Goal: Task Accomplishment & Management: Manage account settings

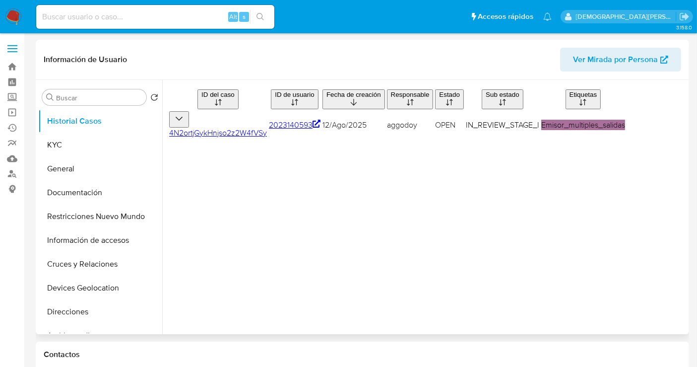
select select "10"
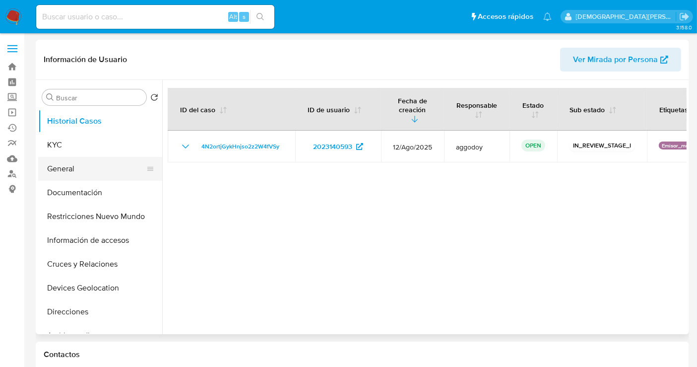
click at [63, 166] on button "General" at bounding box center [96, 169] width 116 height 24
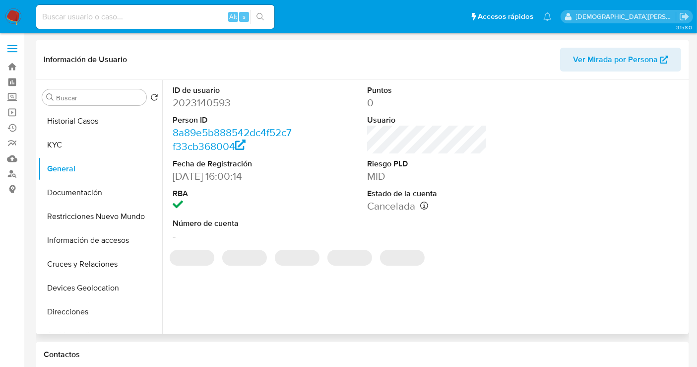
click at [193, 104] on dd "2023140593" at bounding box center [233, 103] width 120 height 14
copy dd "2023140593"
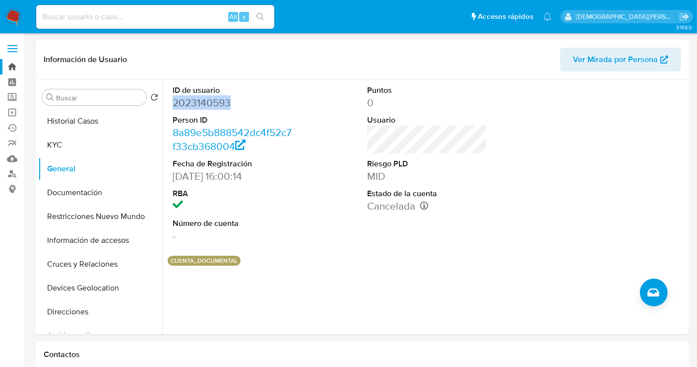
click at [10, 62] on link "Bandeja" at bounding box center [59, 66] width 118 height 15
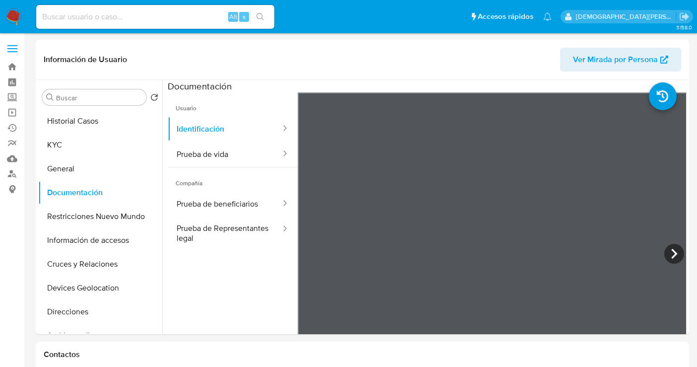
select select "10"
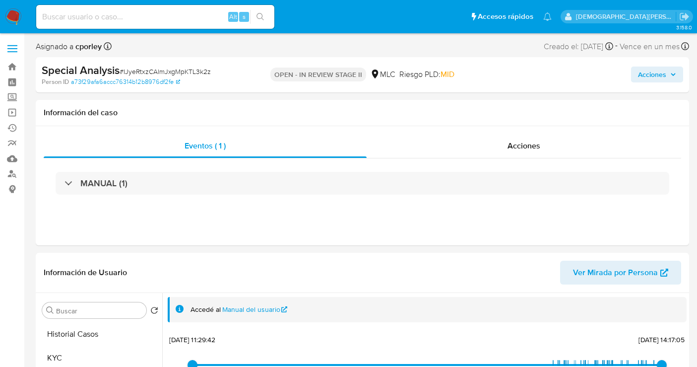
select select "10"
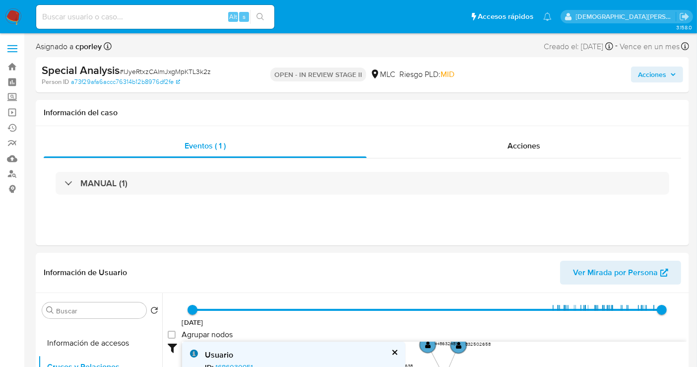
drag, startPoint x: 650, startPoint y: 74, endPoint x: 638, endPoint y: 74, distance: 12.4
click at [648, 74] on span "Acciones" at bounding box center [652, 74] width 28 height 16
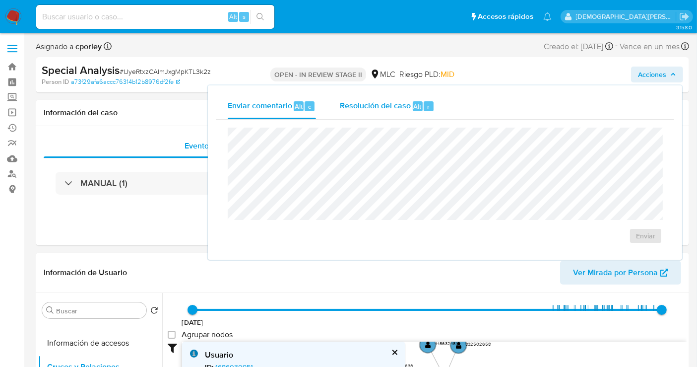
click at [350, 94] on div "Resolución del caso Alt r" at bounding box center [387, 106] width 95 height 26
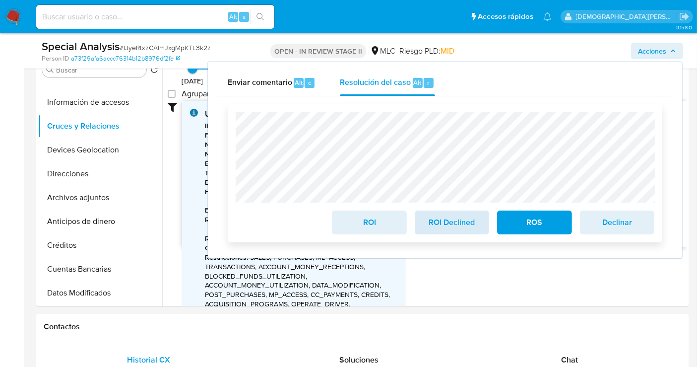
scroll to position [220, 0]
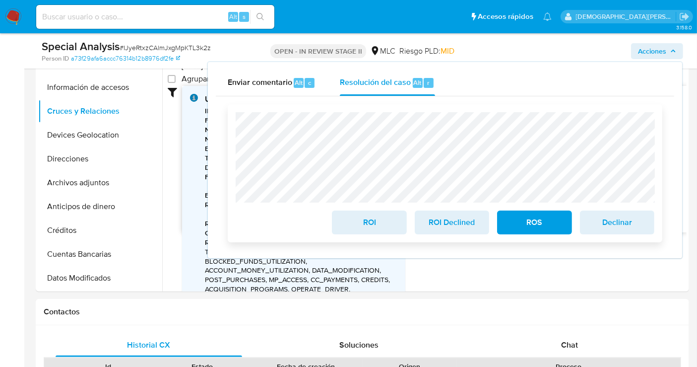
click at [520, 227] on span "ROS" at bounding box center [534, 222] width 49 height 22
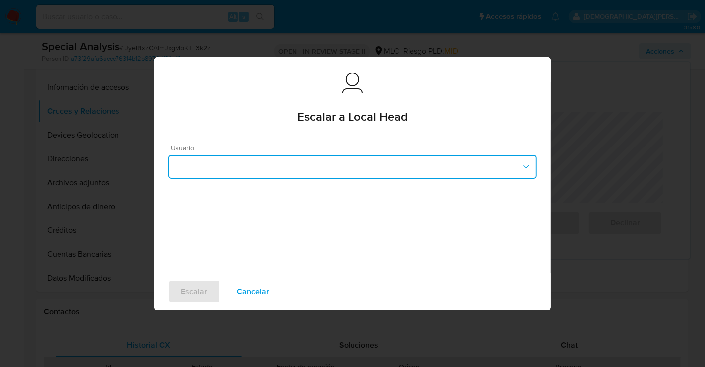
click at [279, 162] on button "button" at bounding box center [352, 167] width 369 height 24
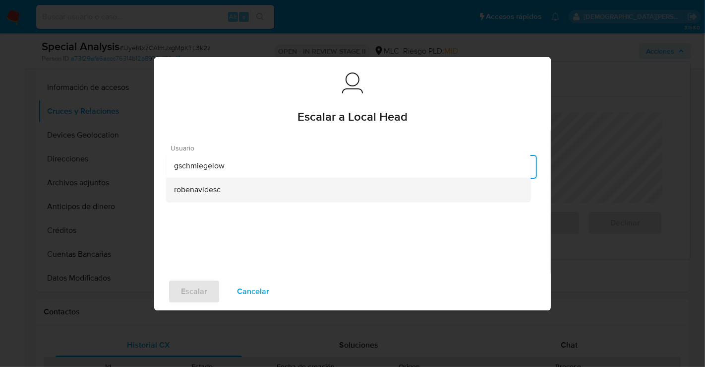
click at [227, 196] on div "robenavidesc" at bounding box center [348, 189] width 349 height 24
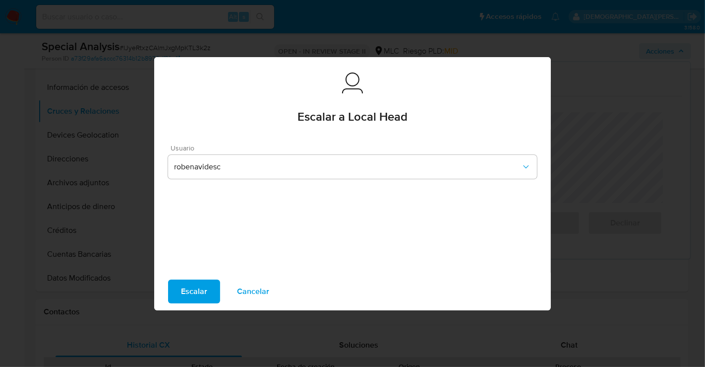
click at [199, 289] on span "Escalar" at bounding box center [194, 291] width 26 height 22
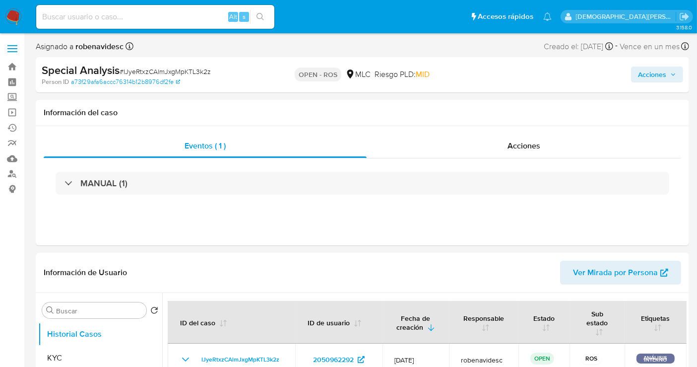
select select "10"
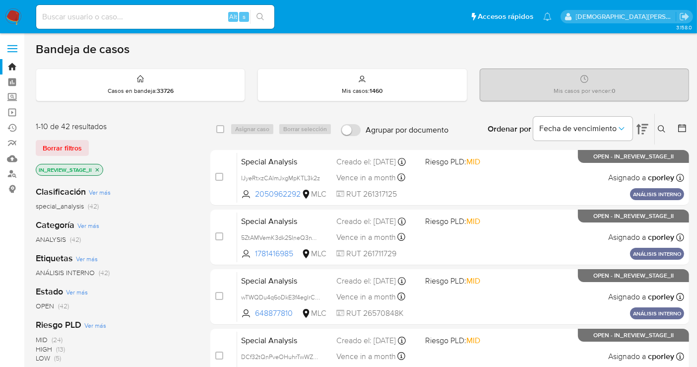
click at [96, 167] on icon "close-filter" at bounding box center [97, 170] width 6 height 6
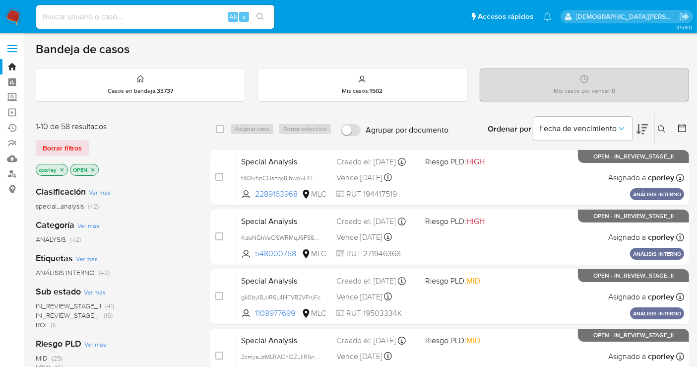
click at [94, 168] on icon "close-filter" at bounding box center [93, 170] width 6 height 6
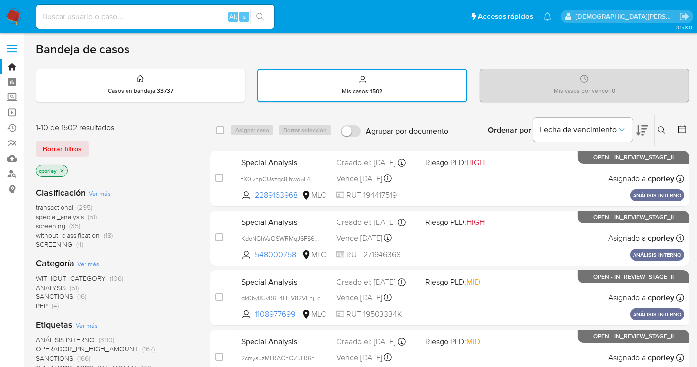
click at [63, 168] on icon "close-filter" at bounding box center [62, 171] width 6 height 6
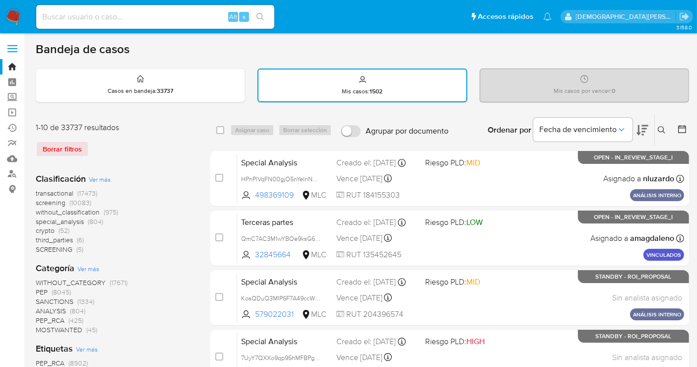
click at [681, 126] on icon at bounding box center [682, 129] width 8 height 8
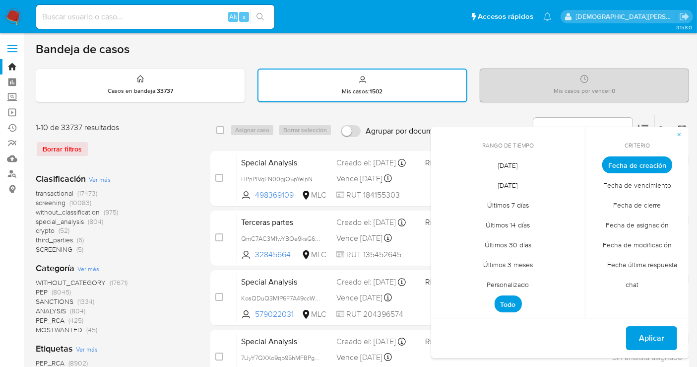
click at [511, 281] on span "Personalizado" at bounding box center [508, 284] width 63 height 20
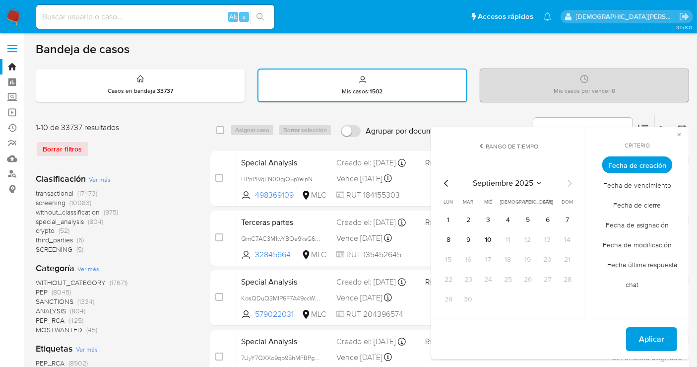
click at [445, 181] on icon "Mes anterior" at bounding box center [446, 183] width 4 height 7
click at [549, 240] on button "12" at bounding box center [548, 240] width 16 height 16
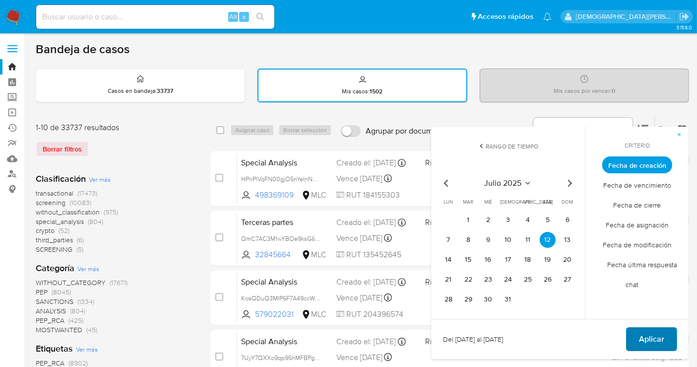
click at [664, 337] on span "Aplicar" at bounding box center [651, 339] width 25 height 22
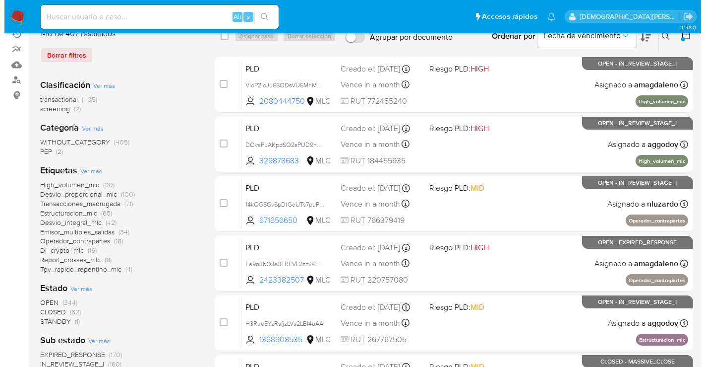
scroll to position [110, 0]
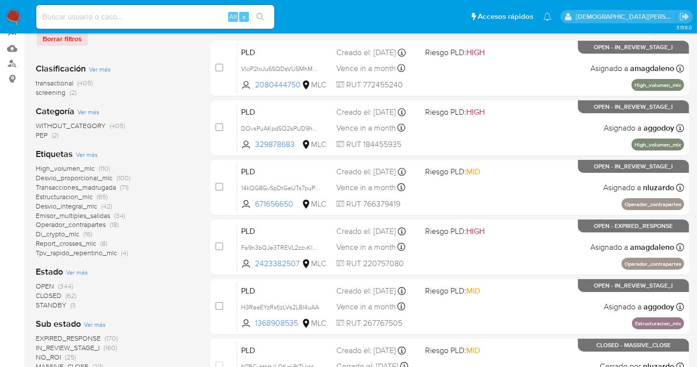
click at [83, 272] on span "Ver más" at bounding box center [77, 271] width 22 height 9
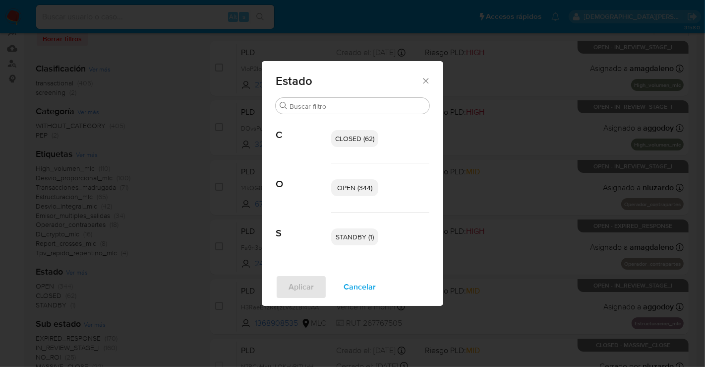
click at [359, 185] on span "OPEN (344)" at bounding box center [354, 188] width 35 height 10
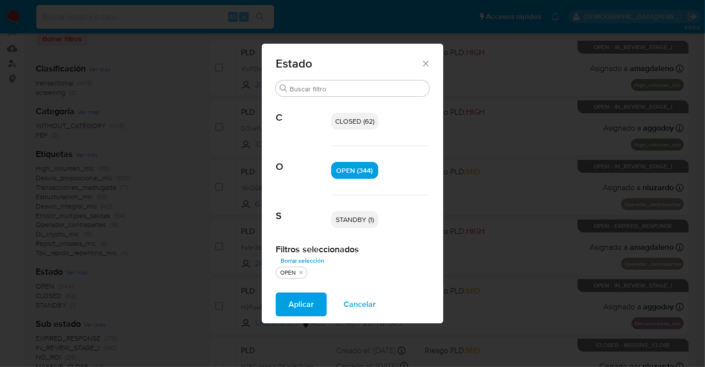
click at [367, 222] on span "STANDBY (1)" at bounding box center [355, 219] width 38 height 10
click at [299, 306] on span "Aplicar" at bounding box center [301, 304] width 25 height 22
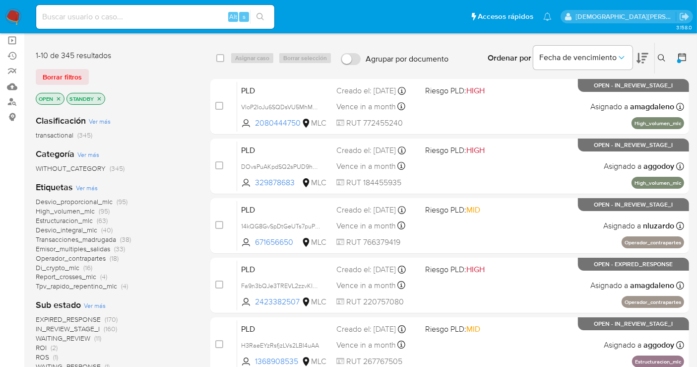
scroll to position [55, 0]
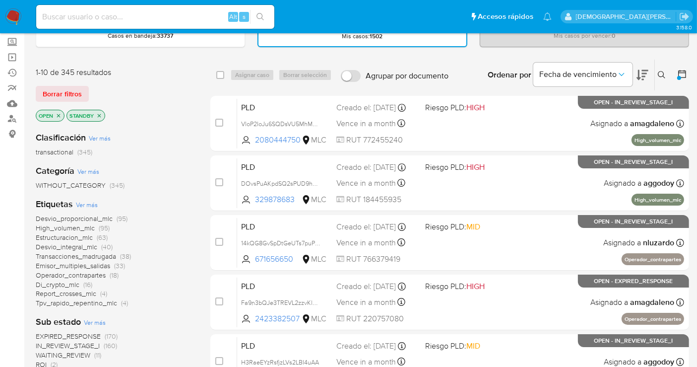
click at [98, 115] on icon "close-filter" at bounding box center [99, 116] width 6 height 6
click at [56, 117] on icon "close-filter" at bounding box center [59, 116] width 6 height 6
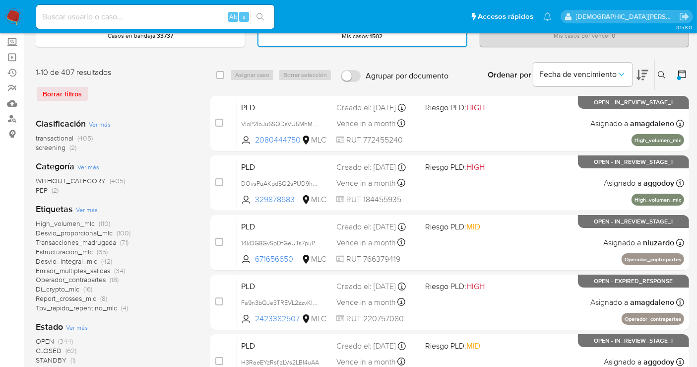
click at [680, 73] on icon at bounding box center [682, 74] width 10 height 10
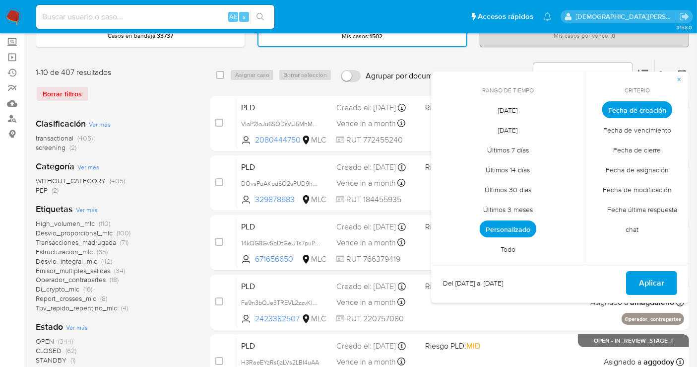
click at [515, 248] on span "Todo" at bounding box center [508, 249] width 36 height 20
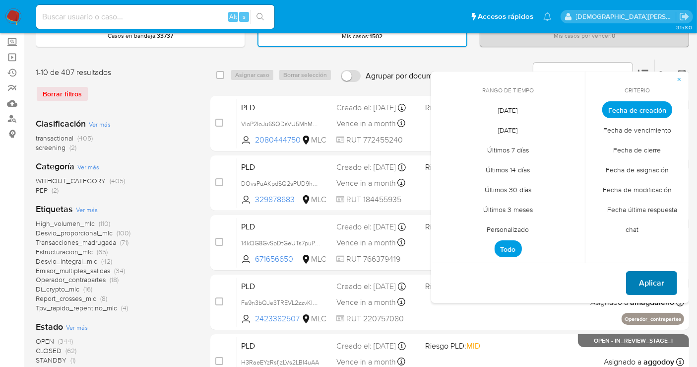
click at [633, 277] on button "Aplicar" at bounding box center [651, 283] width 51 height 24
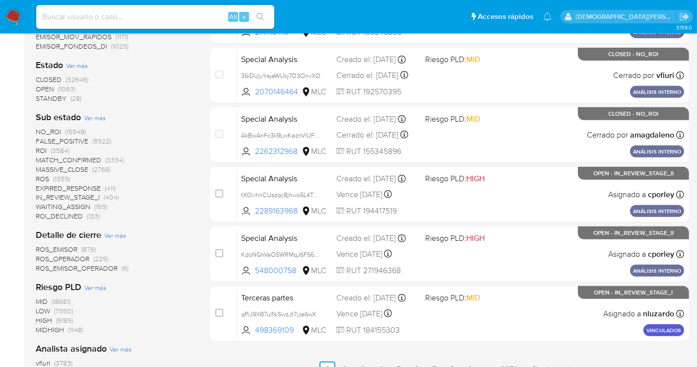
scroll to position [441, 0]
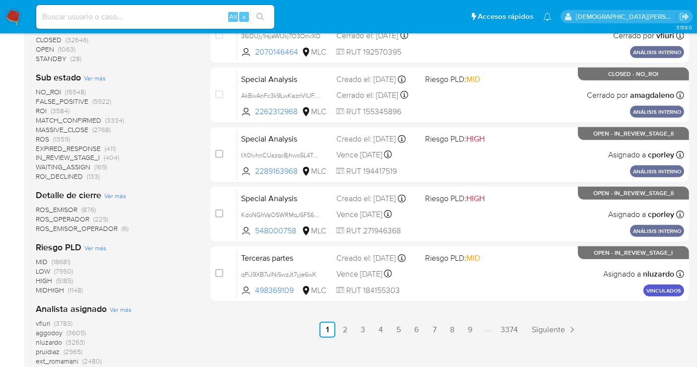
click at [91, 228] on span "ROS_EMISOR_OPERADOR" at bounding box center [77, 228] width 82 height 10
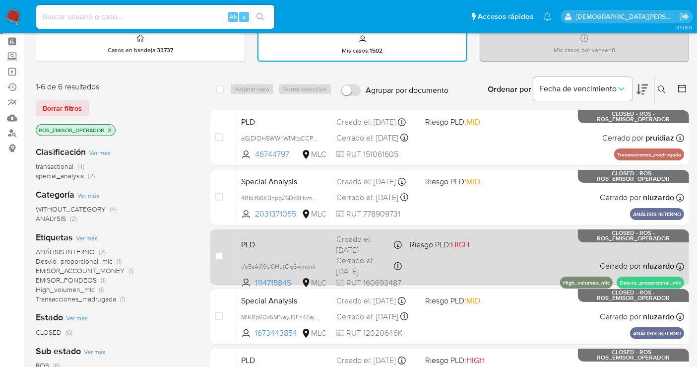
scroll to position [55, 0]
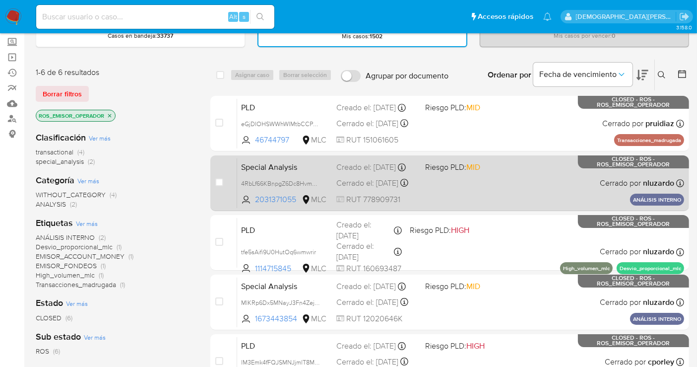
click at [523, 186] on div "Special Analysis 4RbLf66KBnpgZ6Dc8HvmuI2g 2031371055 MLC Riesgo PLD: MID Creado…" at bounding box center [460, 183] width 447 height 50
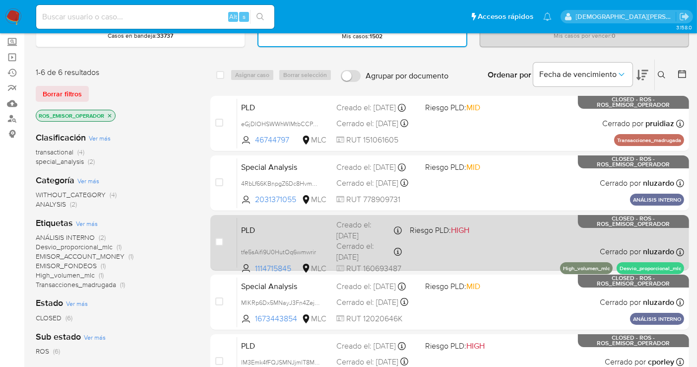
click at [510, 244] on div "PLD tfe5sAifi9U0HutOq6wmwrir 1114715845 MLC Riesgo PLD: HIGH Creado el: 12/04/2…" at bounding box center [460, 242] width 447 height 50
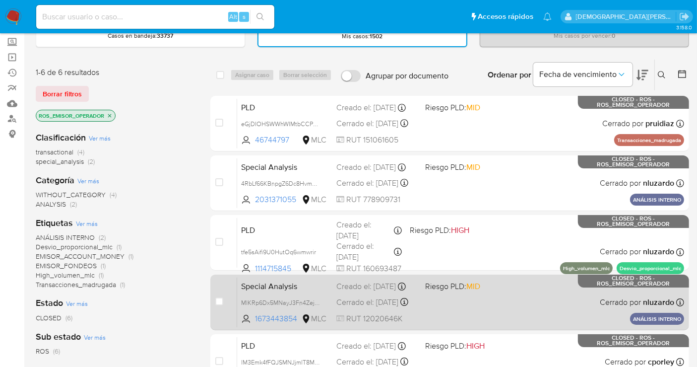
click at [505, 301] on div "Special Analysis MlKRp6Dx5MNayJ3Fn4ZejnLi 1673443854 MLC Riesgo PLD: MID Creado…" at bounding box center [460, 302] width 447 height 50
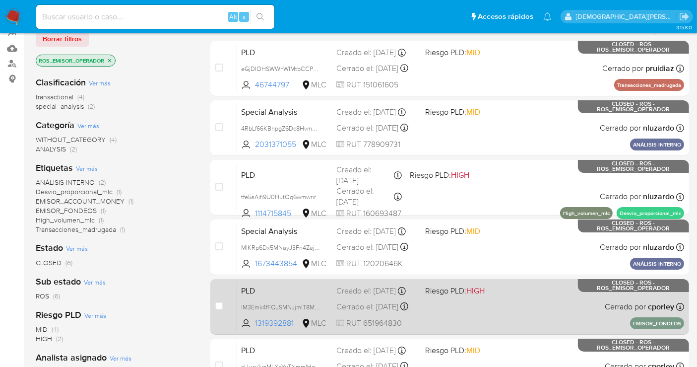
click at [506, 293] on span "Riesgo PLD: HIGH" at bounding box center [465, 289] width 81 height 13
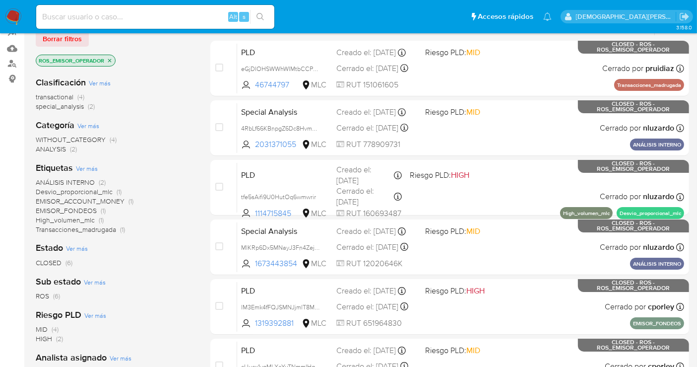
scroll to position [165, 0]
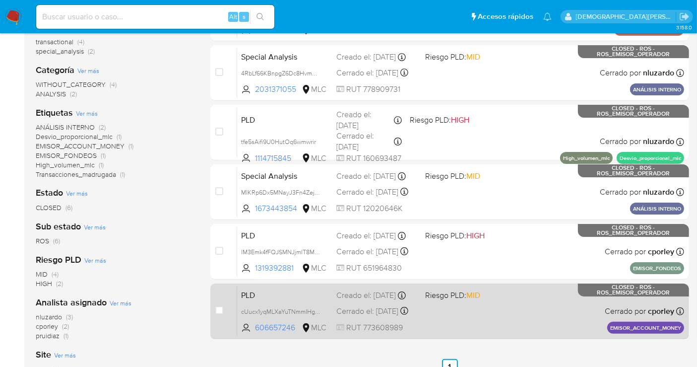
click at [506, 308] on div "PLD cUucx1yqMLXaYuTNmmIHglVC 606657246 MLC Riesgo PLD: MID Creado el: 12/08/202…" at bounding box center [460, 311] width 447 height 50
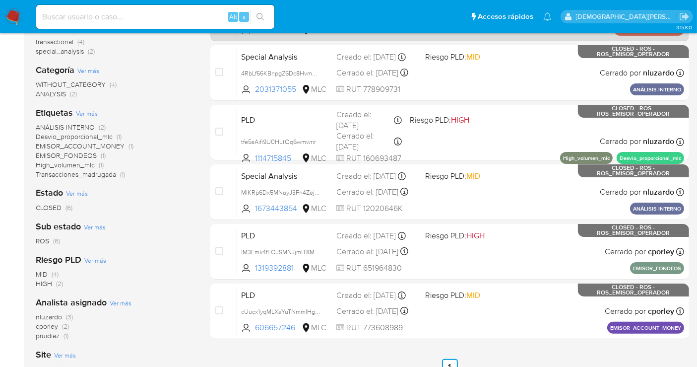
scroll to position [0, 0]
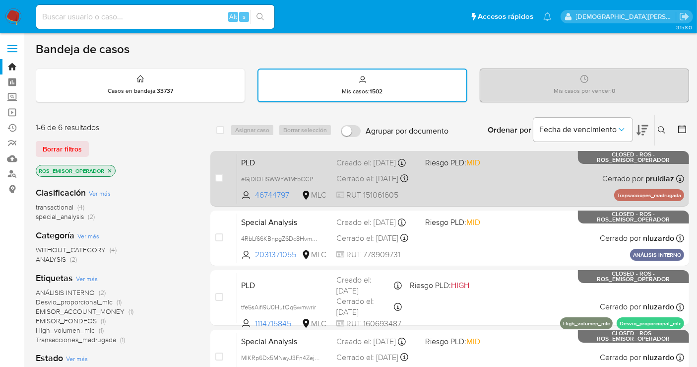
click at [447, 193] on div "PLD eGjDIOHSWWhWIMtbCCPvMiYg 46744797 MLC Riesgo PLD: MID Creado el: 12/06/2025…" at bounding box center [460, 178] width 447 height 50
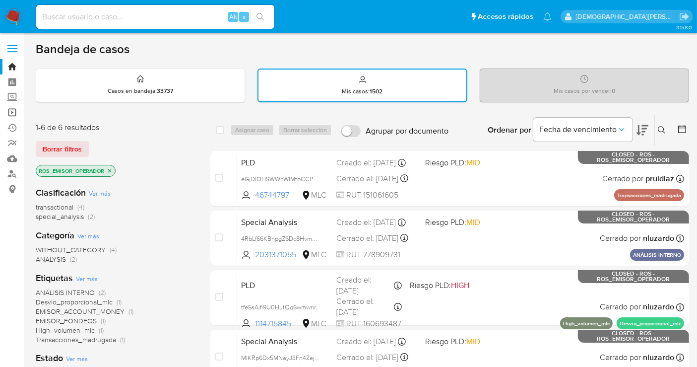
click at [10, 113] on link "Operaciones masivas" at bounding box center [59, 112] width 118 height 15
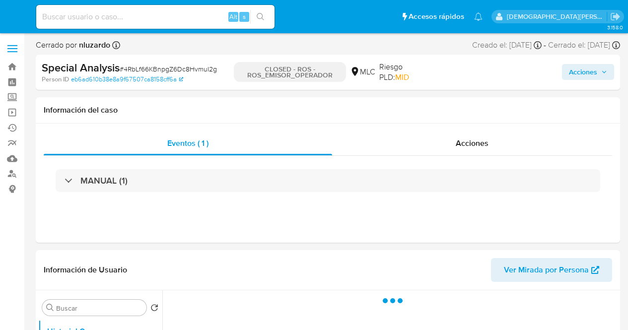
select select "10"
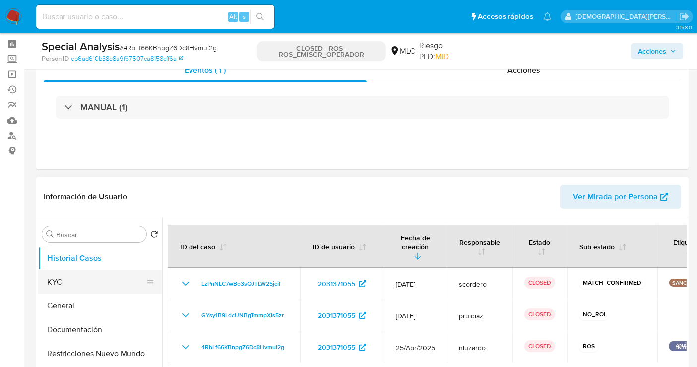
scroll to position [55, 0]
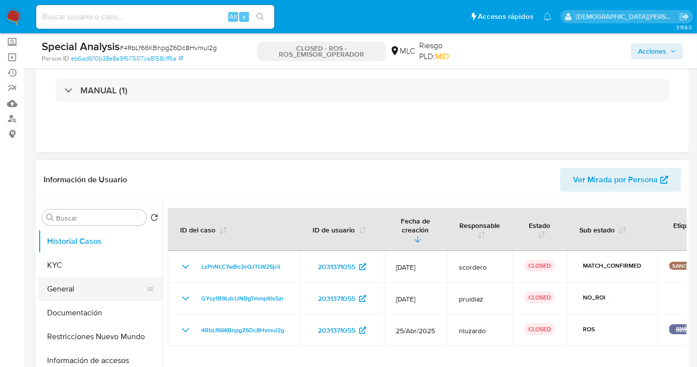
click at [67, 288] on button "General" at bounding box center [96, 289] width 116 height 24
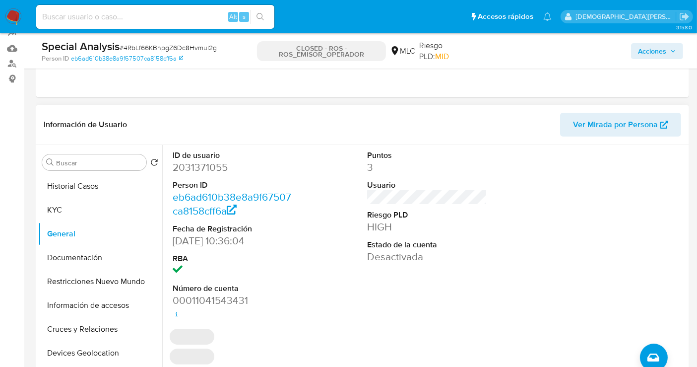
scroll to position [165, 0]
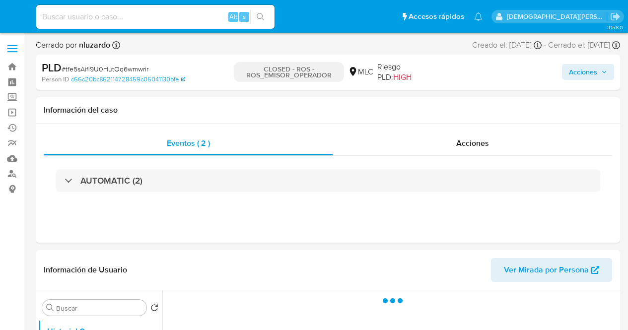
select select "10"
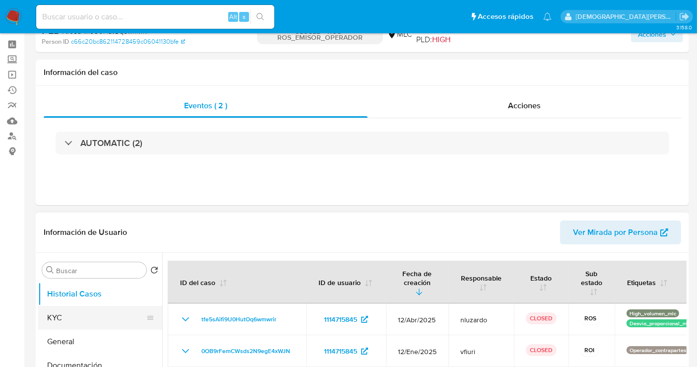
scroll to position [55, 0]
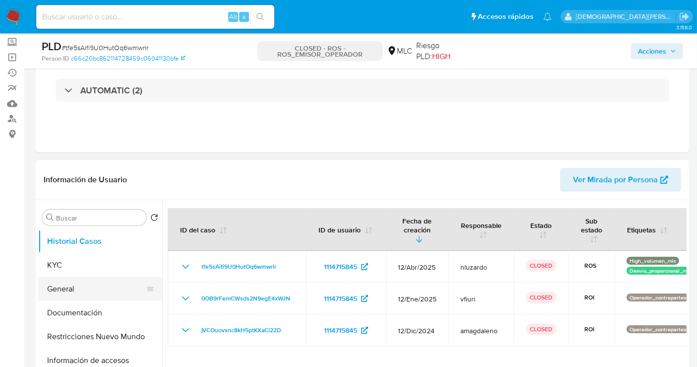
click at [72, 293] on button "General" at bounding box center [96, 289] width 116 height 24
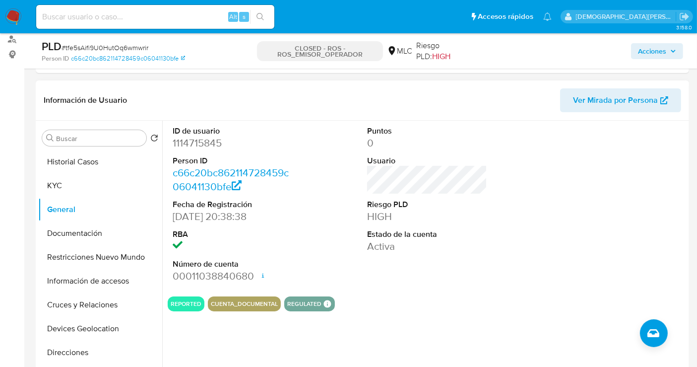
scroll to position [110, 0]
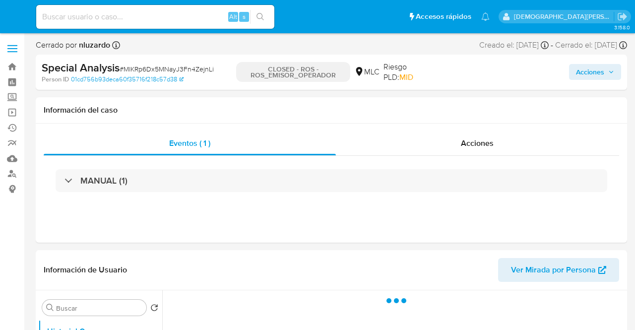
select select "10"
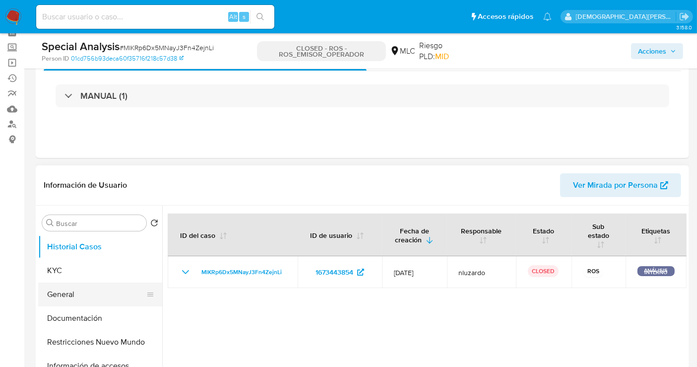
scroll to position [110, 0]
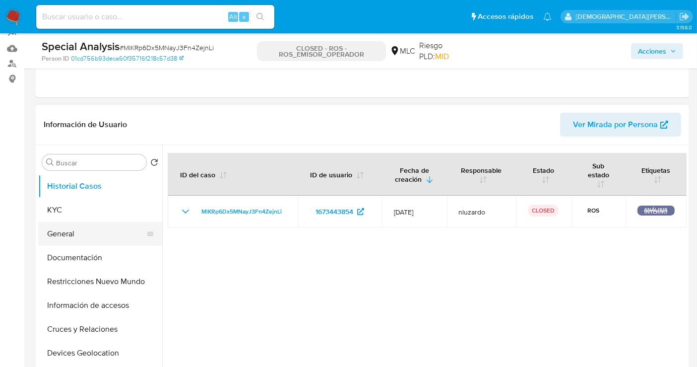
click at [89, 230] on button "General" at bounding box center [96, 234] width 116 height 24
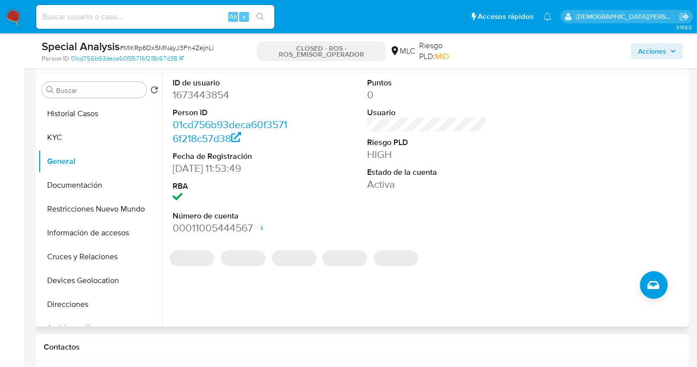
scroll to position [165, 0]
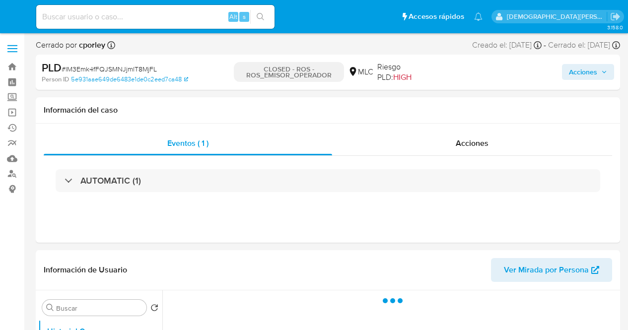
select select "10"
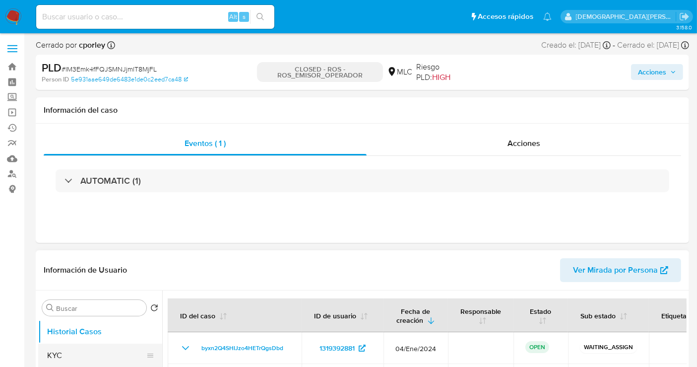
scroll to position [55, 0]
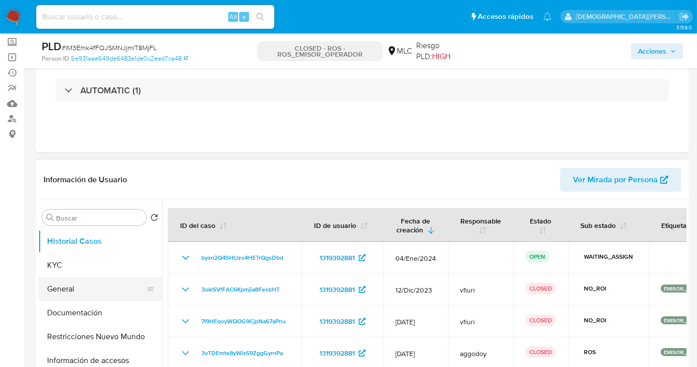
click at [66, 285] on button "General" at bounding box center [96, 289] width 116 height 24
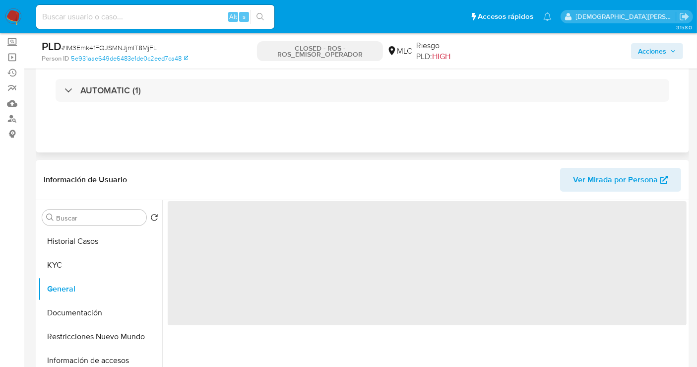
scroll to position [110, 0]
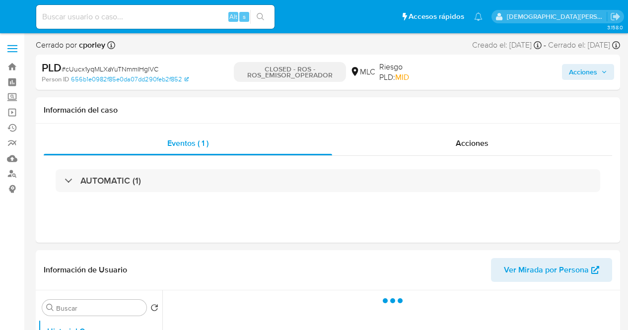
select select "10"
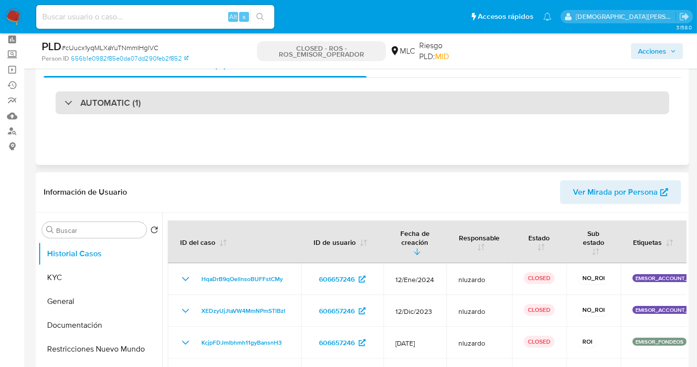
scroll to position [110, 0]
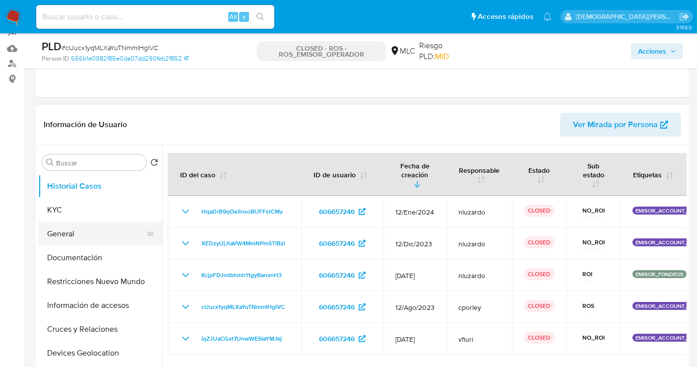
click at [86, 238] on button "General" at bounding box center [96, 234] width 116 height 24
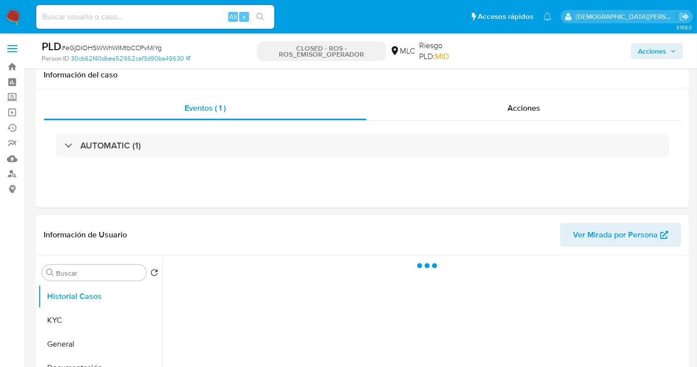
scroll to position [110, 0]
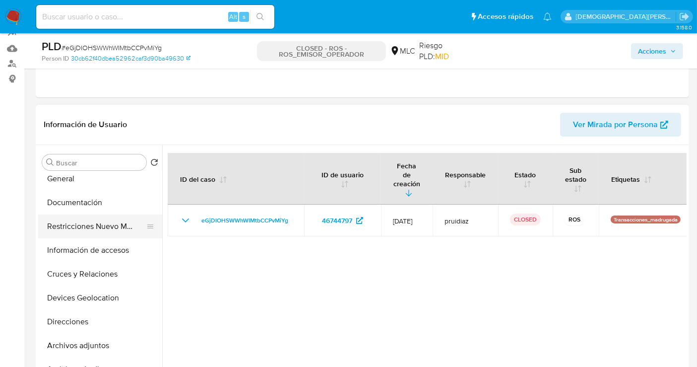
select select "10"
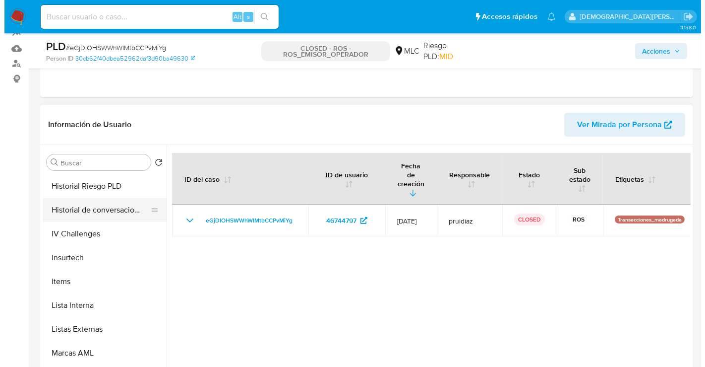
scroll to position [419, 0]
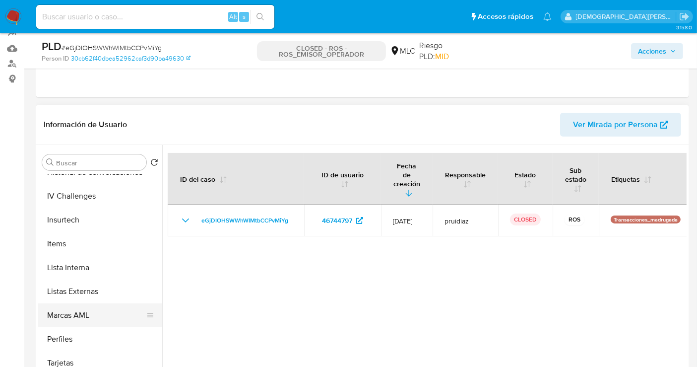
click at [77, 314] on button "Marcas AML" at bounding box center [96, 315] width 116 height 24
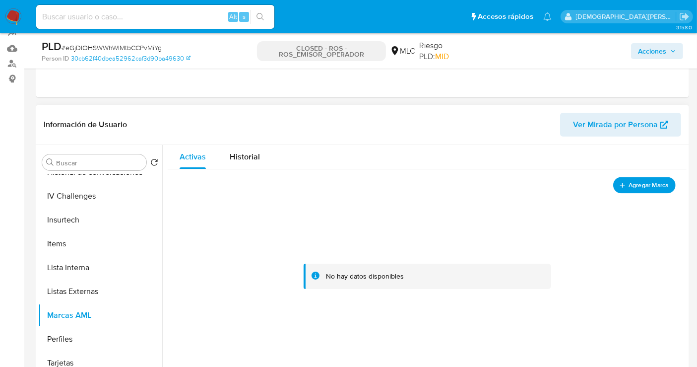
click at [624, 186] on button "Agregar Marca" at bounding box center [644, 185] width 63 height 16
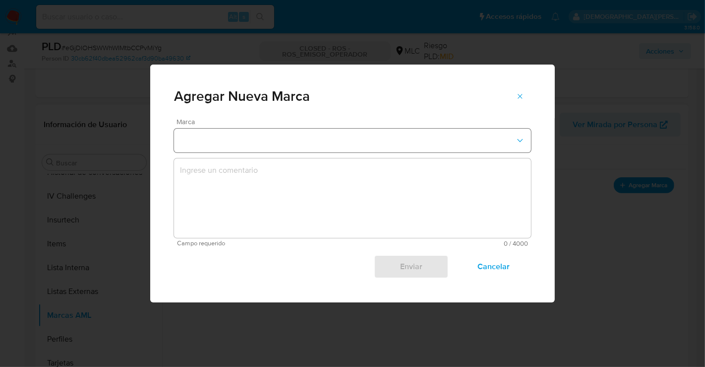
click at [294, 143] on button "marks-modal" at bounding box center [352, 140] width 357 height 24
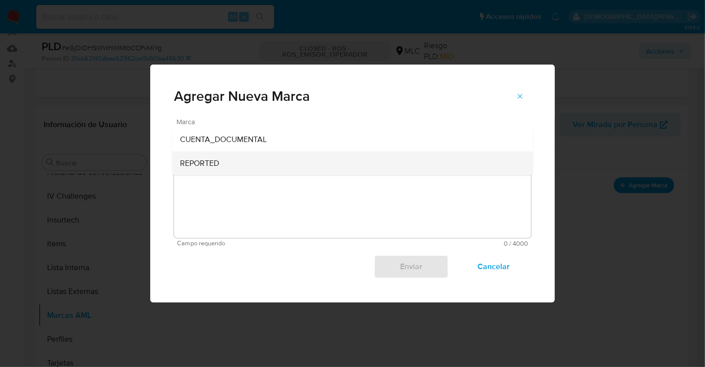
click at [259, 170] on div "REPORTED" at bounding box center [349, 163] width 339 height 24
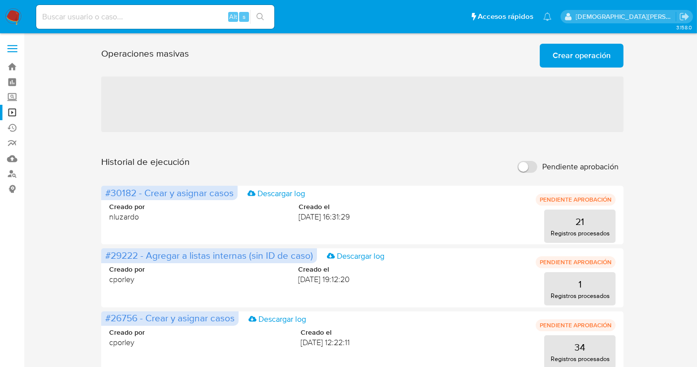
click at [571, 52] on span "Crear operación" at bounding box center [582, 56] width 58 height 22
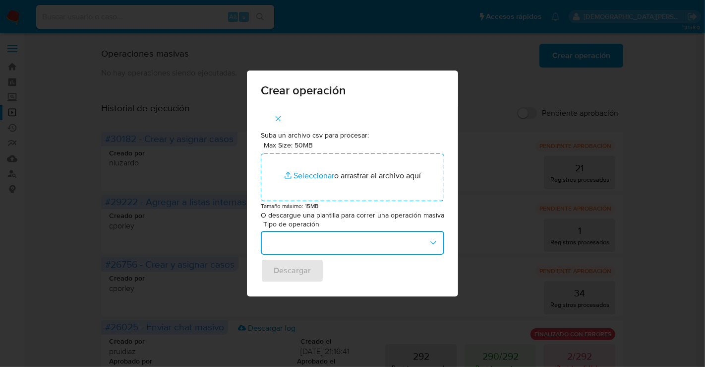
click at [288, 240] on button "button" at bounding box center [353, 243] width 184 height 24
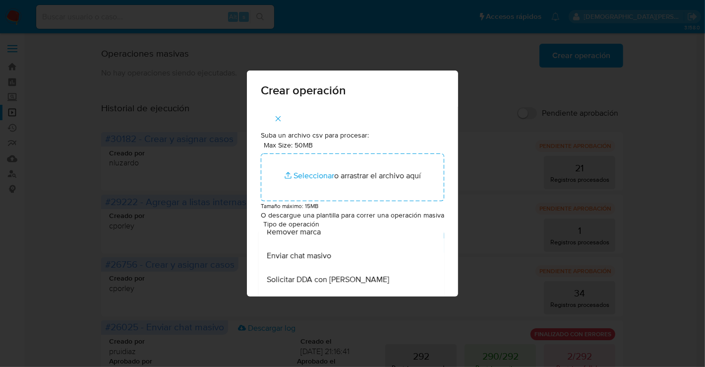
scroll to position [441, 0]
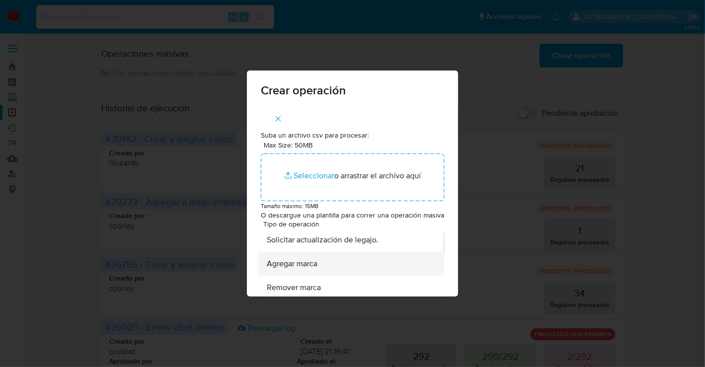
click at [341, 271] on div "Agregar marca" at bounding box center [349, 264] width 164 height 24
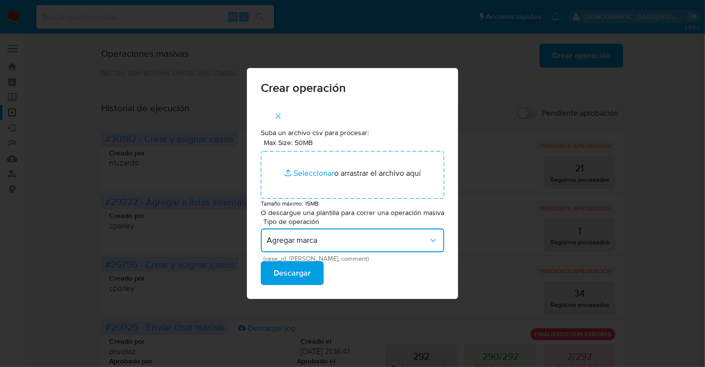
click at [355, 244] on span "Agregar marca" at bounding box center [348, 240] width 162 height 10
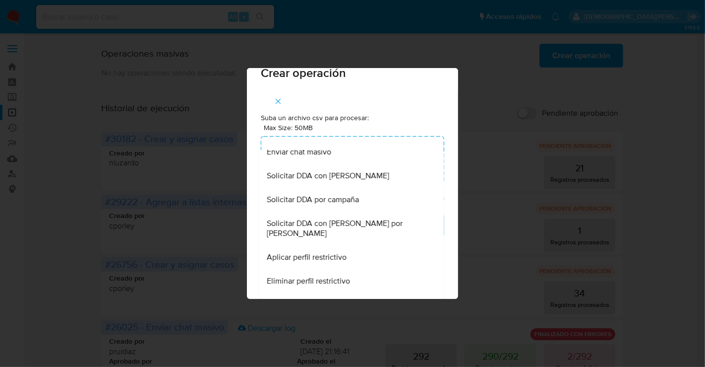
scroll to position [561, 0]
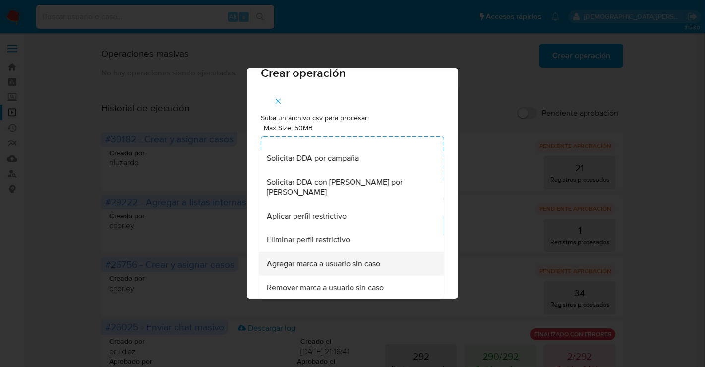
click at [359, 263] on span "Agregar marca a usuario sin caso" at bounding box center [324, 263] width 114 height 10
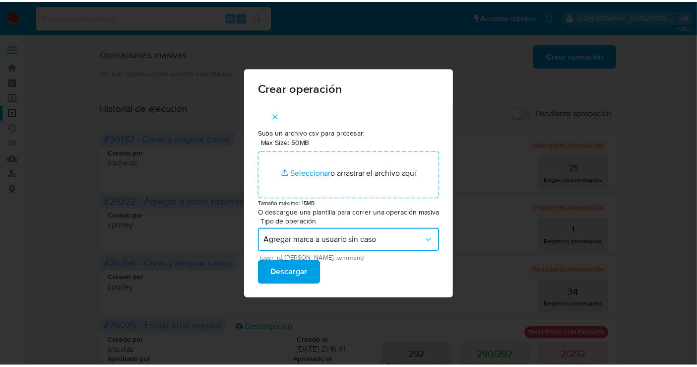
scroll to position [0, 0]
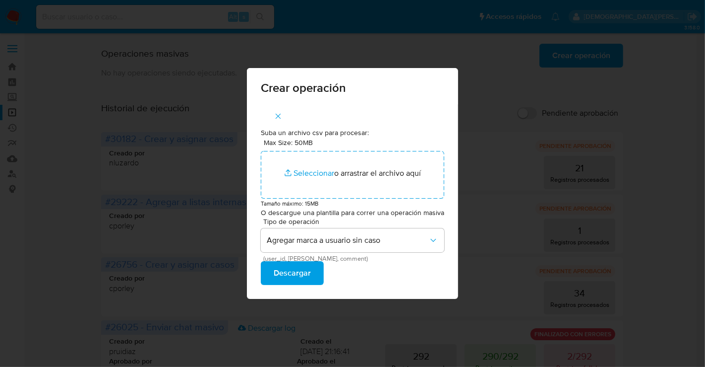
click at [377, 323] on div "Crear operación Suba un archivo csv para procesar: Max Size: 50MB Seleccionar a…" at bounding box center [352, 183] width 705 height 367
click at [485, 101] on div "Crear operación Suba un archivo csv para procesar: Max Size: 50MB Seleccionar a…" at bounding box center [352, 183] width 705 height 367
click at [275, 113] on icon "button" at bounding box center [278, 116] width 9 height 9
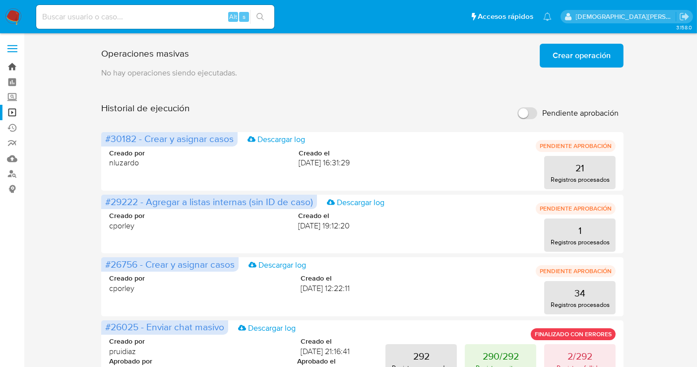
click at [15, 70] on link "Bandeja" at bounding box center [59, 66] width 118 height 15
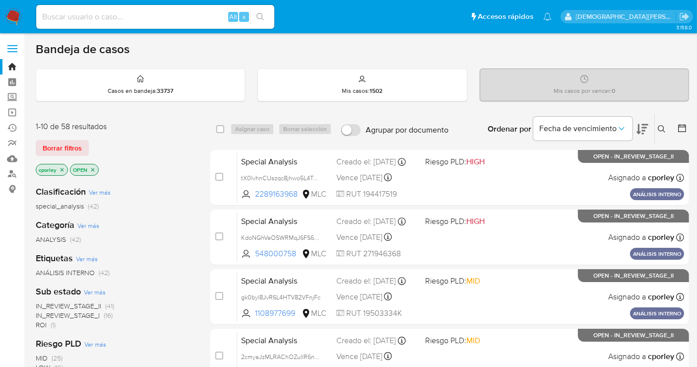
click at [93, 164] on p "OPEN" at bounding box center [84, 169] width 28 height 11
click at [92, 167] on icon "close-filter" at bounding box center [93, 170] width 6 height 6
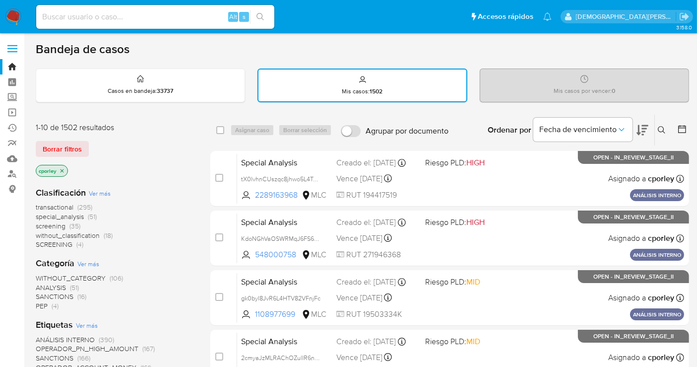
click at [61, 169] on icon "close-filter" at bounding box center [62, 170] width 3 height 3
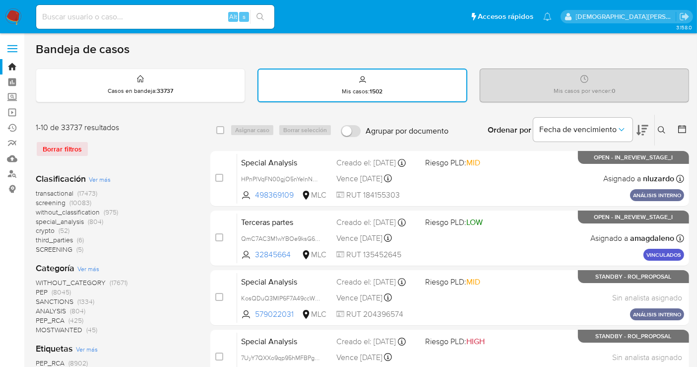
click at [682, 129] on icon at bounding box center [682, 129] width 10 height 10
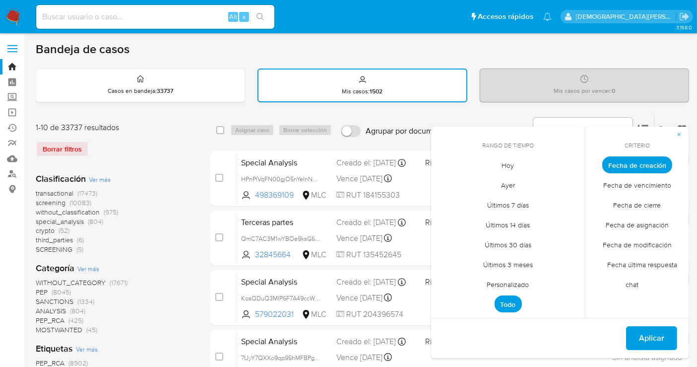
click at [633, 210] on span "Fecha de cierre" at bounding box center [637, 205] width 68 height 20
click at [644, 165] on span "Fecha de creación" at bounding box center [637, 165] width 77 height 20
click at [520, 279] on span "Personalizado" at bounding box center [508, 284] width 63 height 20
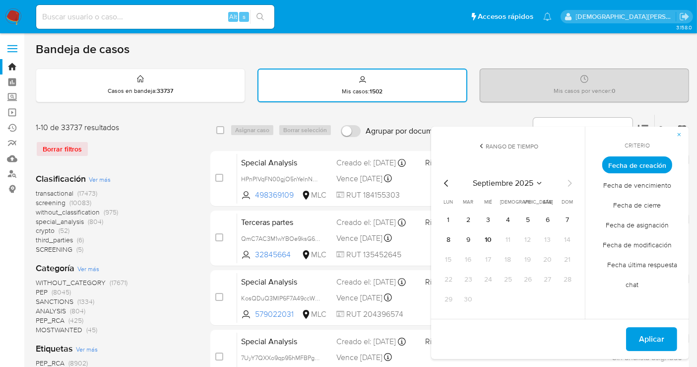
click at [448, 181] on icon "Mes anterior" at bounding box center [447, 183] width 12 height 12
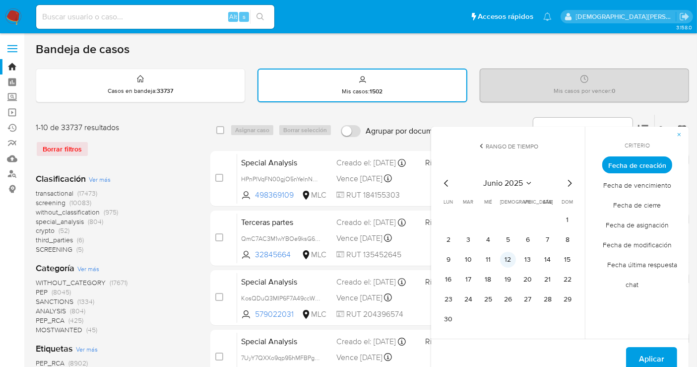
click at [512, 256] on button "12" at bounding box center [508, 260] width 16 height 16
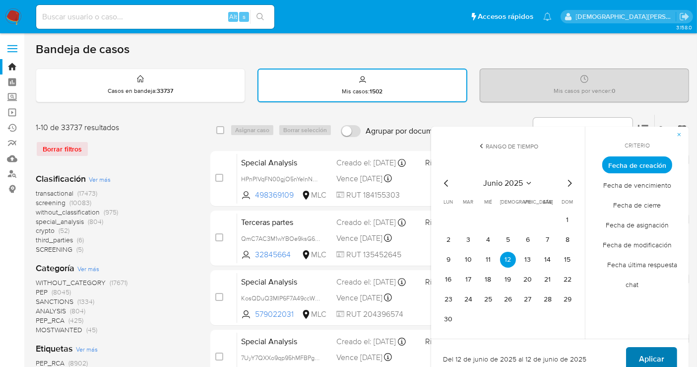
click at [634, 351] on button "Aplicar" at bounding box center [651, 359] width 51 height 24
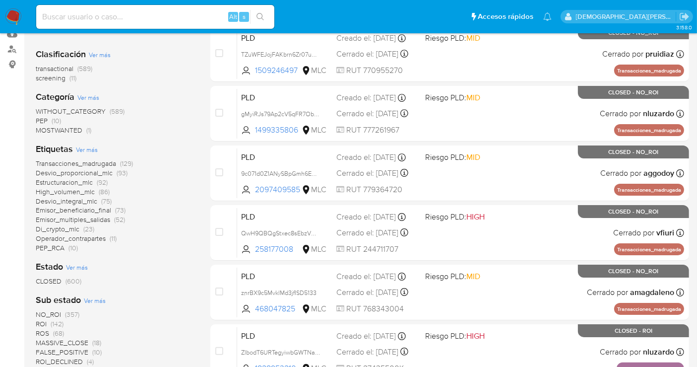
scroll to position [110, 0]
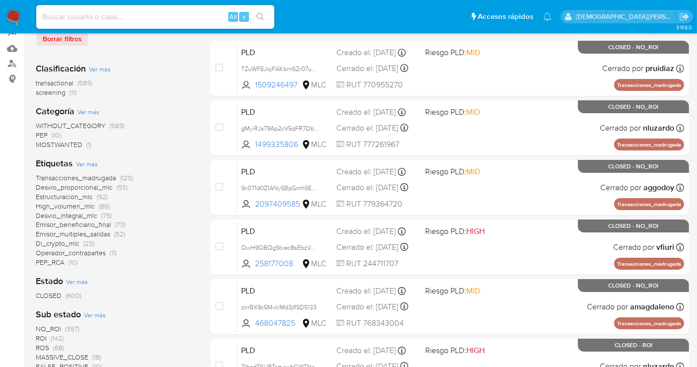
click at [85, 222] on span "Emisor_beneficiario_final" at bounding box center [73, 224] width 75 height 10
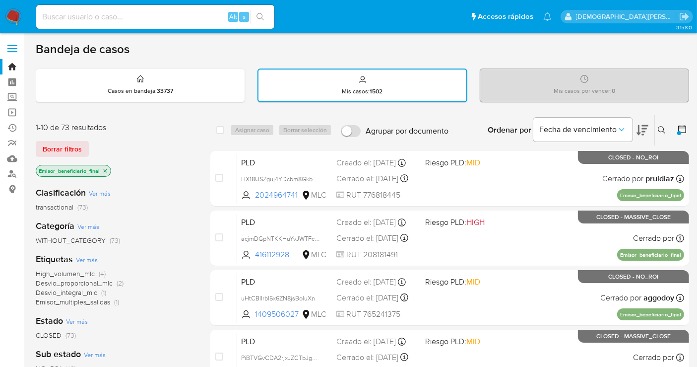
click at [108, 170] on icon "close-filter" at bounding box center [105, 171] width 6 height 6
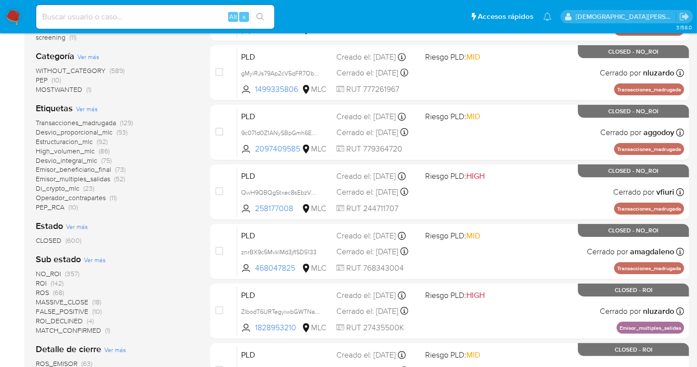
scroll to position [110, 0]
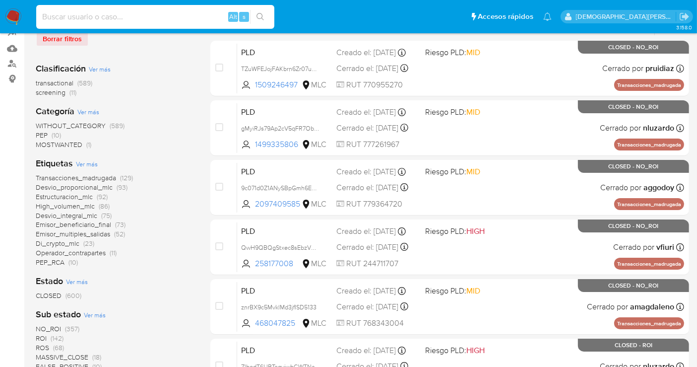
click at [139, 13] on input at bounding box center [155, 16] width 238 height 13
paste input "IkXAIHKvcBaYOIc5lmIQfoSb"
type input "IkXAIHKvcBaYOIc5lmIQfoSb"
click at [264, 19] on icon "search-icon" at bounding box center [260, 17] width 8 height 8
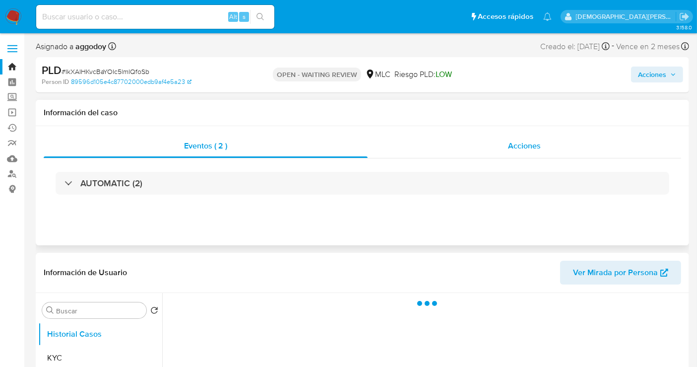
click at [493, 143] on div "Acciones" at bounding box center [525, 146] width 314 height 24
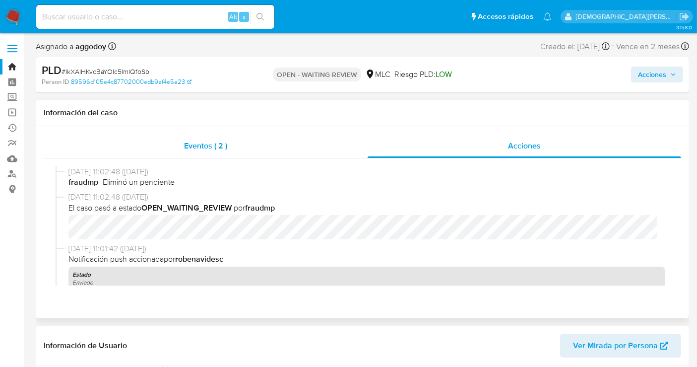
select select "10"
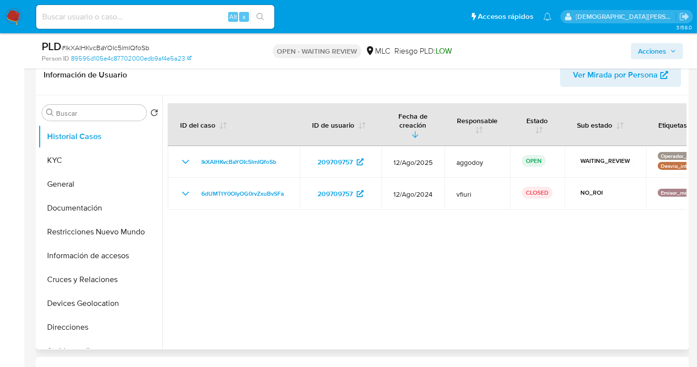
scroll to position [330, 0]
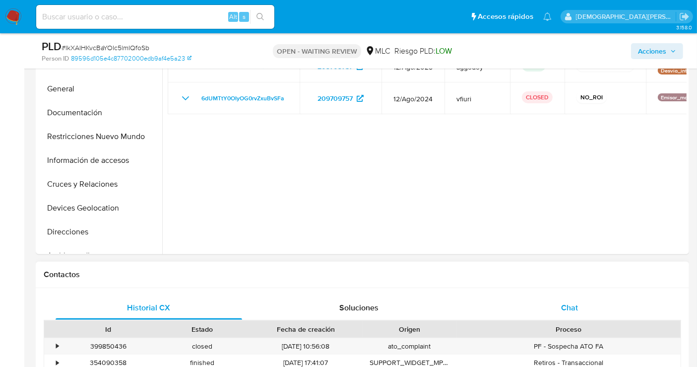
click at [595, 310] on div "Chat" at bounding box center [569, 308] width 187 height 24
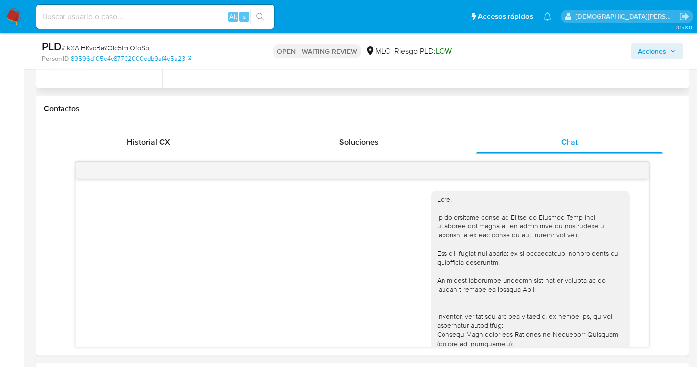
scroll to position [220, 0]
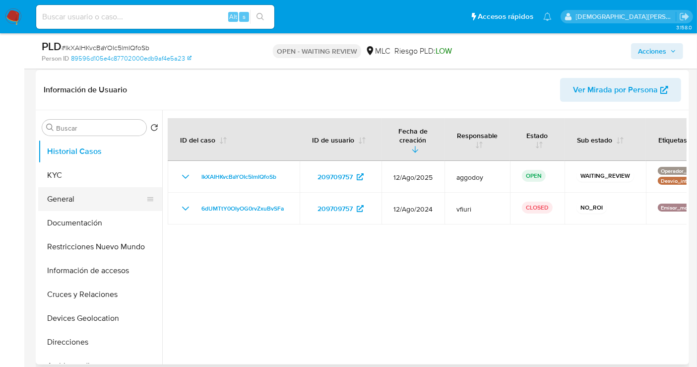
click at [70, 190] on button "General" at bounding box center [96, 199] width 116 height 24
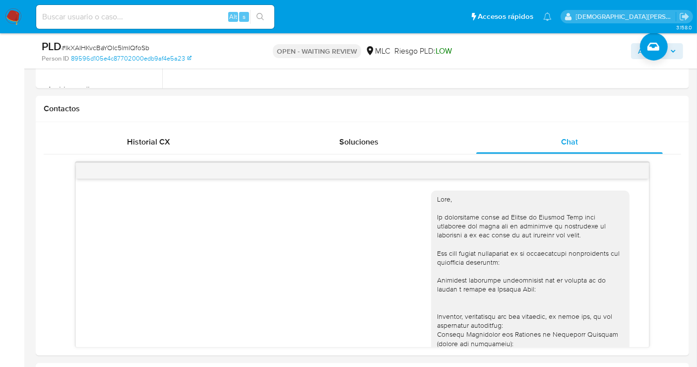
scroll to position [275, 0]
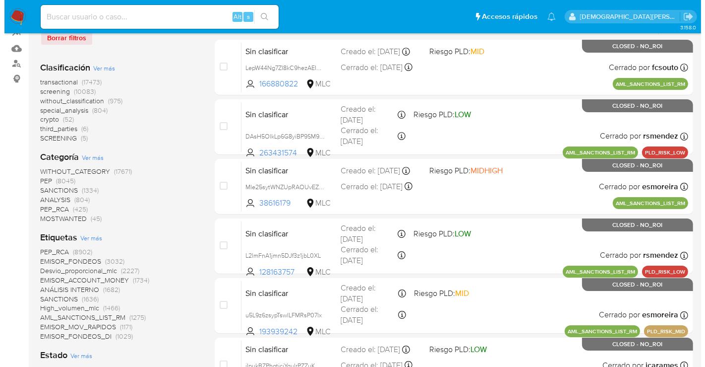
scroll to position [275, 0]
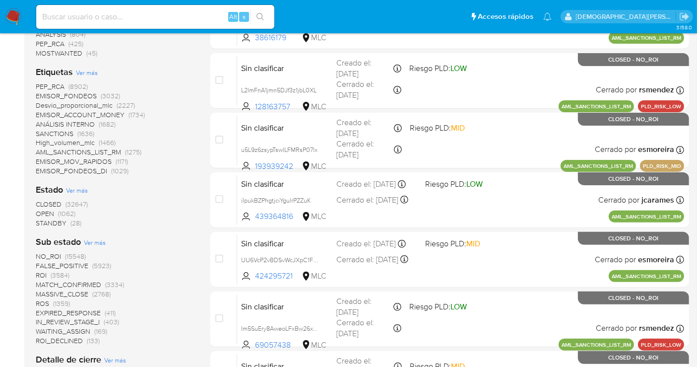
click at [96, 240] on span "Ver más" at bounding box center [95, 242] width 22 height 9
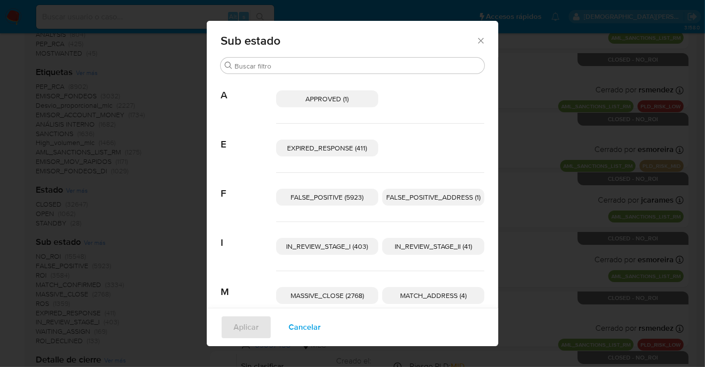
scroll to position [48, 0]
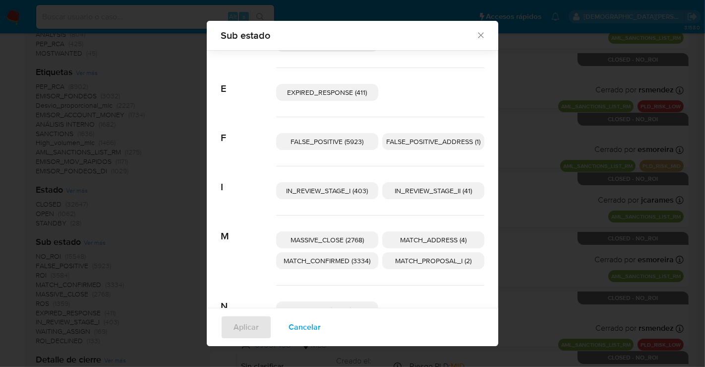
click at [426, 192] on span "IN_REVIEW_STAGE_II (41)" at bounding box center [433, 191] width 77 height 10
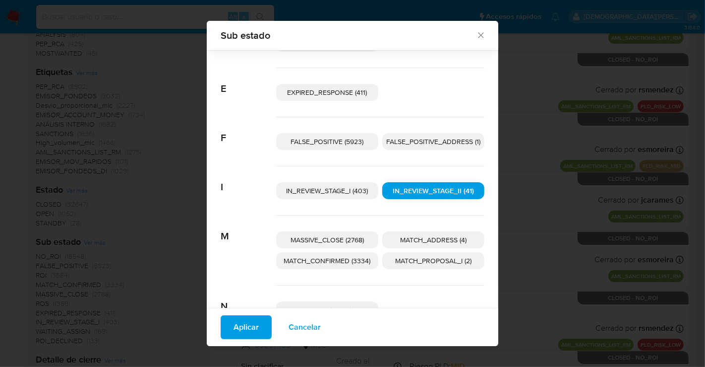
click at [247, 319] on span "Aplicar" at bounding box center [246, 327] width 25 height 22
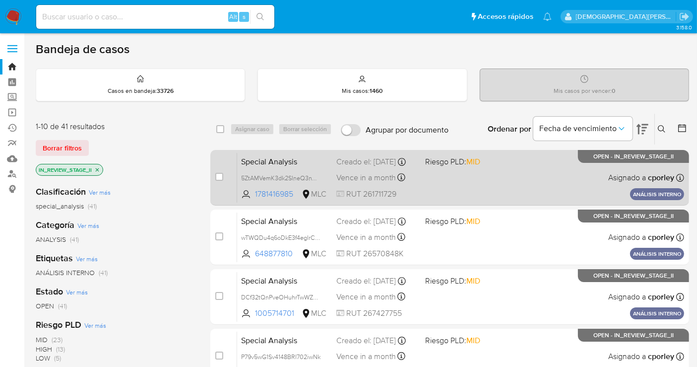
scroll to position [55, 0]
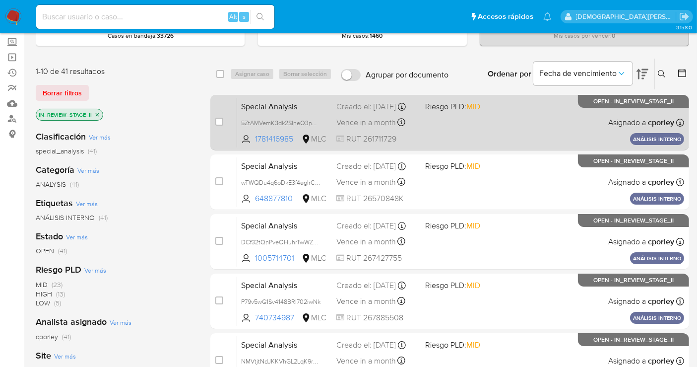
click at [480, 127] on div "Special Analysis 5ZtAMVemK3dk2SIneQ3nVZr9 1781416985 MLC Riesgo PLD: MID Creado…" at bounding box center [460, 122] width 447 height 50
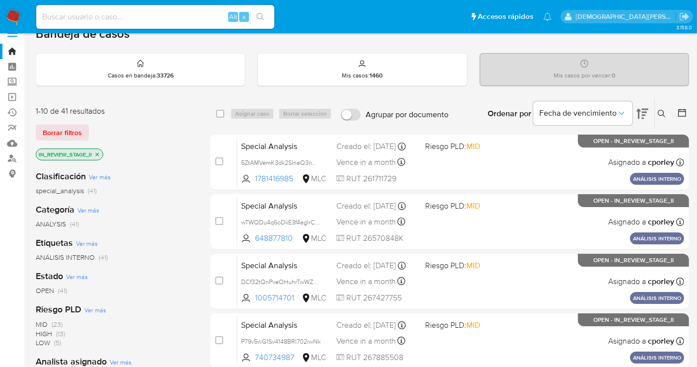
scroll to position [0, 0]
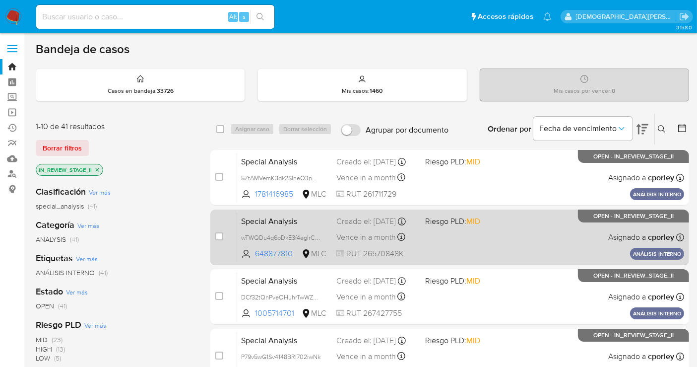
click at [511, 245] on div "Special Analysis wTWQDu4q6oDkE3f4egIrCdpq 648877810 MLC Riesgo PLD: MID Creado …" at bounding box center [460, 237] width 447 height 50
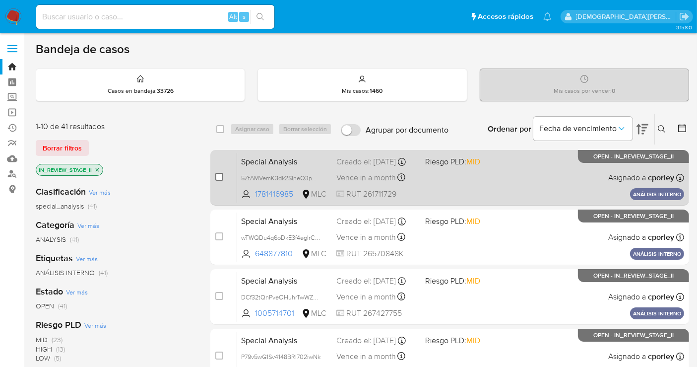
click at [218, 175] on input "checkbox" at bounding box center [219, 177] width 8 height 8
checkbox input "true"
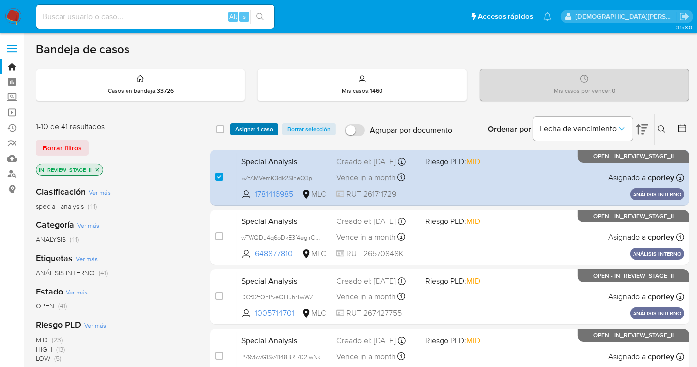
click at [250, 126] on span "Asignar 1 caso" at bounding box center [254, 129] width 38 height 10
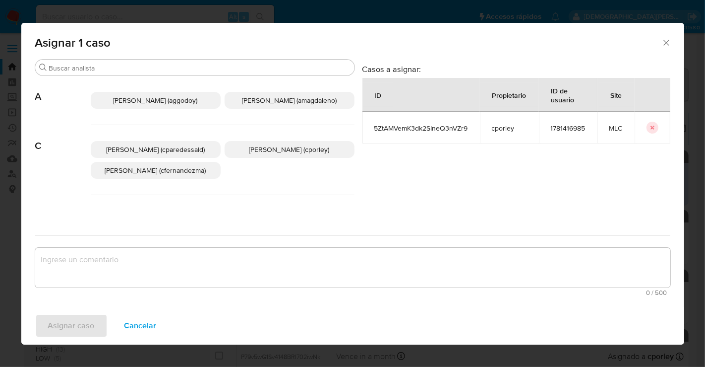
click at [247, 98] on span "Aline Magdaleno (amagdaleno)" at bounding box center [289, 100] width 95 height 10
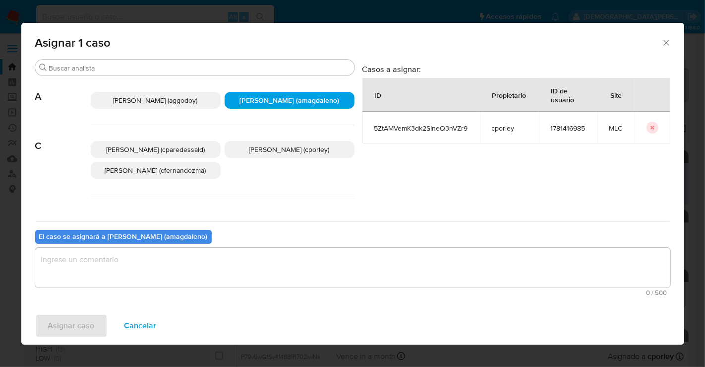
click at [225, 271] on textarea "assign-modal" at bounding box center [352, 268] width 635 height 40
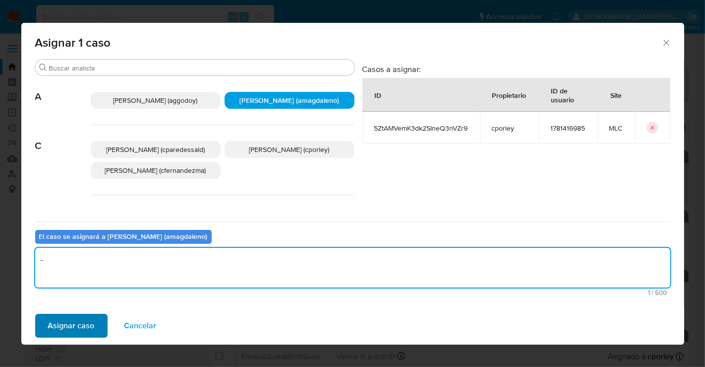
type textarea "-"
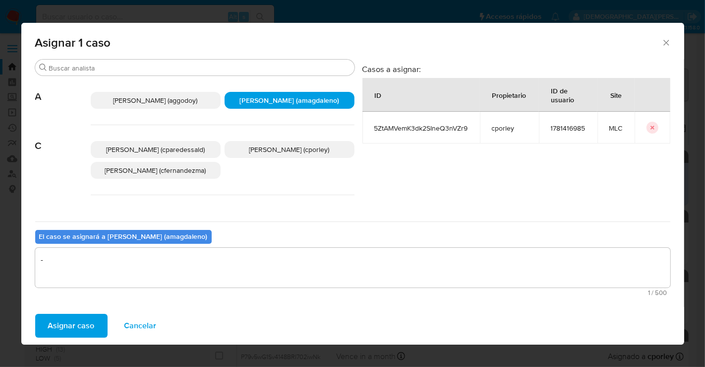
click at [82, 321] on span "Asignar caso" at bounding box center [71, 326] width 47 height 22
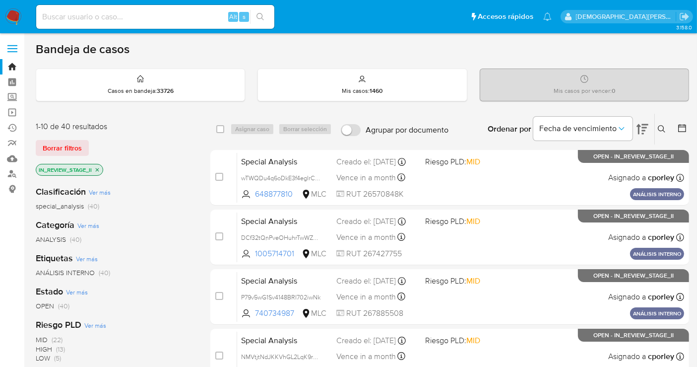
click at [99, 167] on icon "close-filter" at bounding box center [97, 170] width 6 height 6
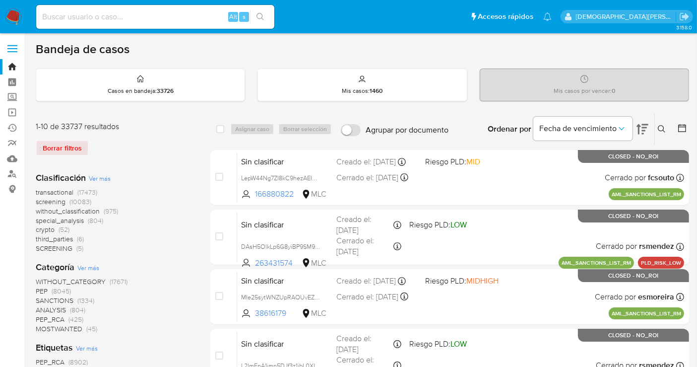
click at [659, 126] on icon at bounding box center [662, 129] width 8 height 8
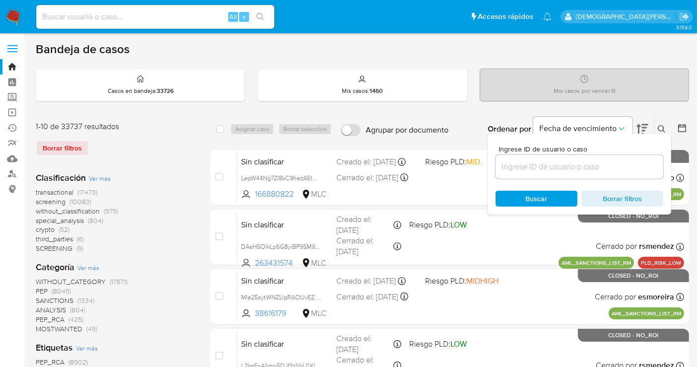
click at [572, 162] on input at bounding box center [580, 166] width 168 height 13
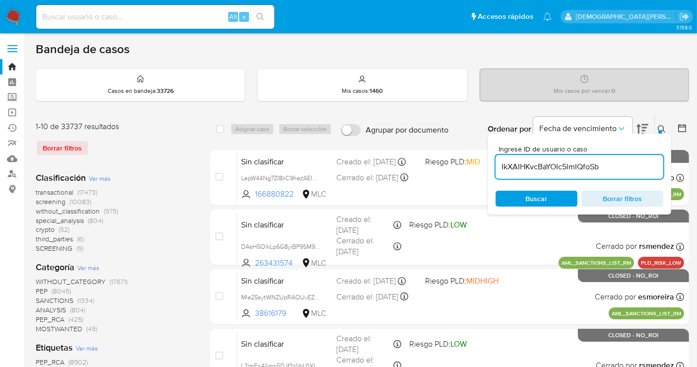
type input "IkXAIHKvcBaYOIc5lmIQfoSb"
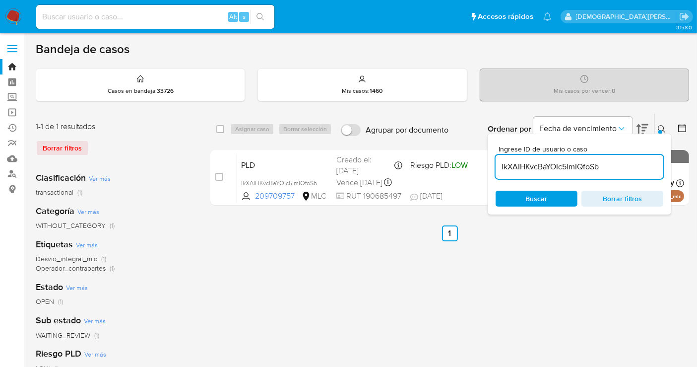
click at [292, 279] on div "select-all-cases-checkbox Asignar caso Borrar selección Agrupar por documento O…" at bounding box center [449, 331] width 479 height 436
click at [656, 126] on button at bounding box center [663, 129] width 16 height 12
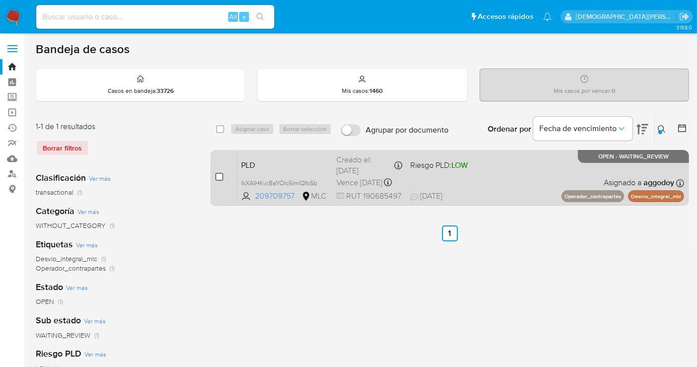
click at [215, 177] on input "checkbox" at bounding box center [219, 177] width 8 height 8
checkbox input "true"
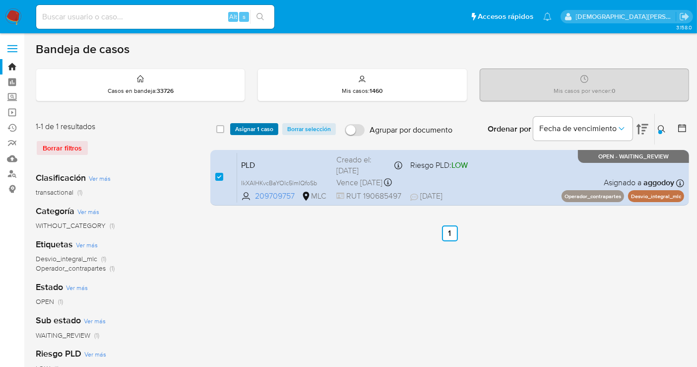
click at [251, 126] on span "Asignar 1 caso" at bounding box center [254, 129] width 38 height 10
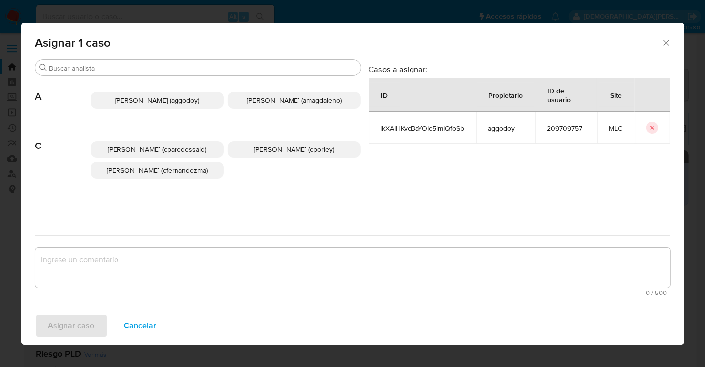
drag, startPoint x: 261, startPoint y: 151, endPoint x: 259, endPoint y: 156, distance: 5.3
click at [261, 152] on span "Christian Porley (cporley)" at bounding box center [294, 149] width 80 height 10
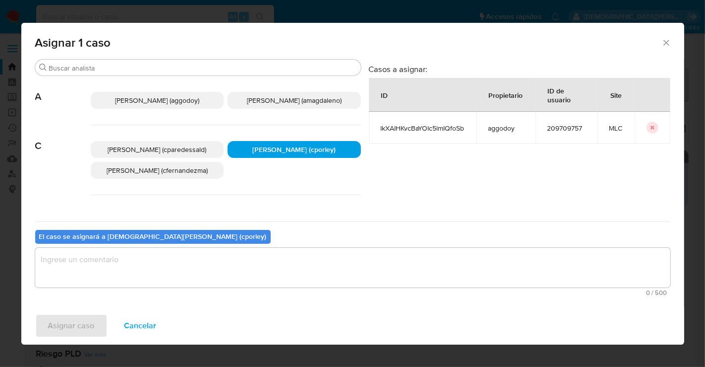
click at [193, 275] on textarea "assign-modal" at bounding box center [352, 268] width 635 height 40
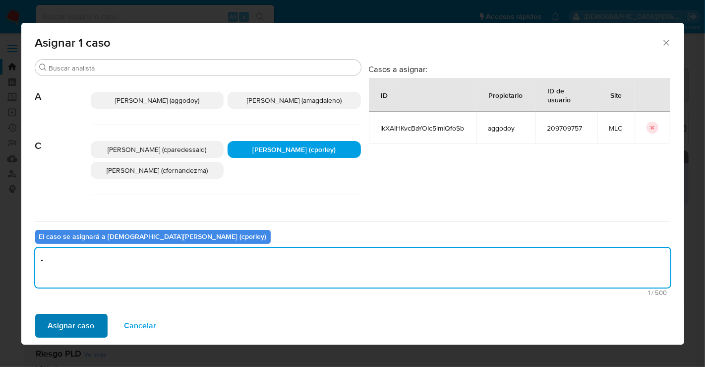
type textarea "-"
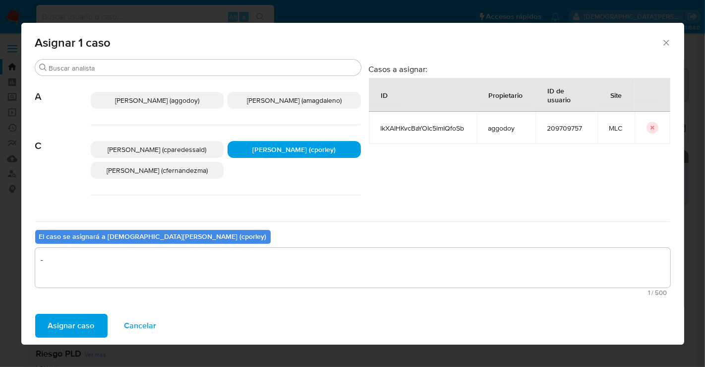
click at [71, 326] on span "Asignar caso" at bounding box center [71, 326] width 47 height 22
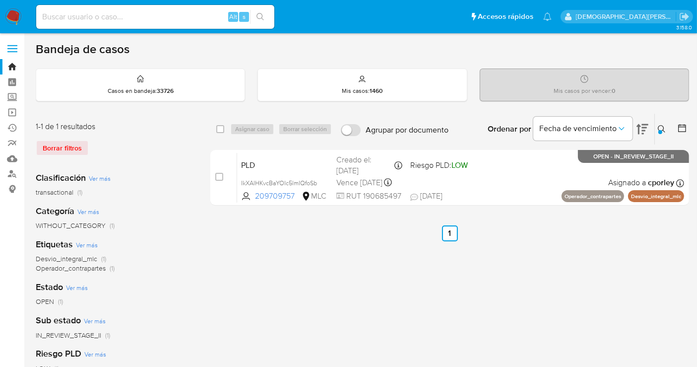
click at [683, 129] on icon at bounding box center [682, 128] width 10 height 10
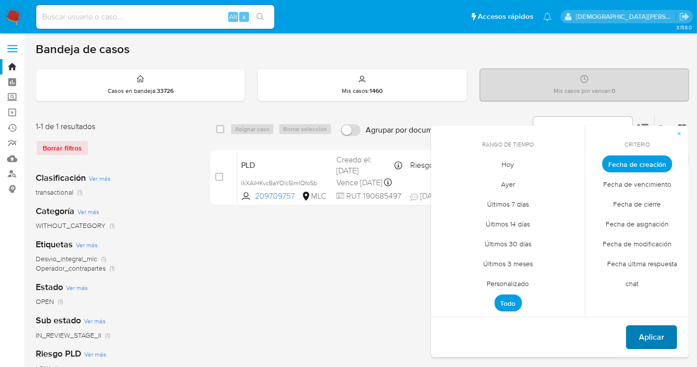
click at [641, 335] on span "Aplicar" at bounding box center [651, 337] width 25 height 22
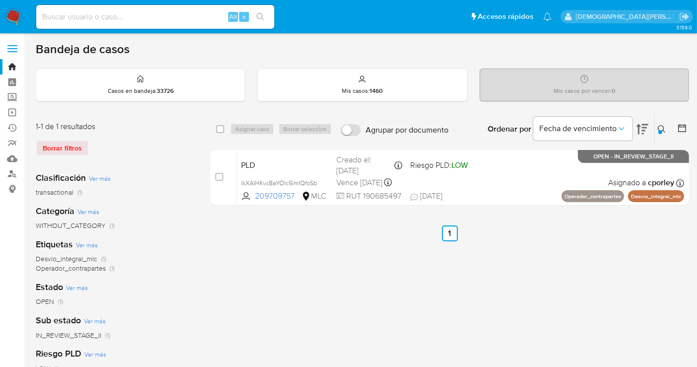
click at [662, 126] on icon at bounding box center [662, 129] width 8 height 8
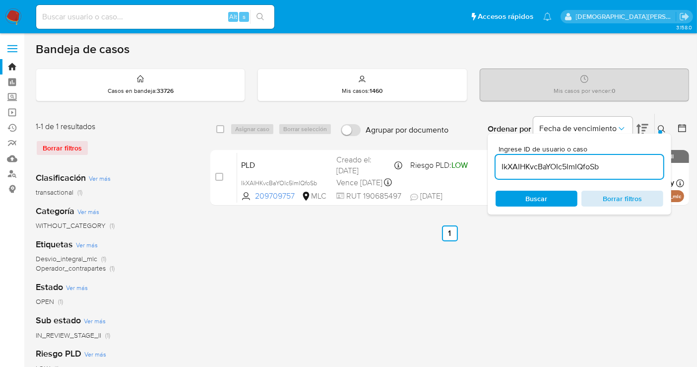
click at [626, 199] on span "Borrar filtros" at bounding box center [622, 198] width 68 height 14
click at [556, 195] on span "Buscar" at bounding box center [537, 198] width 68 height 14
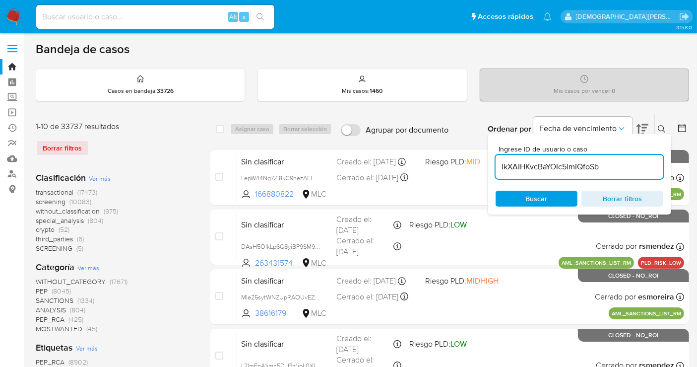
click at [162, 222] on div "transactional (17473) screening (10083) without_classification (975) special_an…" at bounding box center [115, 220] width 159 height 65
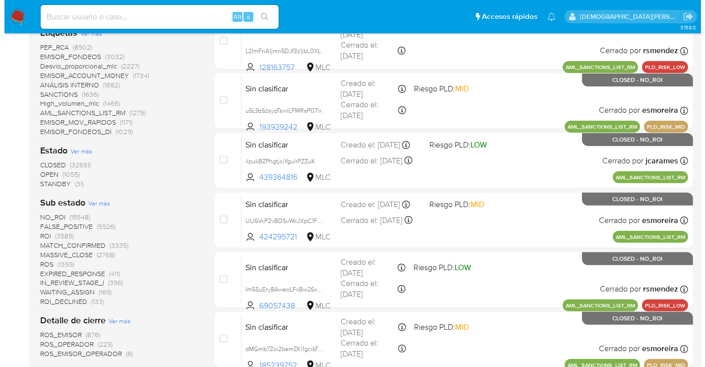
scroll to position [330, 0]
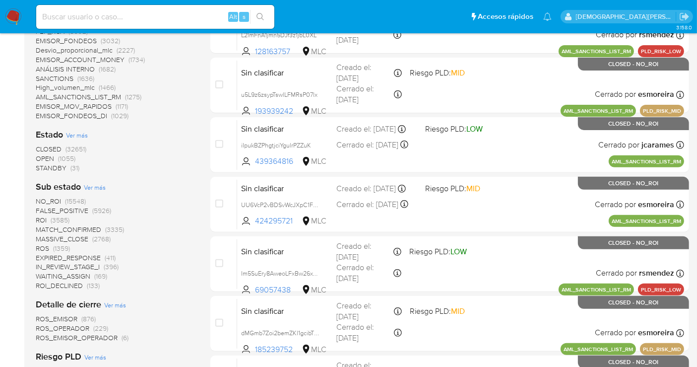
click at [86, 185] on span "Ver más" at bounding box center [95, 187] width 22 height 9
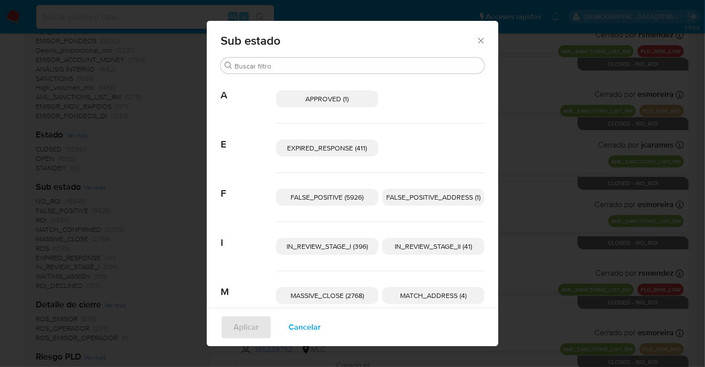
click at [409, 242] on span "IN_REVIEW_STAGE_II (41)" at bounding box center [433, 246] width 77 height 10
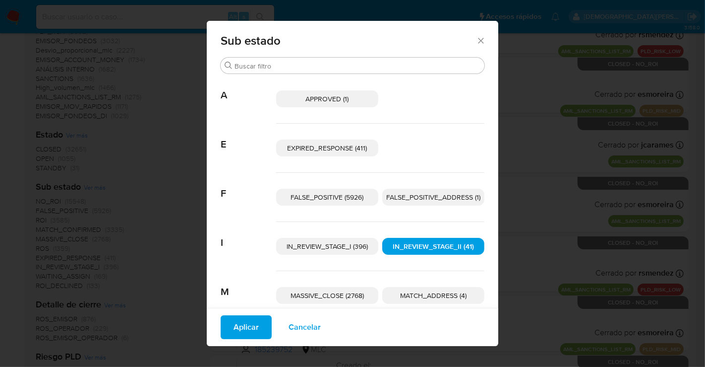
click at [225, 325] on button "Aplicar" at bounding box center [246, 327] width 51 height 24
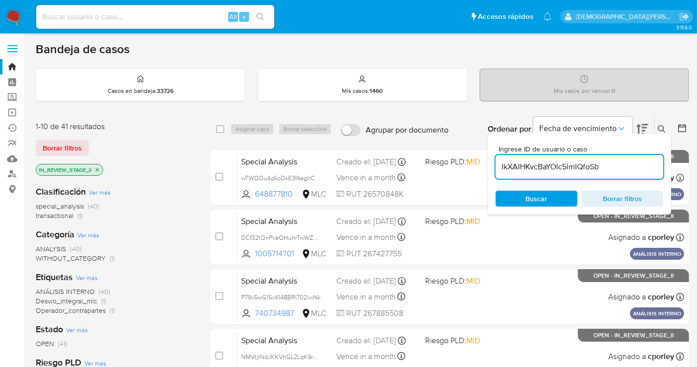
click at [98, 167] on icon "close-filter" at bounding box center [97, 170] width 6 height 6
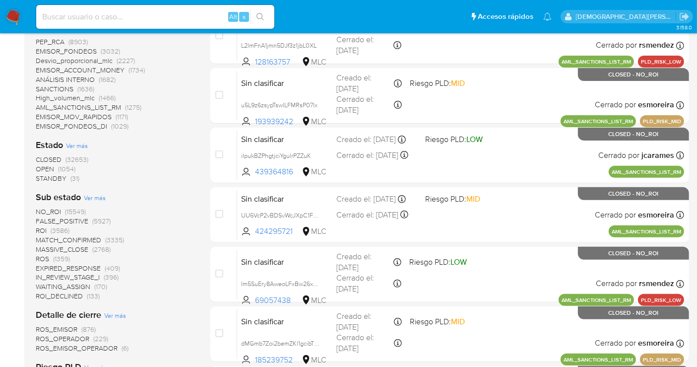
scroll to position [441, 0]
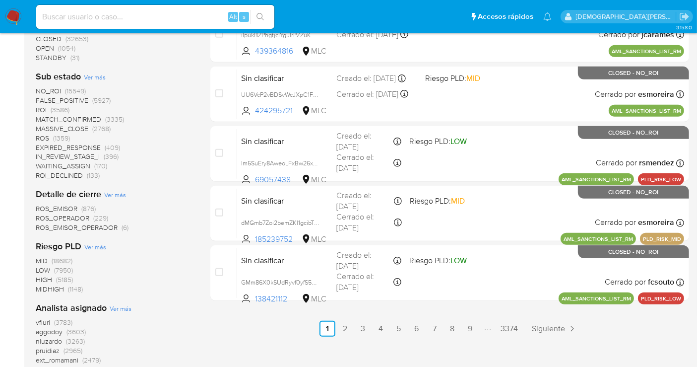
click at [58, 59] on span "STANDBY" at bounding box center [51, 58] width 31 height 10
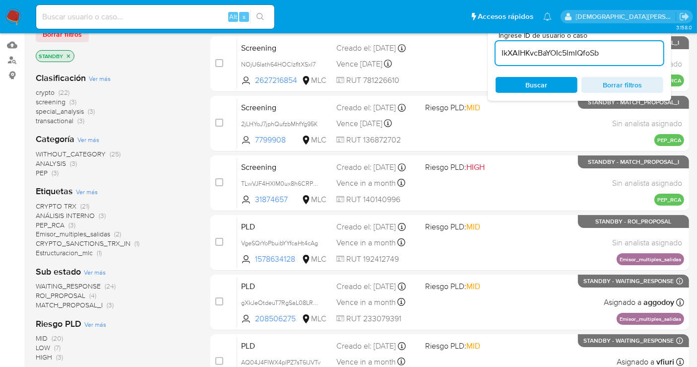
scroll to position [55, 0]
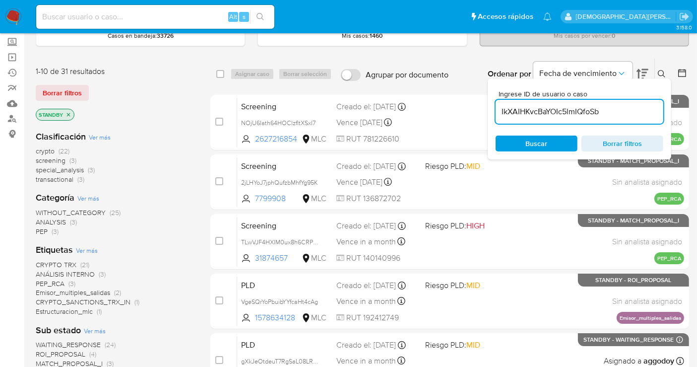
click at [77, 354] on span "ROI_PROPOSAL" at bounding box center [61, 354] width 50 height 10
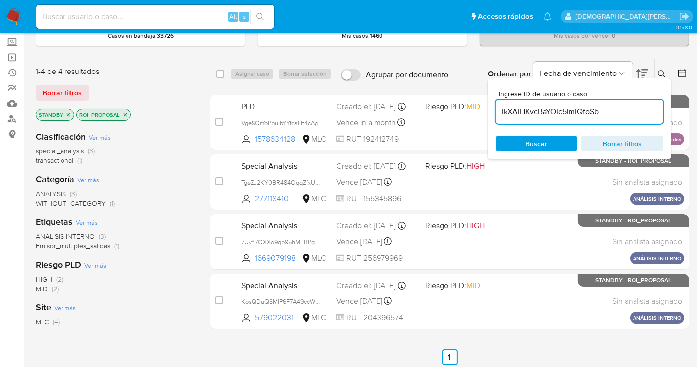
click at [127, 116] on icon "close-filter" at bounding box center [125, 115] width 6 height 6
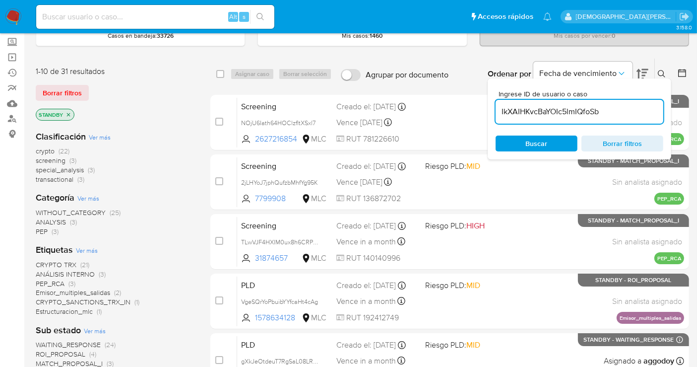
click at [69, 114] on icon "close-filter" at bounding box center [68, 115] width 6 height 6
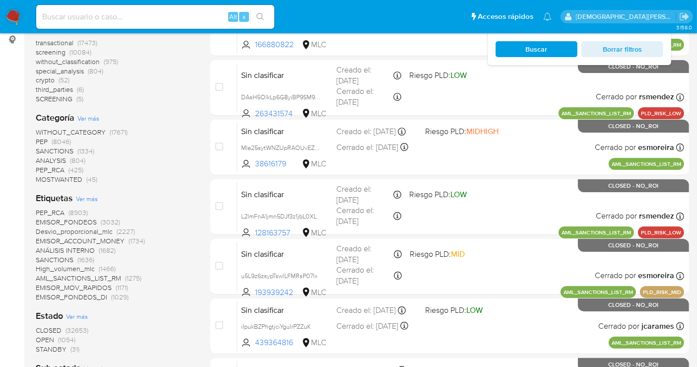
scroll to position [165, 0]
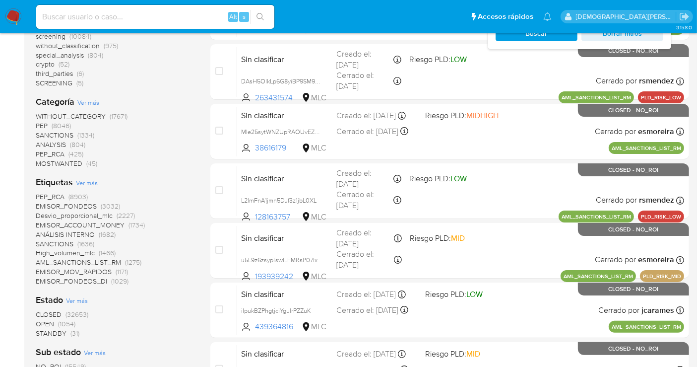
click at [51, 324] on span "OPEN" at bounding box center [45, 323] width 18 height 10
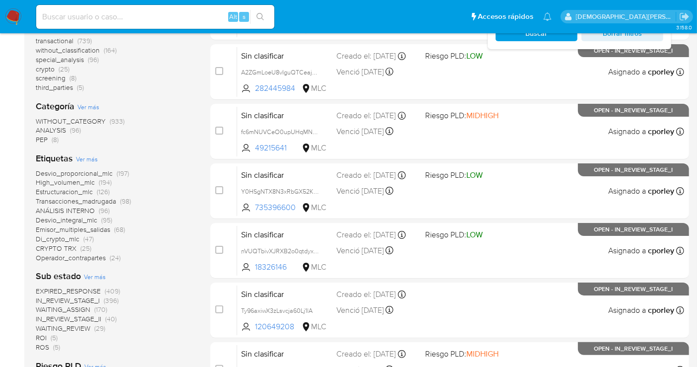
scroll to position [220, 0]
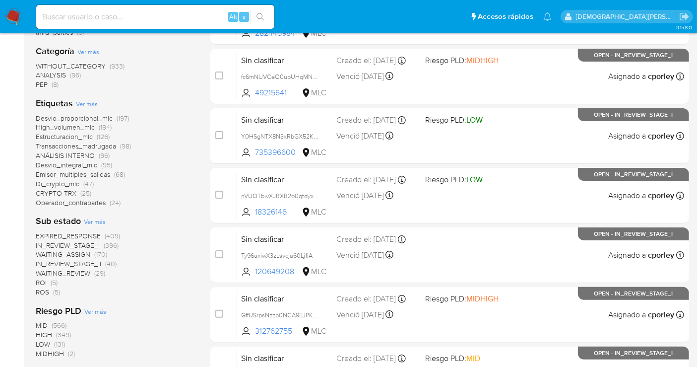
click at [89, 262] on span "IN_REVIEW_STAGE_II" at bounding box center [68, 263] width 65 height 10
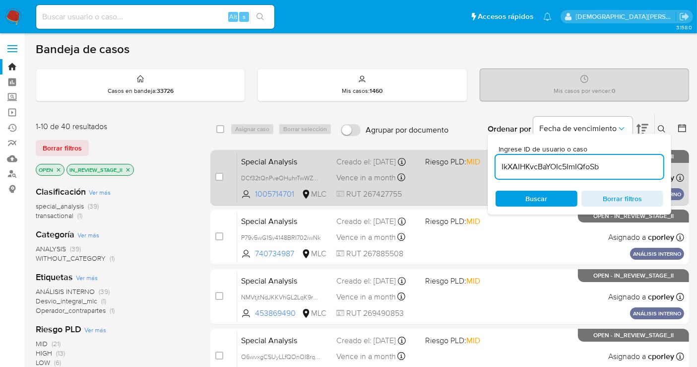
click at [425, 186] on div "Special Analysis DCf32tQnPveOHuhrTwWZwJqY 1005714701 MLC Riesgo PLD: MID Creado…" at bounding box center [460, 177] width 447 height 50
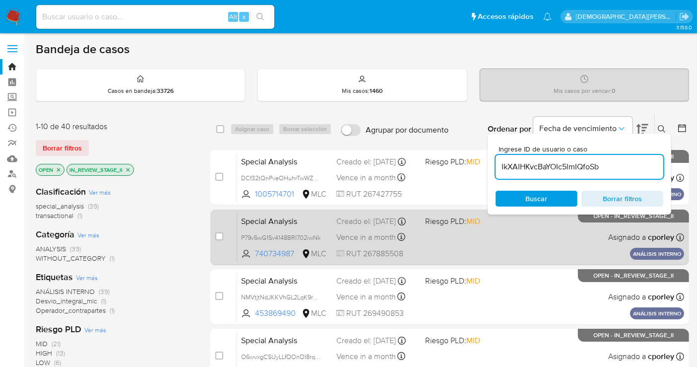
click at [429, 245] on div "Special Analysis P79v5wG1Sv4148BRI702iwNk 740734987 MLC Riesgo PLD: MID Creado …" at bounding box center [460, 237] width 447 height 50
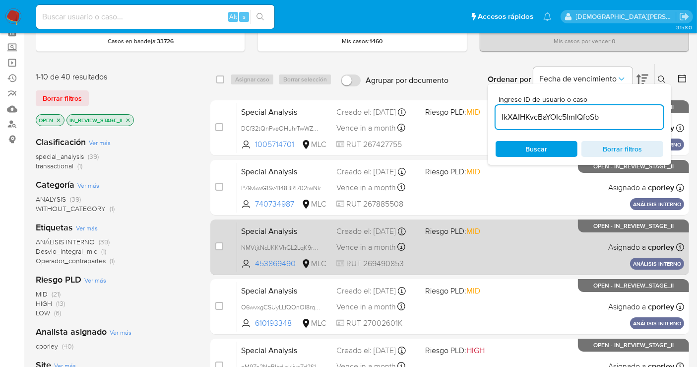
scroll to position [55, 0]
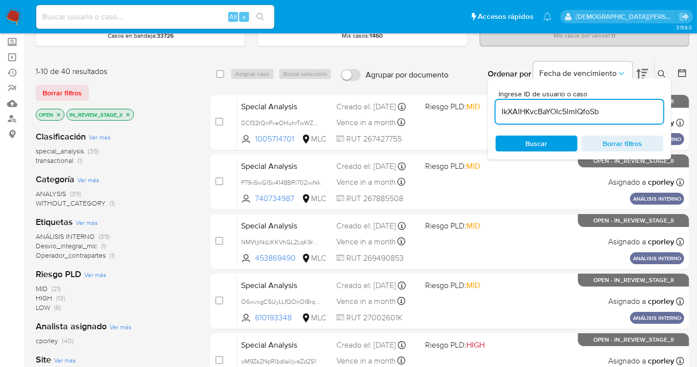
click at [126, 114] on icon "close-filter" at bounding box center [128, 115] width 6 height 6
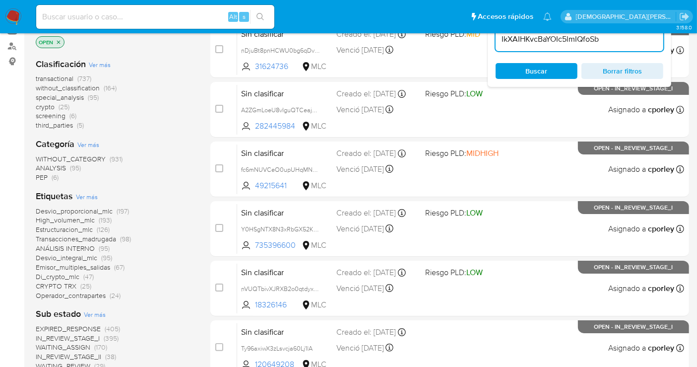
scroll to position [165, 0]
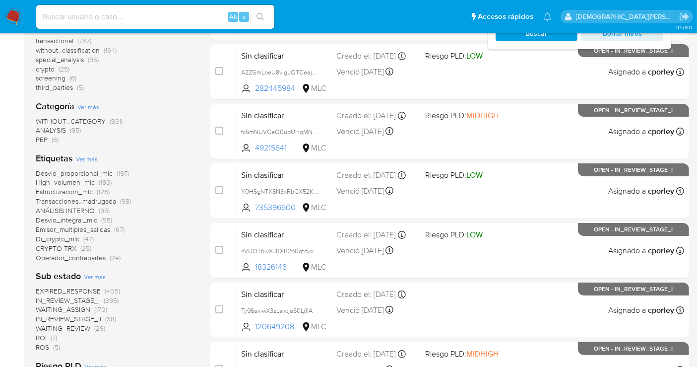
click at [86, 317] on span "IN_REVIEW_STAGE_II" at bounding box center [68, 319] width 65 height 10
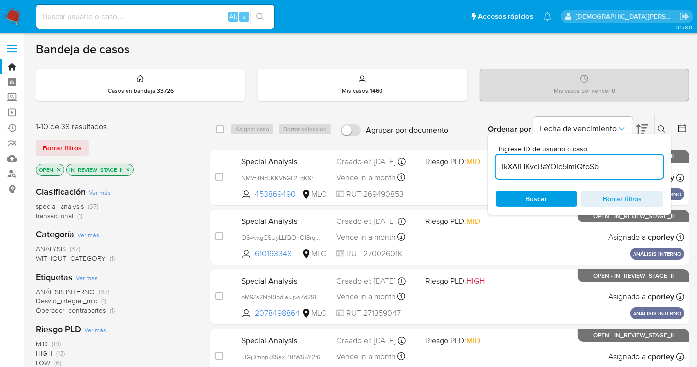
click at [656, 128] on button at bounding box center [663, 129] width 16 height 12
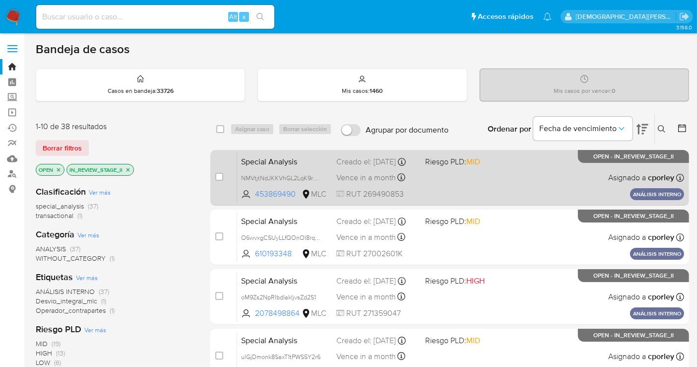
click at [475, 190] on div "Special Analysis NMVtjtNdJKKVhGL2LqK9rVcQ 453869490 MLC Riesgo PLD: MID Creado …" at bounding box center [460, 177] width 447 height 50
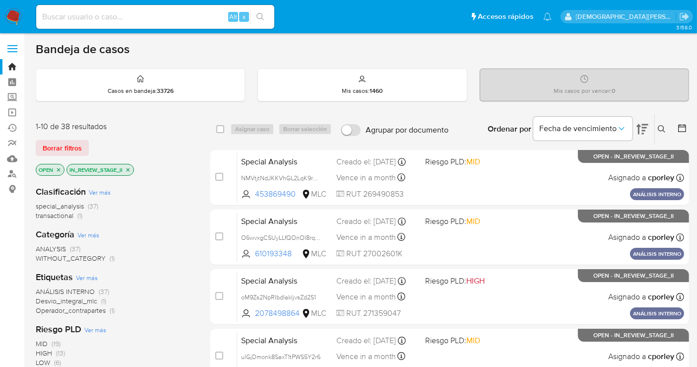
click at [128, 167] on icon "close-filter" at bounding box center [128, 170] width 6 height 6
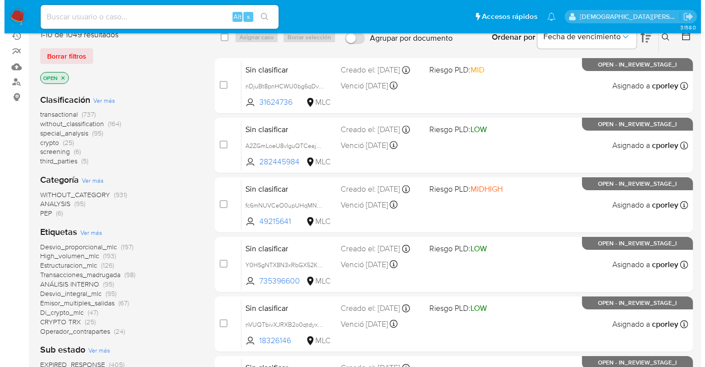
scroll to position [165, 0]
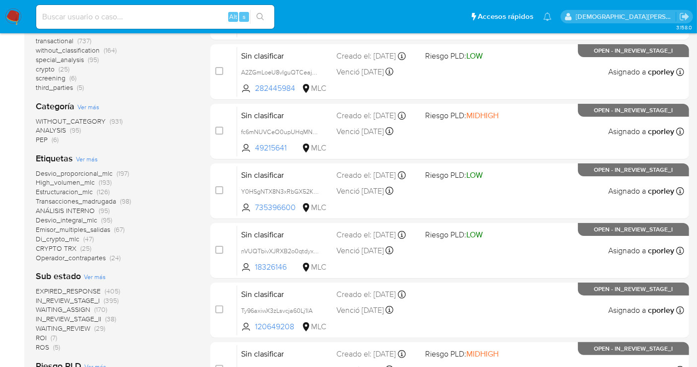
click at [91, 156] on span "Ver más" at bounding box center [87, 158] width 22 height 9
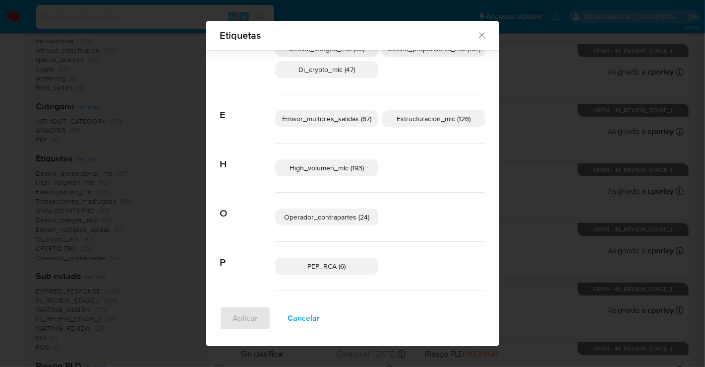
scroll to position [276, 0]
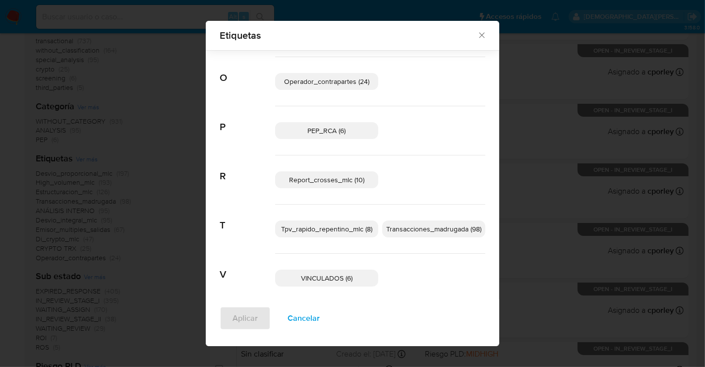
click at [321, 278] on span "VINCULADOS (6)" at bounding box center [327, 278] width 52 height 10
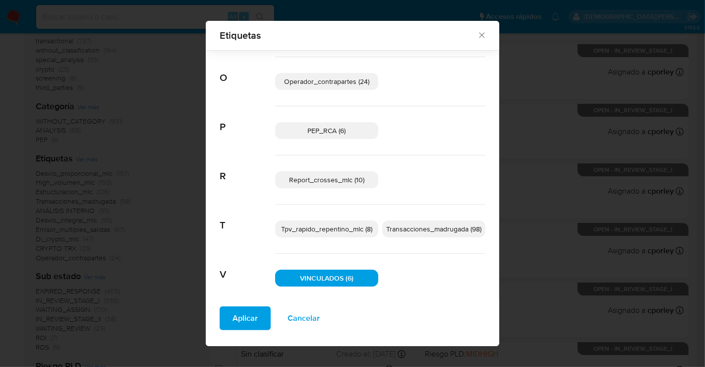
click at [242, 319] on span "Aplicar" at bounding box center [245, 318] width 25 height 22
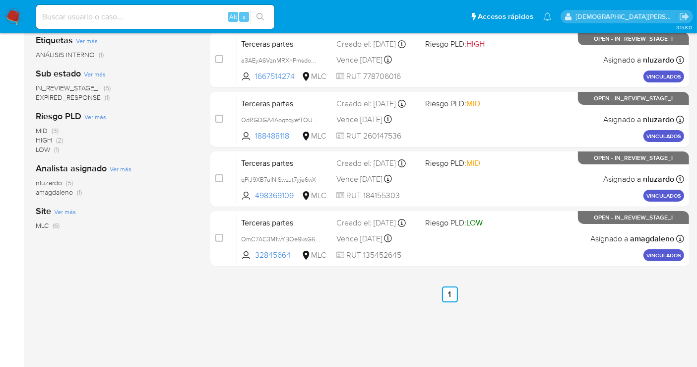
scroll to position [71, 0]
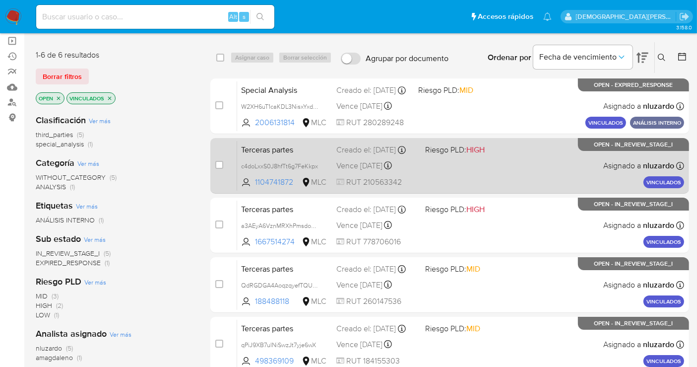
click at [540, 168] on div "Terceras partes c4doLxxS0J8hfTt6g7FeKkpx 1104741872 MLC Riesgo PLD: HIGH Creado…" at bounding box center [460, 165] width 447 height 50
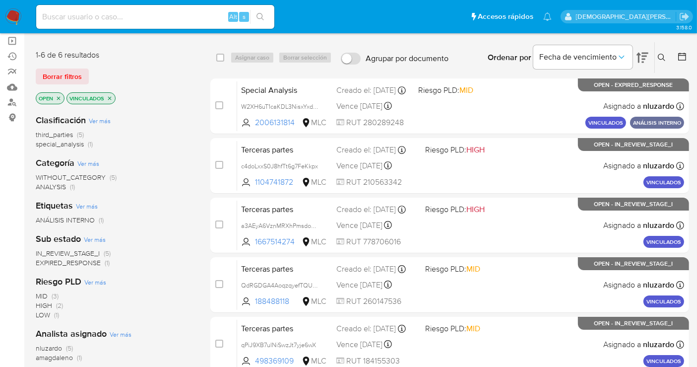
click at [112, 95] on icon "close-filter" at bounding box center [110, 98] width 6 height 6
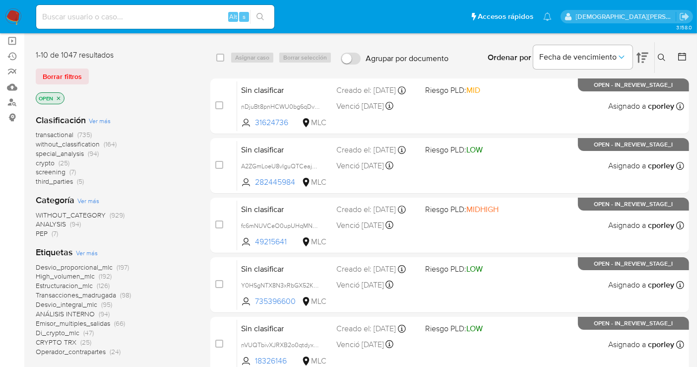
click at [58, 95] on icon "close-filter" at bounding box center [59, 98] width 6 height 6
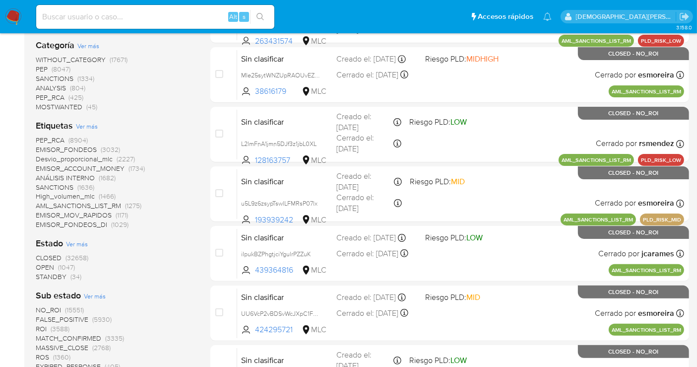
scroll to position [237, 0]
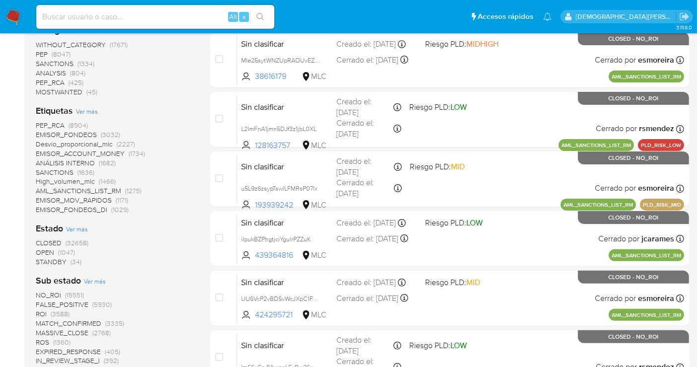
click at [48, 251] on span "OPEN" at bounding box center [45, 252] width 18 height 10
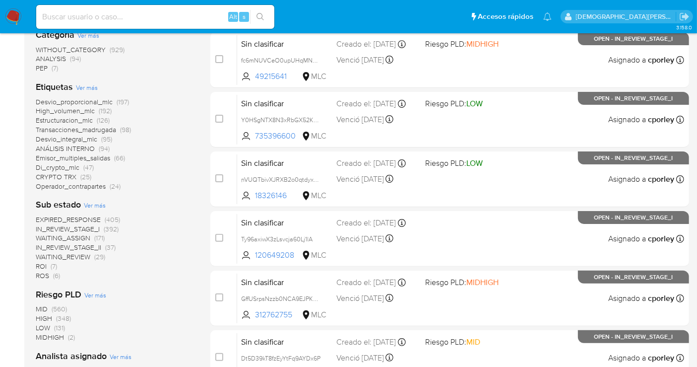
click at [83, 244] on span "IN_REVIEW_STAGE_II" at bounding box center [68, 247] width 65 height 10
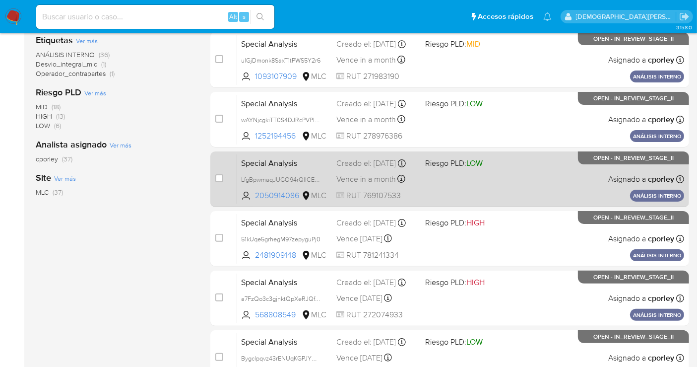
scroll to position [16, 0]
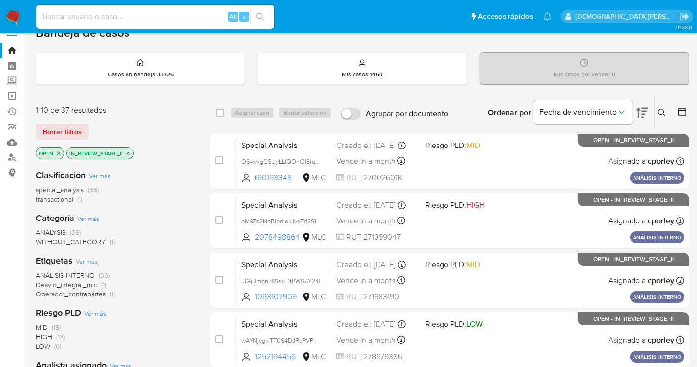
click at [127, 151] on icon "close-filter" at bounding box center [127, 152] width 3 height 3
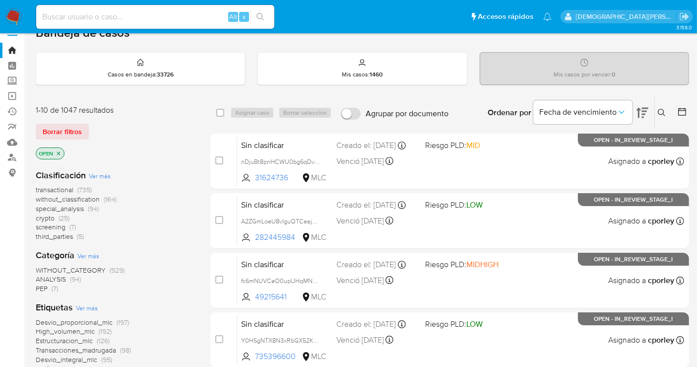
click at [58, 150] on icon "close-filter" at bounding box center [59, 153] width 6 height 6
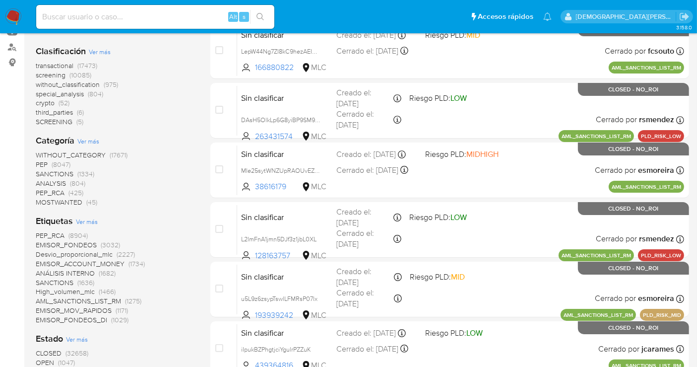
scroll to position [237, 0]
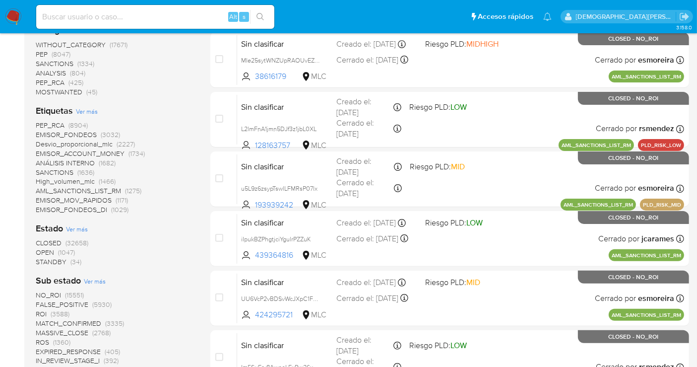
click at [60, 258] on span "STANDBY" at bounding box center [51, 261] width 31 height 10
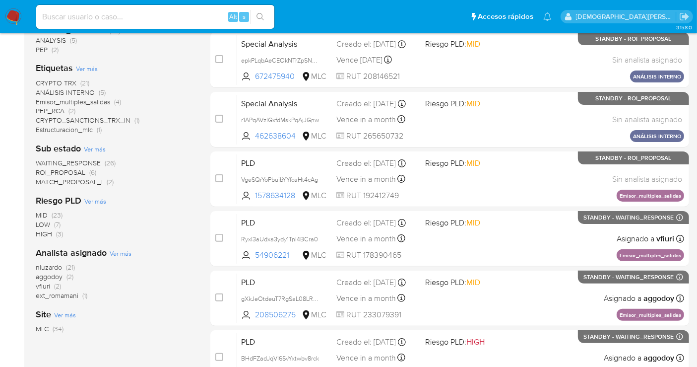
click at [72, 171] on span "ROI_PROPOSAL" at bounding box center [61, 172] width 50 height 10
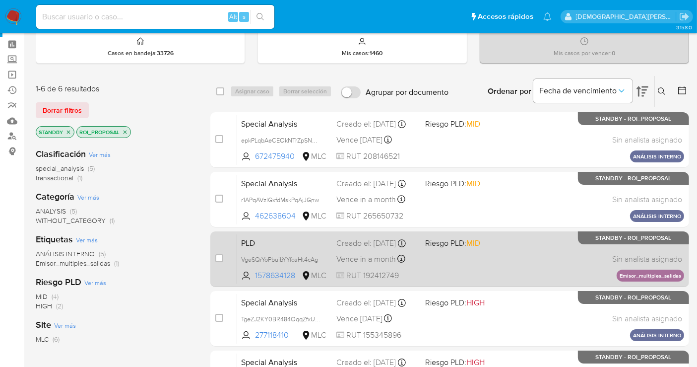
scroll to position [55, 0]
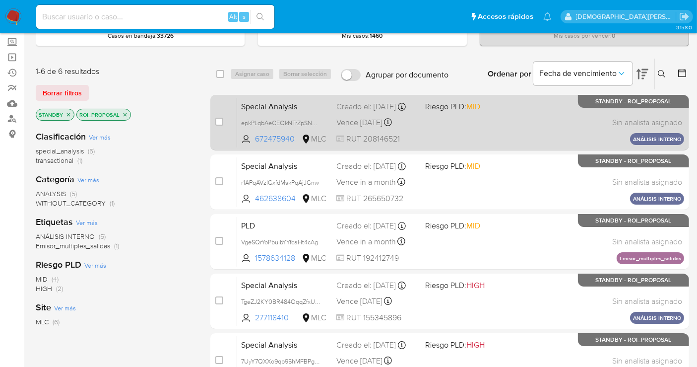
click at [452, 136] on div "Special Analysis epkPLqbAeCEOkNTrZpSN0TCb 672475940 MLC Riesgo PLD: MID Creado …" at bounding box center [460, 122] width 447 height 50
click at [219, 121] on input "checkbox" at bounding box center [219, 122] width 8 height 8
checkbox input "true"
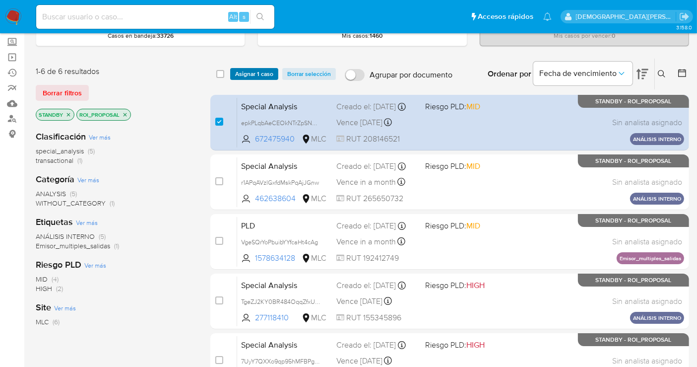
click at [256, 75] on span "Asignar 1 caso" at bounding box center [254, 74] width 38 height 10
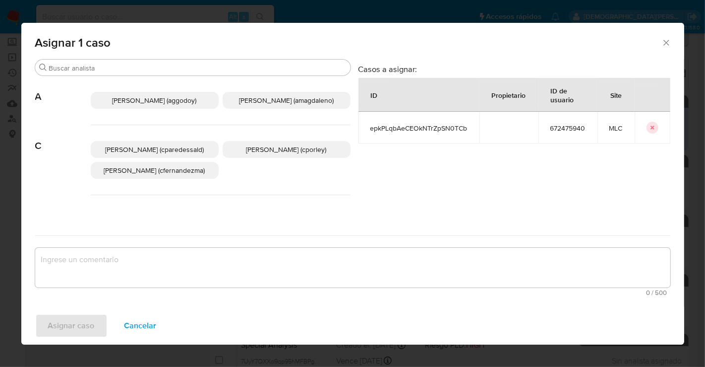
click at [305, 147] on span "Christian Porley (cporley)" at bounding box center [287, 149] width 80 height 10
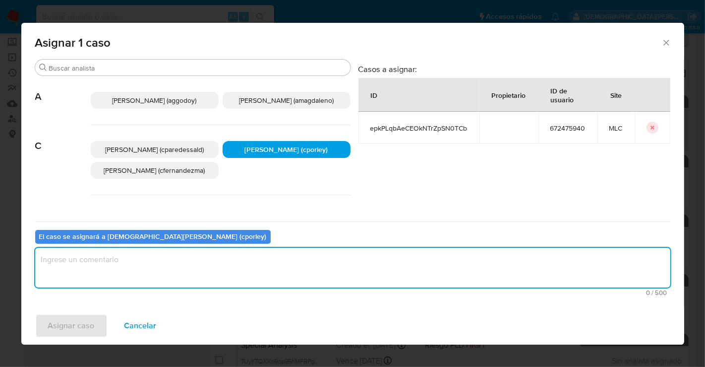
click at [226, 267] on textarea "assign-modal" at bounding box center [352, 268] width 635 height 40
type textarea "-"
click at [86, 330] on span "Asignar caso" at bounding box center [71, 326] width 47 height 22
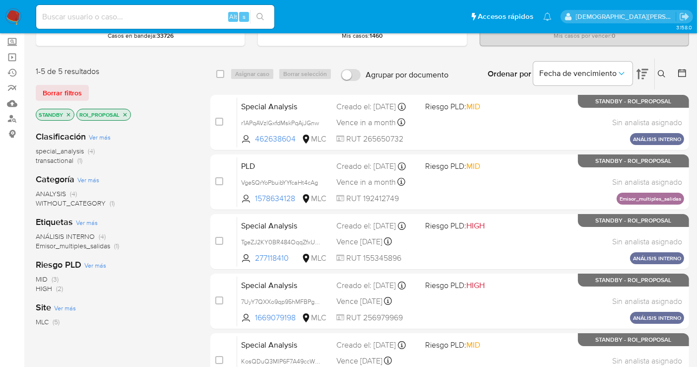
click at [122, 112] on icon "close-filter" at bounding box center [125, 115] width 6 height 6
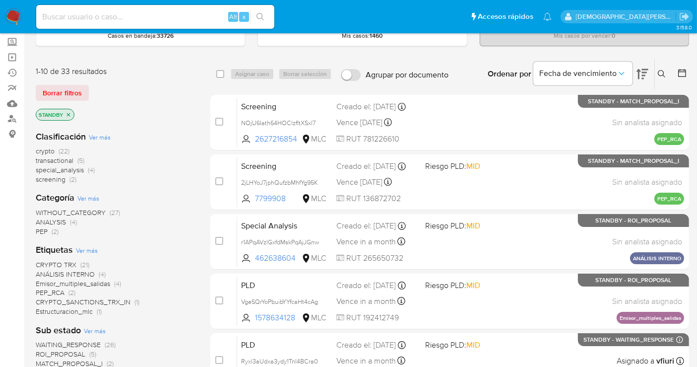
click at [70, 113] on icon "close-filter" at bounding box center [68, 115] width 6 height 6
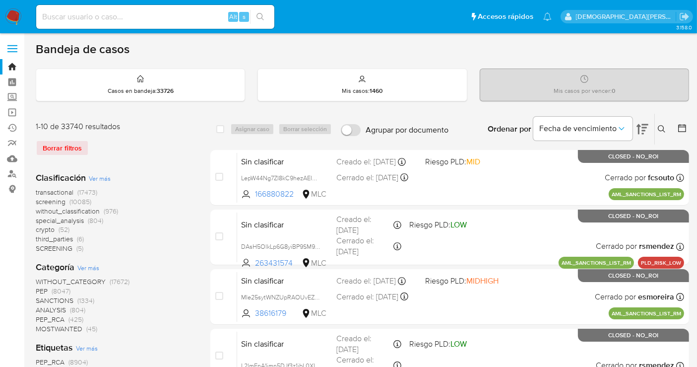
click at [679, 127] on icon at bounding box center [682, 128] width 8 height 8
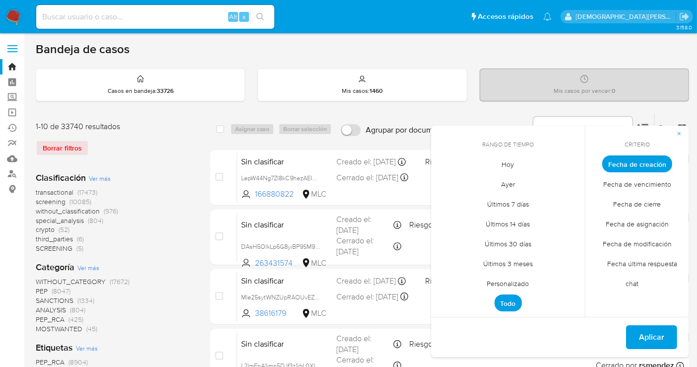
click at [511, 281] on span "Personalizado" at bounding box center [508, 283] width 63 height 20
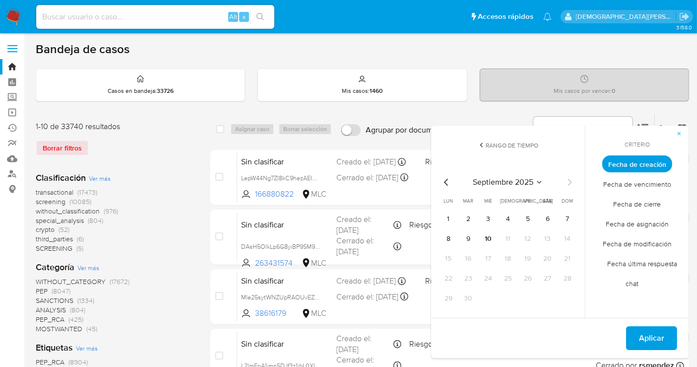
click at [448, 181] on icon "Mes anterior" at bounding box center [447, 182] width 12 height 12
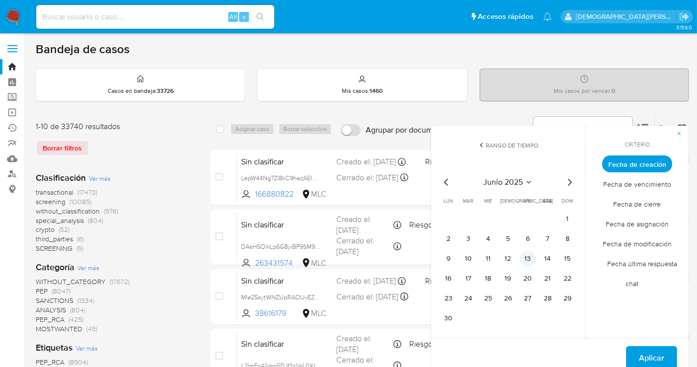
click at [525, 257] on button "13" at bounding box center [528, 259] width 16 height 16
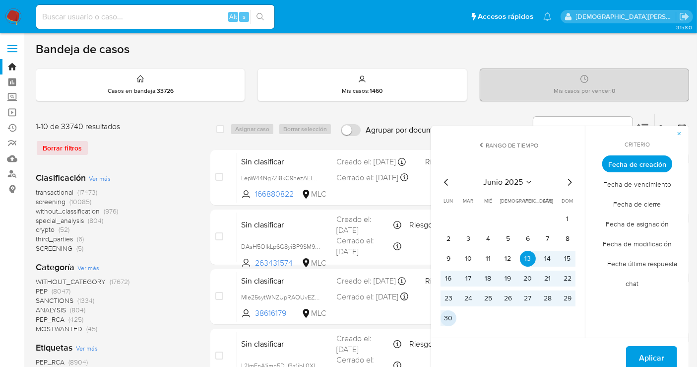
click at [442, 314] on button "30" at bounding box center [449, 318] width 16 height 16
click at [630, 349] on button "Aplicar" at bounding box center [651, 358] width 51 height 24
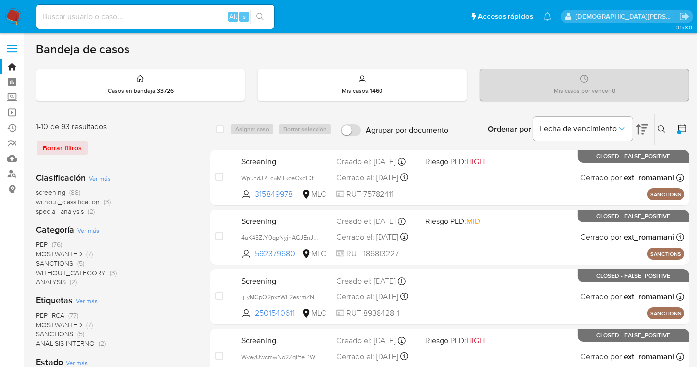
click at [680, 130] on div at bounding box center [679, 132] width 4 height 4
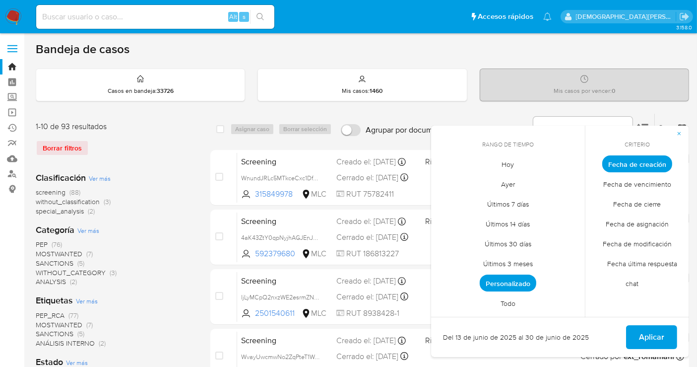
click at [512, 281] on span "Personalizado" at bounding box center [508, 282] width 57 height 17
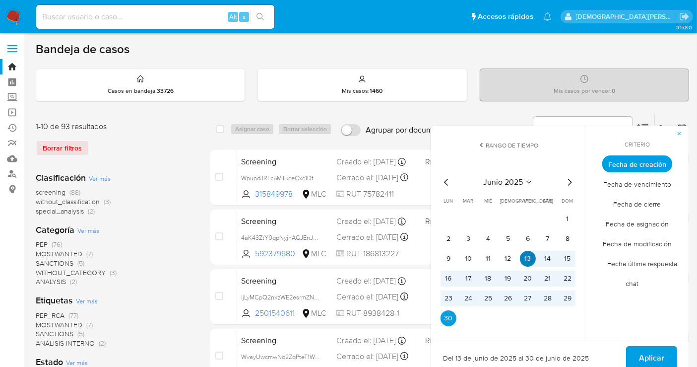
click at [530, 255] on button "13" at bounding box center [528, 259] width 16 height 16
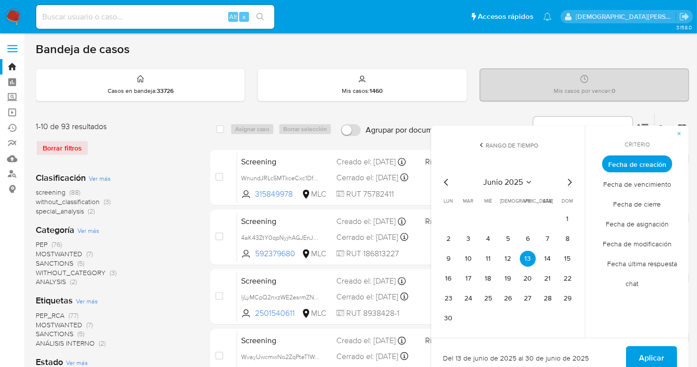
click at [567, 180] on icon "Mes siguiente" at bounding box center [570, 182] width 12 height 12
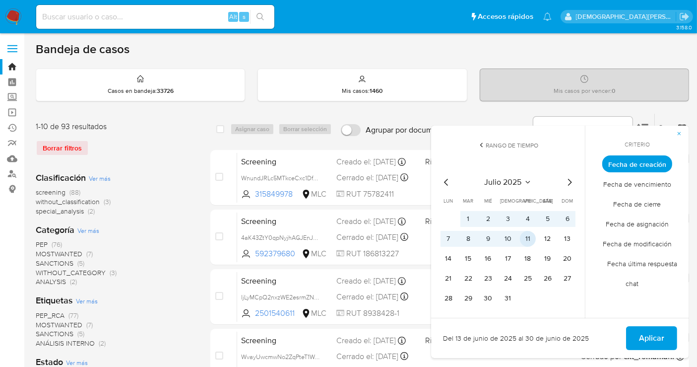
click at [528, 235] on button "11" at bounding box center [528, 239] width 16 height 16
click at [633, 335] on button "Aplicar" at bounding box center [651, 338] width 51 height 24
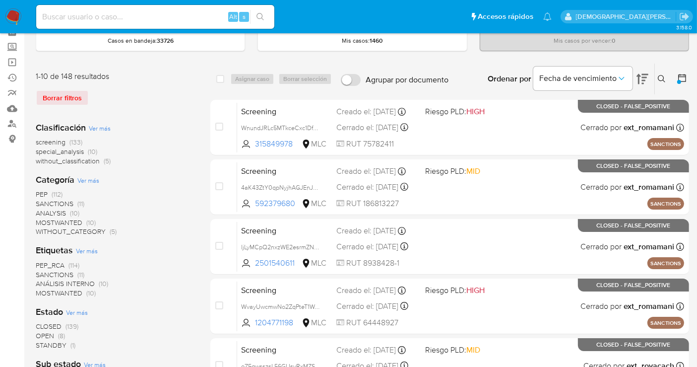
scroll to position [110, 0]
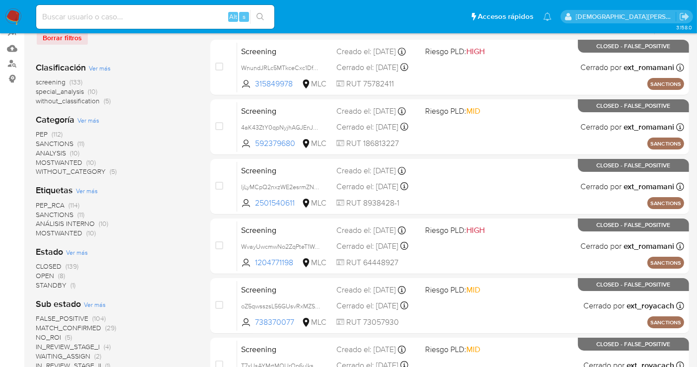
click at [41, 283] on span "STANDBY" at bounding box center [51, 285] width 31 height 10
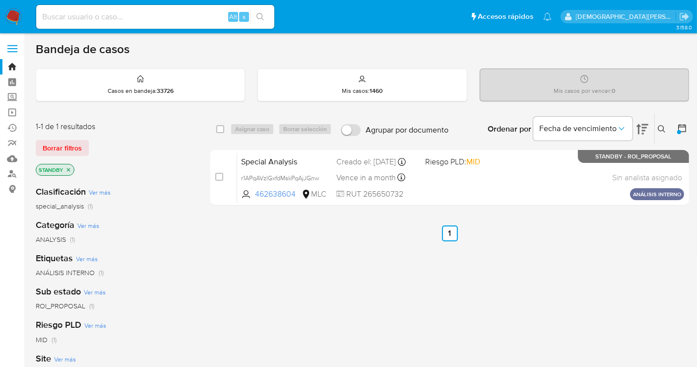
click at [680, 126] on icon at bounding box center [682, 128] width 10 height 10
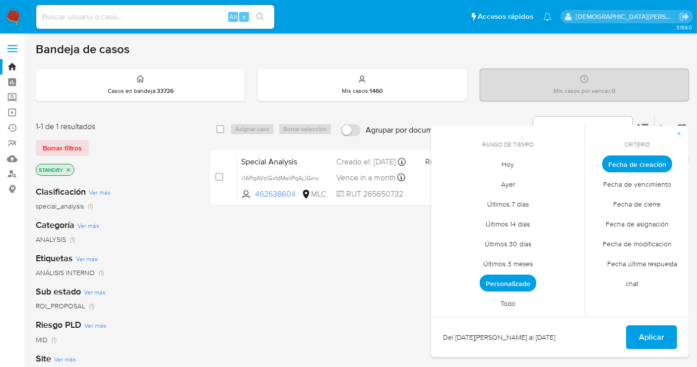
click at [516, 284] on span "Personalizado" at bounding box center [508, 282] width 57 height 17
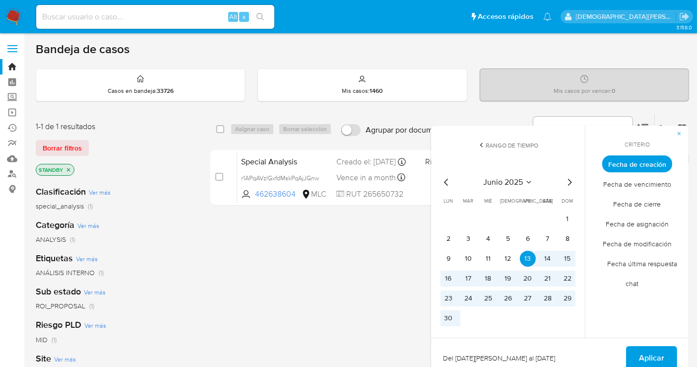
click at [642, 353] on span "Aplicar" at bounding box center [651, 358] width 25 height 22
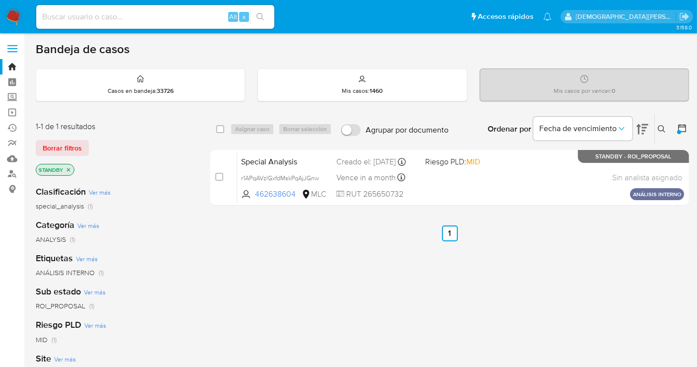
click at [69, 168] on icon "close-filter" at bounding box center [68, 170] width 6 height 6
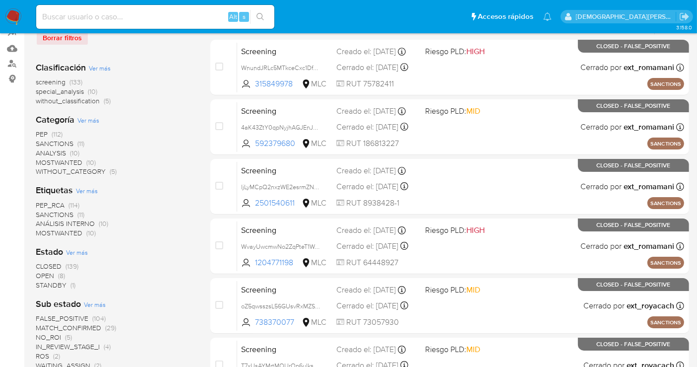
scroll to position [165, 0]
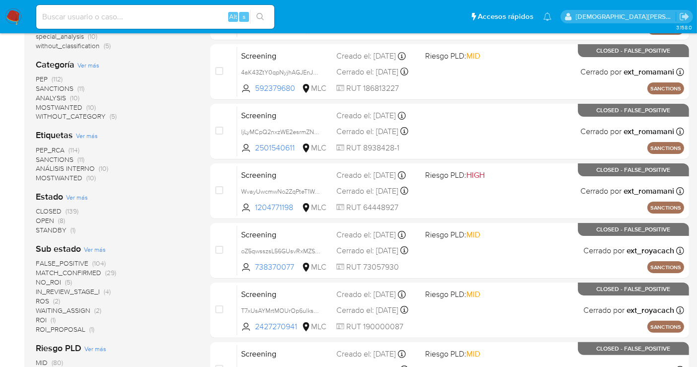
click at [53, 216] on span "OPEN" at bounding box center [45, 220] width 18 height 10
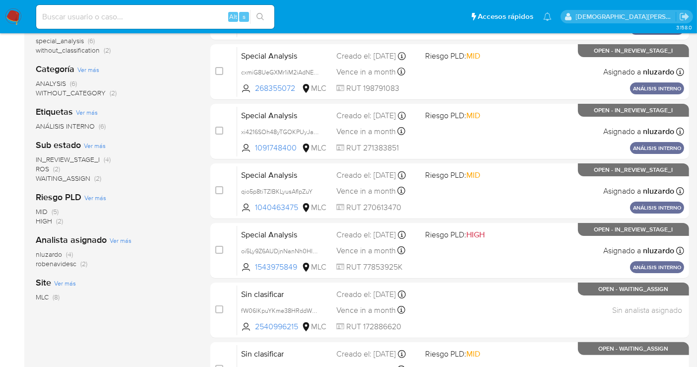
scroll to position [55, 0]
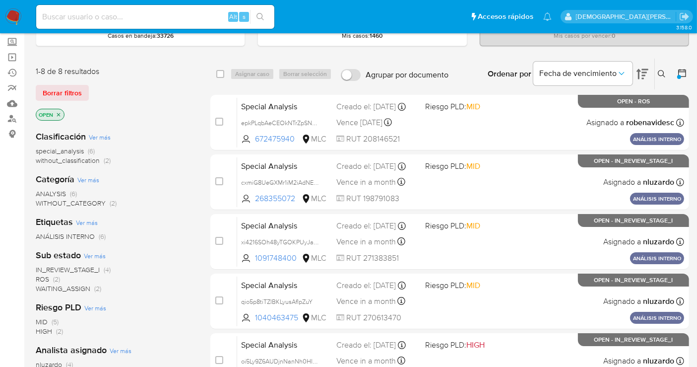
click at [70, 288] on span "WAITING_ASSIGN" at bounding box center [63, 288] width 55 height 10
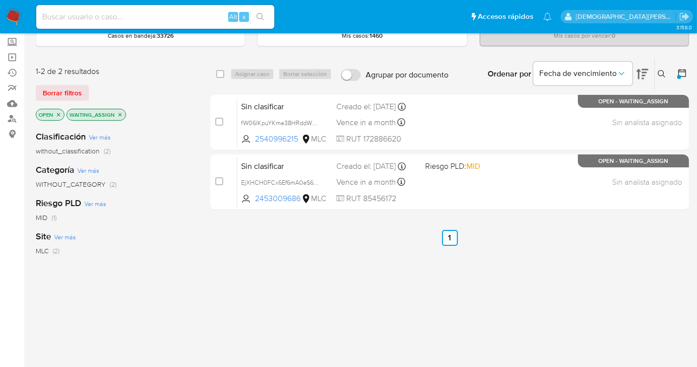
click at [117, 114] on icon "close-filter" at bounding box center [120, 115] width 6 height 6
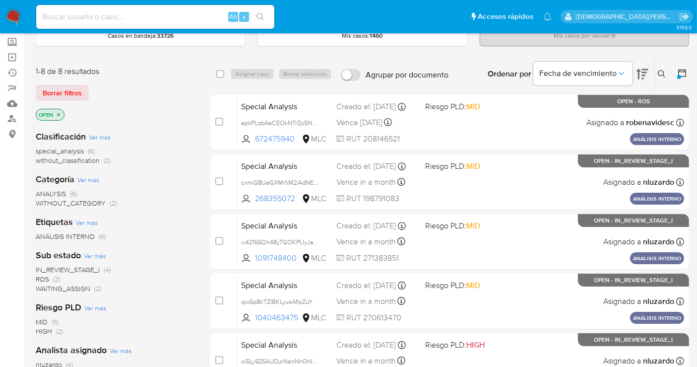
click at [58, 114] on icon "close-filter" at bounding box center [59, 115] width 6 height 6
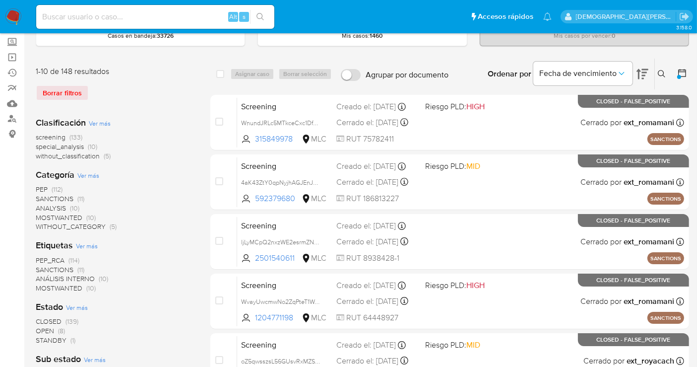
scroll to position [220, 0]
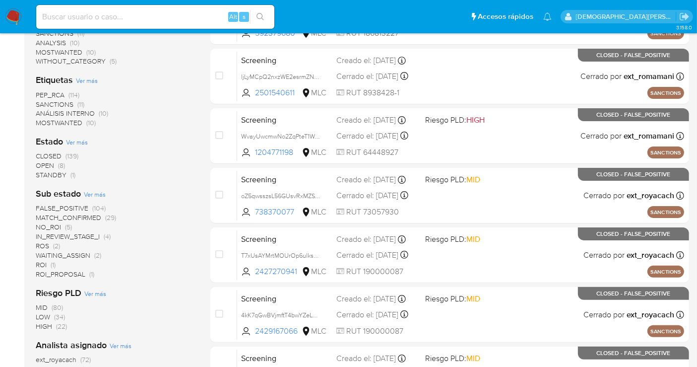
click at [72, 272] on span "ROI_PROPOSAL" at bounding box center [61, 274] width 50 height 10
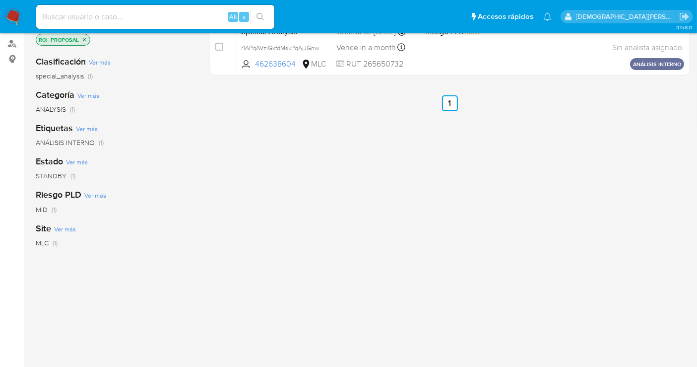
scroll to position [55, 0]
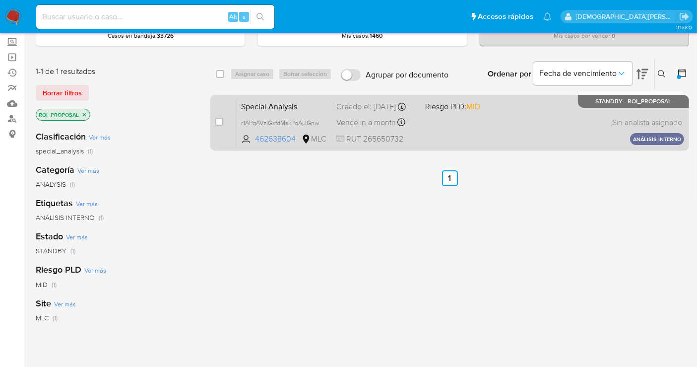
click at [441, 123] on div "Special Analysis r1APqAVzlGxfdMskPqAjJGnw 462638604 MLC Riesgo PLD: MID Creado …" at bounding box center [460, 122] width 447 height 50
click at [223, 122] on input "checkbox" at bounding box center [219, 122] width 8 height 8
checkbox input "true"
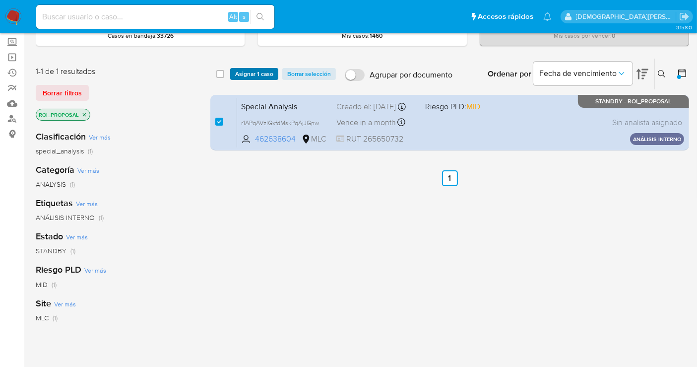
click at [255, 71] on span "Asignar 1 caso" at bounding box center [254, 74] width 38 height 10
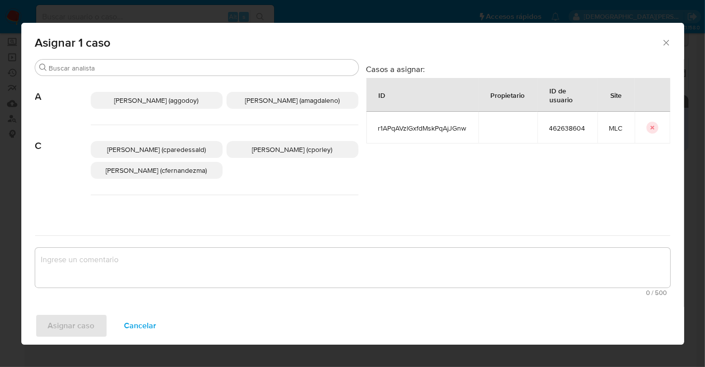
click at [292, 151] on span "Christian Porley (cporley)" at bounding box center [292, 149] width 80 height 10
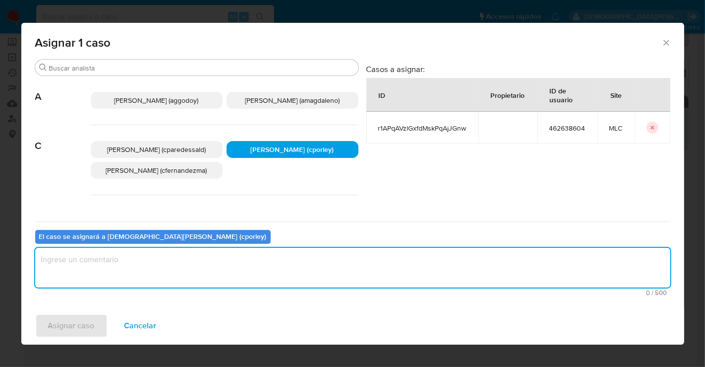
click at [248, 258] on textarea "assign-modal" at bounding box center [352, 268] width 635 height 40
type textarea "-"
click at [96, 323] on button "Asignar caso" at bounding box center [71, 326] width 72 height 24
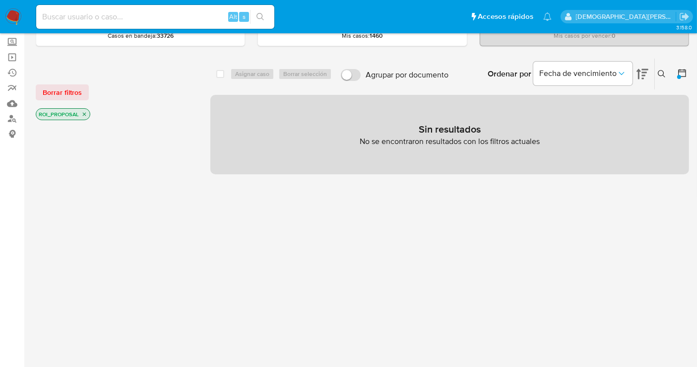
click at [83, 111] on icon "close-filter" at bounding box center [84, 114] width 6 height 6
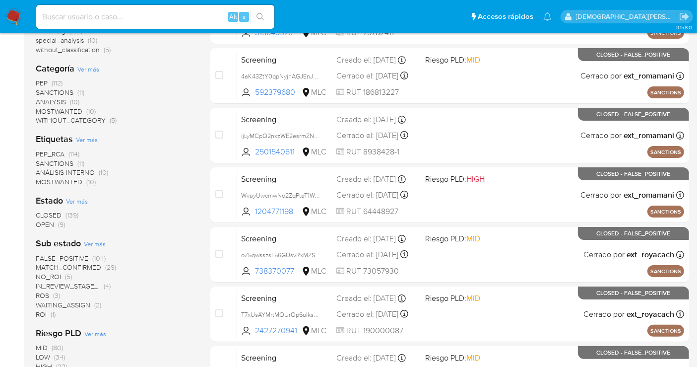
scroll to position [165, 0]
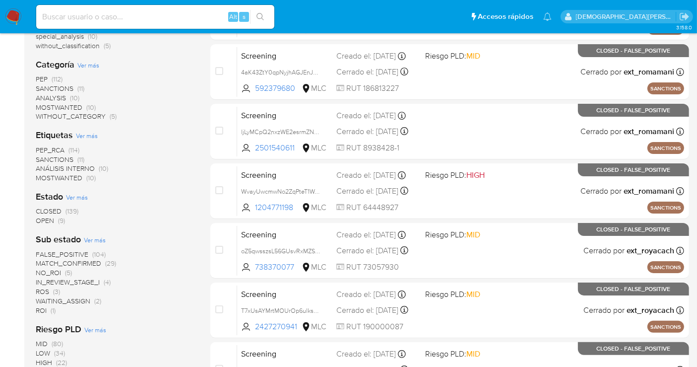
click at [44, 219] on span "OPEN" at bounding box center [45, 220] width 18 height 10
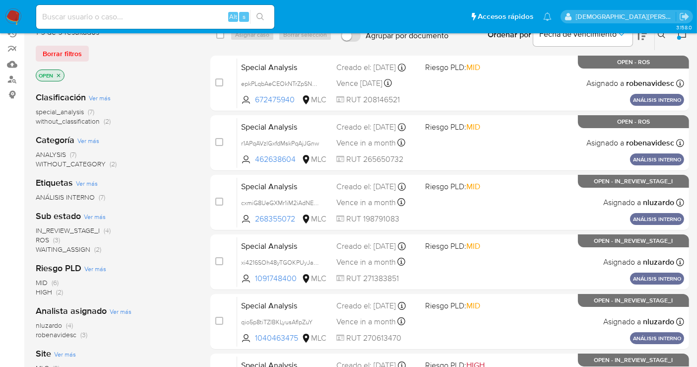
scroll to position [55, 0]
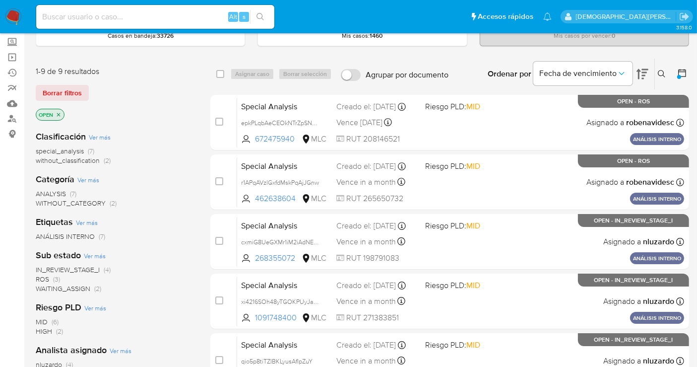
click at [61, 112] on icon "close-filter" at bounding box center [59, 115] width 6 height 6
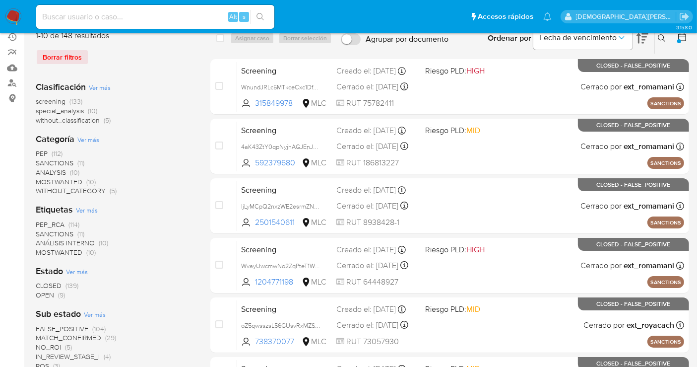
scroll to position [165, 0]
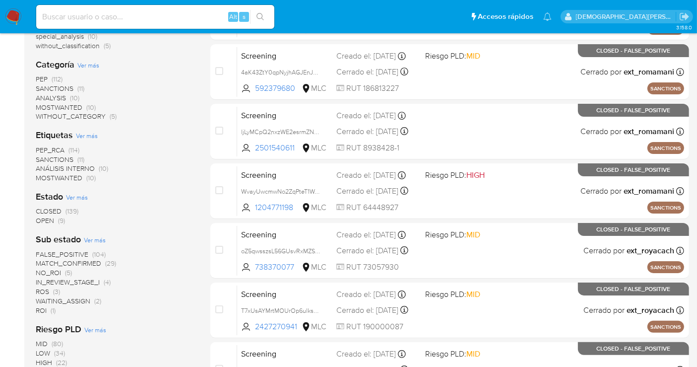
click at [42, 311] on span "ROI" at bounding box center [41, 310] width 11 height 10
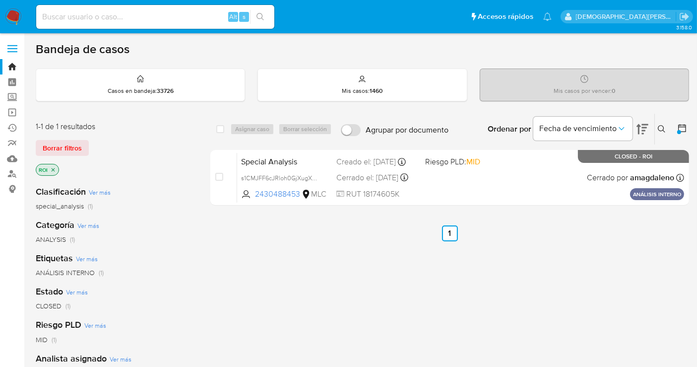
click at [54, 167] on icon "close-filter" at bounding box center [53, 170] width 6 height 6
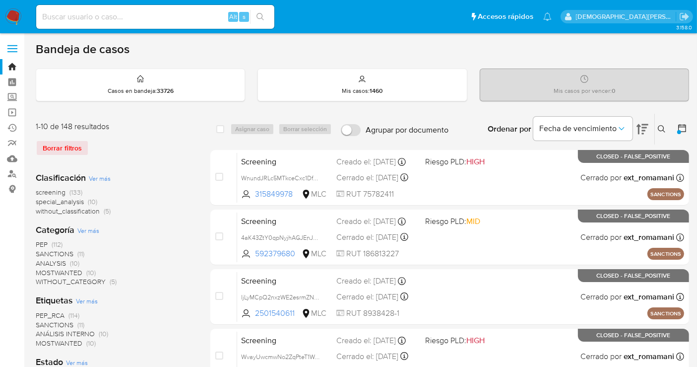
click at [682, 126] on icon at bounding box center [682, 128] width 8 height 8
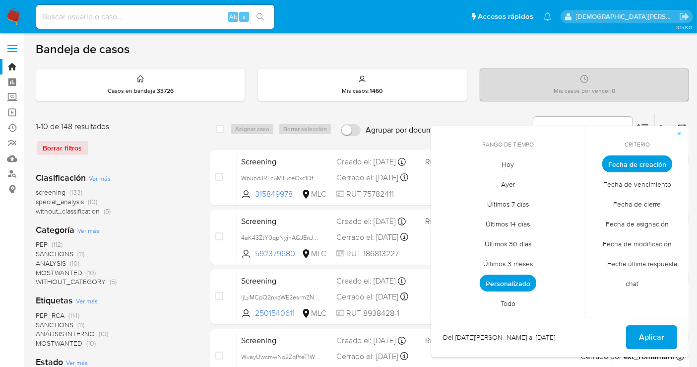
click at [505, 278] on span "Personalizado" at bounding box center [508, 282] width 57 height 17
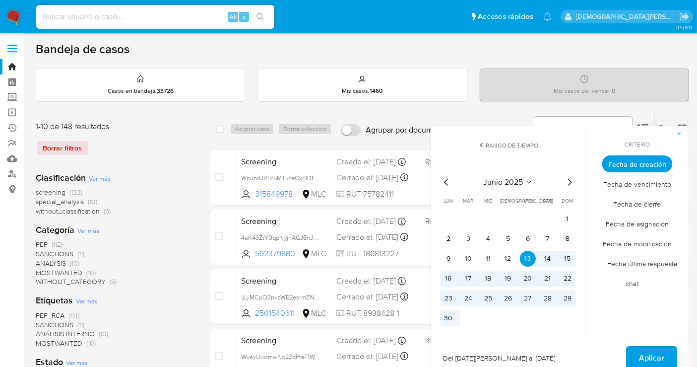
click at [678, 132] on icon "button" at bounding box center [679, 133] width 6 height 6
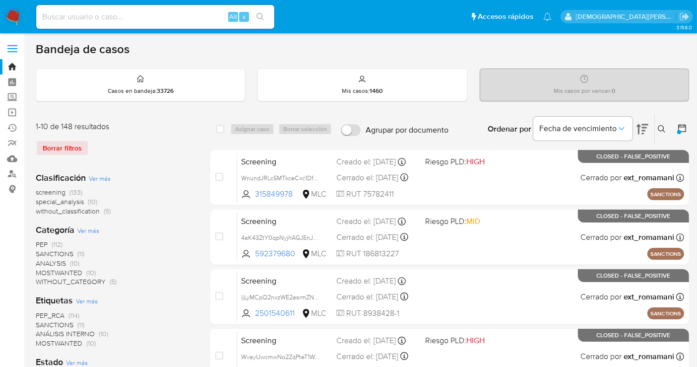
click at [685, 126] on icon at bounding box center [682, 128] width 10 height 10
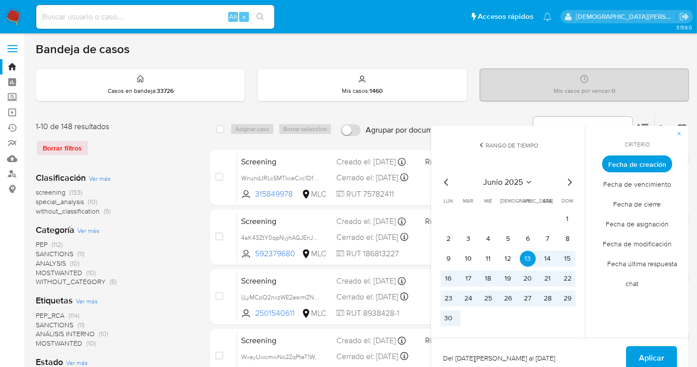
click at [654, 158] on span "Fecha de creación" at bounding box center [637, 163] width 70 height 17
click at [523, 135] on div "Rango de tiempo junio 2025 junio 2025 lun lunes mar martes mié miércoles jue ju…" at bounding box center [508, 232] width 154 height 212
click at [518, 141] on span "Rango de tiempo" at bounding box center [512, 145] width 53 height 8
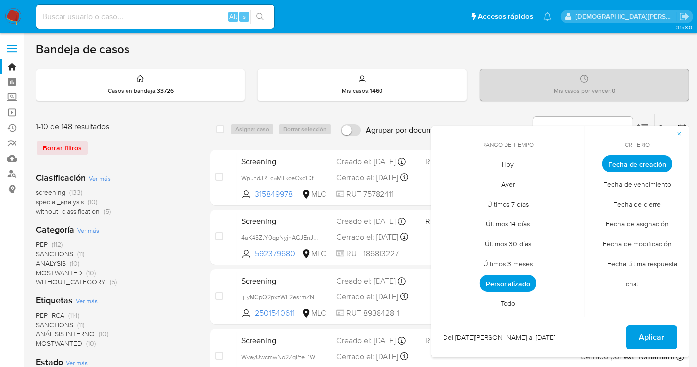
click at [504, 300] on span "Todo" at bounding box center [508, 303] width 36 height 20
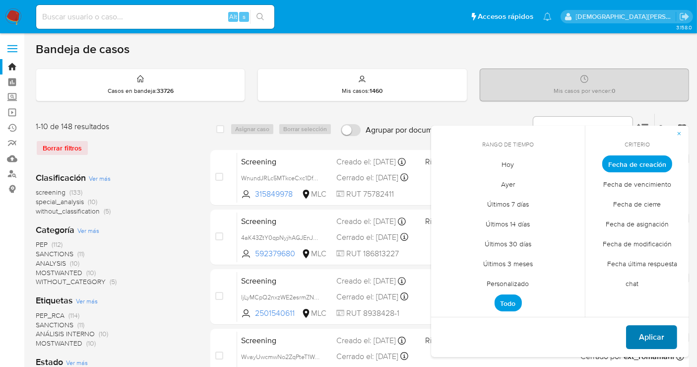
click at [660, 333] on span "Aplicar" at bounding box center [651, 337] width 25 height 22
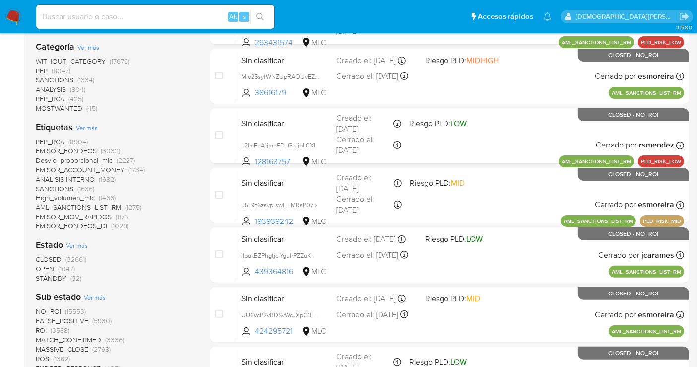
scroll to position [275, 0]
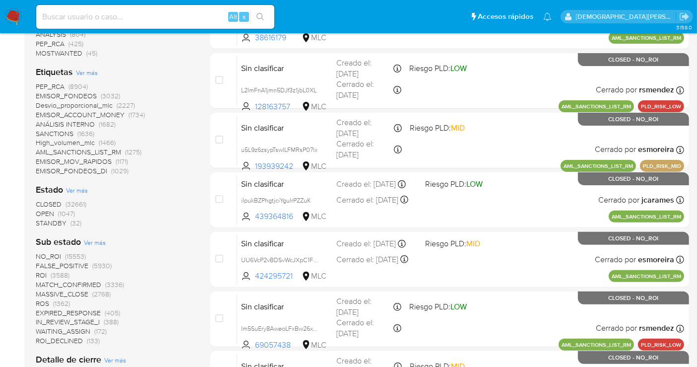
click at [48, 210] on span "OPEN" at bounding box center [45, 213] width 18 height 10
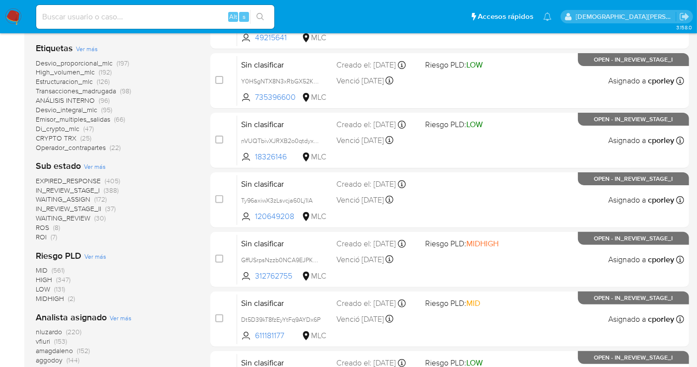
click at [81, 205] on span "IN_REVIEW_STAGE_II" at bounding box center [68, 208] width 65 height 10
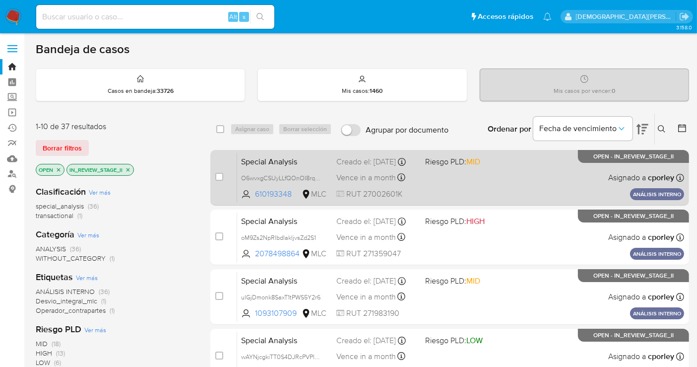
click at [524, 186] on div "Special Analysis O6wvxgCSUyLLfQOnOI8rqQf3 610193348 MLC Riesgo PLD: MID Creado …" at bounding box center [460, 177] width 447 height 50
click at [485, 190] on div "Special Analysis O6wvxgCSUyLLfQOnOI8rqQf3 610193348 MLC Riesgo PLD: MID Creado …" at bounding box center [460, 177] width 447 height 50
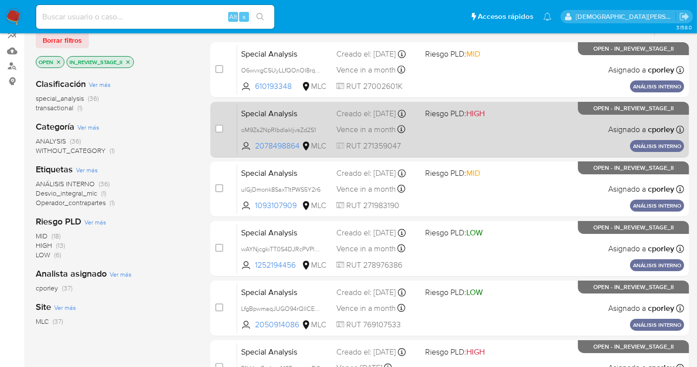
scroll to position [55, 0]
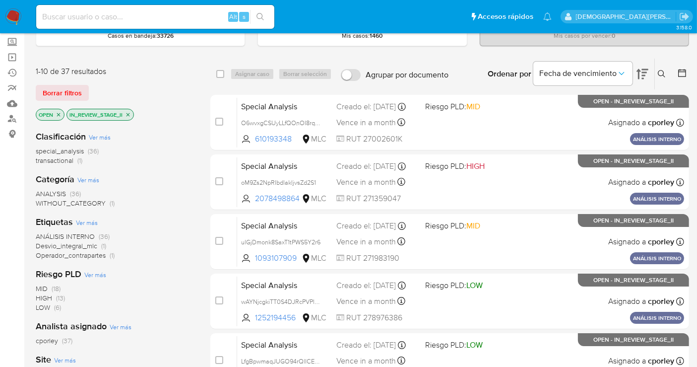
click at [129, 114] on icon "close-filter" at bounding box center [128, 115] width 6 height 6
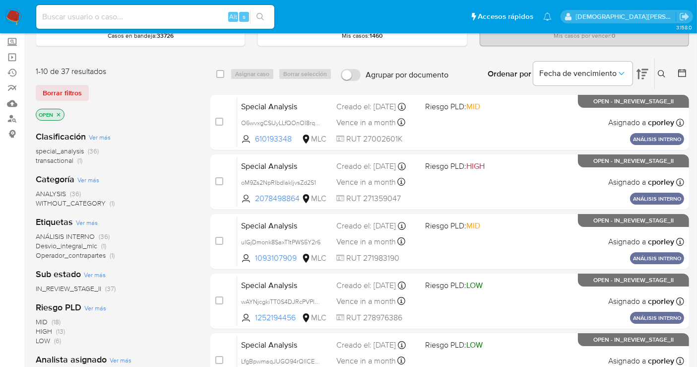
click at [59, 113] on icon "close-filter" at bounding box center [59, 115] width 6 height 6
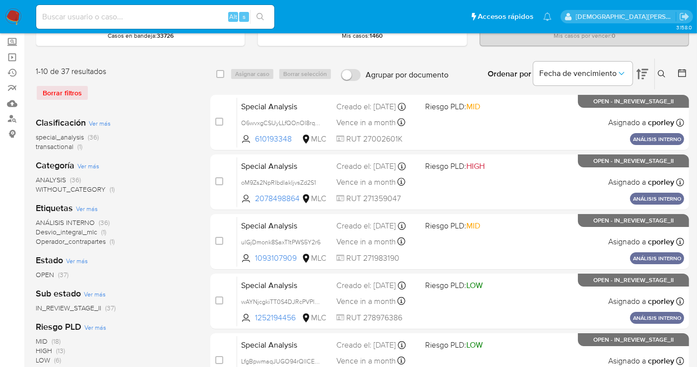
click at [685, 68] on icon at bounding box center [682, 73] width 10 height 10
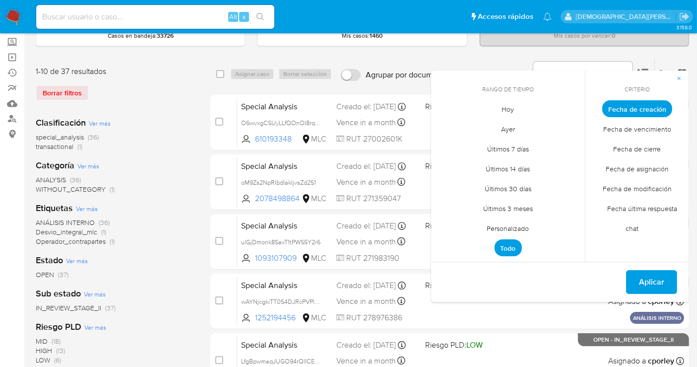
click at [520, 229] on span "Personalizado" at bounding box center [508, 228] width 63 height 20
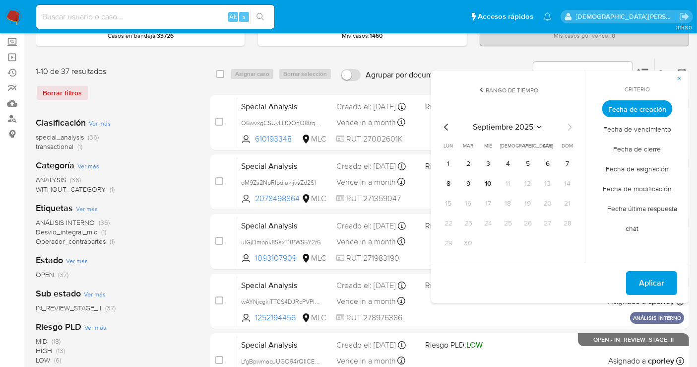
click at [448, 126] on icon "Mes anterior" at bounding box center [447, 127] width 12 height 12
click at [551, 184] on button "12" at bounding box center [548, 184] width 16 height 16
drag, startPoint x: 551, startPoint y: 184, endPoint x: 617, endPoint y: 217, distance: 73.9
click at [553, 184] on button "12" at bounding box center [548, 184] width 16 height 16
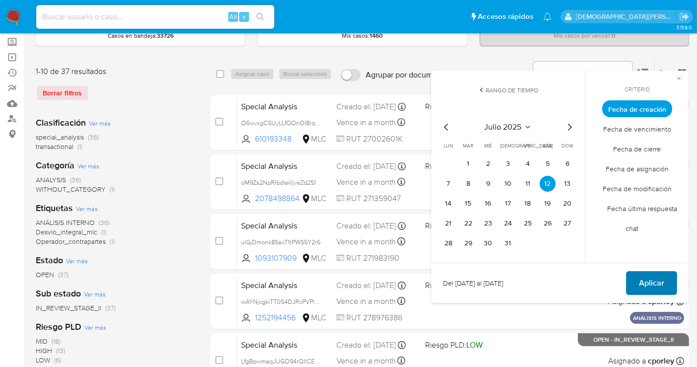
click at [637, 280] on button "Aplicar" at bounding box center [651, 283] width 51 height 24
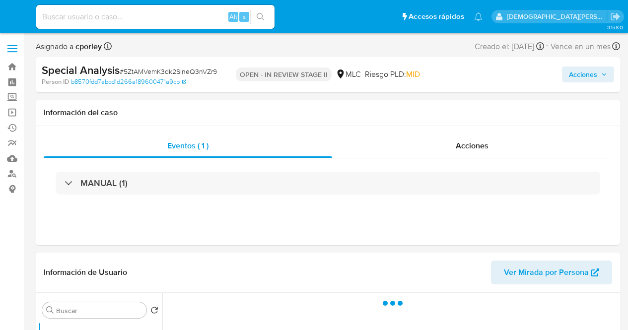
select select "10"
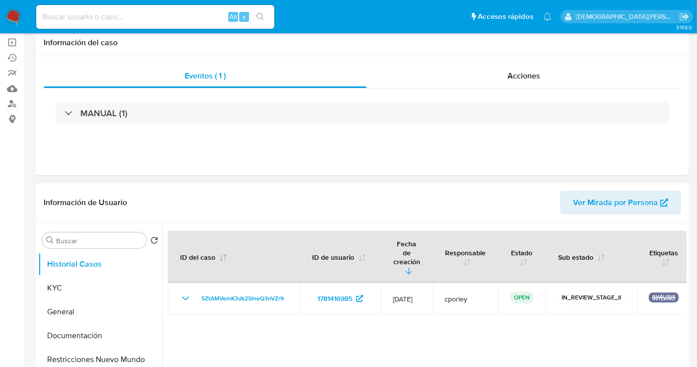
scroll to position [110, 0]
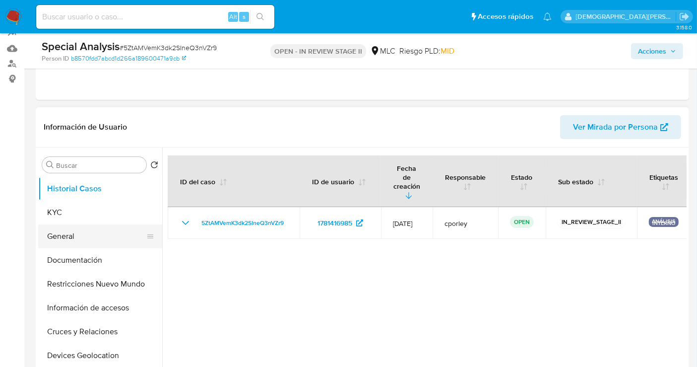
click at [76, 234] on button "General" at bounding box center [96, 236] width 116 height 24
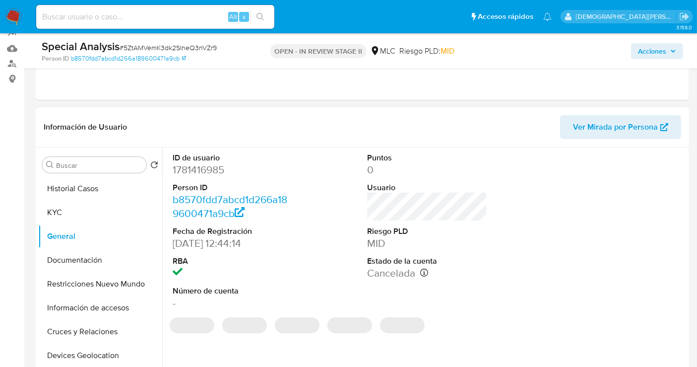
click at [194, 170] on dd "1781416985" at bounding box center [233, 170] width 120 height 14
copy dd "1781416985"
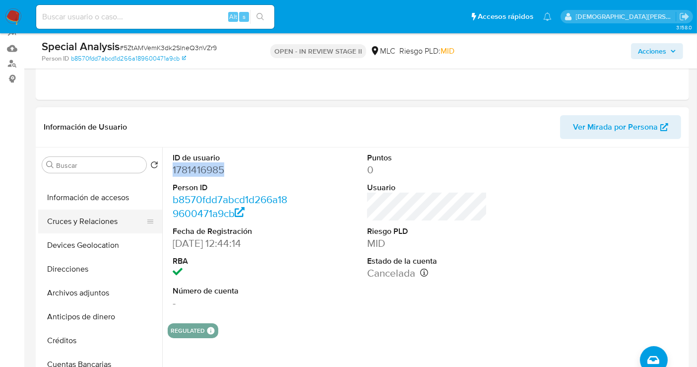
click at [92, 222] on button "Cruces y Relaciones" at bounding box center [96, 221] width 116 height 24
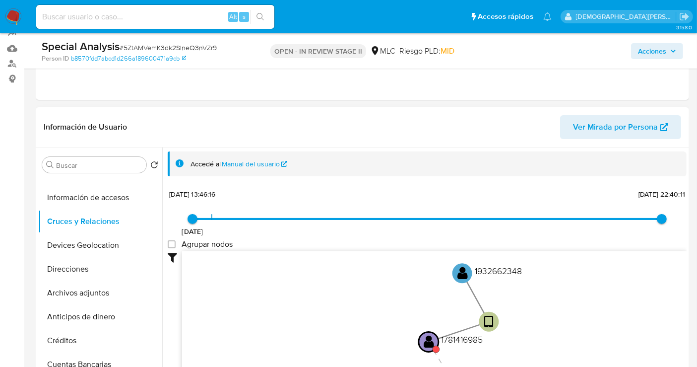
drag, startPoint x: 513, startPoint y: 293, endPoint x: 533, endPoint y: 336, distance: 47.3
click at [533, 329] on icon "device-6627e55f42b871463a490e6d  user-1781416985  1781416985 user-1932662348 …" at bounding box center [434, 323] width 504 height 144
click at [465, 271] on text "" at bounding box center [465, 273] width 10 height 14
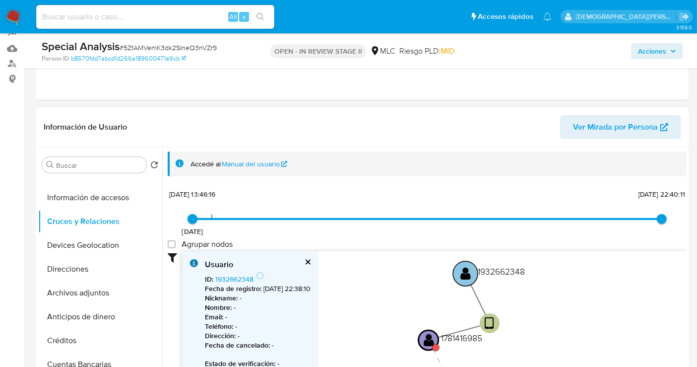
click at [465, 271] on text "" at bounding box center [465, 273] width 10 height 14
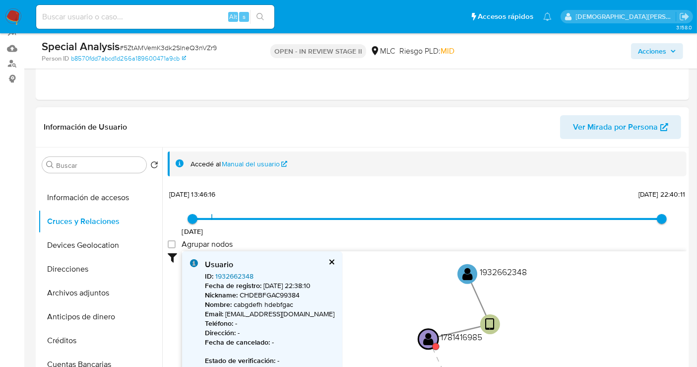
click at [228, 275] on link "1932662348" at bounding box center [234, 276] width 38 height 10
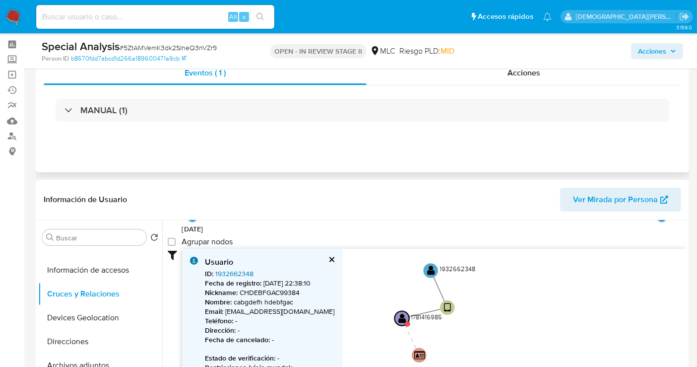
scroll to position [0, 0]
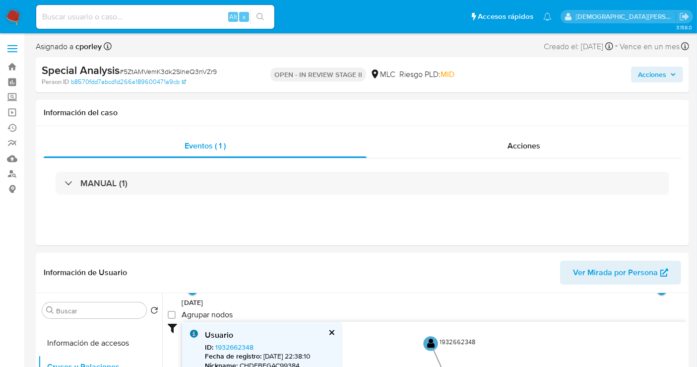
click at [627, 73] on span "Acciones" at bounding box center [652, 74] width 28 height 16
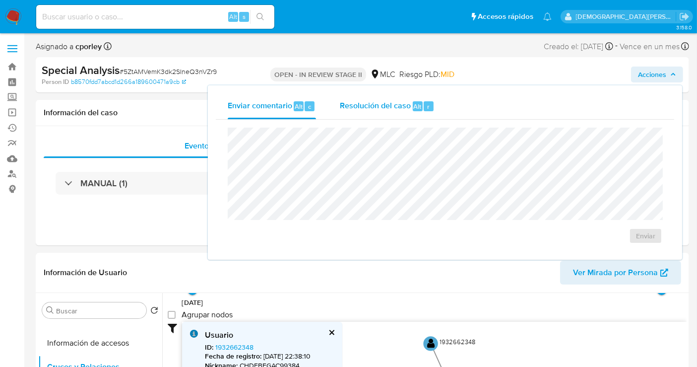
click at [382, 106] on span "Resolución del caso" at bounding box center [375, 105] width 71 height 11
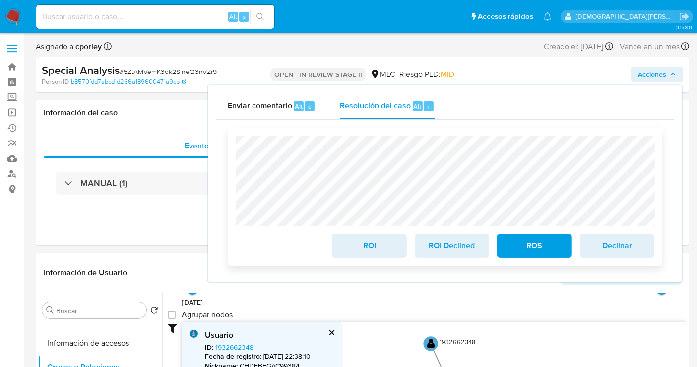
click at [360, 248] on span "ROI" at bounding box center [369, 246] width 49 height 22
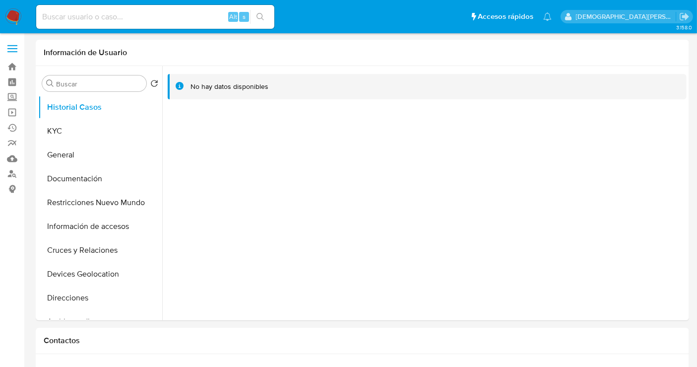
select select "10"
click at [93, 176] on button "Documentación" at bounding box center [96, 179] width 116 height 24
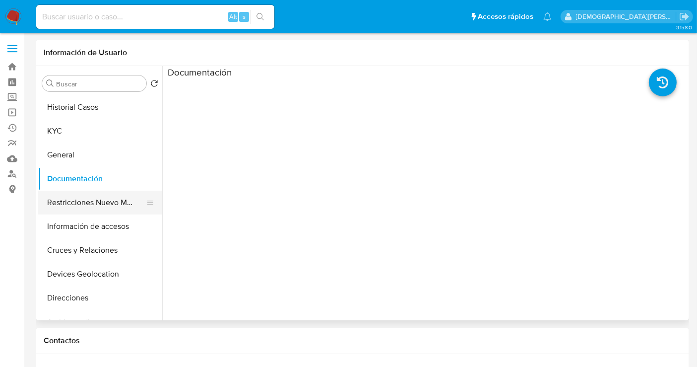
click at [103, 202] on button "Restricciones Nuevo Mundo" at bounding box center [96, 202] width 116 height 24
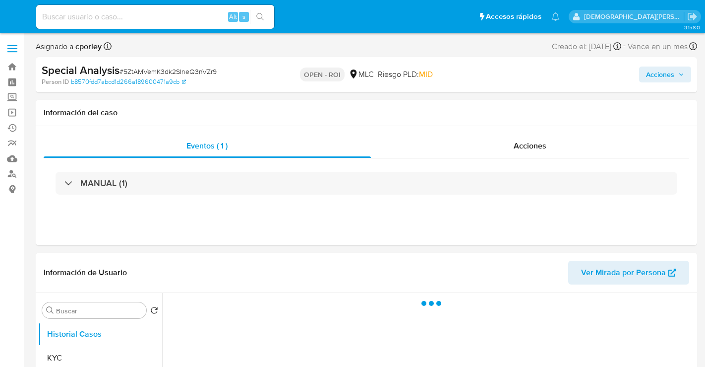
select select "10"
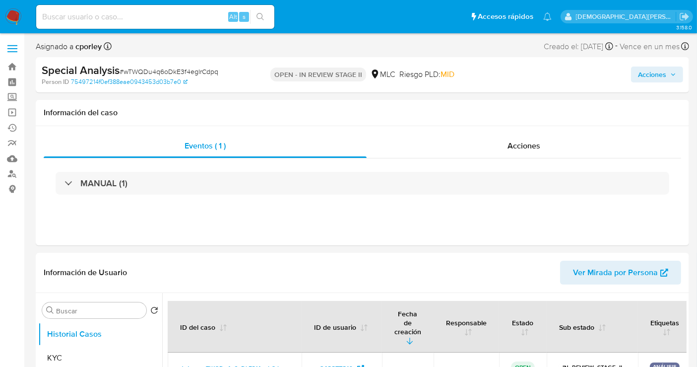
select select "10"
click at [525, 140] on span "Acciones" at bounding box center [523, 145] width 33 height 11
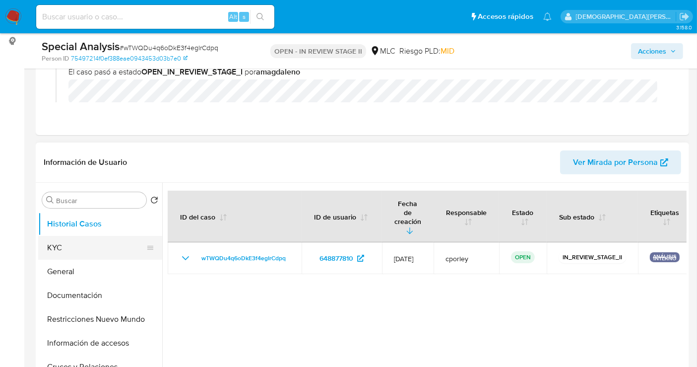
scroll to position [165, 0]
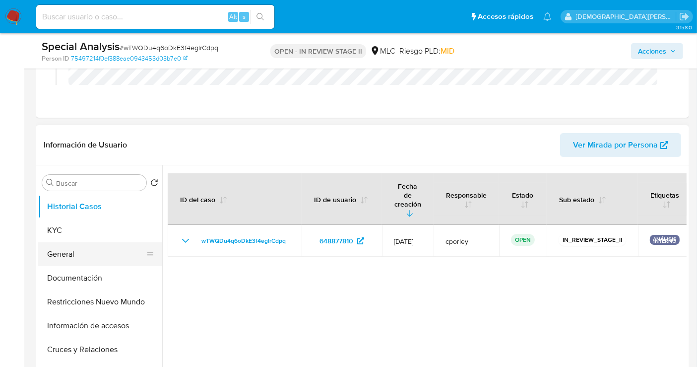
click at [61, 247] on button "General" at bounding box center [96, 254] width 116 height 24
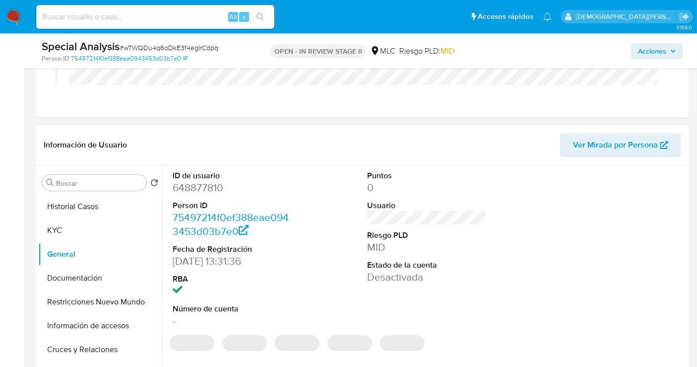
click at [203, 192] on dd "648877810" at bounding box center [233, 188] width 120 height 14
copy dd "648877810"
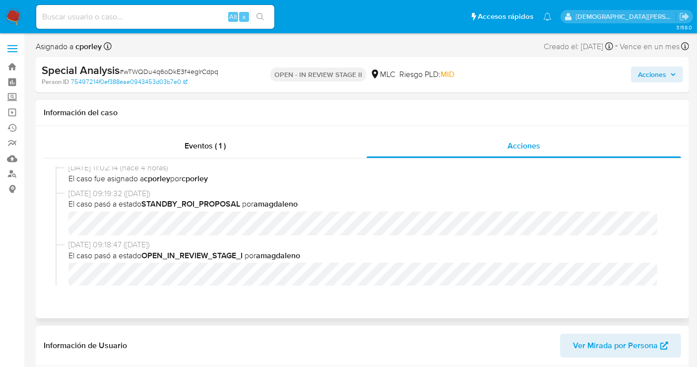
scroll to position [275, 0]
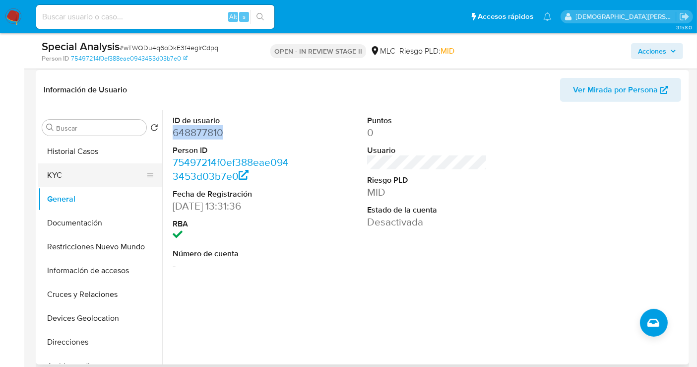
drag, startPoint x: 84, startPoint y: 174, endPoint x: 0, endPoint y: 178, distance: 83.9
click at [81, 174] on button "KYC" at bounding box center [100, 175] width 124 height 24
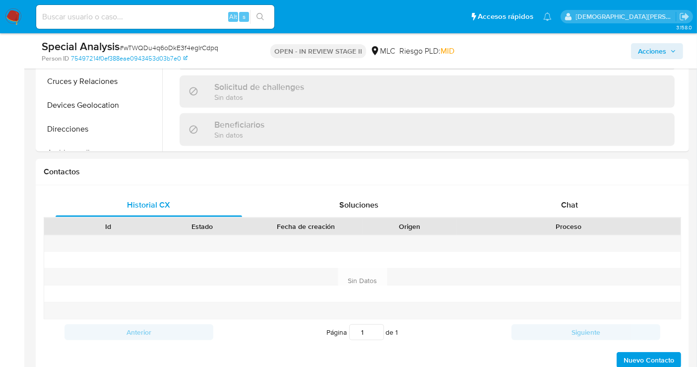
scroll to position [330, 0]
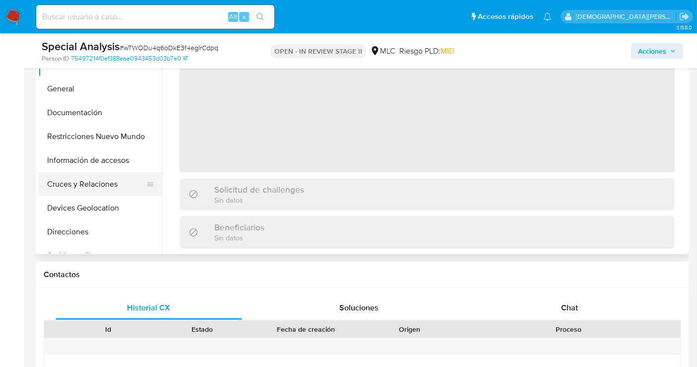
click at [93, 187] on button "Cruces y Relaciones" at bounding box center [96, 184] width 116 height 24
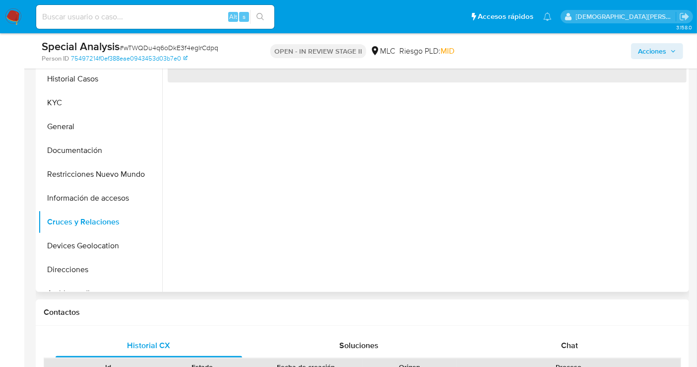
scroll to position [275, 0]
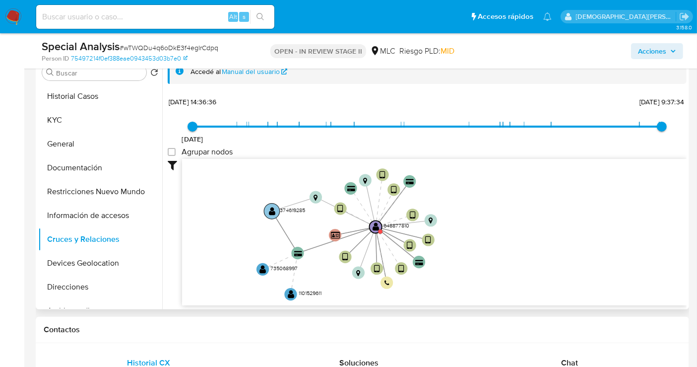
drag, startPoint x: 236, startPoint y: 203, endPoint x: 271, endPoint y: 213, distance: 37.2
click at [252, 237] on icon "user-648877810  648877810 device-5deaaf7f08813b00170b7b8e  device-683eec79e9a…" at bounding box center [434, 231] width 504 height 144
click at [273, 206] on text "" at bounding box center [271, 209] width 6 height 9
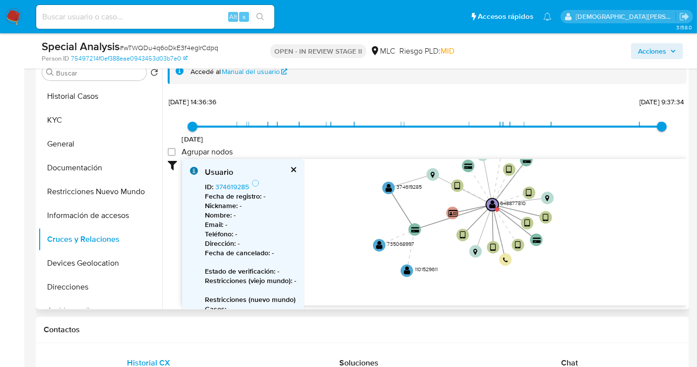
drag, startPoint x: 523, startPoint y: 233, endPoint x: 642, endPoint y: 211, distance: 121.0
click at [634, 211] on icon "user-648877810  648877810 device-5deaaf7f08813b00170b7b8e  device-683eec79e9a…" at bounding box center [434, 231] width 504 height 144
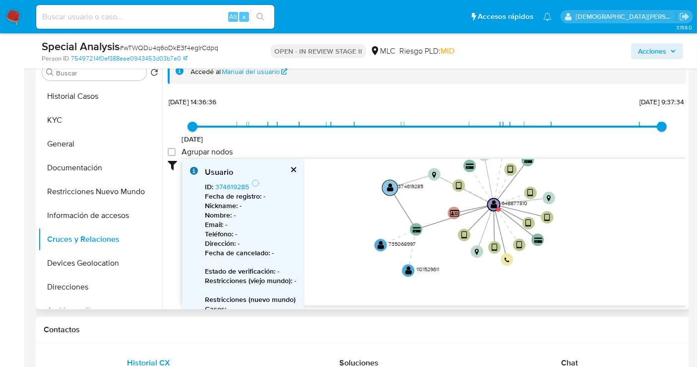
click at [387, 185] on text "" at bounding box center [390, 187] width 6 height 9
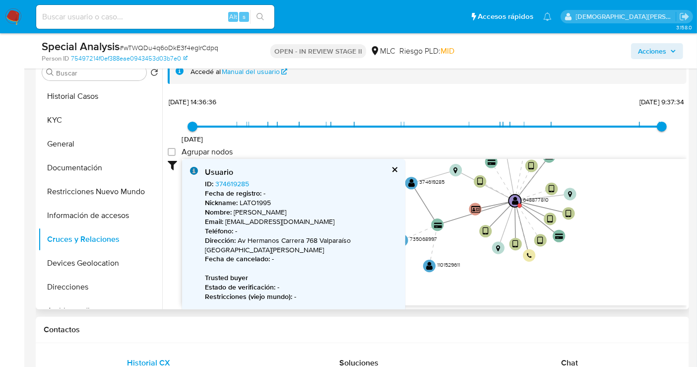
drag, startPoint x: 592, startPoint y: 205, endPoint x: 326, endPoint y: 200, distance: 266.4
click at [610, 201] on icon "user-648877810  648877810 device-5deaaf7f08813b00170b7b8e  device-683eec79e9a…" at bounding box center [434, 231] width 504 height 144
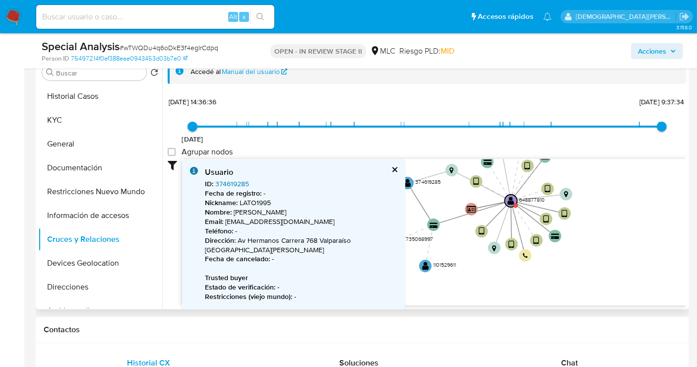
click at [226, 182] on link "374619285" at bounding box center [232, 184] width 34 height 10
drag, startPoint x: 620, startPoint y: 192, endPoint x: 681, endPoint y: 171, distance: 64.6
click at [634, 171] on icon "user-648877810  648877810 device-5deaaf7f08813b00170b7b8e  device-683eec79e9a…" at bounding box center [434, 231] width 504 height 144
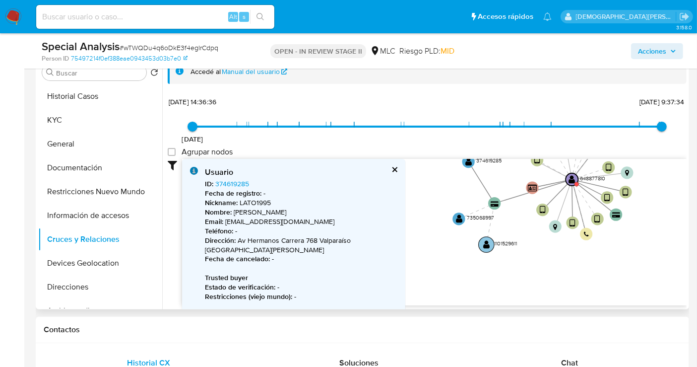
click at [487, 247] on text "" at bounding box center [486, 244] width 6 height 9
click at [484, 245] on text "" at bounding box center [486, 243] width 6 height 9
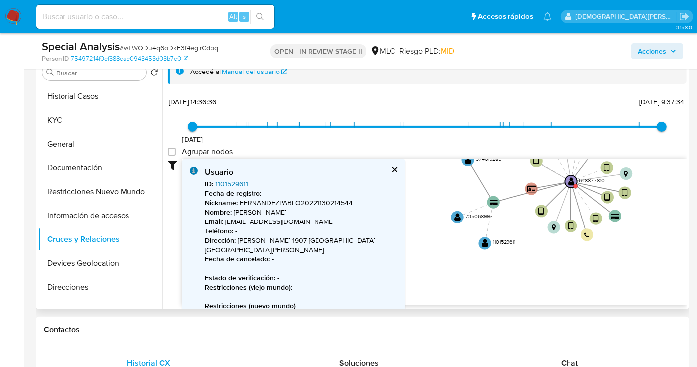
click at [228, 185] on link "1101529611" at bounding box center [231, 184] width 33 height 10
click at [457, 213] on text "" at bounding box center [457, 216] width 6 height 9
click at [457, 213] on text "" at bounding box center [457, 215] width 6 height 9
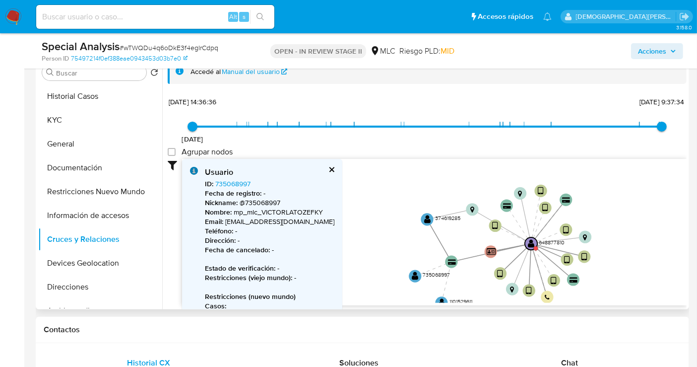
drag, startPoint x: 410, startPoint y: 216, endPoint x: 379, endPoint y: 265, distance: 57.7
click at [379, 265] on icon "user-648877810  648877810 device-5deaaf7f08813b00170b7b8e  device-683eec79e9a…" at bounding box center [434, 231] width 504 height 144
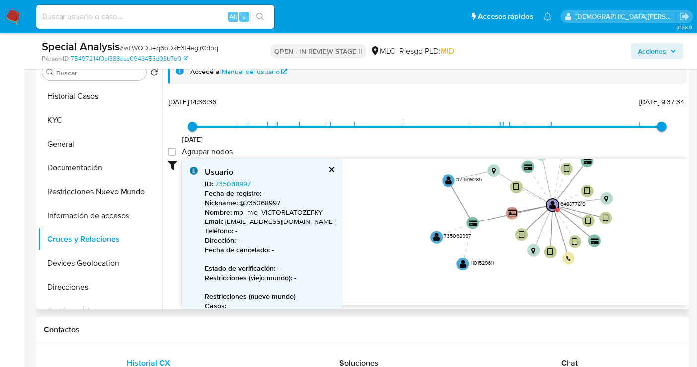
drag, startPoint x: 384, startPoint y: 235, endPoint x: 405, endPoint y: 196, distance: 44.2
click at [405, 196] on icon "user-648877810  648877810 device-5deaaf7f08813b00170b7b8e  device-683eec79e9a…" at bounding box center [434, 231] width 504 height 144
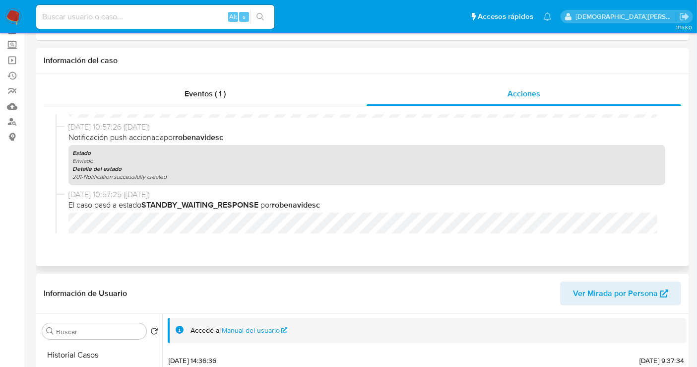
scroll to position [0, 0]
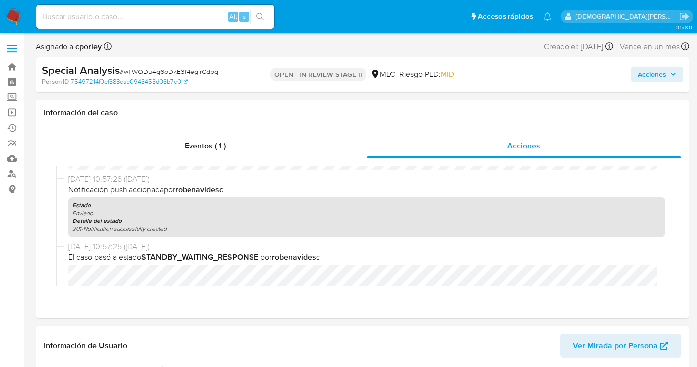
click at [634, 71] on button "Acciones" at bounding box center [657, 74] width 52 height 16
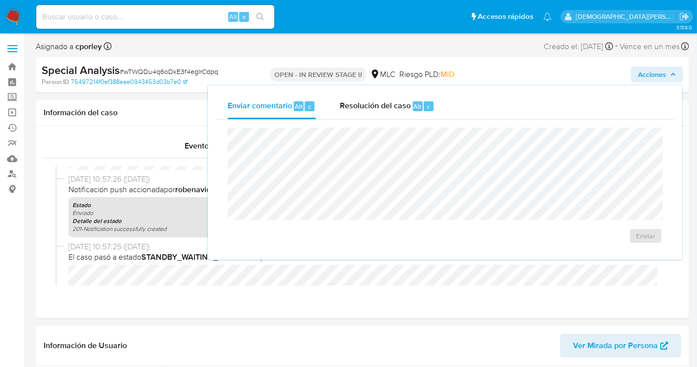
drag, startPoint x: 353, startPoint y: 95, endPoint x: 354, endPoint y: 121, distance: 25.8
click at [353, 95] on div "Resolución del caso Alt r" at bounding box center [387, 106] width 95 height 26
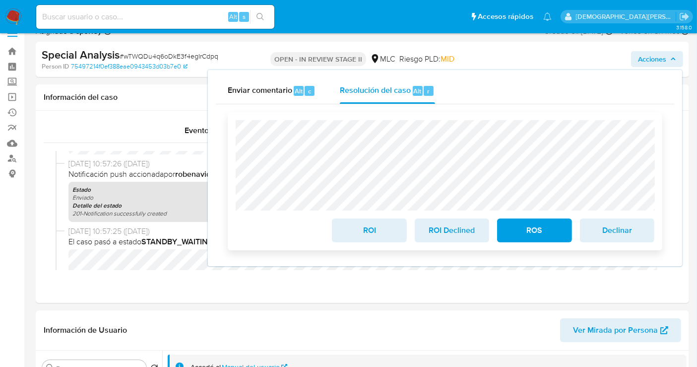
scroll to position [55, 0]
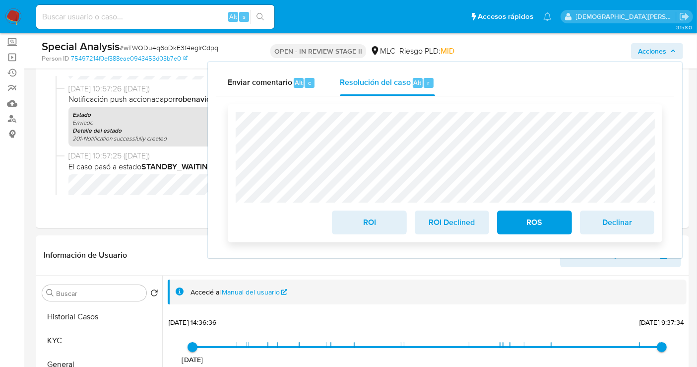
click at [373, 225] on span "ROI" at bounding box center [369, 222] width 49 height 22
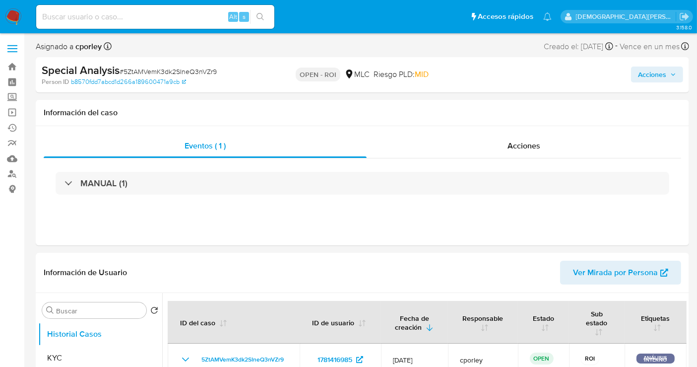
select select "10"
click at [663, 75] on span "Acciones" at bounding box center [652, 74] width 28 height 16
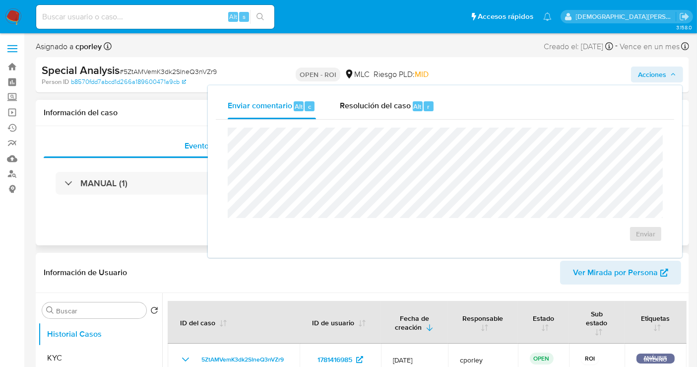
click at [123, 109] on h1 "Información del caso" at bounding box center [362, 113] width 637 height 10
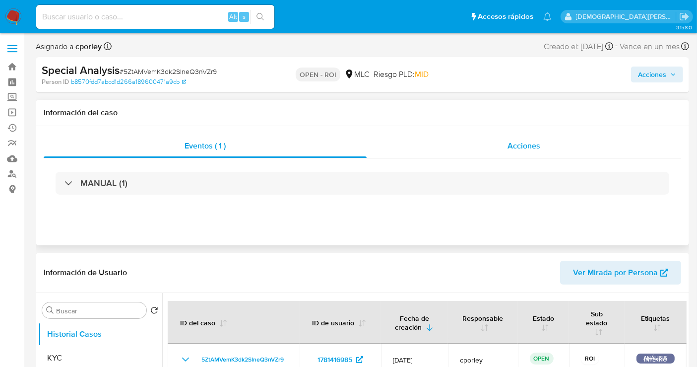
click at [523, 149] on span "Acciones" at bounding box center [523, 145] width 33 height 11
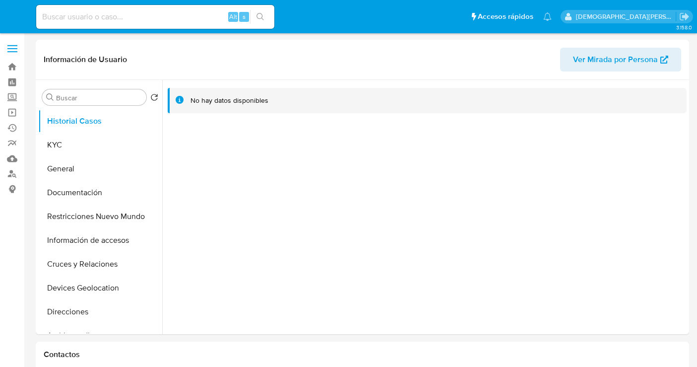
select select "10"
click at [101, 185] on button "Documentación" at bounding box center [96, 193] width 116 height 24
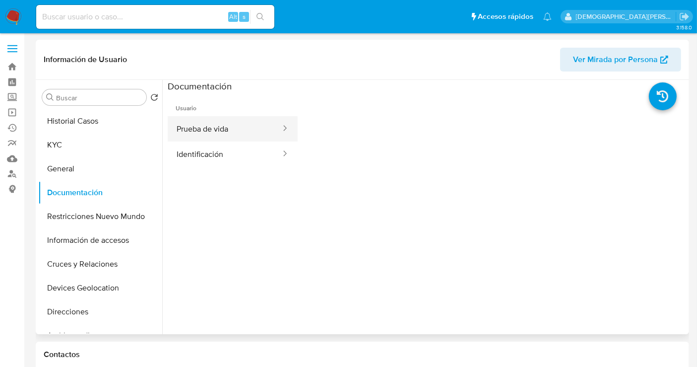
click at [226, 124] on button "Prueba de vida" at bounding box center [225, 128] width 114 height 25
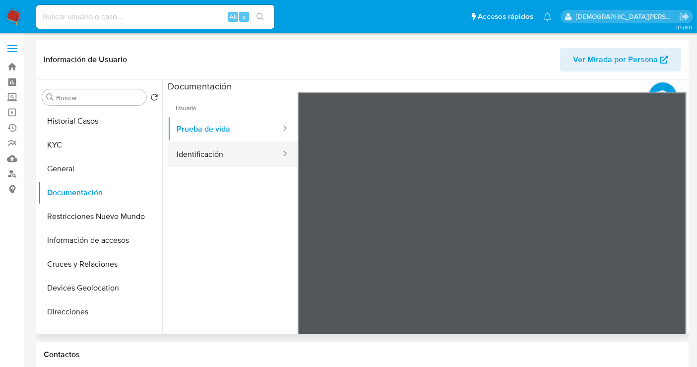
click at [237, 160] on button "Identificación" at bounding box center [225, 153] width 114 height 25
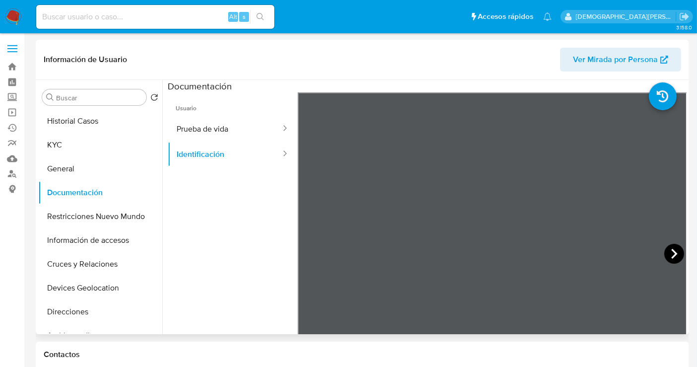
click at [666, 256] on icon at bounding box center [674, 254] width 20 height 20
drag, startPoint x: 73, startPoint y: 141, endPoint x: 93, endPoint y: 151, distance: 22.2
click at [79, 144] on button "KYC" at bounding box center [96, 145] width 116 height 24
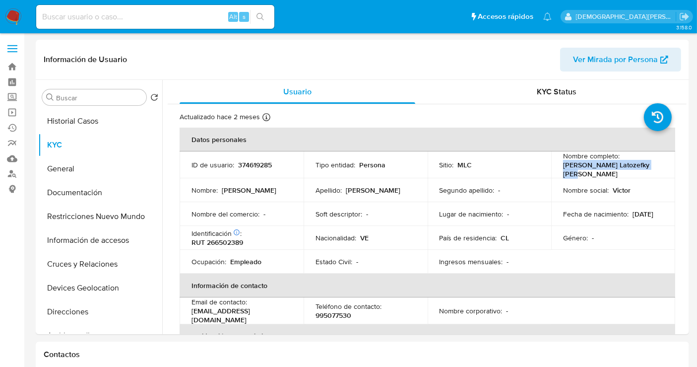
drag, startPoint x: 652, startPoint y: 167, endPoint x: 559, endPoint y: 165, distance: 92.8
click at [559, 165] on td "Nombre completo : [PERSON_NAME] Latozefky [PERSON_NAME]" at bounding box center [613, 164] width 124 height 27
copy p "[PERSON_NAME] Latozefky [PERSON_NAME]"
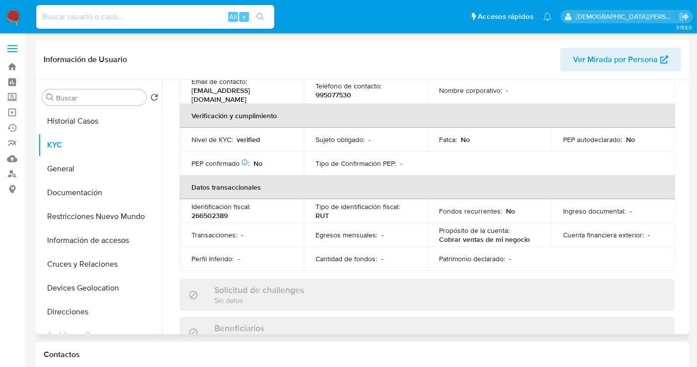
scroll to position [551, 0]
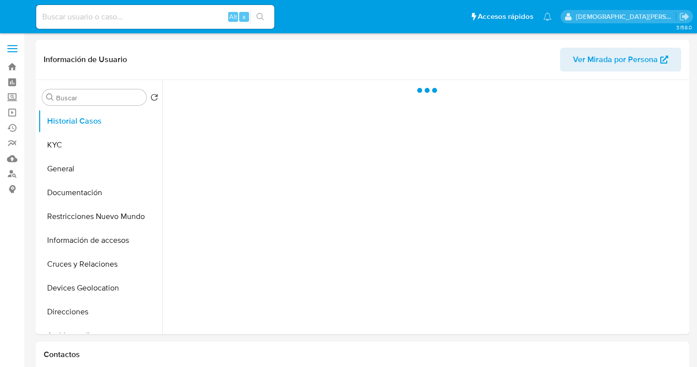
select select "10"
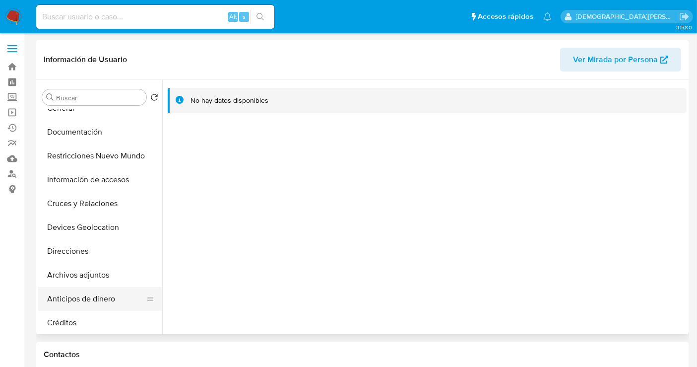
scroll to position [55, 0]
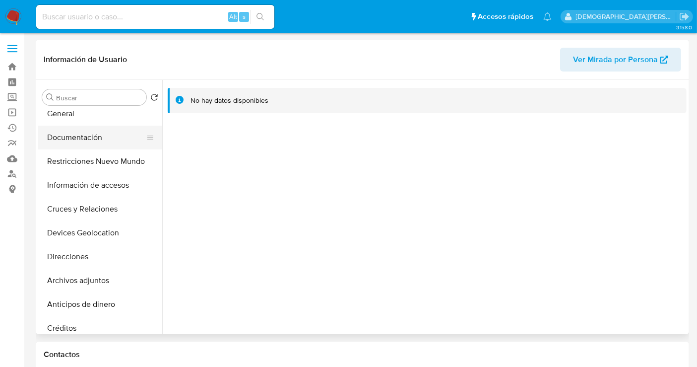
drag, startPoint x: 96, startPoint y: 206, endPoint x: 64, endPoint y: 142, distance: 71.0
click at [64, 142] on button "Documentación" at bounding box center [96, 138] width 116 height 24
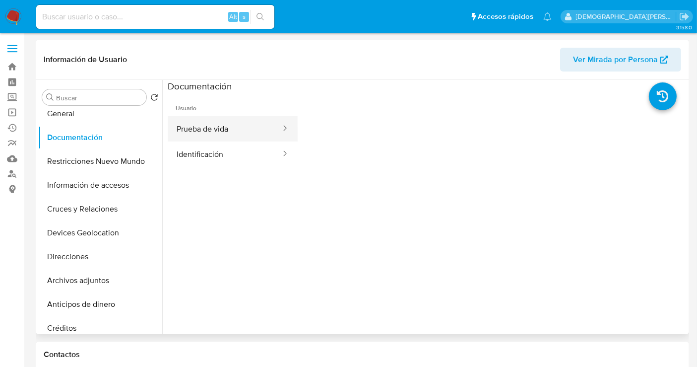
click at [239, 133] on button "Prueba de vida" at bounding box center [225, 128] width 114 height 25
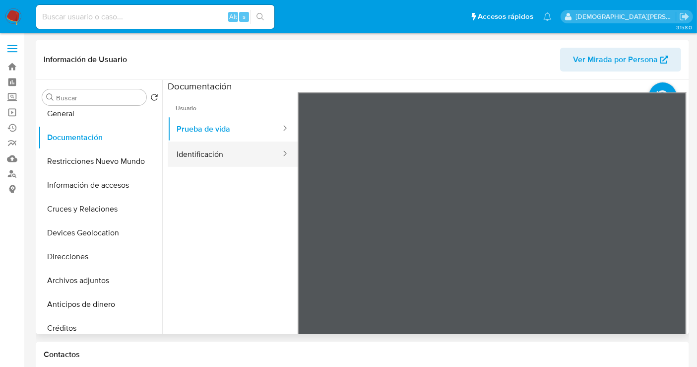
click at [210, 157] on button "Identificación" at bounding box center [225, 153] width 114 height 25
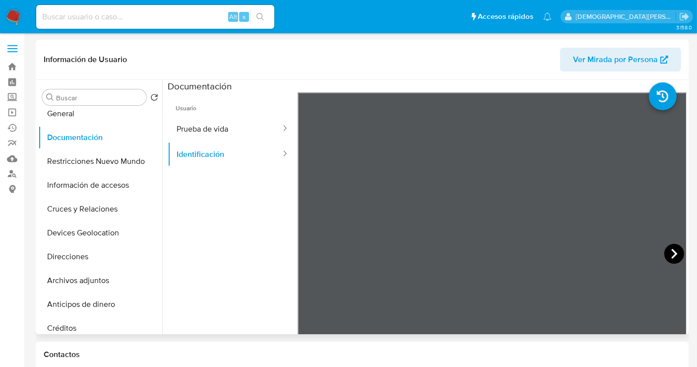
click at [671, 256] on icon at bounding box center [674, 254] width 6 height 10
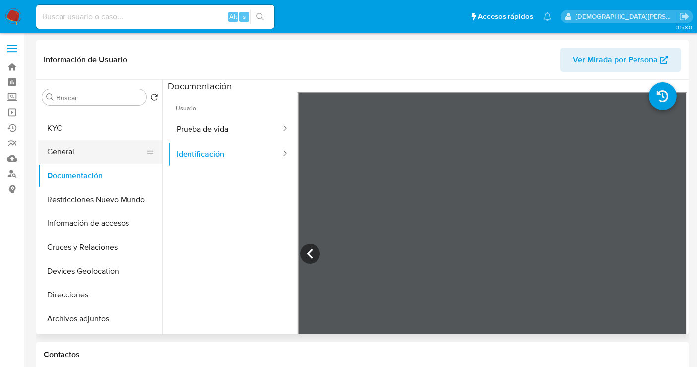
scroll to position [0, 0]
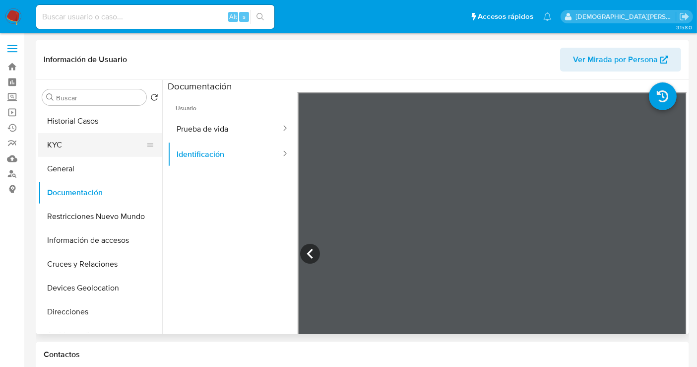
click at [99, 142] on button "KYC" at bounding box center [96, 145] width 116 height 24
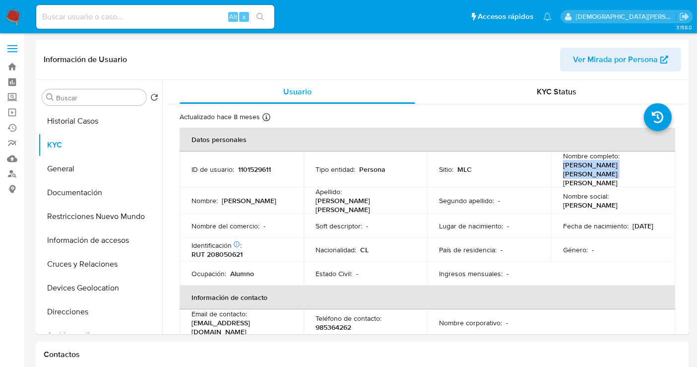
drag, startPoint x: 594, startPoint y: 172, endPoint x: 561, endPoint y: 167, distance: 33.2
click at [563, 167] on p "Pablo César Fernández Ormeño" at bounding box center [611, 173] width 96 height 27
copy p "Pablo César Fernández Ormeño"
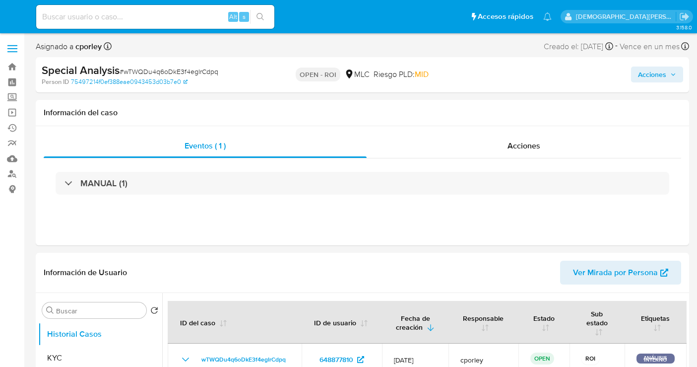
select select "10"
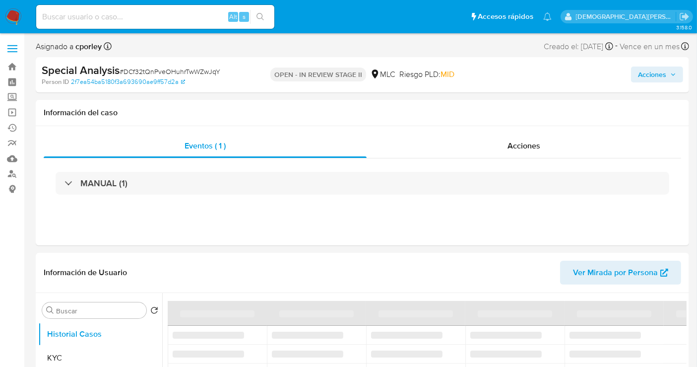
select select "10"
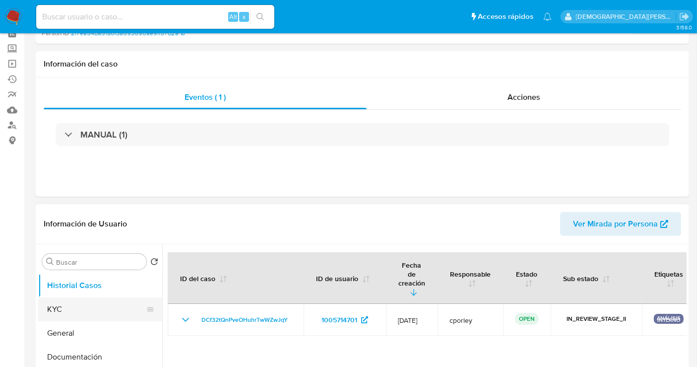
scroll to position [110, 0]
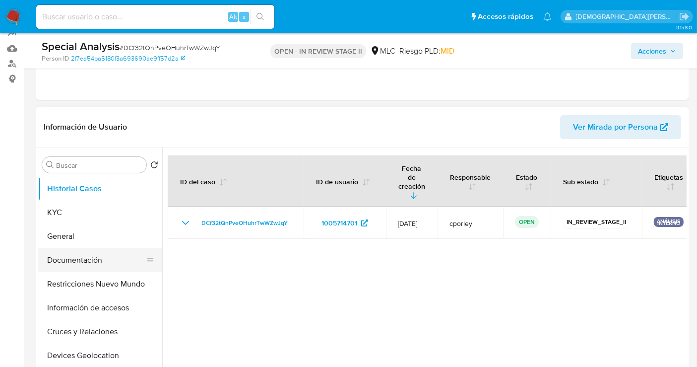
click at [88, 257] on button "Documentación" at bounding box center [96, 260] width 116 height 24
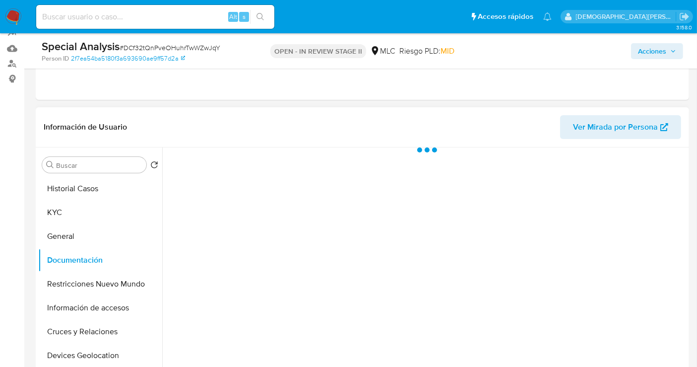
click at [203, 203] on div at bounding box center [424, 274] width 524 height 254
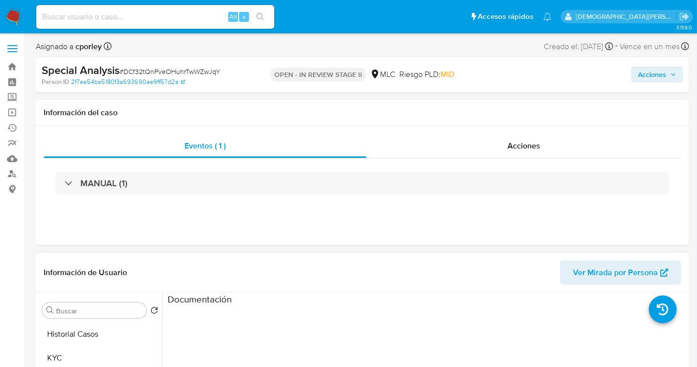
scroll to position [165, 0]
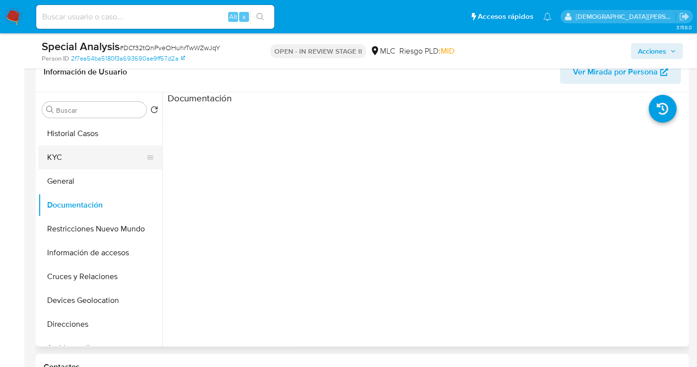
click at [98, 146] on button "KYC" at bounding box center [96, 157] width 116 height 24
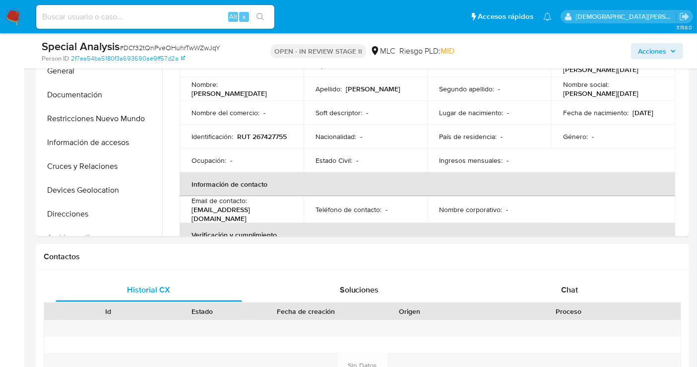
scroll to position [220, 0]
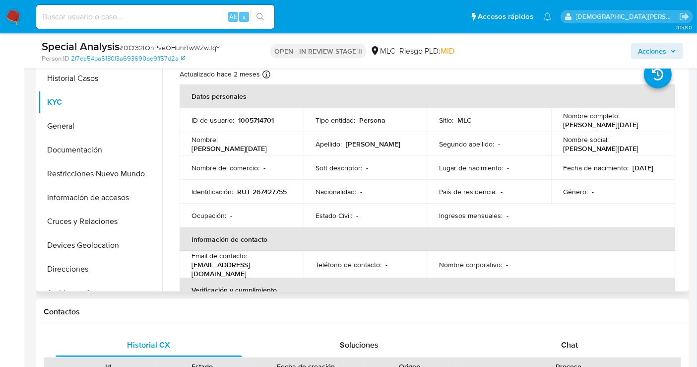
drag, startPoint x: 598, startPoint y: 132, endPoint x: 560, endPoint y: 122, distance: 39.6
click at [560, 122] on td "Nombre completo : [PERSON_NAME][DATE]" at bounding box center [613, 120] width 124 height 24
click at [86, 127] on button "General" at bounding box center [96, 126] width 116 height 24
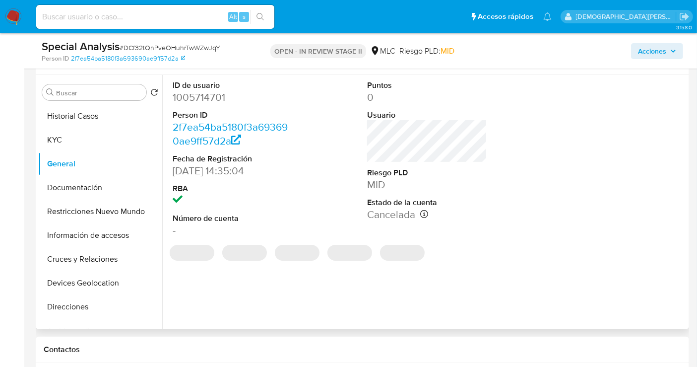
scroll to position [165, 0]
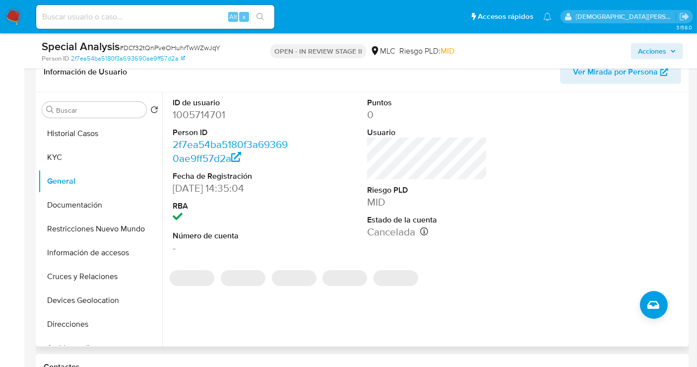
click at [190, 116] on dd "1005714701" at bounding box center [233, 115] width 120 height 14
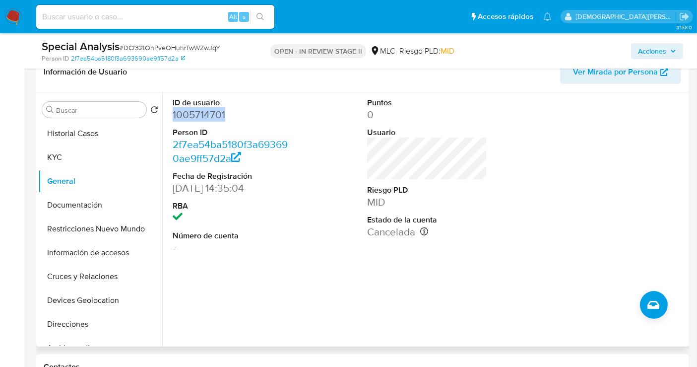
click at [190, 116] on dd "1005714701" at bounding box center [233, 115] width 120 height 14
copy dd "1005714701"
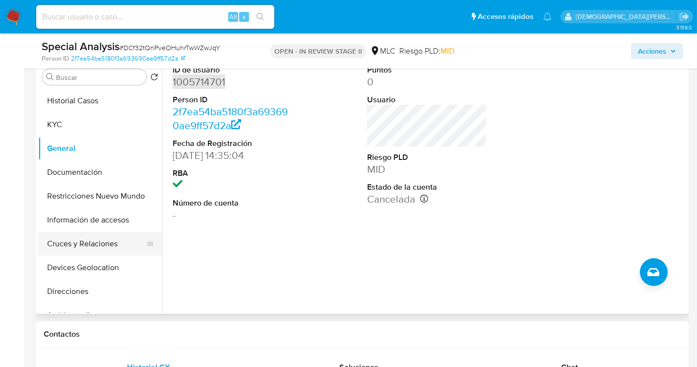
scroll to position [261, 0]
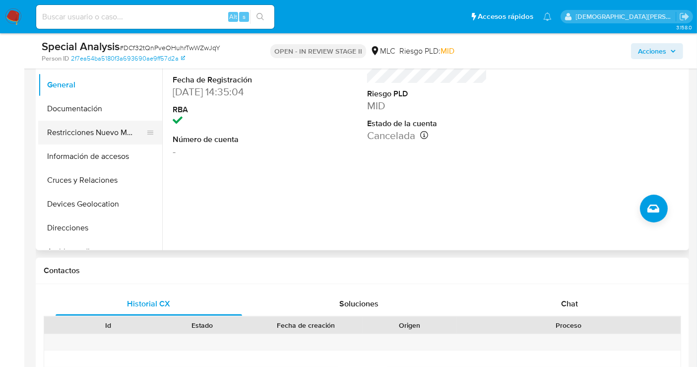
click at [102, 141] on button "Restricciones Nuevo Mundo" at bounding box center [96, 133] width 116 height 24
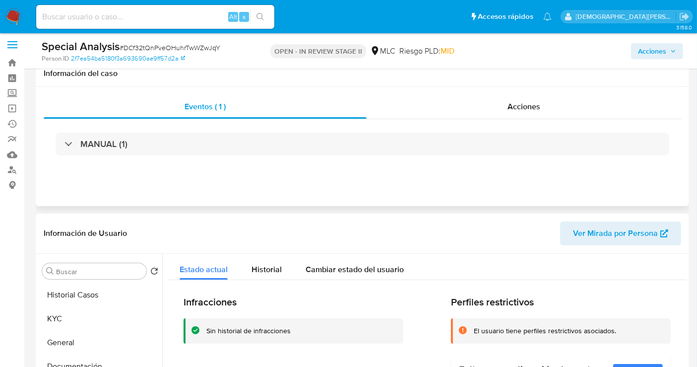
scroll to position [0, 0]
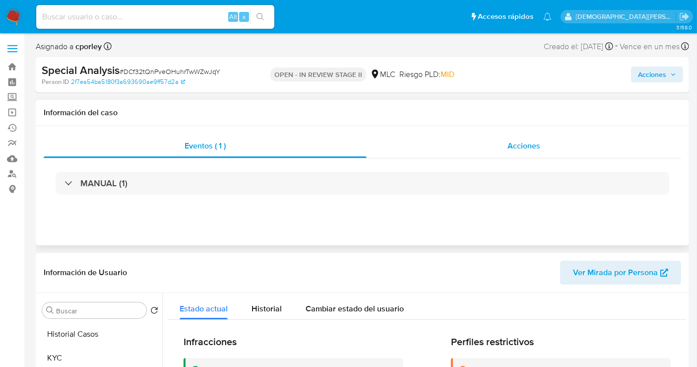
click at [473, 141] on div "Acciones" at bounding box center [524, 146] width 315 height 24
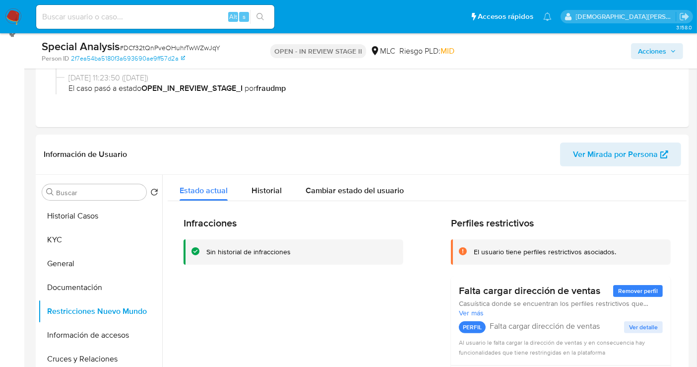
scroll to position [220, 0]
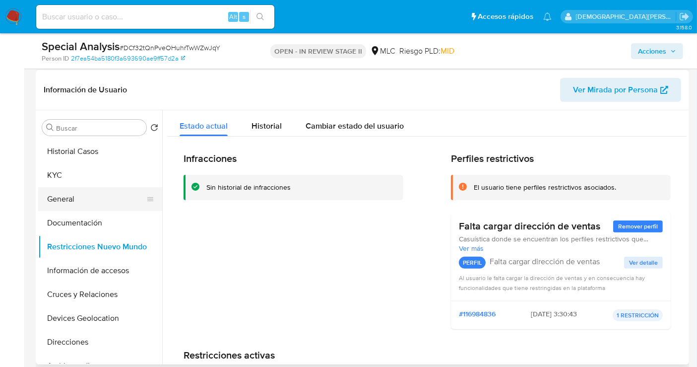
click at [51, 200] on button "General" at bounding box center [96, 199] width 116 height 24
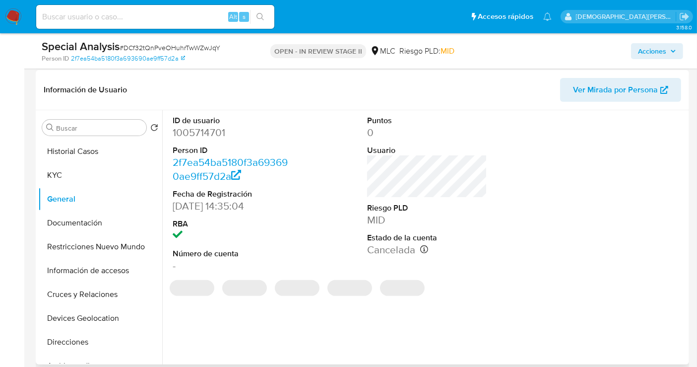
click at [202, 130] on dd "1005714701" at bounding box center [233, 133] width 120 height 14
copy dd "1005714701"
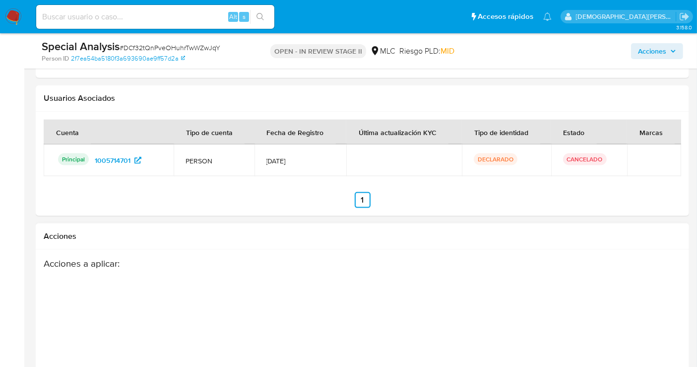
scroll to position [1437, 0]
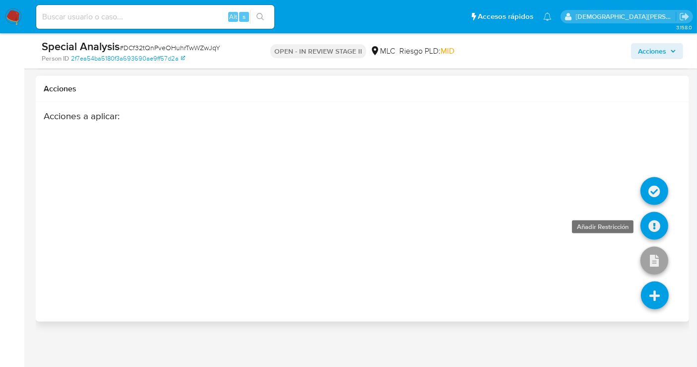
click at [654, 216] on icon at bounding box center [654, 226] width 28 height 28
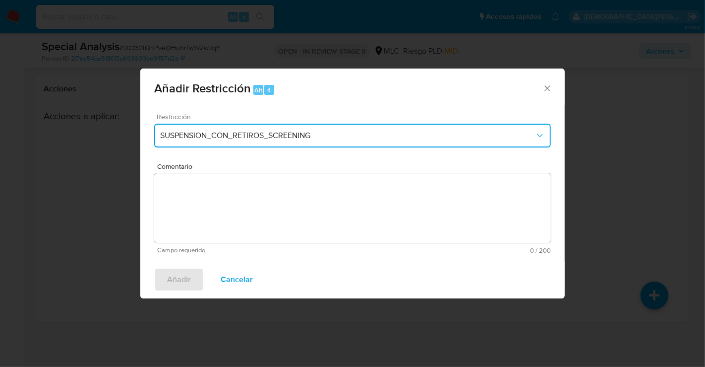
click at [278, 137] on span "SUSPENSION_CON_RETIROS_SCREENING" at bounding box center [347, 135] width 375 height 10
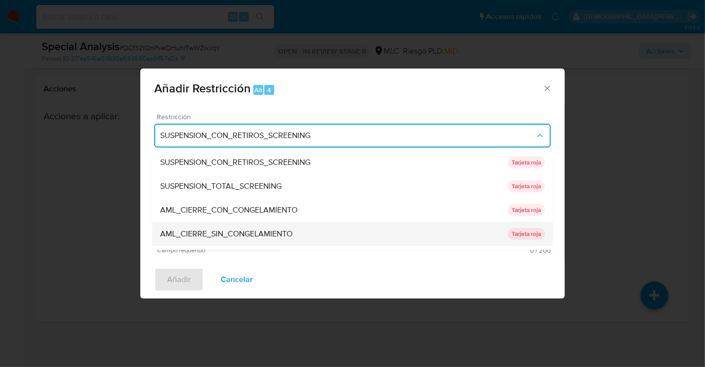
click at [224, 236] on span "AML_CIERRE_SIN_CONGELAMIENTO" at bounding box center [226, 234] width 132 height 10
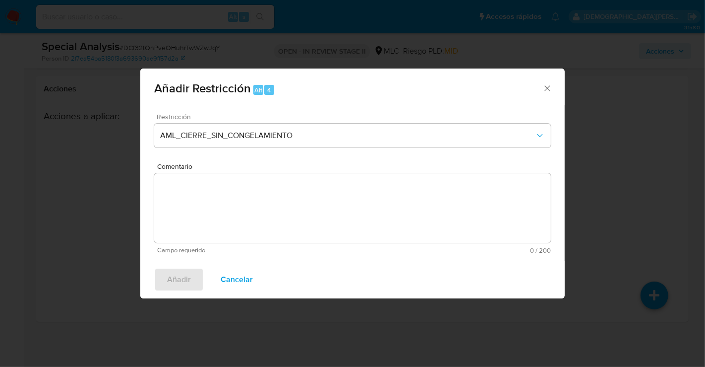
click at [255, 192] on textarea "Comentario" at bounding box center [352, 207] width 397 height 69
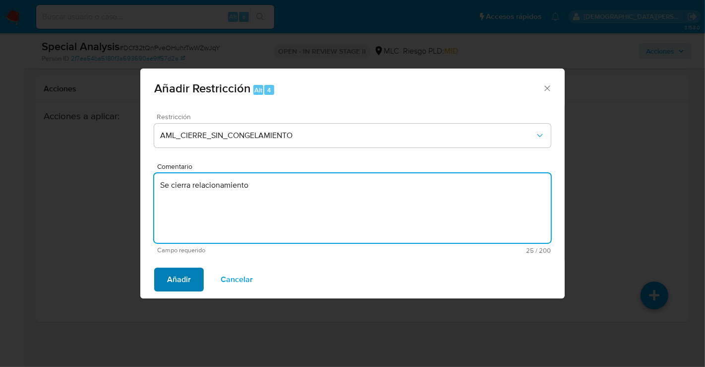
type textarea "Se cierra relacionamiento"
click at [188, 277] on span "Añadir" at bounding box center [179, 279] width 24 height 22
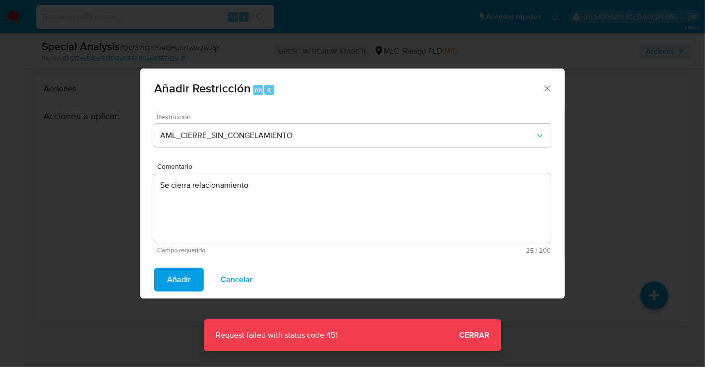
click at [479, 332] on div "Añadir Restricción Alt 4 Restricción AML_CIERRE_SIN_CONGELAMIENTO Comentario Se…" at bounding box center [352, 183] width 705 height 367
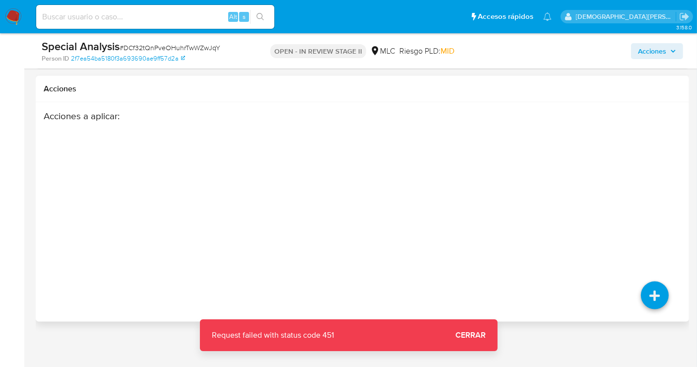
click at [393, 209] on div "Acciones a aplicar :" at bounding box center [327, 189] width 567 height 159
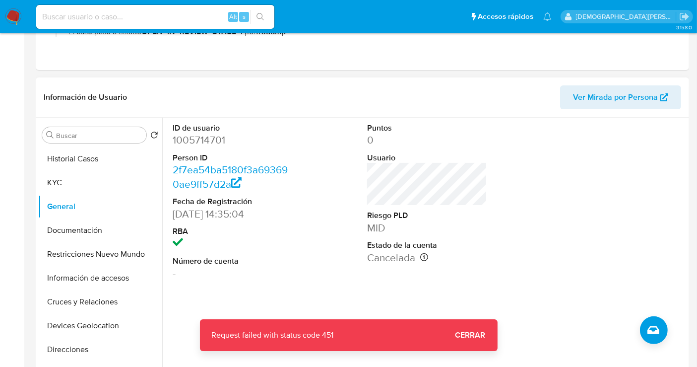
scroll to position [330, 0]
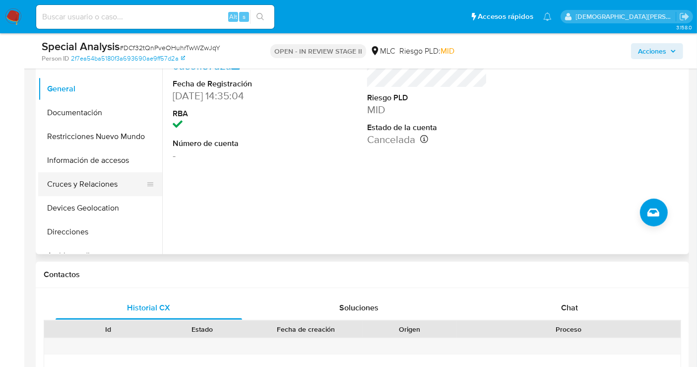
click at [76, 189] on button "Cruces y Relaciones" at bounding box center [96, 184] width 116 height 24
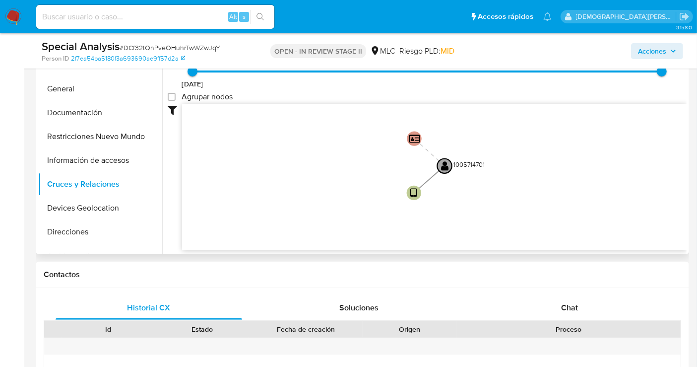
drag, startPoint x: 334, startPoint y: 151, endPoint x: 333, endPoint y: 171, distance: 19.4
click at [333, 171] on icon "user-1005714701  1005714701 device-617455de08813b00192a547d  person-2f7ea54ba…" at bounding box center [434, 176] width 504 height 144
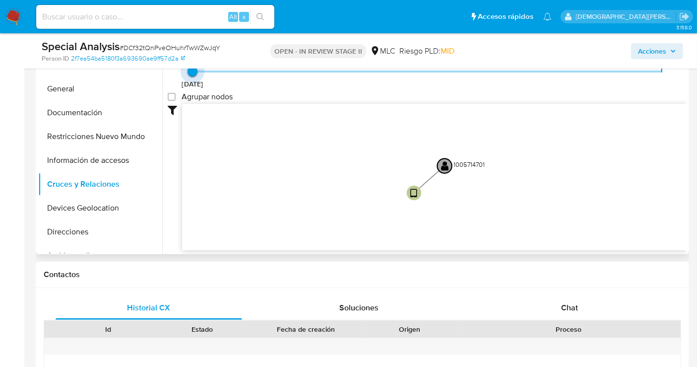
type input "1635014188000"
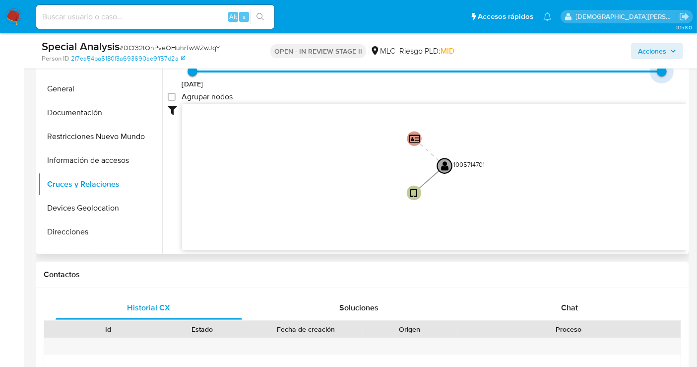
drag, startPoint x: 581, startPoint y: 78, endPoint x: 676, endPoint y: 78, distance: 95.2
click at [676, 78] on div "[DATE] [DATE] 15:35:10 [DATE] 15:36:28 Agrupar nodos Filtros Confianza alta Dev…" at bounding box center [427, 162] width 519 height 247
click at [63, 165] on button "Información de accesos" at bounding box center [96, 160] width 116 height 24
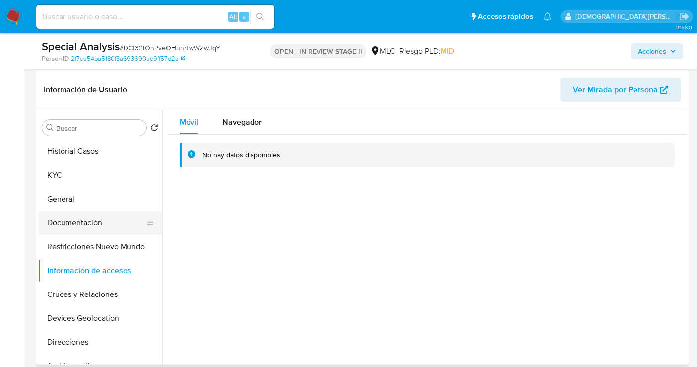
scroll to position [55, 0]
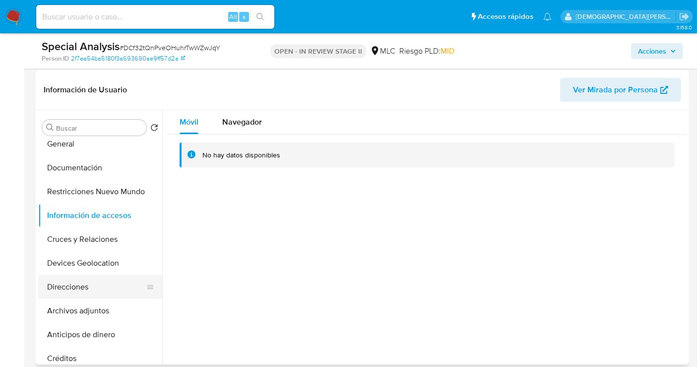
click at [92, 287] on button "Direcciones" at bounding box center [96, 287] width 116 height 24
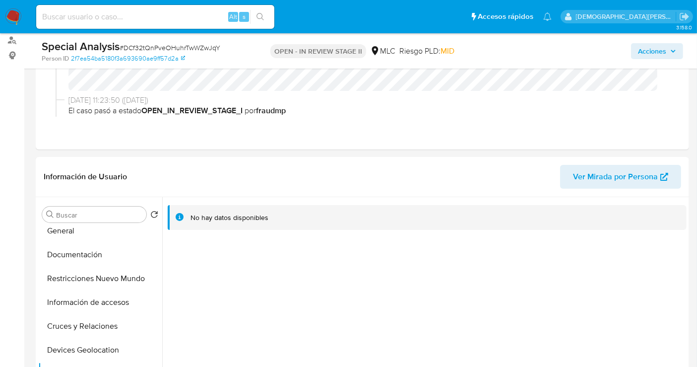
scroll to position [110, 0]
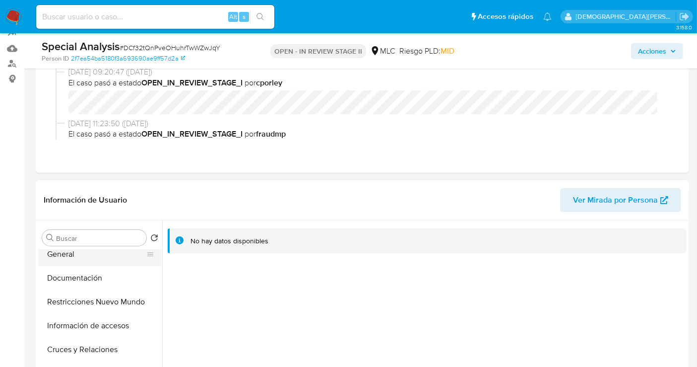
click at [73, 251] on button "General" at bounding box center [96, 254] width 116 height 24
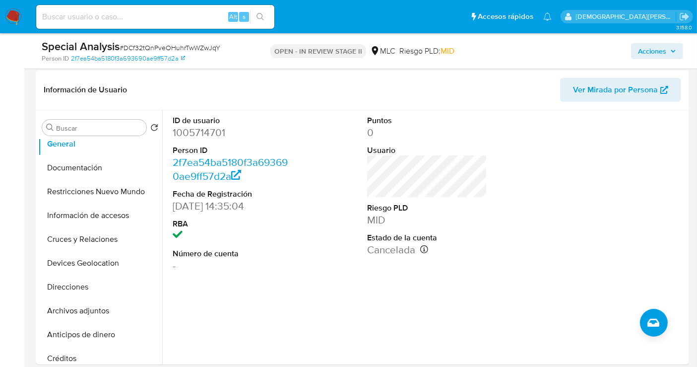
scroll to position [0, 0]
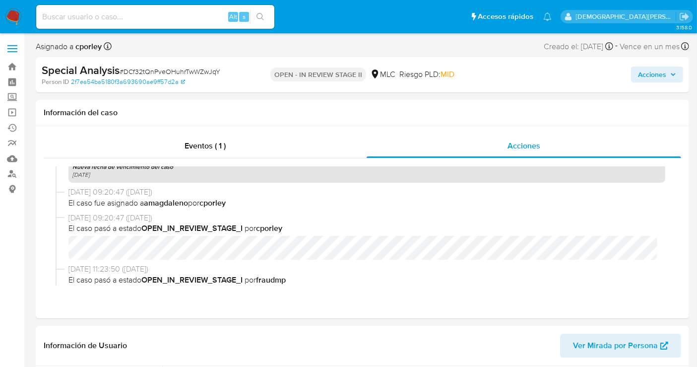
click at [660, 78] on span "Acciones" at bounding box center [652, 74] width 28 height 16
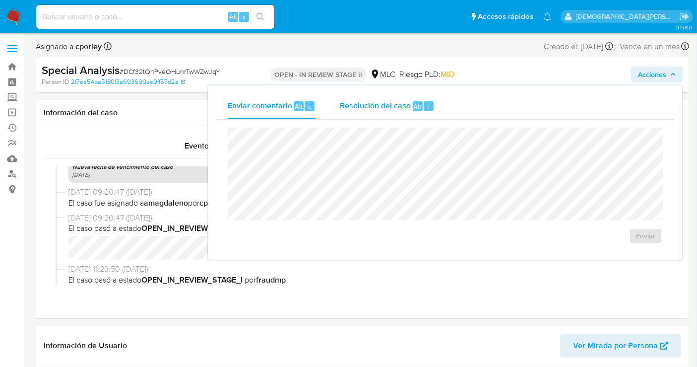
click at [377, 105] on span "Resolución del caso" at bounding box center [375, 105] width 71 height 11
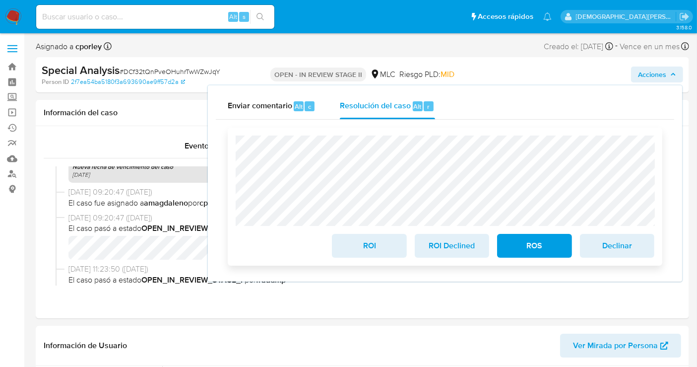
click at [364, 248] on span "ROI" at bounding box center [369, 246] width 49 height 22
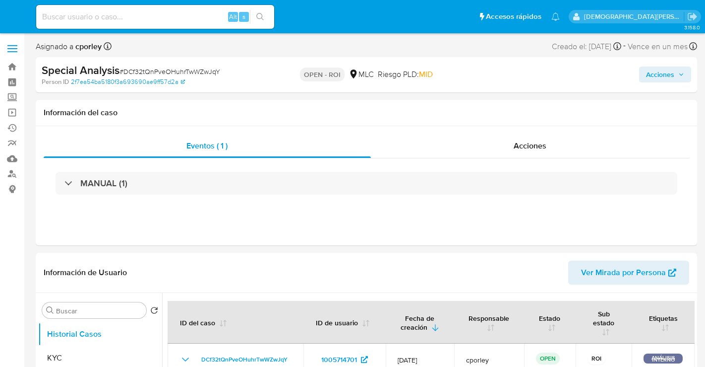
select select "10"
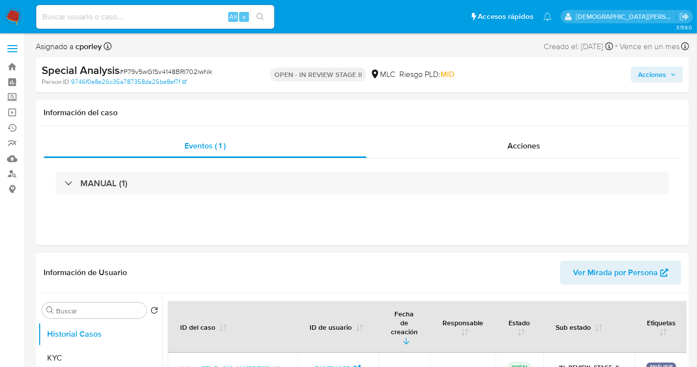
select select "10"
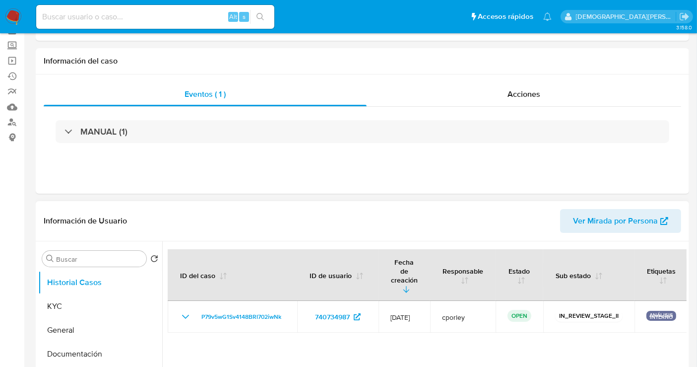
scroll to position [110, 0]
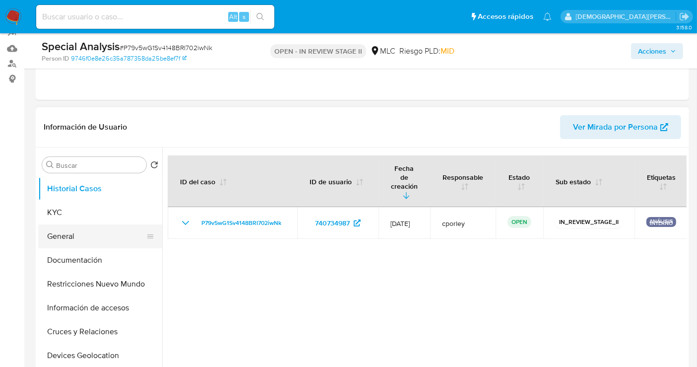
click at [96, 236] on button "General" at bounding box center [96, 236] width 116 height 24
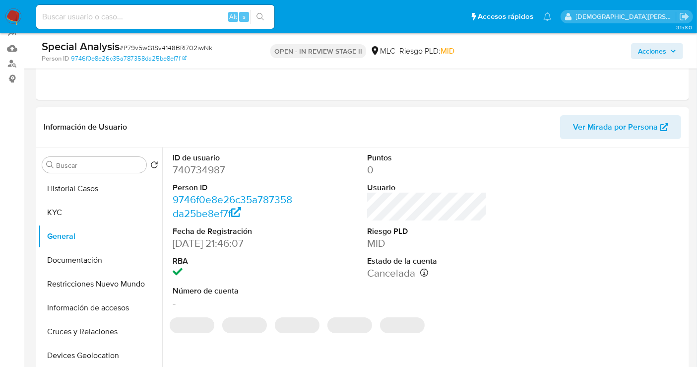
click at [200, 166] on dd "740734987" at bounding box center [233, 170] width 120 height 14
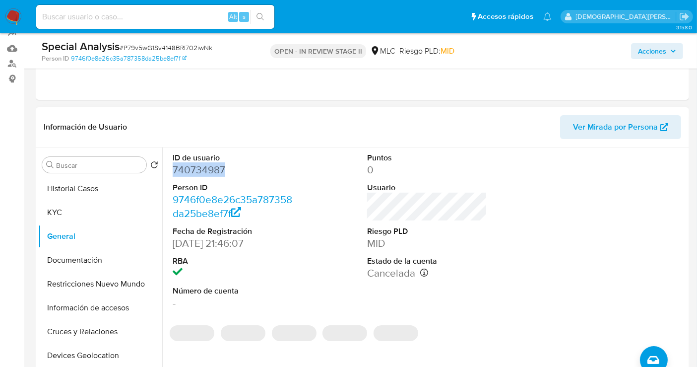
copy dd "740734987"
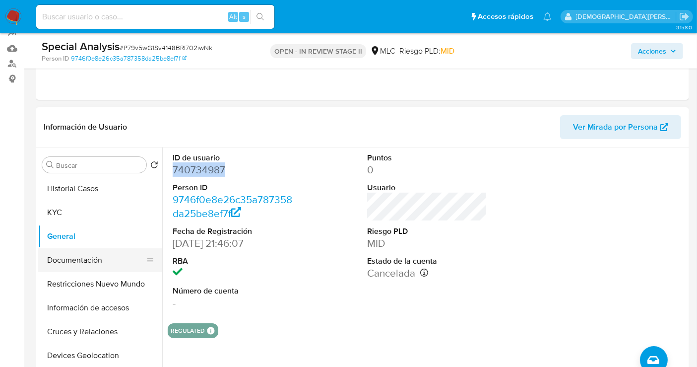
click at [78, 258] on button "Documentación" at bounding box center [96, 260] width 116 height 24
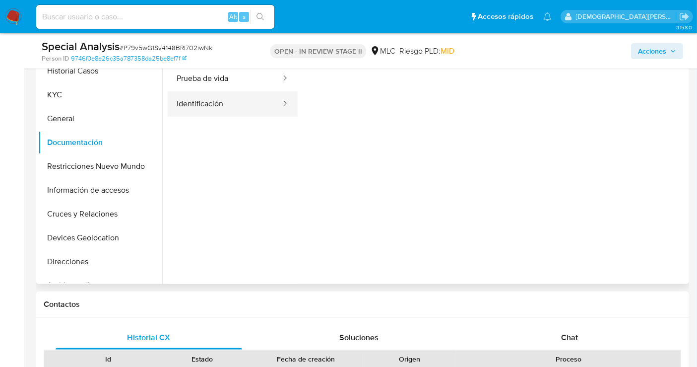
scroll to position [165, 0]
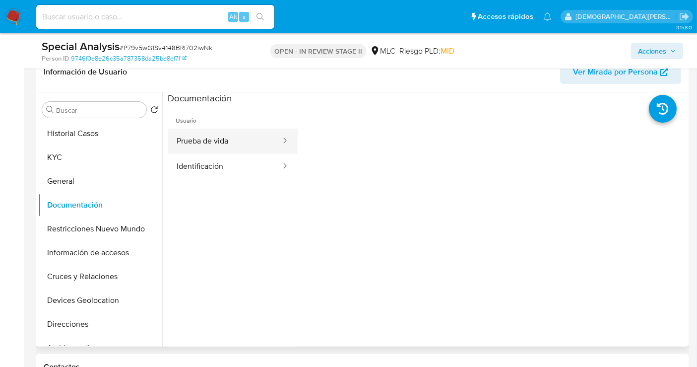
click at [235, 135] on button "Prueba de vida" at bounding box center [225, 140] width 114 height 25
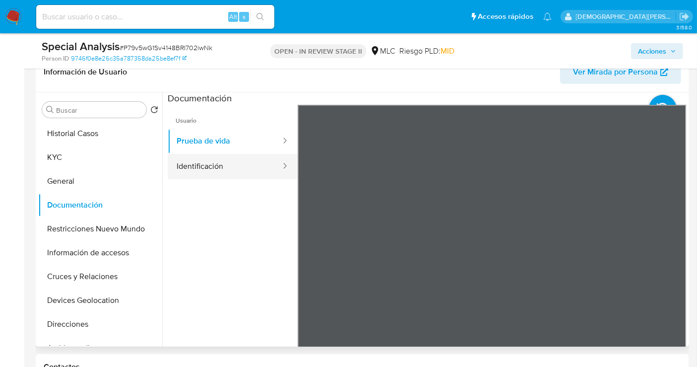
click at [231, 171] on button "Identificación" at bounding box center [225, 166] width 114 height 25
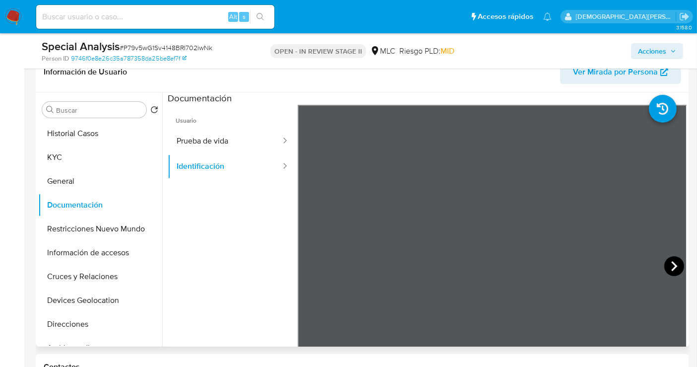
click at [668, 265] on icon at bounding box center [674, 266] width 20 height 20
click at [90, 155] on button "KYC" at bounding box center [96, 157] width 116 height 24
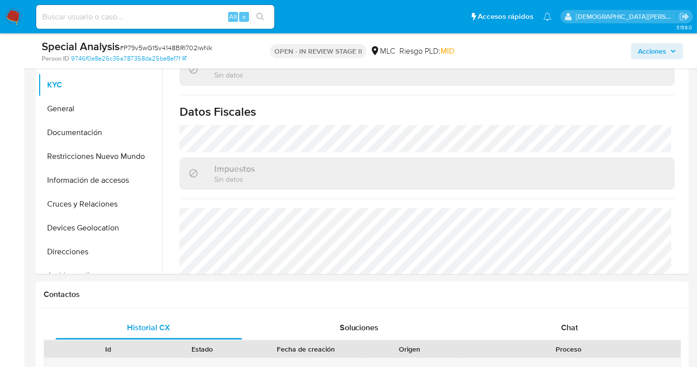
scroll to position [110, 0]
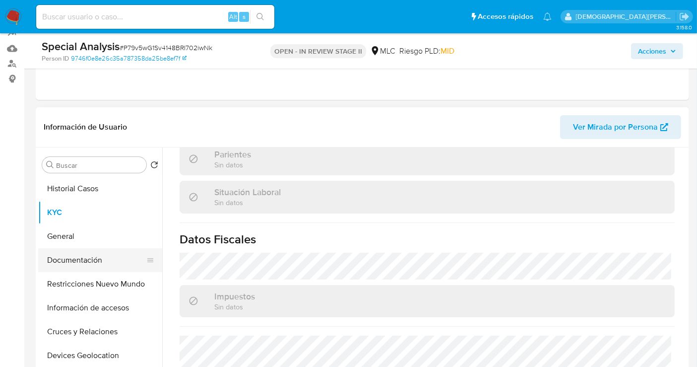
click at [68, 268] on button "Documentación" at bounding box center [96, 260] width 116 height 24
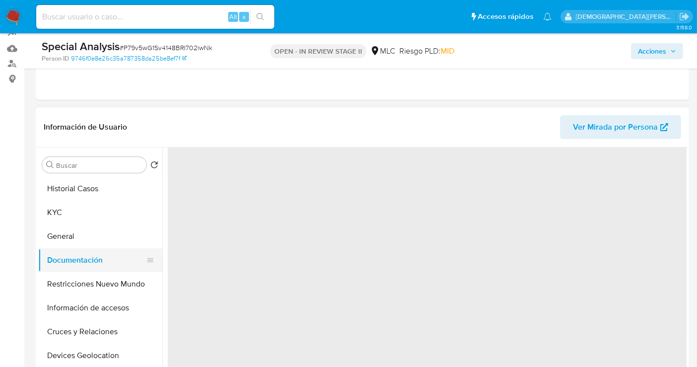
scroll to position [0, 0]
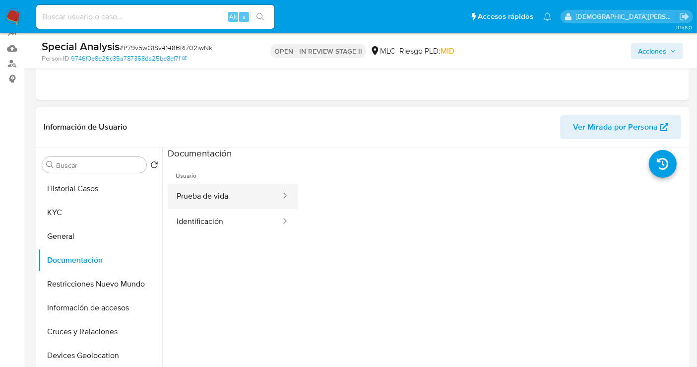
click at [263, 186] on button "Prueba de vida" at bounding box center [225, 196] width 114 height 25
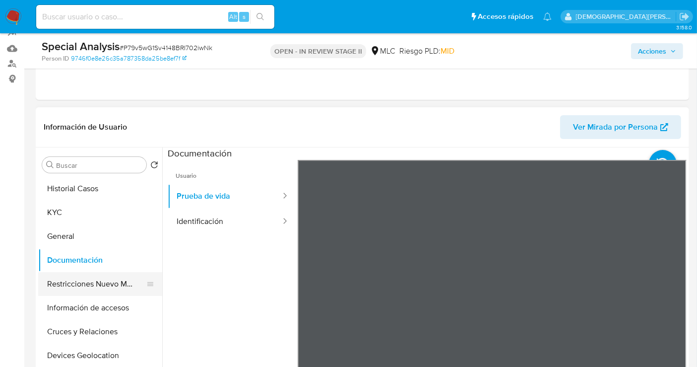
click at [102, 284] on button "Restricciones Nuevo Mundo" at bounding box center [96, 284] width 116 height 24
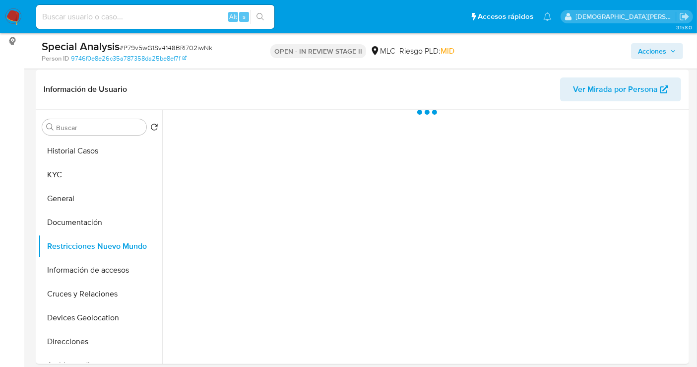
scroll to position [165, 0]
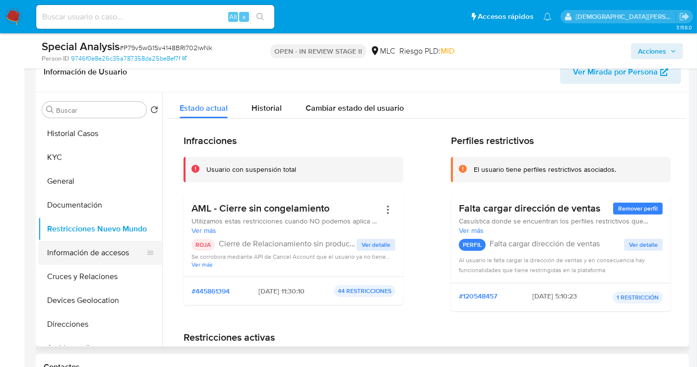
click at [80, 248] on button "Información de accesos" at bounding box center [96, 253] width 116 height 24
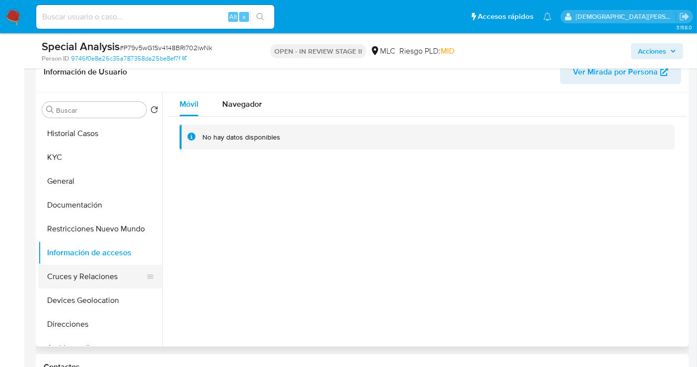
click at [107, 274] on button "Cruces y Relaciones" at bounding box center [96, 276] width 116 height 24
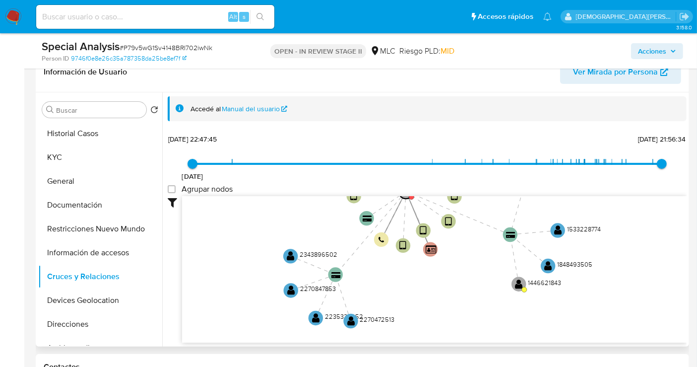
drag, startPoint x: 479, startPoint y: 291, endPoint x: 469, endPoint y: 262, distance: 30.4
click at [469, 262] on icon "device-6737e9287fd53e07eaad0092  user-740734987  740734987 device-68673a882ab…" at bounding box center [434, 268] width 504 height 144
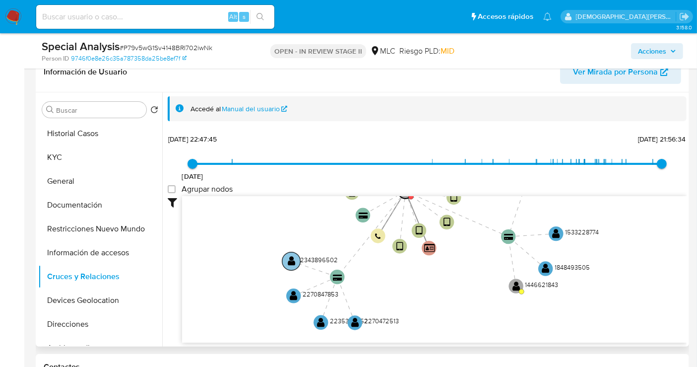
click at [292, 262] on text "" at bounding box center [292, 260] width 8 height 10
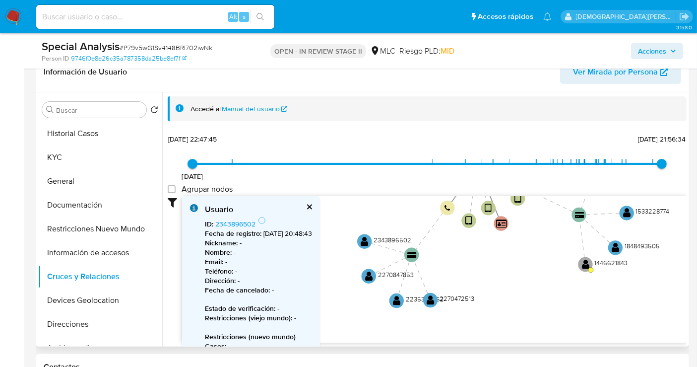
drag, startPoint x: 454, startPoint y: 269, endPoint x: 487, endPoint y: 262, distance: 33.5
click at [487, 262] on icon "device-6737e9287fd53e07eaad0092  user-740734987  740734987 device-68673a882ab…" at bounding box center [434, 268] width 504 height 144
click at [365, 242] on text "" at bounding box center [366, 242] width 8 height 10
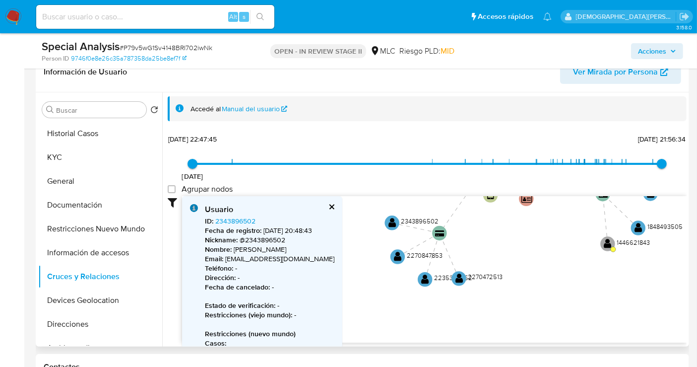
click at [489, 252] on icon "device-6737e9287fd53e07eaad0092  user-740734987  740734987 device-68673a882ab…" at bounding box center [434, 268] width 504 height 144
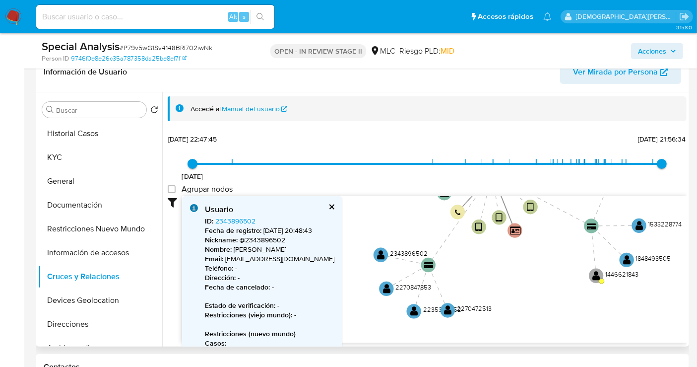
drag, startPoint x: 528, startPoint y: 255, endPoint x: 517, endPoint y: 281, distance: 28.0
click at [517, 281] on icon "device-6737e9287fd53e07eaad0092  user-740734987  740734987 device-68673a882ab…" at bounding box center [434, 268] width 504 height 144
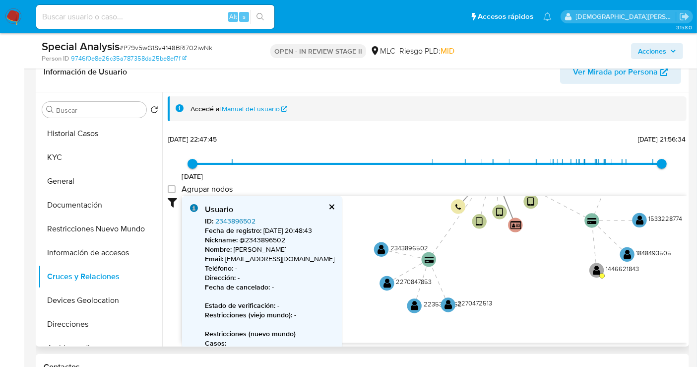
click at [238, 220] on link "2343896502" at bounding box center [235, 221] width 40 height 10
click at [388, 283] on text "" at bounding box center [387, 283] width 8 height 10
click at [388, 283] on text "" at bounding box center [388, 283] width 8 height 10
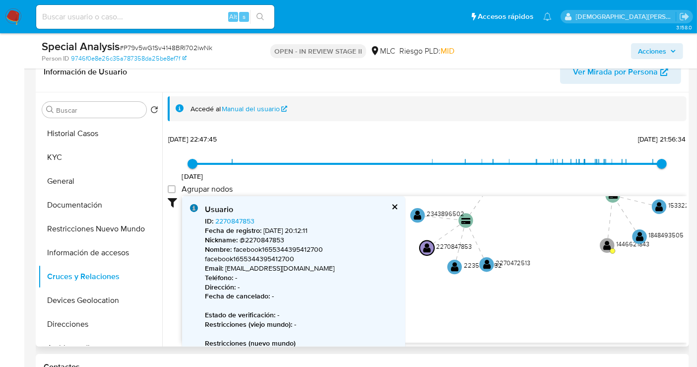
drag, startPoint x: 514, startPoint y: 279, endPoint x: 530, endPoint y: 256, distance: 27.9
click at [530, 256] on icon "device-6737e9287fd53e07eaad0092  user-740734987  740734987 device-68673a882ab…" at bounding box center [434, 268] width 504 height 144
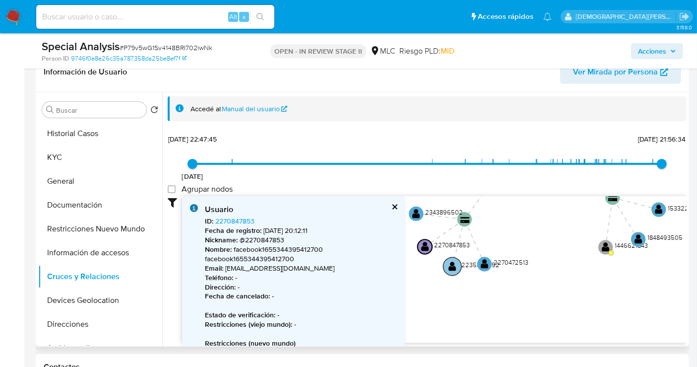
click at [453, 263] on text "" at bounding box center [452, 266] width 8 height 10
click at [453, 263] on text "" at bounding box center [452, 265] width 8 height 10
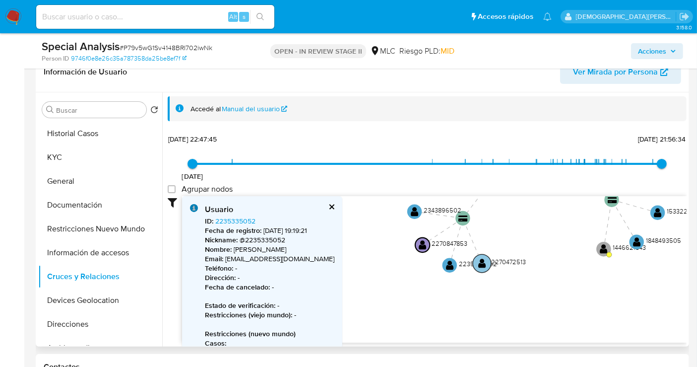
click at [477, 263] on circle at bounding box center [482, 263] width 18 height 18
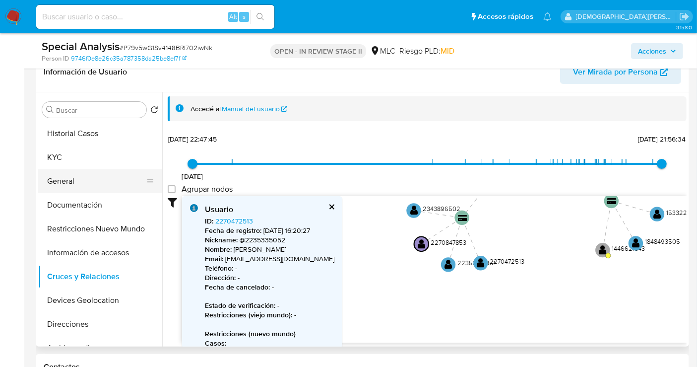
click at [70, 179] on button "General" at bounding box center [96, 181] width 116 height 24
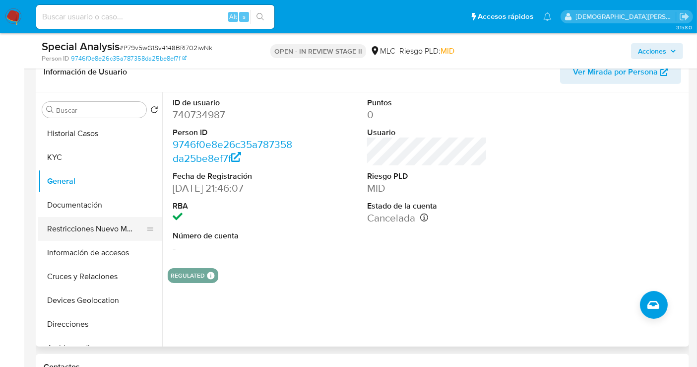
click at [98, 231] on button "Restricciones Nuevo Mundo" at bounding box center [96, 229] width 116 height 24
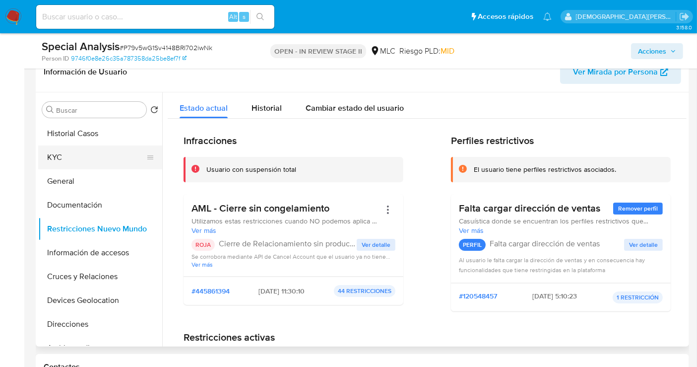
click at [99, 153] on button "KYC" at bounding box center [96, 157] width 116 height 24
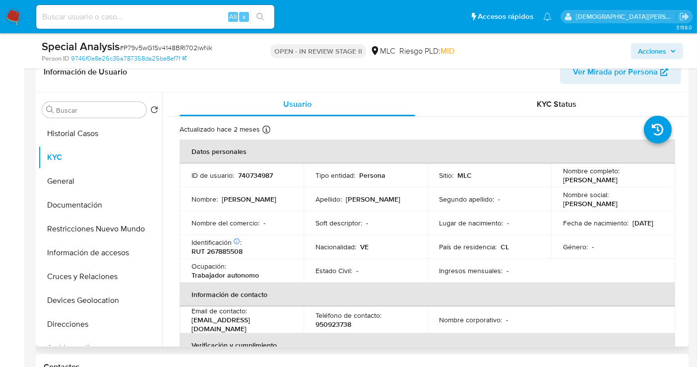
scroll to position [110, 0]
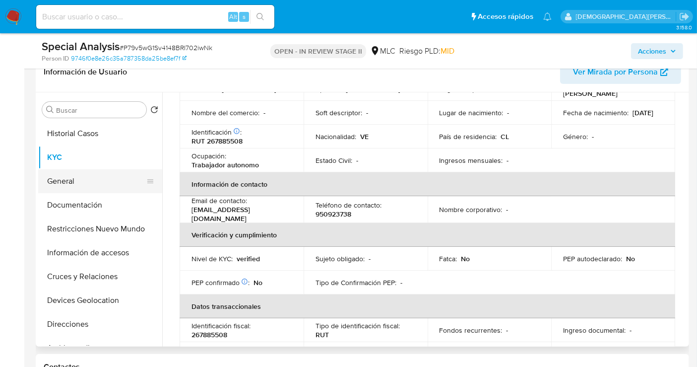
click at [78, 185] on button "General" at bounding box center [96, 181] width 116 height 24
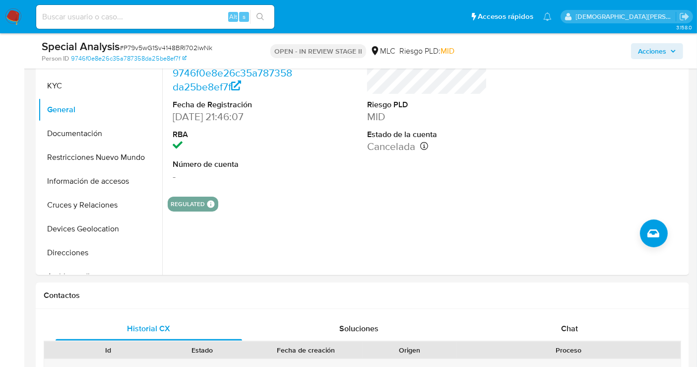
scroll to position [275, 0]
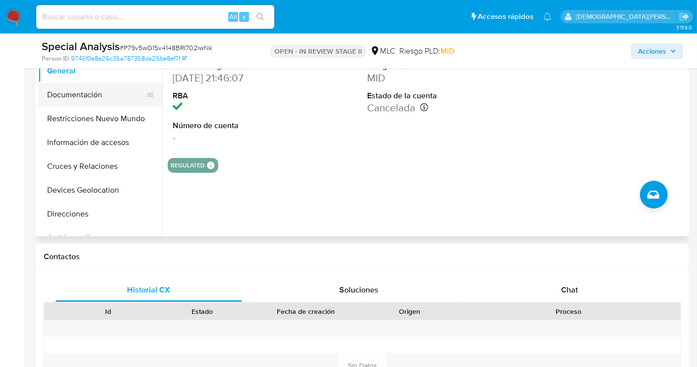
click at [95, 103] on button "Documentación" at bounding box center [96, 95] width 116 height 24
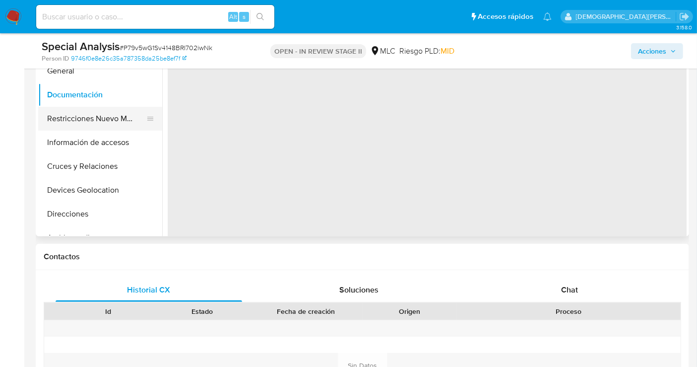
click at [80, 119] on button "Restricciones Nuevo Mundo" at bounding box center [96, 119] width 116 height 24
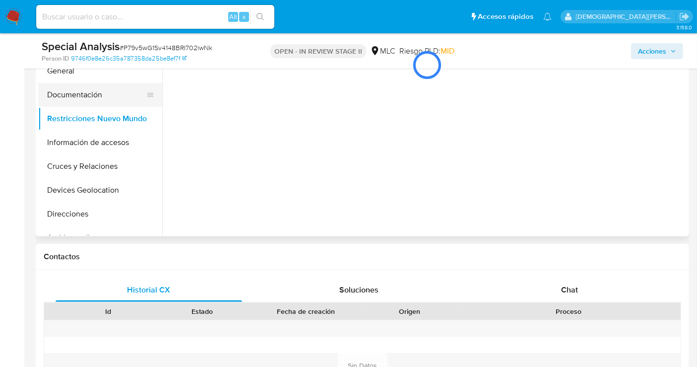
scroll to position [165, 0]
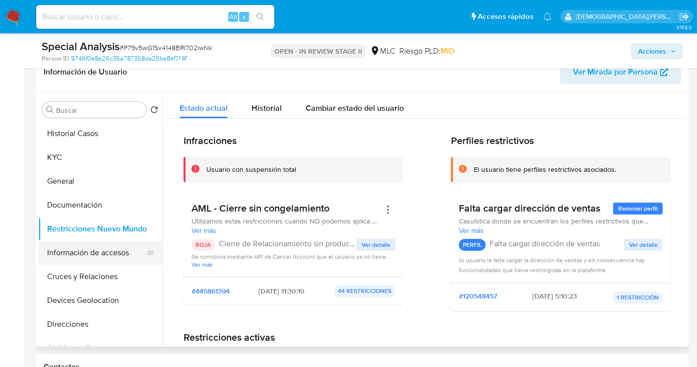
click at [80, 254] on button "Información de accesos" at bounding box center [96, 253] width 116 height 24
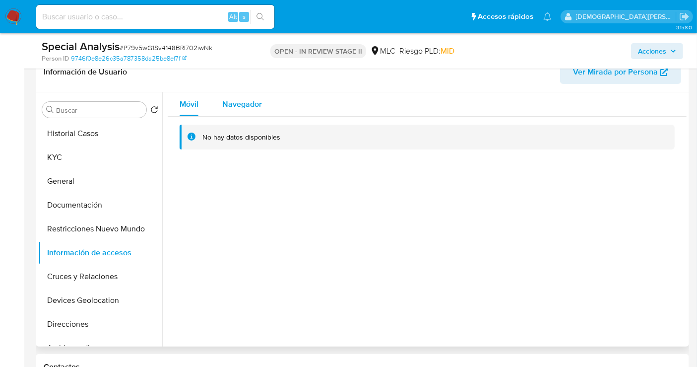
click at [250, 105] on span "Navegador" at bounding box center [242, 103] width 40 height 11
click at [92, 296] on button "Devices Geolocation" at bounding box center [96, 300] width 116 height 24
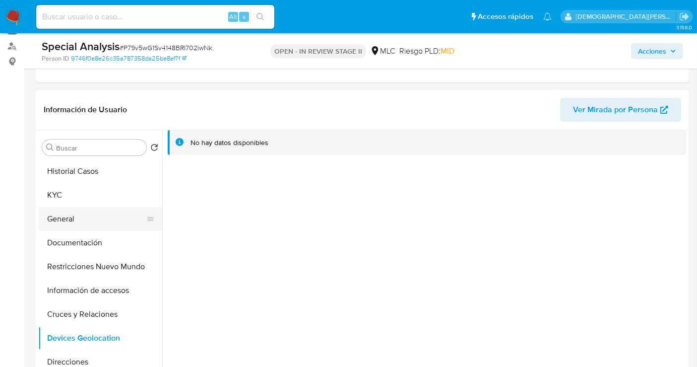
scroll to position [110, 0]
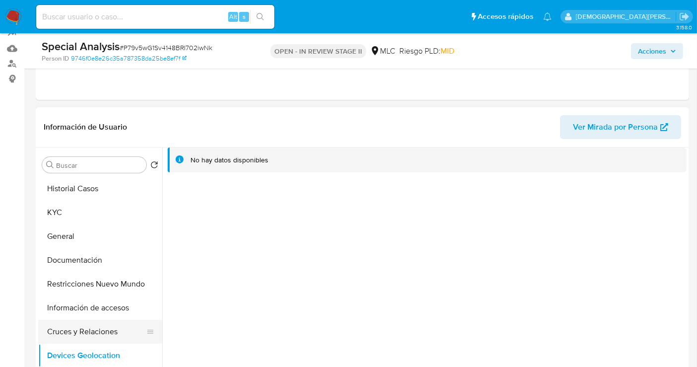
click at [54, 326] on button "Cruces y Relaciones" at bounding box center [96, 331] width 116 height 24
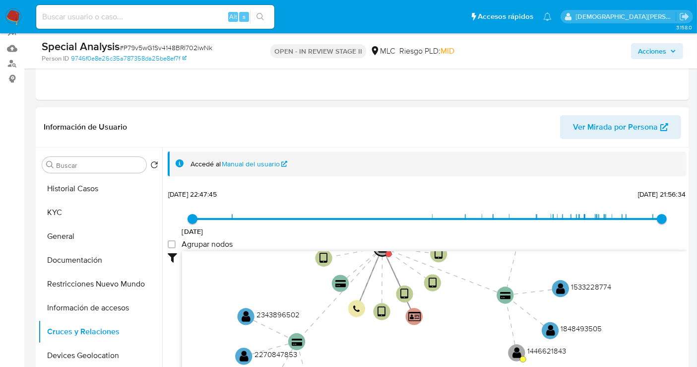
drag, startPoint x: 292, startPoint y: 286, endPoint x: 268, endPoint y: 232, distance: 59.1
click at [268, 232] on div "8/4/2021 8/4/2021, 22:47:45 2/8/2025, 21:56:34 Agrupar nodos Filtros Confianza …" at bounding box center [427, 310] width 519 height 247
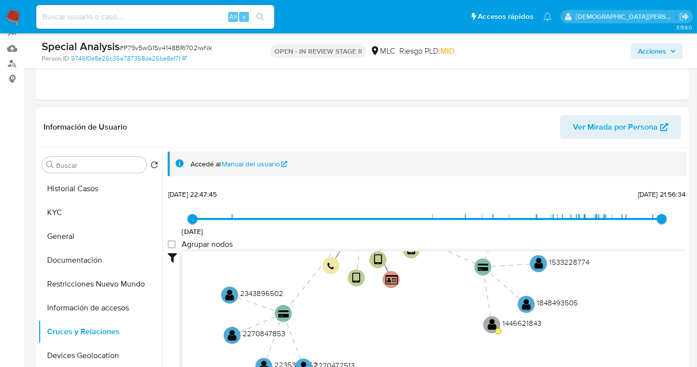
drag, startPoint x: 430, startPoint y: 319, endPoint x: 427, endPoint y: 308, distance: 11.3
click at [427, 308] on icon "device-6737e9287fd53e07eaad0092  user-740734987  740734987 device-68673a882ab…" at bounding box center [434, 323] width 504 height 144
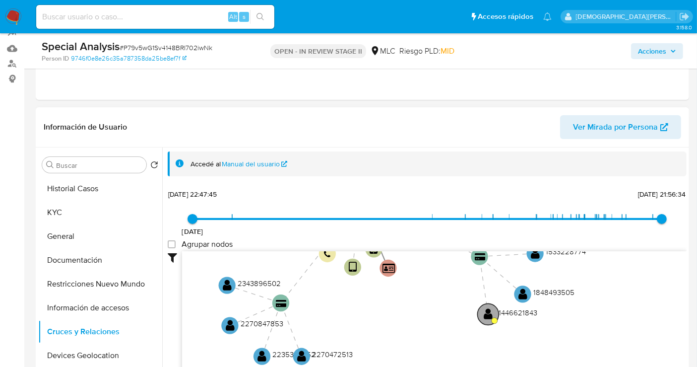
click at [485, 314] on text "" at bounding box center [488, 314] width 9 height 12
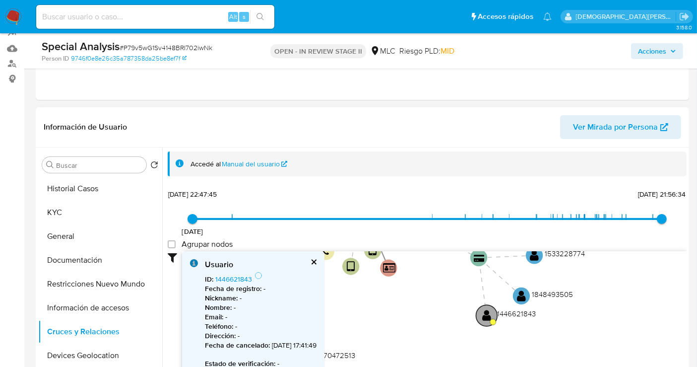
click at [485, 314] on text "" at bounding box center [486, 315] width 9 height 12
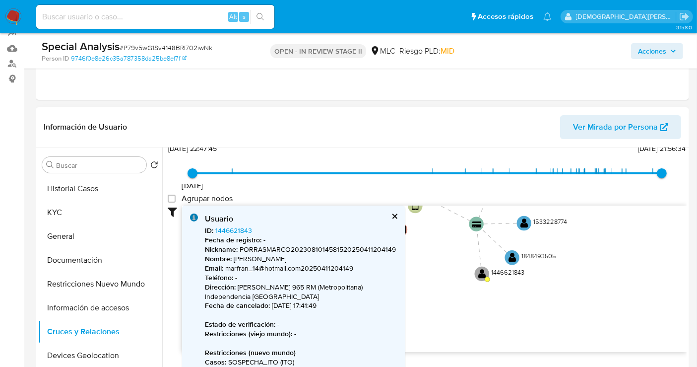
scroll to position [0, 0]
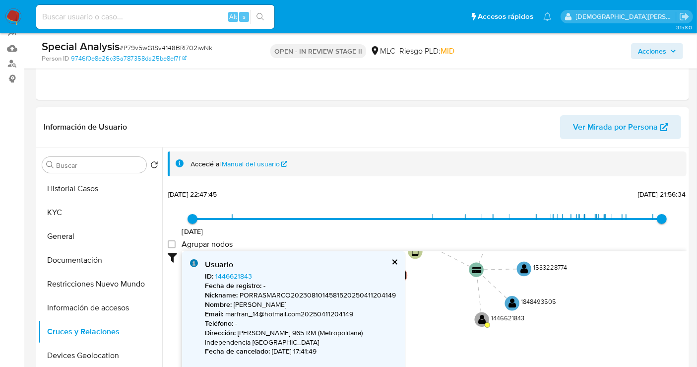
click at [394, 263] on button "cerrar" at bounding box center [394, 261] width 6 height 6
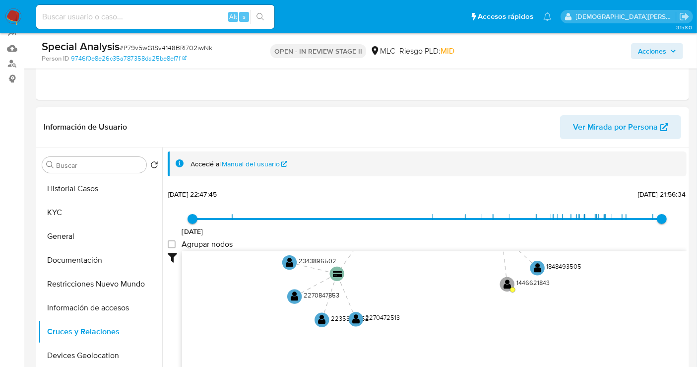
drag, startPoint x: 394, startPoint y: 319, endPoint x: 432, endPoint y: 271, distance: 61.0
click at [432, 271] on icon "device-6737e9287fd53e07eaad0092  user-740734987  740734987 device-68673a882ab…" at bounding box center [434, 323] width 504 height 144
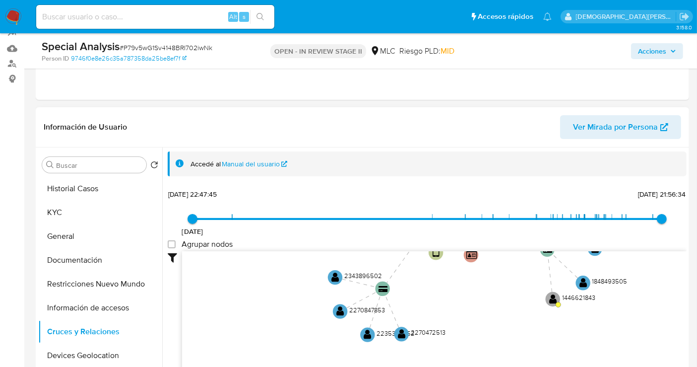
drag, startPoint x: 421, startPoint y: 291, endPoint x: 453, endPoint y: 318, distance: 42.6
click at [453, 318] on icon "device-6737e9287fd53e07eaad0092  user-740734987  740734987 device-68673a882ab…" at bounding box center [434, 323] width 504 height 144
click at [366, 333] on text "" at bounding box center [368, 334] width 8 height 10
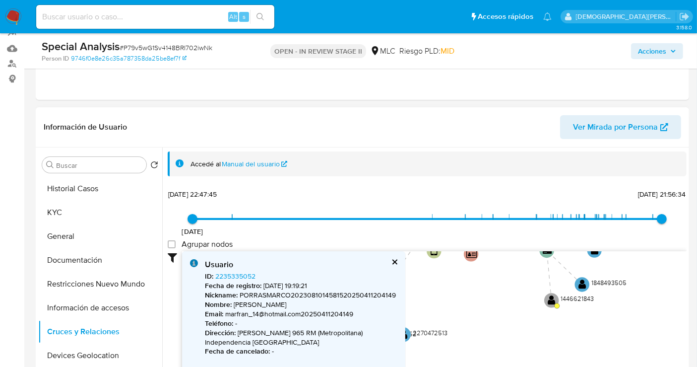
drag, startPoint x: 480, startPoint y: 304, endPoint x: 518, endPoint y: 268, distance: 52.0
click at [518, 268] on icon "device-6737e9287fd53e07eaad0092  user-740734987  740734987 device-68673a882ab…" at bounding box center [434, 323] width 504 height 144
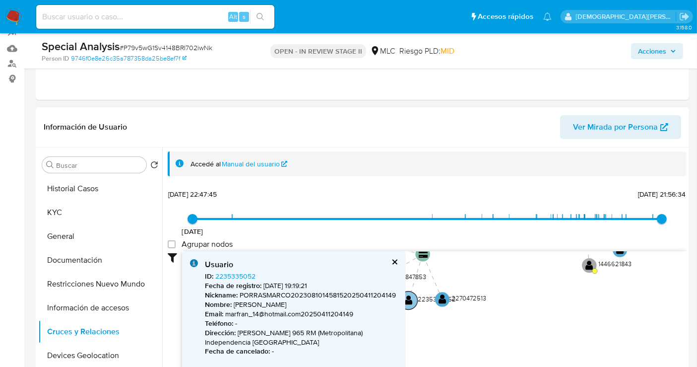
click at [407, 301] on text "" at bounding box center [409, 300] width 8 height 10
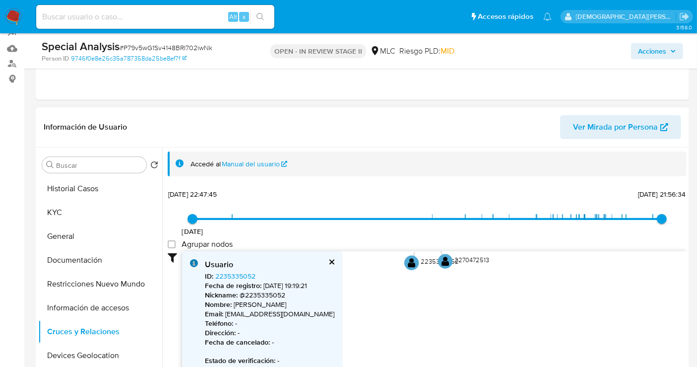
click at [339, 290] on icon "device-6737e9287fd53e07eaad0092  user-740734987  740734987 device-68673a882ab…" at bounding box center [434, 323] width 504 height 144
click at [406, 261] on circle at bounding box center [411, 262] width 18 height 18
click at [410, 263] on text "" at bounding box center [413, 262] width 8 height 10
click at [235, 277] on link "2235335052" at bounding box center [235, 276] width 40 height 10
click at [447, 257] on text "" at bounding box center [449, 262] width 8 height 10
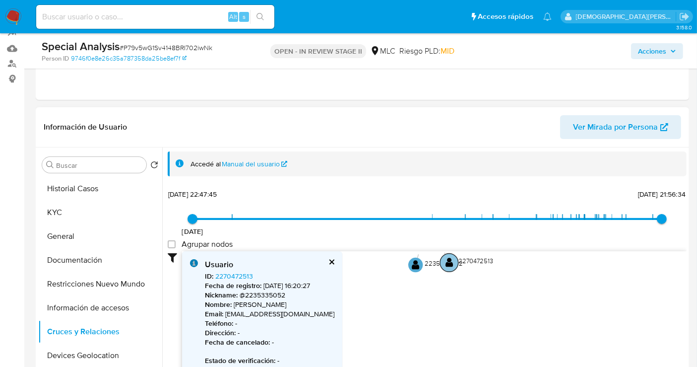
click at [447, 258] on text "" at bounding box center [449, 262] width 8 height 10
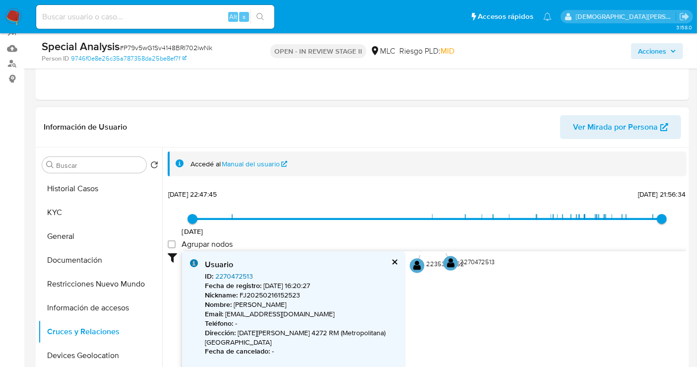
click at [231, 276] on link "2270472513" at bounding box center [234, 276] width 38 height 10
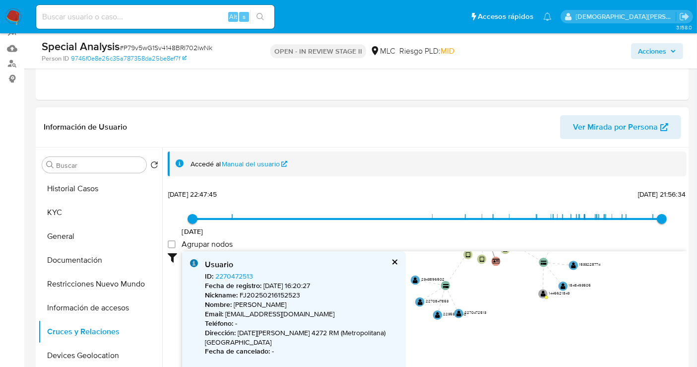
drag, startPoint x: 524, startPoint y: 330, endPoint x: 526, endPoint y: 345, distance: 15.4
click at [526, 345] on icon "device-6737e9287fd53e07eaad0092  user-740734987  740734987 device-68673a882ab…" at bounding box center [434, 323] width 504 height 144
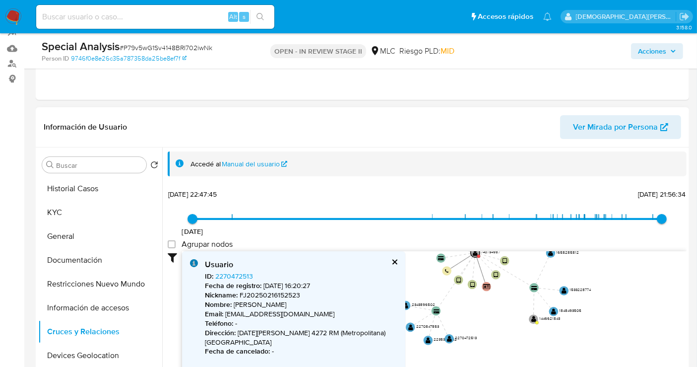
drag, startPoint x: 591, startPoint y: 318, endPoint x: 593, endPoint y: 330, distance: 12.2
click at [581, 352] on icon "device-6737e9287fd53e07eaad0092  user-740734987  740734987 device-68673a882ab…" at bounding box center [434, 323] width 504 height 144
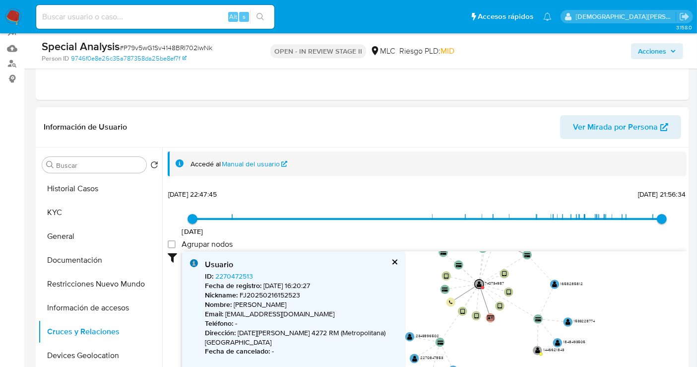
drag, startPoint x: 614, startPoint y: 319, endPoint x: 616, endPoint y: 340, distance: 20.5
click at [616, 342] on icon "device-6737e9287fd53e07eaad0092  user-740734987  740734987 device-68673a882ab…" at bounding box center [434, 323] width 504 height 144
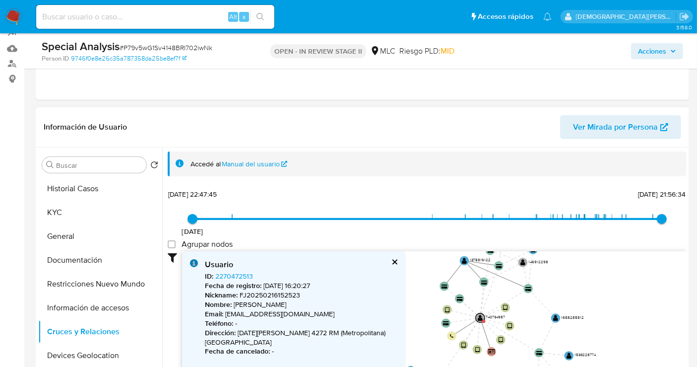
drag, startPoint x: 617, startPoint y: 312, endPoint x: 617, endPoint y: 342, distance: 30.8
click at [617, 342] on icon "device-6737e9287fd53e07eaad0092  user-740734987  740734987 device-68673a882ab…" at bounding box center [434, 323] width 504 height 144
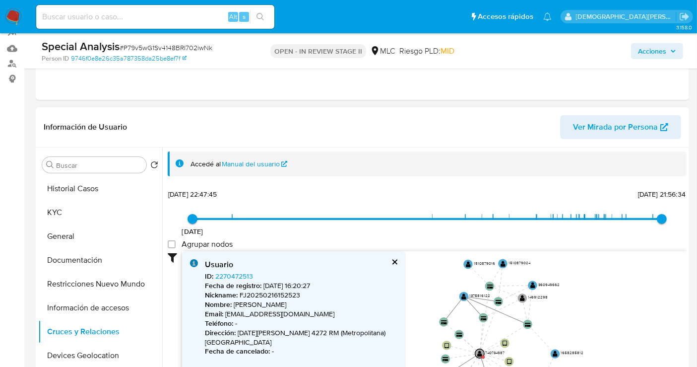
drag, startPoint x: 608, startPoint y: 306, endPoint x: 608, endPoint y: 323, distance: 16.9
click at [608, 323] on icon "device-6737e9287fd53e07eaad0092  user-740734987  740734987 device-68673a882ab…" at bounding box center [434, 323] width 504 height 144
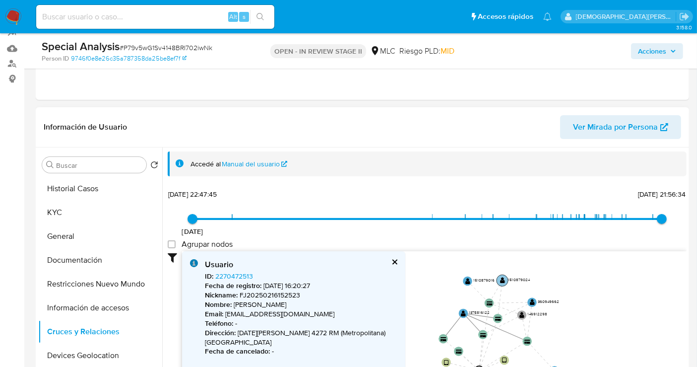
click at [501, 279] on text "" at bounding box center [502, 280] width 5 height 6
click at [501, 279] on text "" at bounding box center [503, 280] width 5 height 6
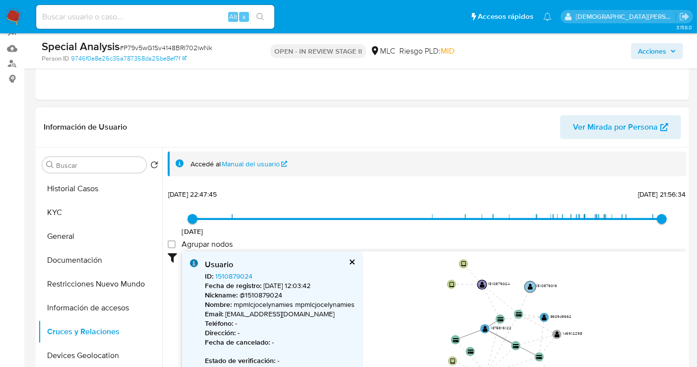
click at [528, 283] on text "" at bounding box center [530, 286] width 5 height 6
click at [530, 287] on text "" at bounding box center [531, 287] width 5 height 6
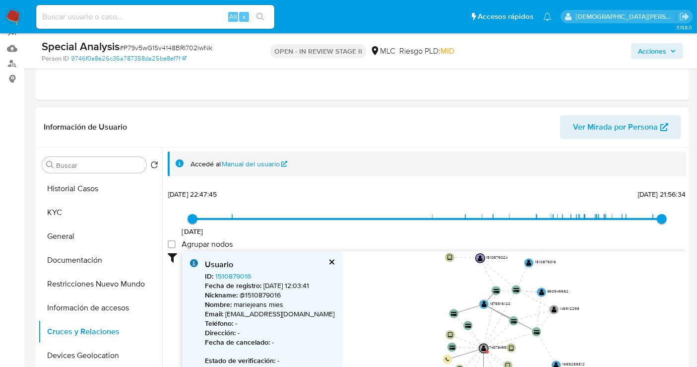
click at [432, 285] on icon "device-6737e9287fd53e07eaad0092  user-740734987  740734987 device-68673a882ab…" at bounding box center [434, 323] width 504 height 144
click at [480, 258] on text "" at bounding box center [480, 257] width 5 height 6
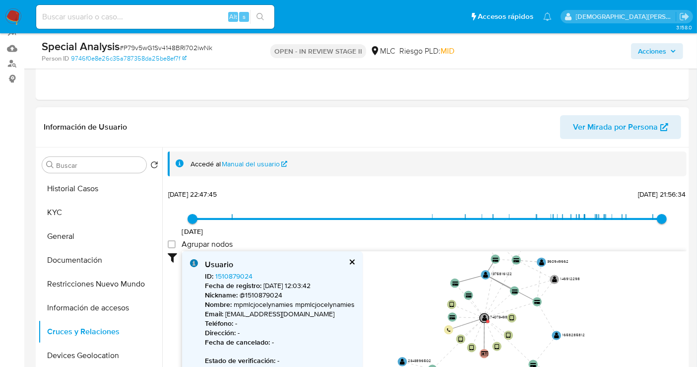
drag, startPoint x: 402, startPoint y: 308, endPoint x: 402, endPoint y: 278, distance: 30.3
click at [402, 278] on icon "device-6737e9287fd53e07eaad0092  user-740734987  740734987 device-68673a882ab…" at bounding box center [434, 323] width 504 height 144
click at [539, 262] on text "" at bounding box center [541, 261] width 5 height 6
click at [540, 261] on text "" at bounding box center [541, 261] width 5 height 6
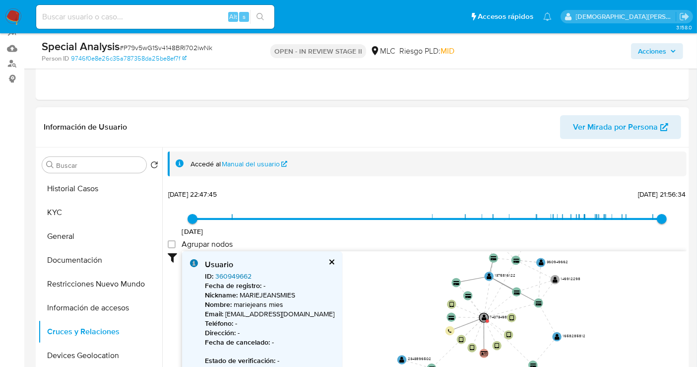
click at [239, 276] on link "360949662" at bounding box center [233, 276] width 36 height 10
click at [539, 263] on text "" at bounding box center [541, 262] width 5 height 6
click at [540, 262] on text "" at bounding box center [540, 262] width 5 height 6
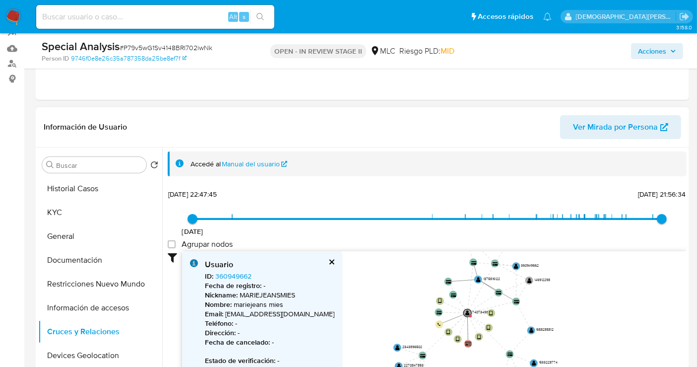
scroll to position [55, 0]
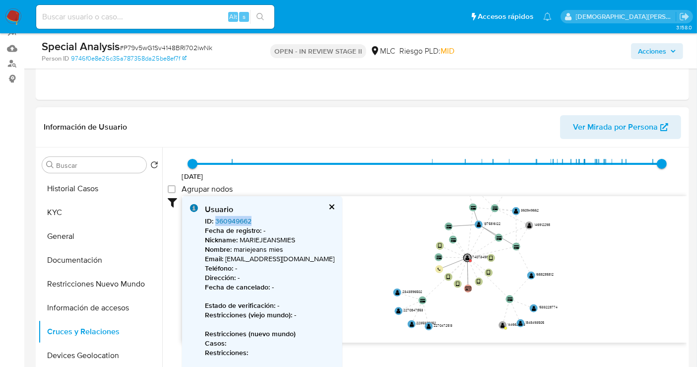
drag, startPoint x: 252, startPoint y: 219, endPoint x: 216, endPoint y: 222, distance: 36.3
click at [216, 222] on div "ID : 360949662 Fecha de registro : - Nickname : MARIEJEANSMIES Nombre : marieje…" at bounding box center [269, 314] width 129 height 197
copy link "360949662"
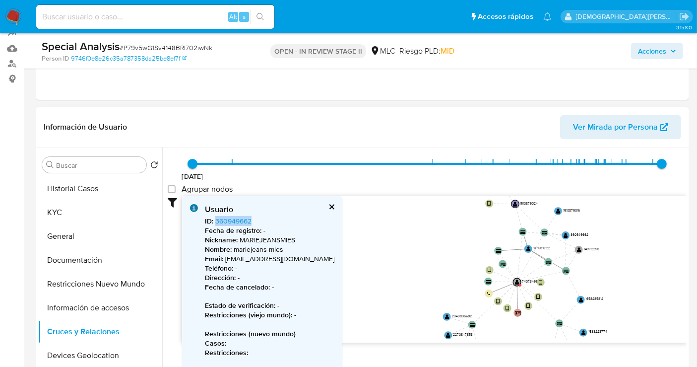
drag, startPoint x: 367, startPoint y: 254, endPoint x: 413, endPoint y: 270, distance: 48.5
click at [414, 281] on icon "device-6737e9287fd53e07eaad0092  user-740734987  740734987 device-68673a882ab…" at bounding box center [434, 268] width 504 height 144
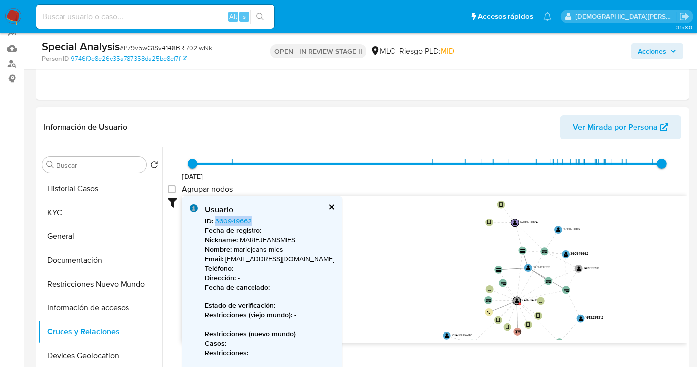
drag, startPoint x: 402, startPoint y: 235, endPoint x: 401, endPoint y: 250, distance: 14.9
click at [401, 250] on icon "device-6737e9287fd53e07eaad0092  user-740734987  740734987 device-68673a882ab…" at bounding box center [434, 268] width 504 height 144
click at [514, 223] on text "" at bounding box center [515, 222] width 4 height 6
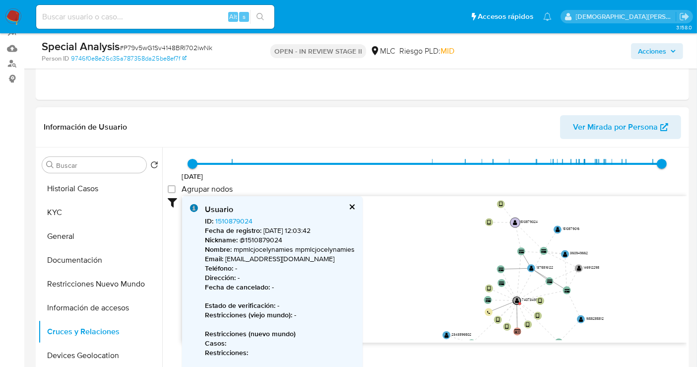
click at [514, 223] on text "" at bounding box center [515, 222] width 4 height 6
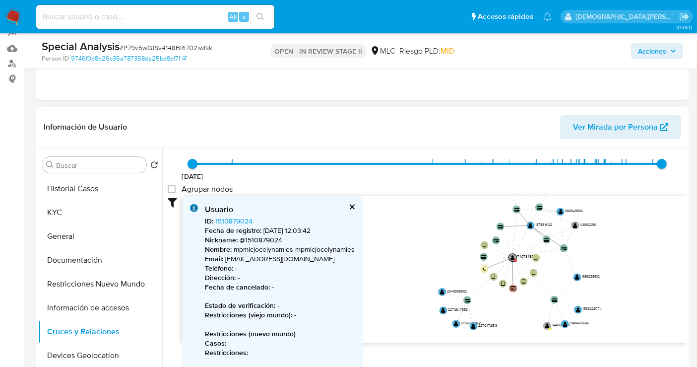
drag, startPoint x: 395, startPoint y: 273, endPoint x: 391, endPoint y: 230, distance: 42.8
click at [391, 230] on icon "device-6737e9287fd53e07eaad0092  user-740734987  740734987 device-68673a882ab…" at bounding box center [434, 268] width 504 height 144
click at [561, 211] on text "" at bounding box center [561, 211] width 4 height 6
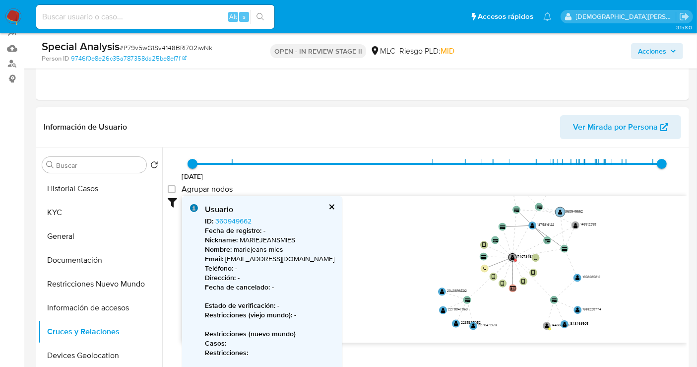
click at [560, 211] on text "" at bounding box center [560, 212] width 4 height 6
drag, startPoint x: 224, startPoint y: 259, endPoint x: 266, endPoint y: 259, distance: 41.7
click at [266, 259] on p "Email : jocelynamies@gmail.com" at bounding box center [269, 258] width 129 height 9
copy p "jocelynamies"
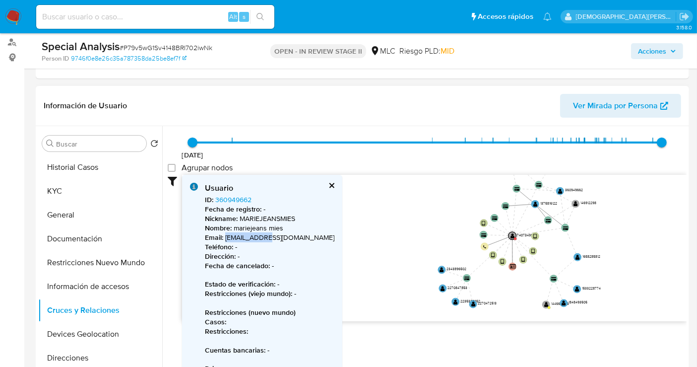
scroll to position [165, 0]
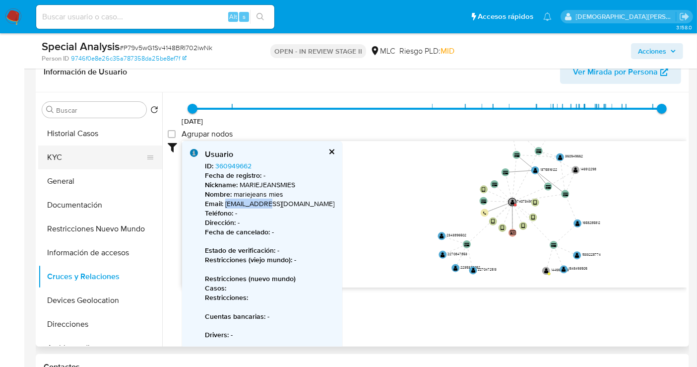
click at [78, 161] on button "KYC" at bounding box center [96, 157] width 116 height 24
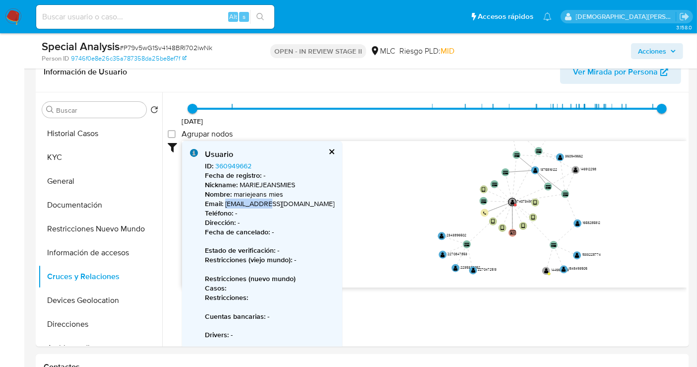
scroll to position [0, 0]
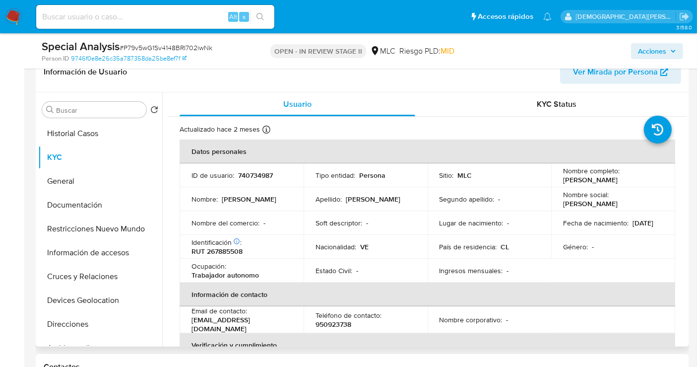
click at [618, 182] on p "Julio Cesar Montero Carrillo" at bounding box center [590, 179] width 55 height 9
click at [594, 182] on p "Julio Cesar Montero Carrillo" at bounding box center [590, 179] width 55 height 9
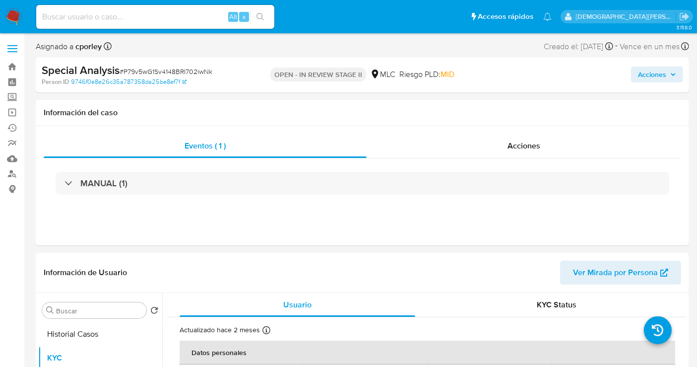
click at [643, 70] on span "Acciones" at bounding box center [652, 74] width 28 height 16
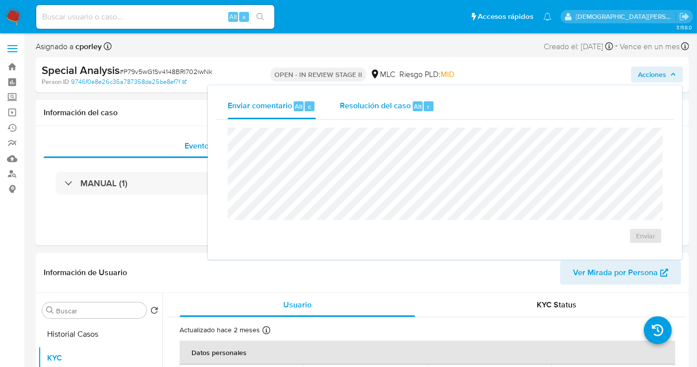
click at [370, 115] on div "Resolución del caso Alt r" at bounding box center [387, 106] width 95 height 26
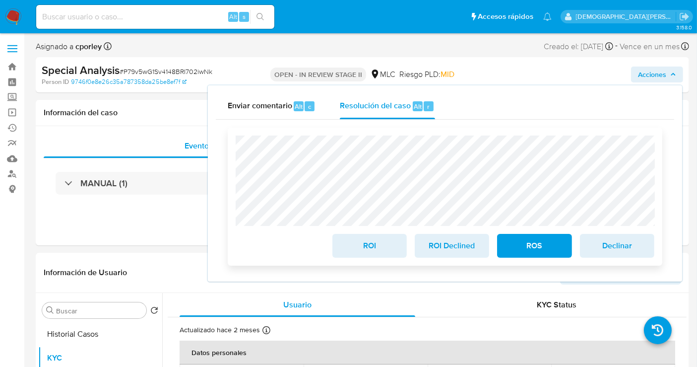
click at [362, 249] on span "ROI" at bounding box center [369, 246] width 49 height 22
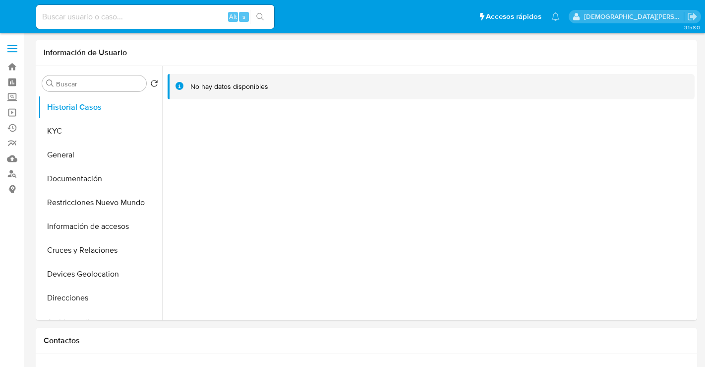
select select "10"
click at [79, 129] on button "KYC" at bounding box center [96, 131] width 116 height 24
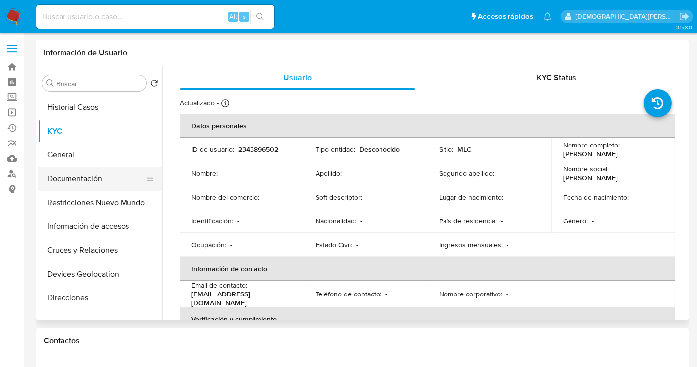
click at [88, 175] on button "Documentación" at bounding box center [96, 179] width 116 height 24
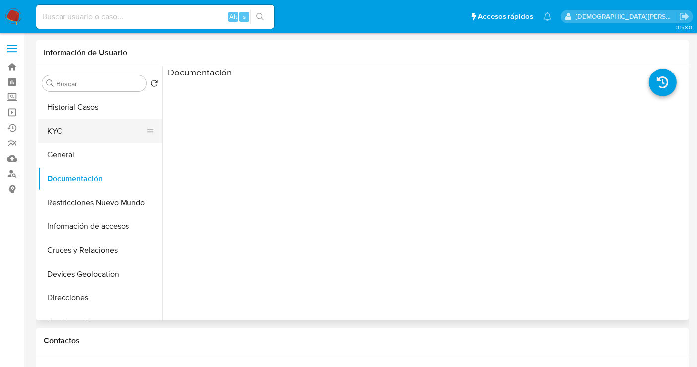
click at [86, 133] on button "KYC" at bounding box center [96, 131] width 116 height 24
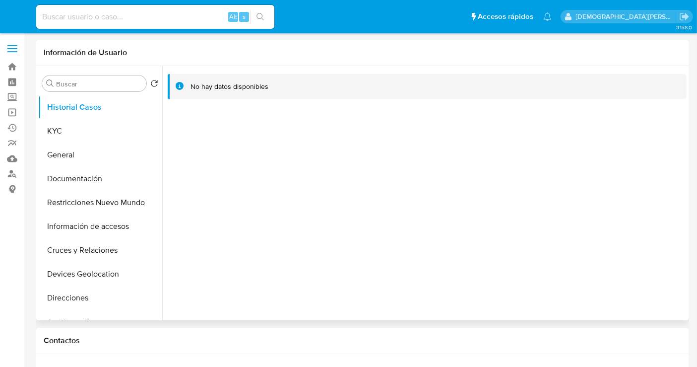
select select "10"
click at [86, 130] on button "KYC" at bounding box center [96, 131] width 116 height 24
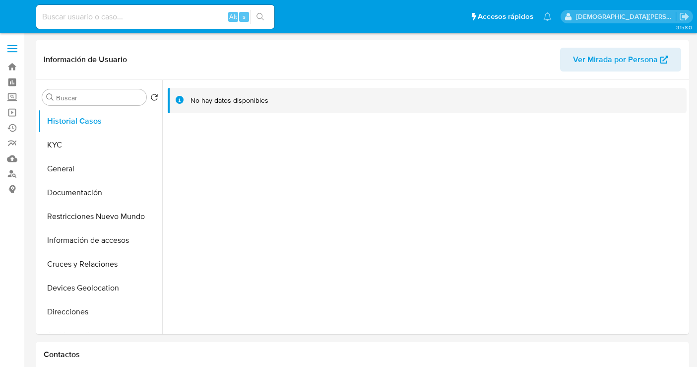
select select "10"
click at [108, 155] on button "KYC" at bounding box center [96, 145] width 116 height 24
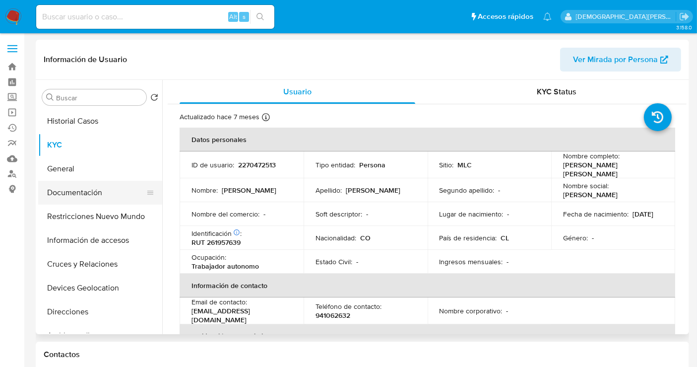
click at [72, 194] on button "Documentación" at bounding box center [96, 193] width 116 height 24
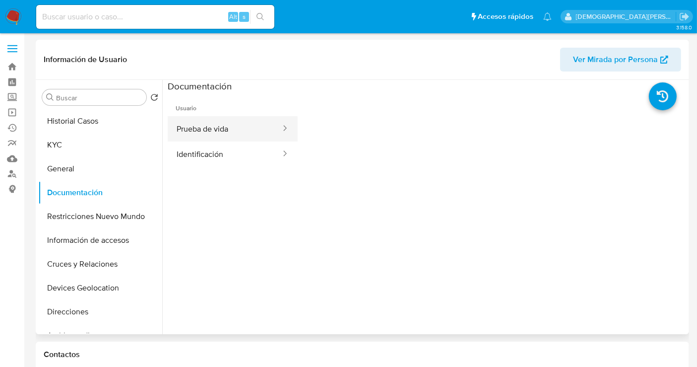
click at [258, 130] on button "Prueba de vida" at bounding box center [225, 128] width 114 height 25
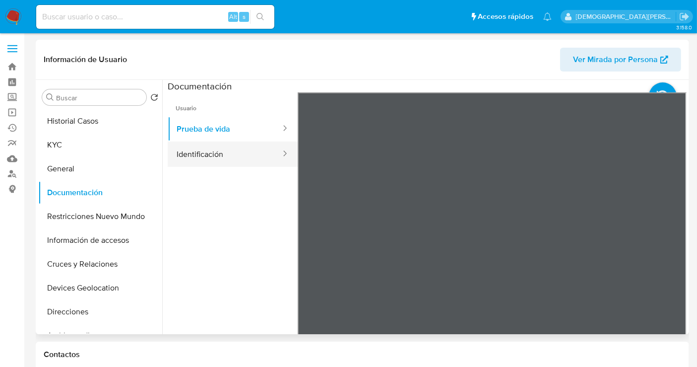
click at [247, 154] on button "Identificación" at bounding box center [225, 153] width 114 height 25
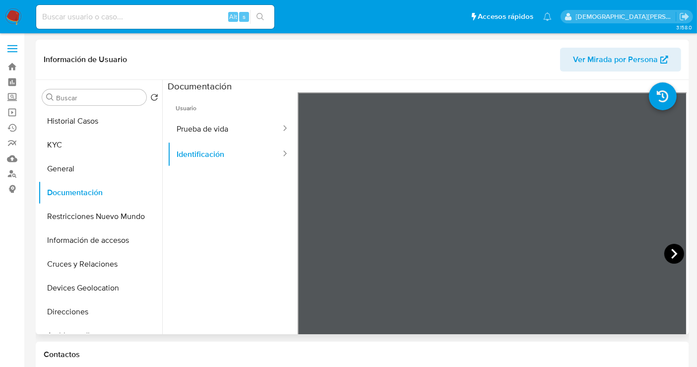
click at [673, 253] on icon at bounding box center [674, 254] width 20 height 20
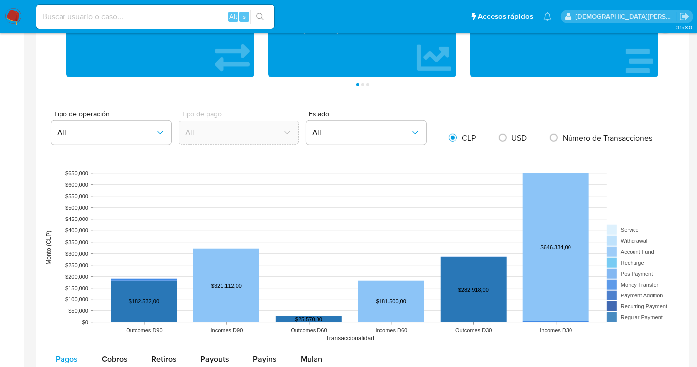
scroll to position [551, 0]
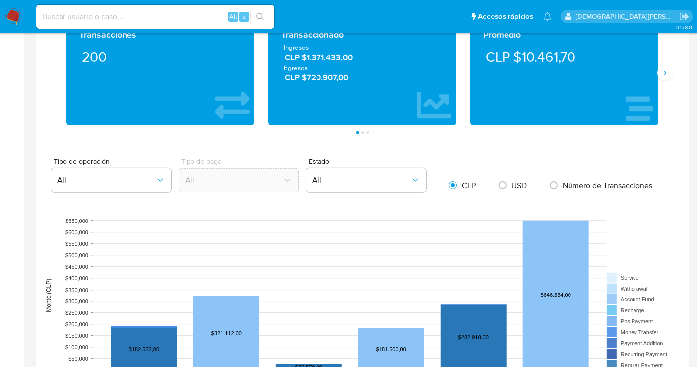
click at [506, 188] on input "radio" at bounding box center [503, 185] width 16 height 16
radio input "true"
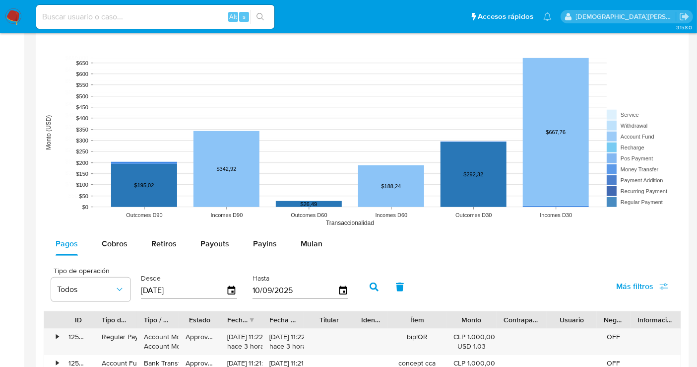
scroll to position [771, 0]
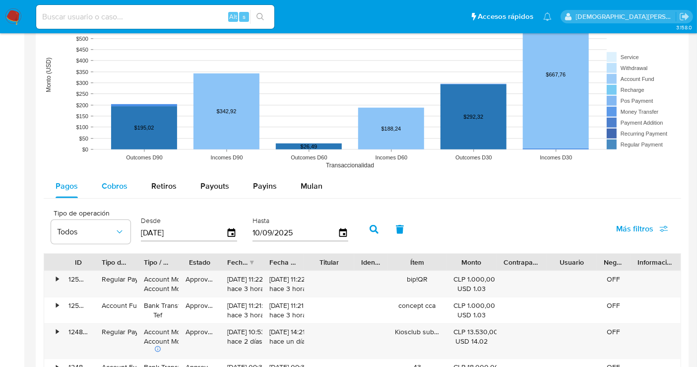
click span "Cobros"
select select "10"
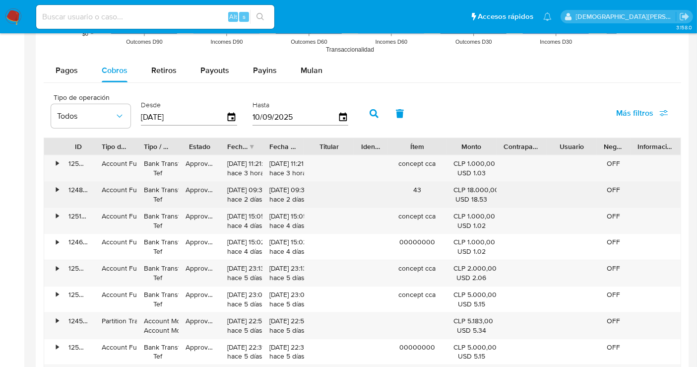
scroll to position [826, 0]
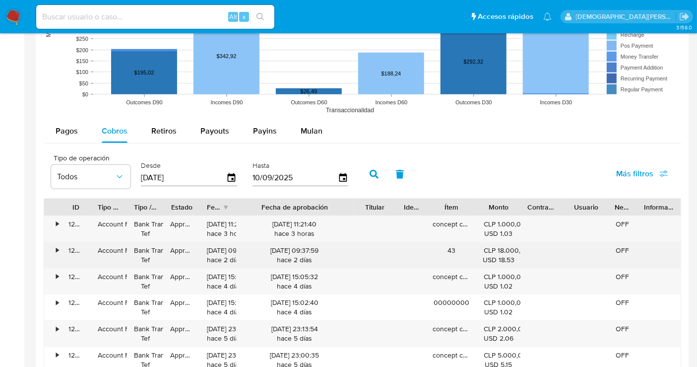
drag, startPoint x: 306, startPoint y: 206, endPoint x: 323, endPoint y: 250, distance: 47.0
click div "ID Tipo de operación Tipo / Método Estado Fecha de creación Fecha de aprobación…"
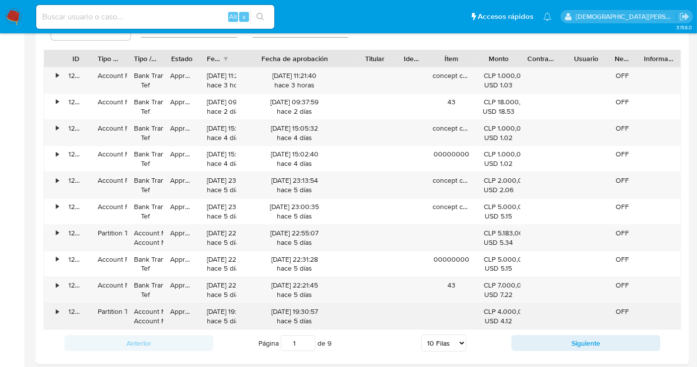
scroll to position [992, 0]
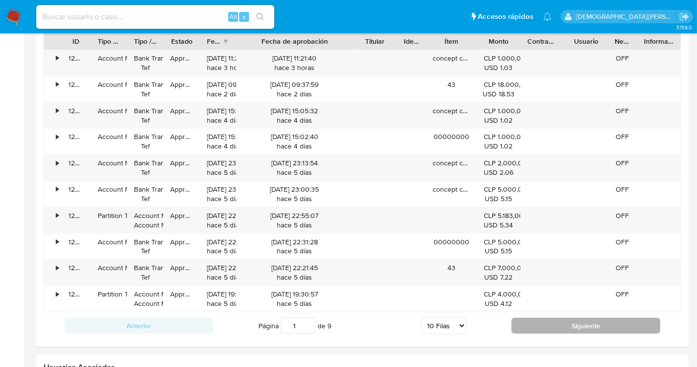
click button "Siguiente"
type input "2"
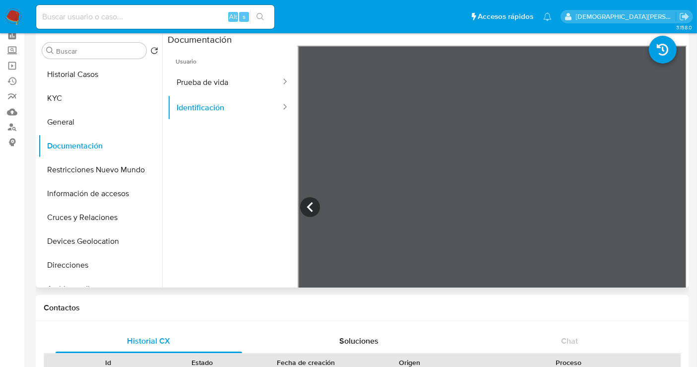
scroll to position [0, 0]
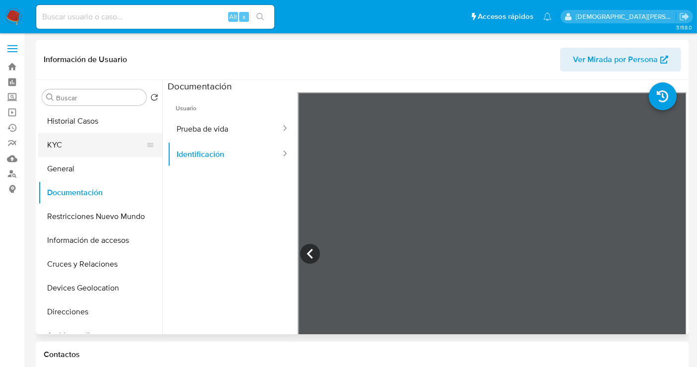
click button "KYC"
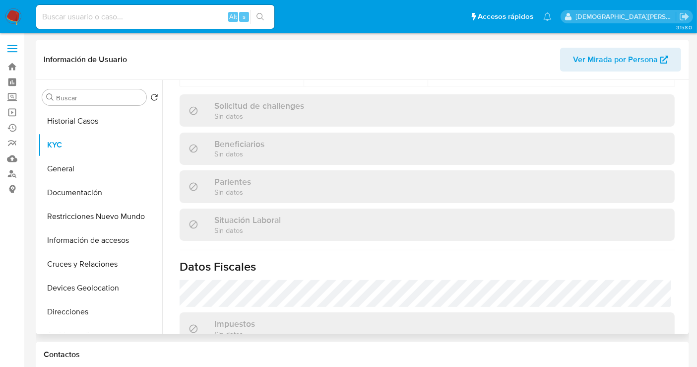
scroll to position [496, 0]
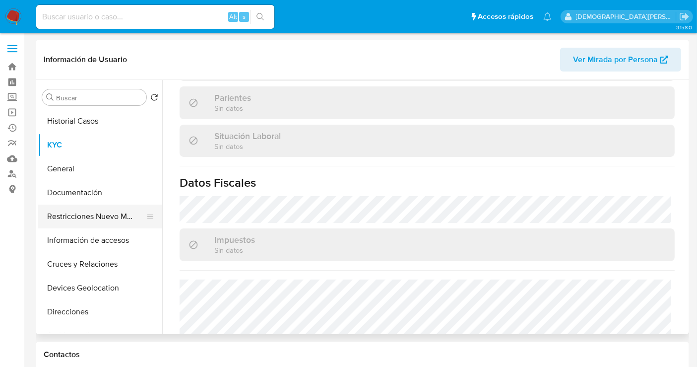
click button "Restricciones Nuevo Mundo"
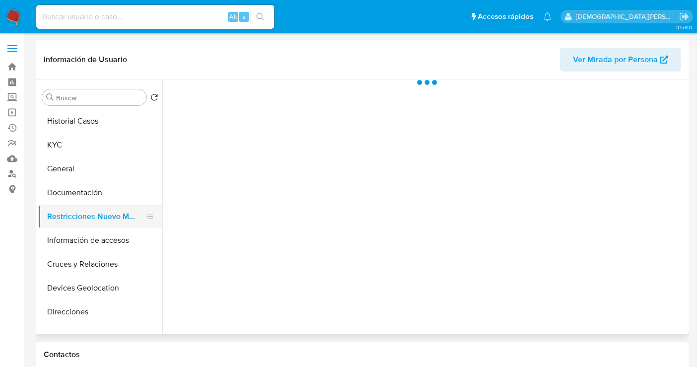
scroll to position [0, 0]
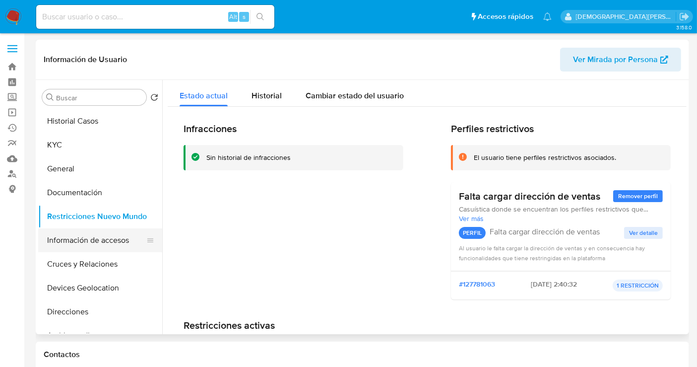
click button "Información de accesos"
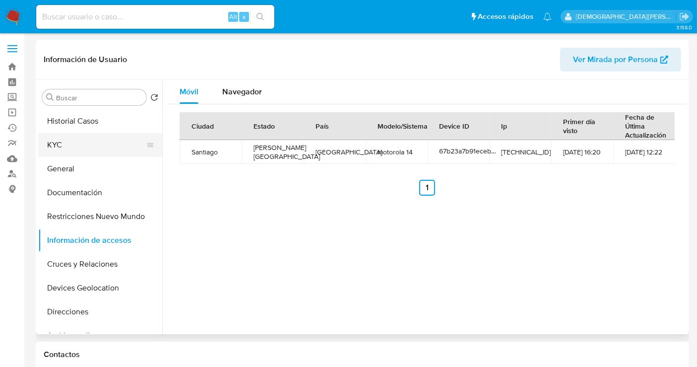
click button "KYC"
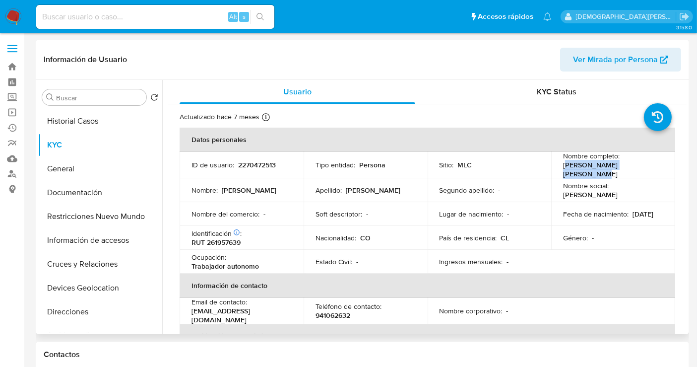
drag, startPoint x: 651, startPoint y: 168, endPoint x: 563, endPoint y: 167, distance: 88.3
click div "Nombre completo : Juan Diego Flores Carmona"
click td "Nombre social : Juan Diego"
drag, startPoint x: 650, startPoint y: 168, endPoint x: 556, endPoint y: 163, distance: 94.4
click td "Nombre completo : Juan Diego Flores Carmona"
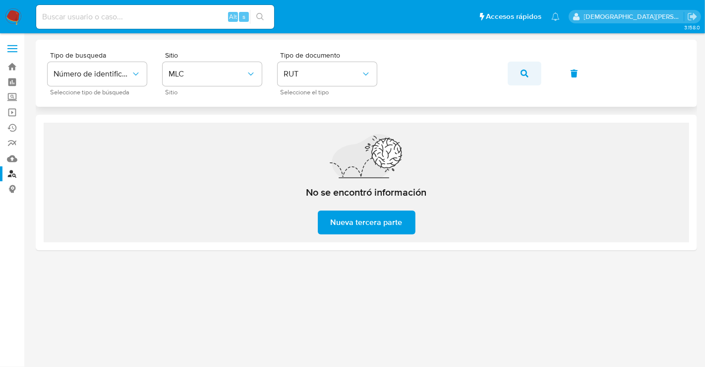
click at [531, 72] on button "button" at bounding box center [525, 74] width 34 height 24
click at [529, 75] on button "button" at bounding box center [525, 74] width 34 height 24
drag, startPoint x: 530, startPoint y: 74, endPoint x: 516, endPoint y: 78, distance: 14.4
click at [530, 74] on button "button" at bounding box center [525, 74] width 34 height 24
click at [532, 76] on button "button" at bounding box center [525, 74] width 34 height 24
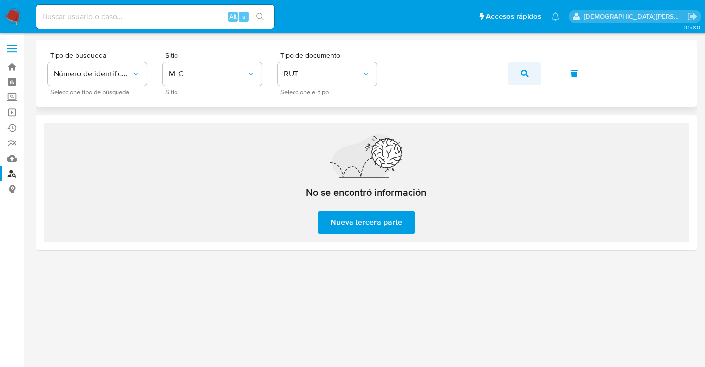
click at [526, 70] on icon "button" at bounding box center [525, 73] width 8 height 8
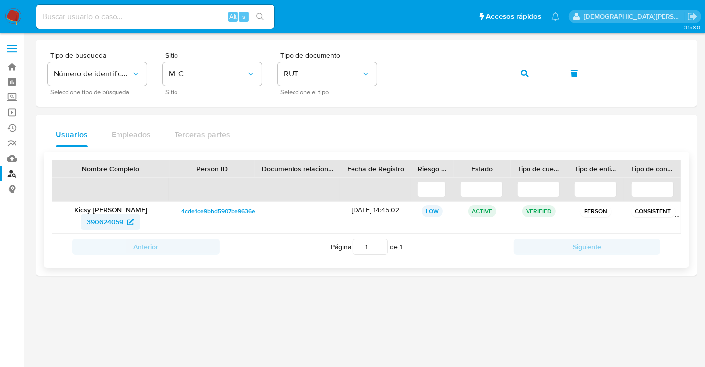
click at [104, 219] on span "390624059" at bounding box center [105, 222] width 37 height 16
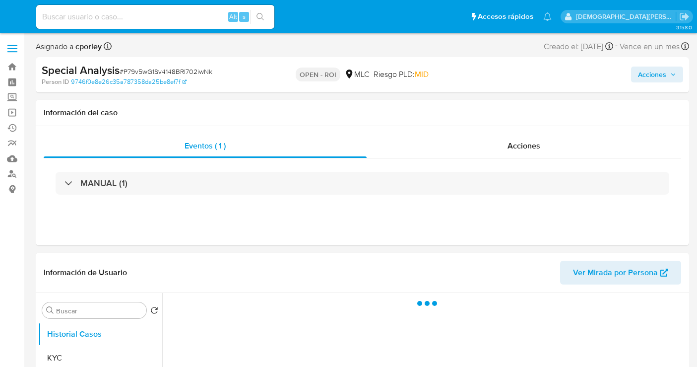
select select "10"
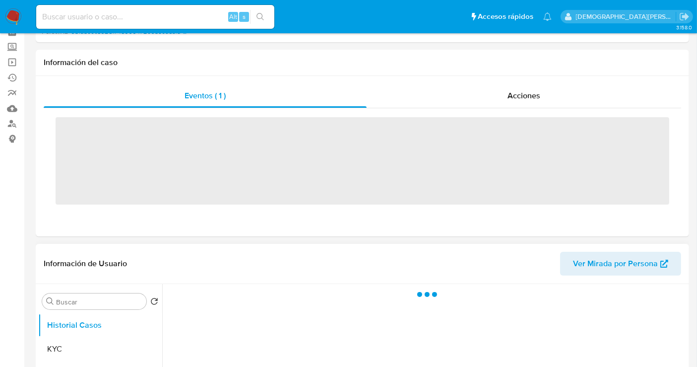
scroll to position [110, 0]
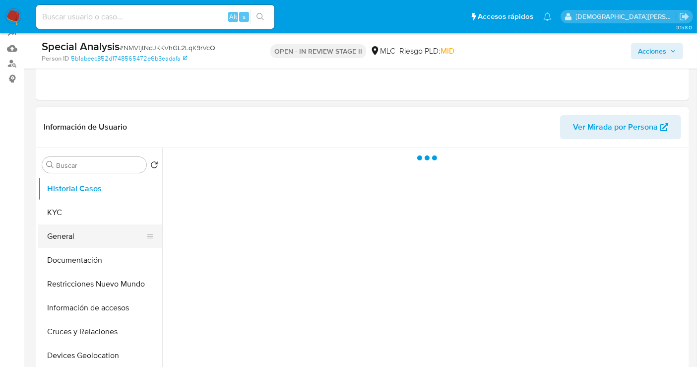
click at [80, 236] on button "General" at bounding box center [96, 236] width 116 height 24
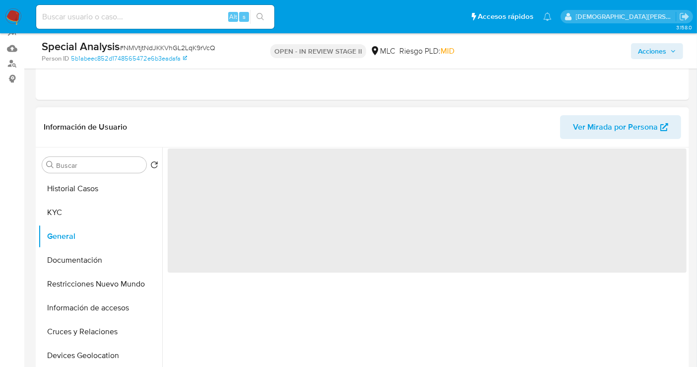
select select "10"
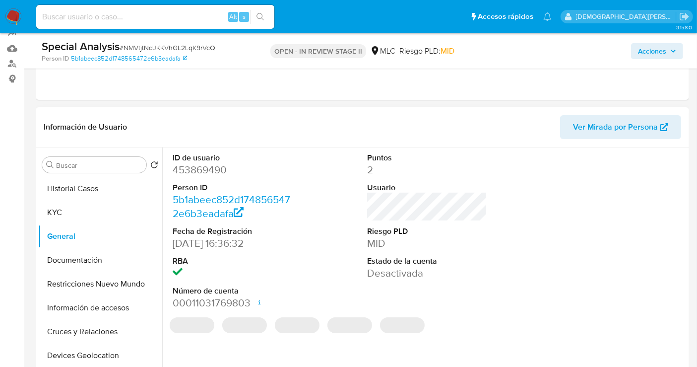
click at [195, 170] on dd "453869490" at bounding box center [233, 170] width 120 height 14
copy dd "453869490"
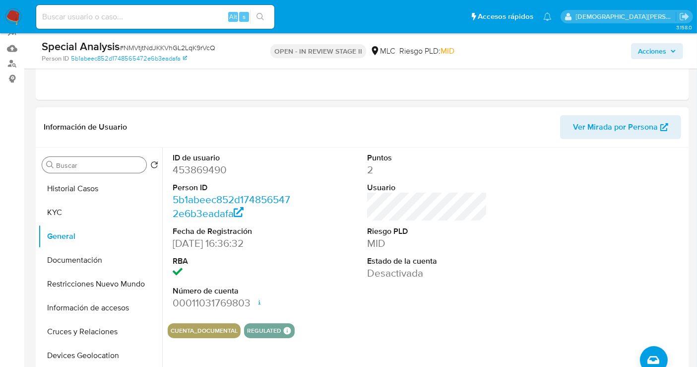
click at [91, 169] on div "Buscar" at bounding box center [94, 165] width 104 height 16
click at [83, 190] on button "Historial Casos" at bounding box center [96, 189] width 116 height 24
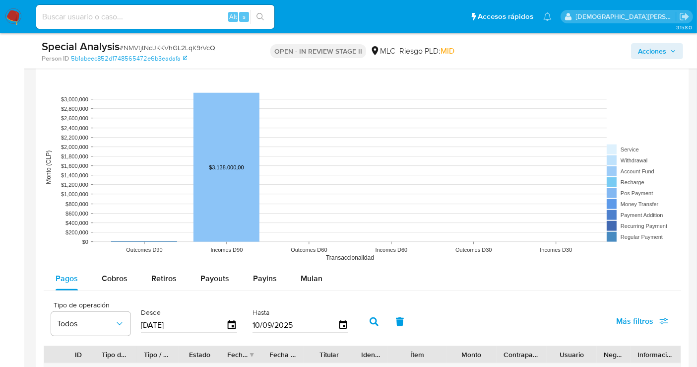
scroll to position [882, 0]
drag, startPoint x: 110, startPoint y: 273, endPoint x: 71, endPoint y: 239, distance: 51.7
click at [110, 273] on span "Cobros" at bounding box center [115, 276] width 26 height 11
select select "10"
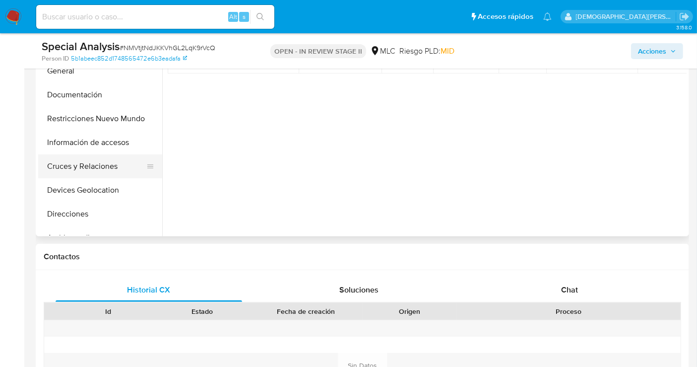
scroll to position [110, 0]
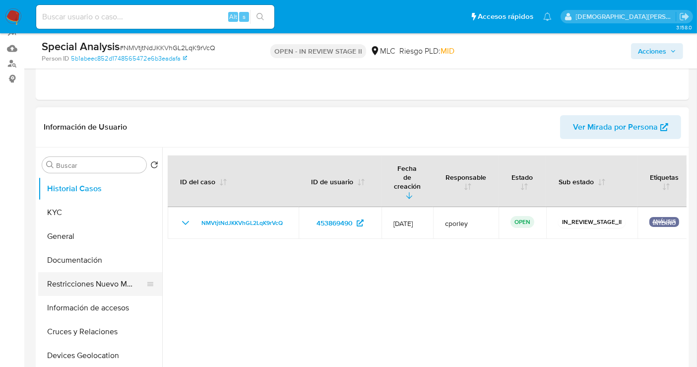
click at [99, 283] on button "Restricciones Nuevo Mundo" at bounding box center [96, 284] width 116 height 24
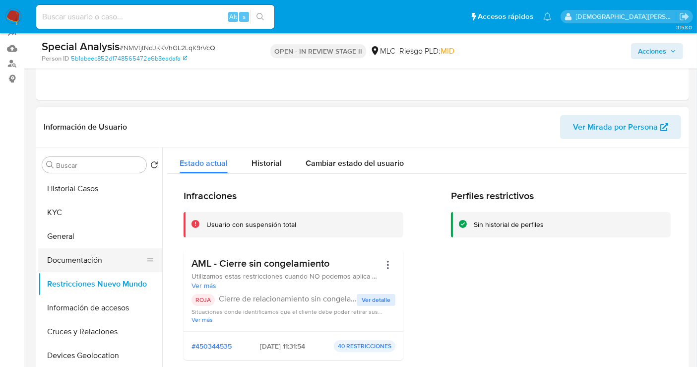
click at [77, 260] on button "Documentación" at bounding box center [96, 260] width 116 height 24
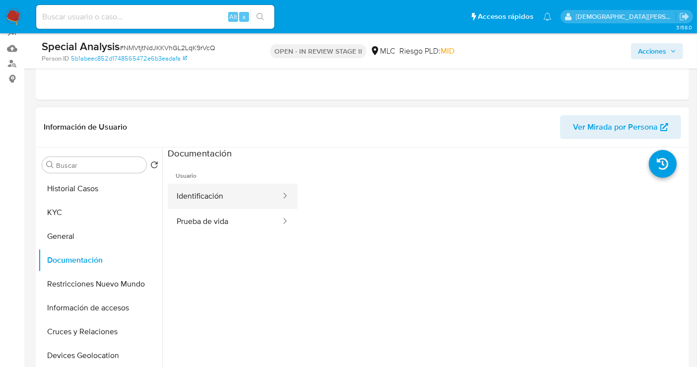
click at [258, 201] on button "Identificación" at bounding box center [225, 196] width 114 height 25
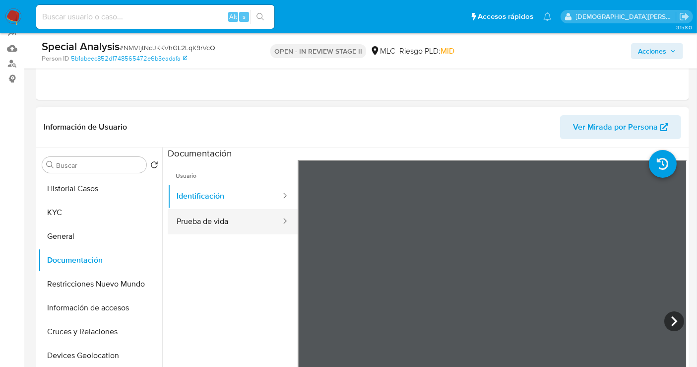
click at [218, 216] on button "Prueba de vida" at bounding box center [225, 221] width 114 height 25
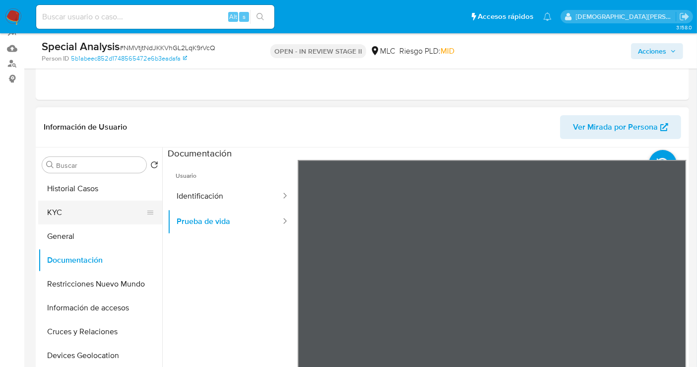
click at [89, 217] on button "KYC" at bounding box center [96, 212] width 116 height 24
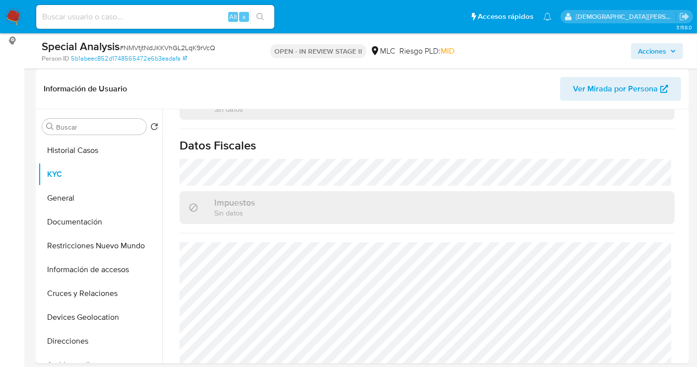
scroll to position [165, 0]
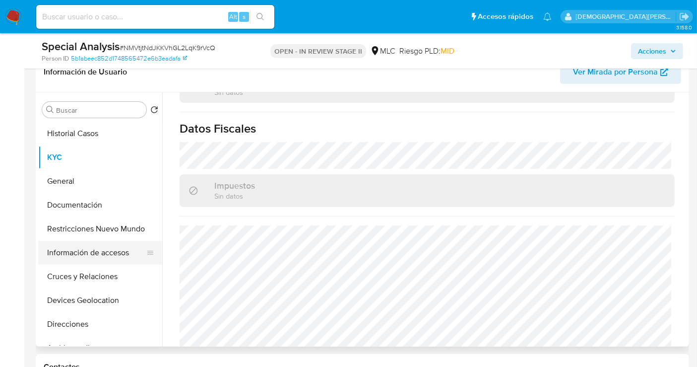
click at [88, 250] on button "Información de accesos" at bounding box center [96, 253] width 116 height 24
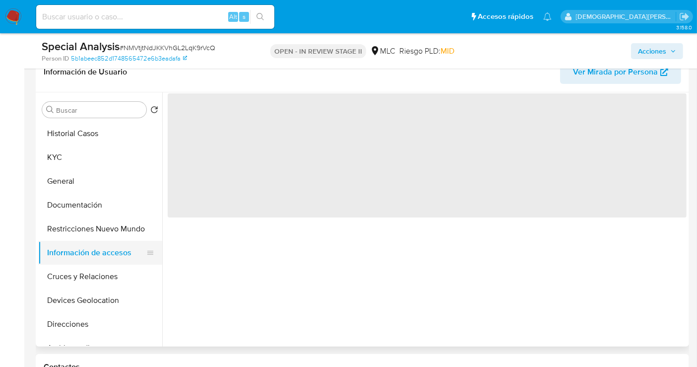
scroll to position [0, 0]
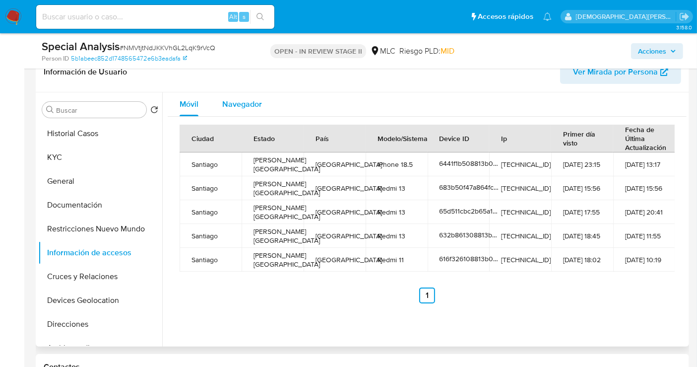
click at [239, 104] on span "Navegador" at bounding box center [242, 103] width 40 height 11
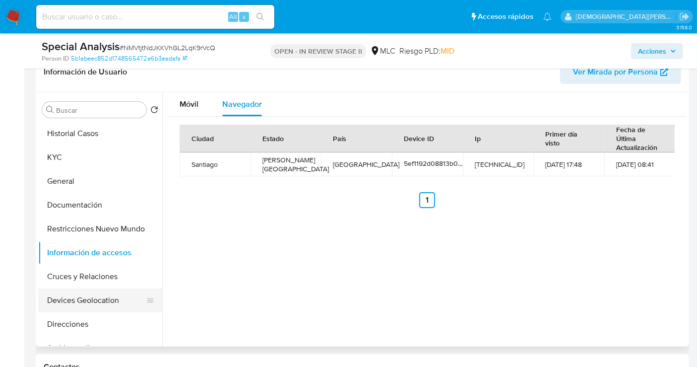
click at [84, 296] on button "Devices Geolocation" at bounding box center [96, 300] width 116 height 24
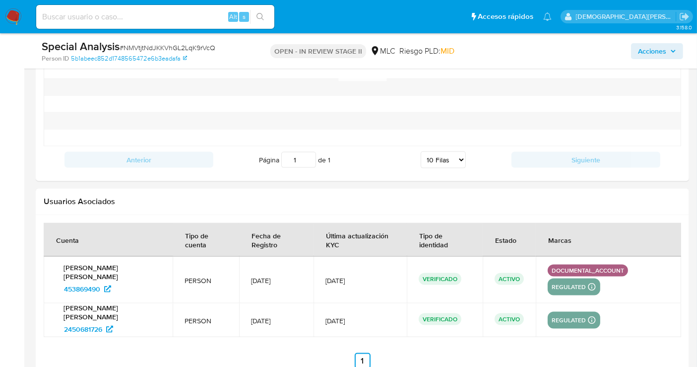
scroll to position [1323, 0]
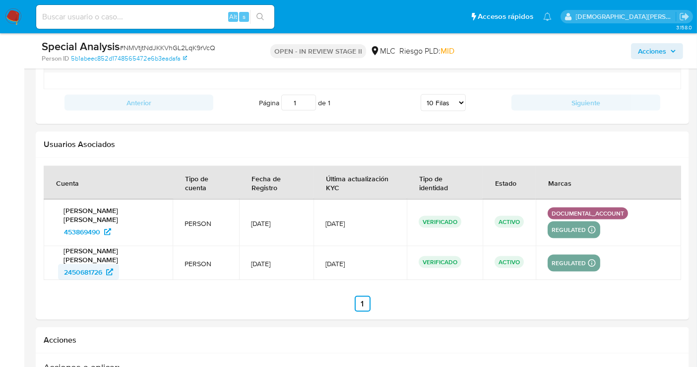
click at [76, 269] on span "2450681726" at bounding box center [83, 272] width 38 height 16
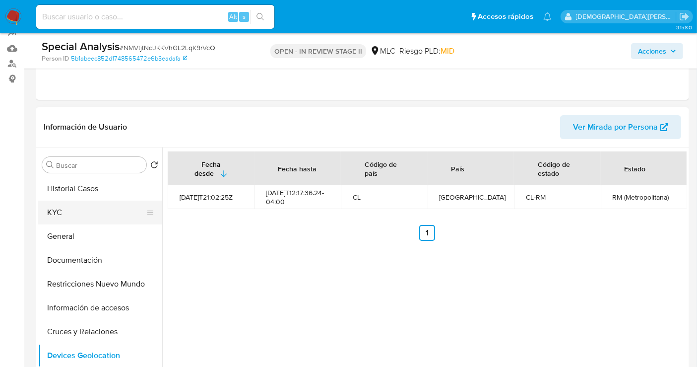
scroll to position [110, 0]
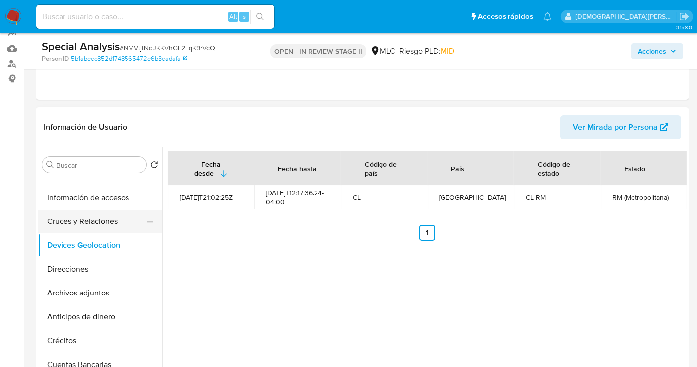
drag, startPoint x: 97, startPoint y: 219, endPoint x: 72, endPoint y: 45, distance: 175.8
click at [97, 218] on button "Cruces y Relaciones" at bounding box center [100, 221] width 124 height 24
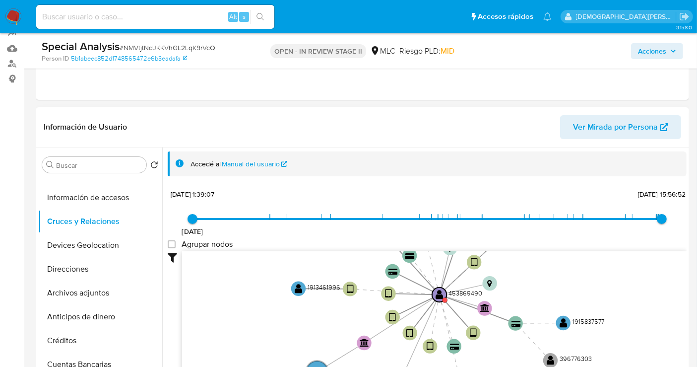
drag, startPoint x: 251, startPoint y: 312, endPoint x: 284, endPoint y: 331, distance: 38.6
click at [284, 331] on icon "user-453869490  453869490 device-6441f1b508813b00186c3be3  device-6217e8a3088…" at bounding box center [434, 323] width 504 height 144
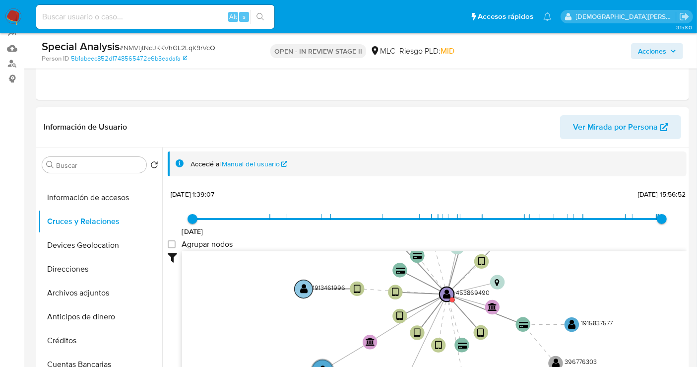
click at [300, 288] on text "" at bounding box center [304, 288] width 8 height 10
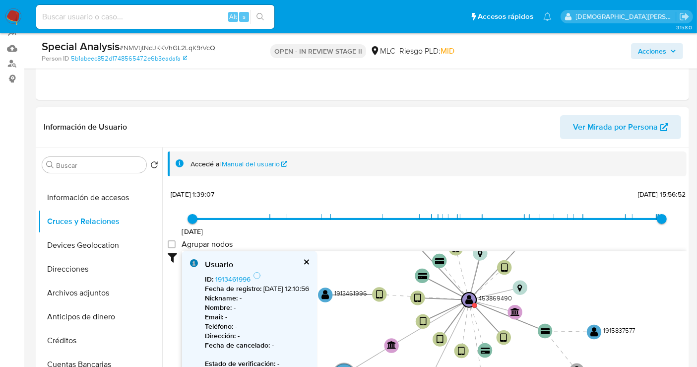
drag, startPoint x: 342, startPoint y: 307, endPoint x: 352, endPoint y: 304, distance: 10.4
click at [370, 313] on icon "user-453869490  453869490 device-6441f1b508813b00186c3be3  device-6217e8a3088…" at bounding box center [434, 323] width 504 height 144
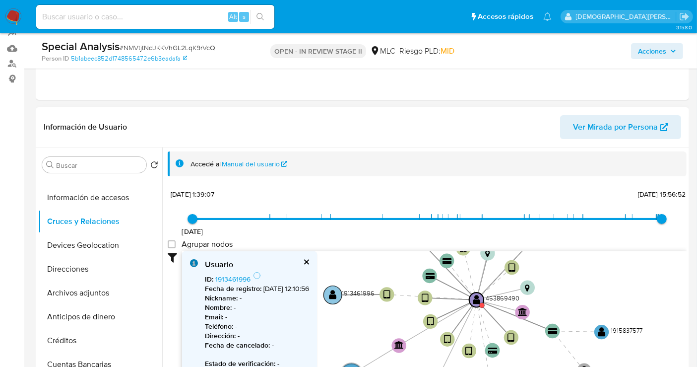
click at [331, 295] on text "" at bounding box center [333, 294] width 8 height 10
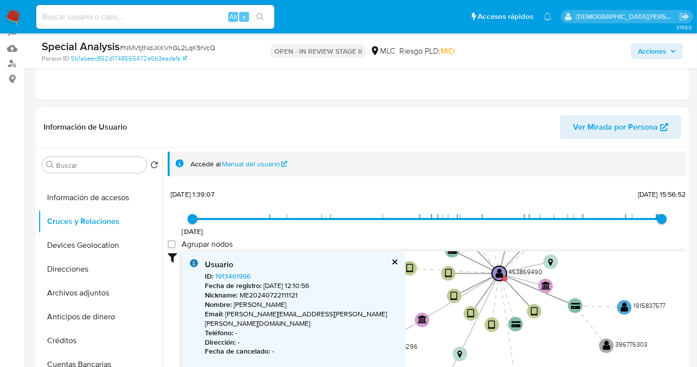
drag, startPoint x: 373, startPoint y: 335, endPoint x: 396, endPoint y: 309, distance: 34.4
click at [396, 309] on icon "user-453869490  453869490 device-6441f1b508813b00186c3be3  device-6217e8a3088…" at bounding box center [434, 323] width 504 height 144
click at [237, 275] on link "1913461996" at bounding box center [232, 276] width 35 height 10
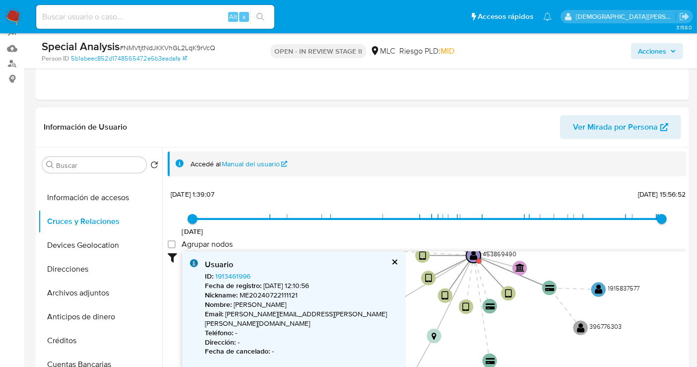
drag, startPoint x: 399, startPoint y: 293, endPoint x: 374, endPoint y: 275, distance: 31.4
click at [374, 275] on icon "user-453869490  453869490 device-6441f1b508813b00186c3be3  device-6217e8a3088…" at bounding box center [434, 323] width 504 height 144
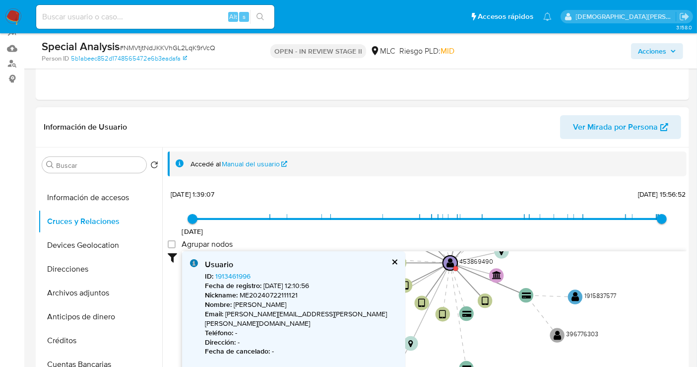
drag, startPoint x: 540, startPoint y: 343, endPoint x: 516, endPoint y: 351, distance: 24.5
click at [516, 351] on icon "user-453869490  453869490 device-6441f1b508813b00186c3be3  device-6217e8a3088…" at bounding box center [434, 323] width 504 height 144
click at [575, 295] on text "" at bounding box center [575, 296] width 8 height 10
click at [575, 295] on text "" at bounding box center [575, 297] width 8 height 10
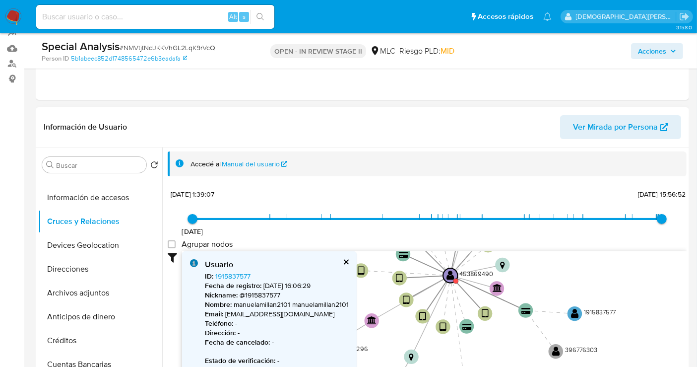
drag, startPoint x: 553, startPoint y: 274, endPoint x: 550, endPoint y: 319, distance: 45.7
click at [550, 319] on icon "user-453869490  453869490 device-6441f1b508813b00186c3be3  device-6217e8a3088…" at bounding box center [434, 323] width 504 height 144
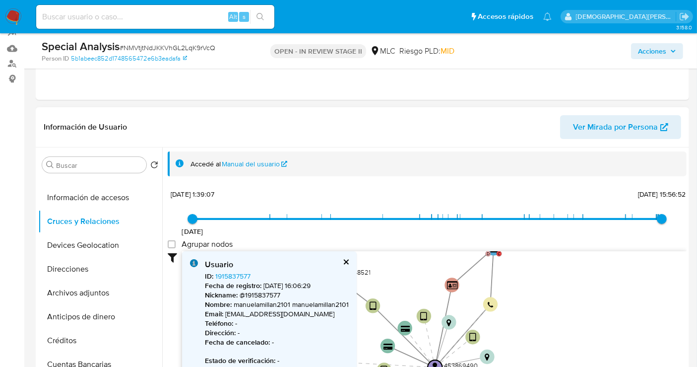
drag, startPoint x: 560, startPoint y: 283, endPoint x: 547, endPoint y: 336, distance: 55.1
click at [547, 336] on icon "user-453869490  453869490 device-6441f1b508813b00186c3be3  device-6217e8a3088…" at bounding box center [434, 323] width 504 height 144
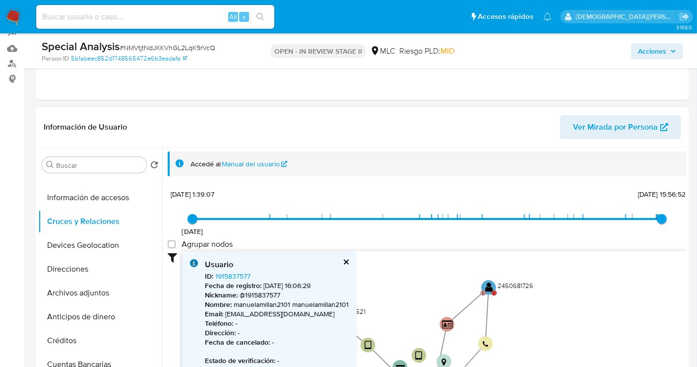
drag, startPoint x: 541, startPoint y: 323, endPoint x: 537, endPoint y: 340, distance: 17.2
click at [537, 340] on icon "user-453869490  453869490 device-6441f1b508813b00186c3be3  device-6217e8a3088…" at bounding box center [434, 323] width 504 height 144
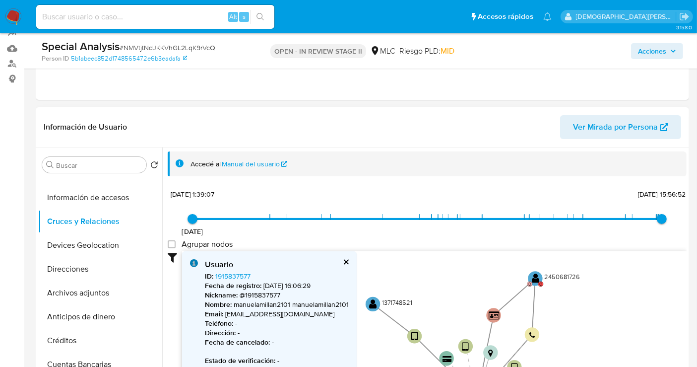
drag, startPoint x: 547, startPoint y: 300, endPoint x: 597, endPoint y: 293, distance: 50.6
click at [597, 293] on icon "user-453869490  453869490 device-6441f1b508813b00186c3be3  device-6217e8a3088…" at bounding box center [434, 323] width 504 height 144
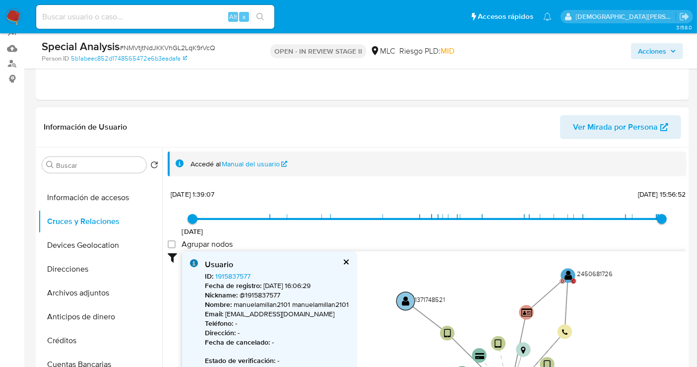
click at [403, 304] on text "" at bounding box center [406, 300] width 8 height 10
click at [403, 304] on text "" at bounding box center [406, 301] width 8 height 10
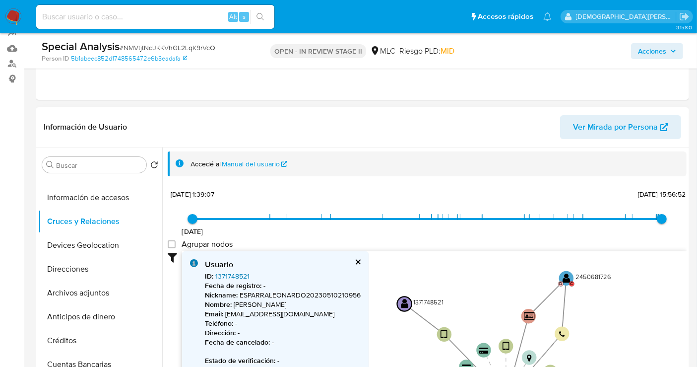
click at [230, 274] on link "1371748521" at bounding box center [232, 276] width 34 height 10
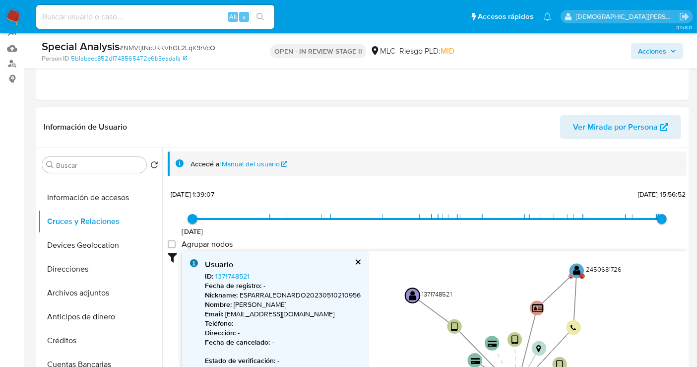
drag, startPoint x: 473, startPoint y: 283, endPoint x: 499, endPoint y: 257, distance: 36.5
click at [499, 257] on icon "user-453869490  453869490 device-6441f1b508813b00186c3be3  device-6217e8a3088…" at bounding box center [434, 323] width 504 height 144
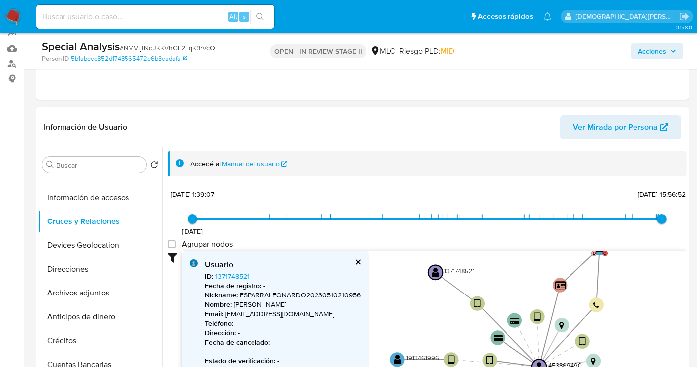
drag, startPoint x: 412, startPoint y: 338, endPoint x: 399, endPoint y: 252, distance: 87.2
click at [399, 253] on icon "user-453869490  453869490 device-6441f1b508813b00186c3be3  device-6217e8a3088…" at bounding box center [434, 323] width 504 height 144
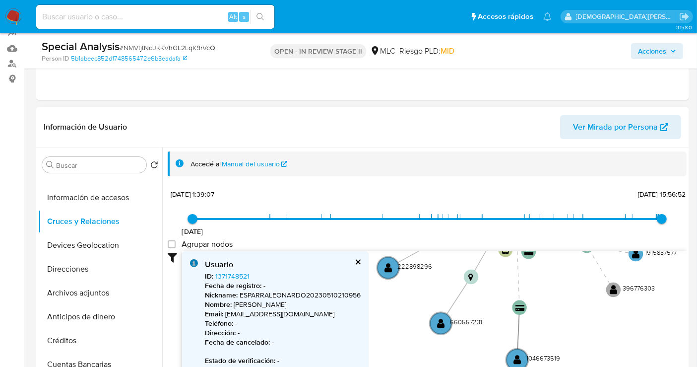
drag, startPoint x: 436, startPoint y: 285, endPoint x: 434, endPoint y: 267, distance: 18.0
click at [434, 267] on icon "user-453869490  453869490 device-6441f1b508813b00186c3be3  device-6217e8a3088…" at bounding box center [434, 323] width 504 height 144
click at [439, 325] on text "" at bounding box center [441, 322] width 8 height 10
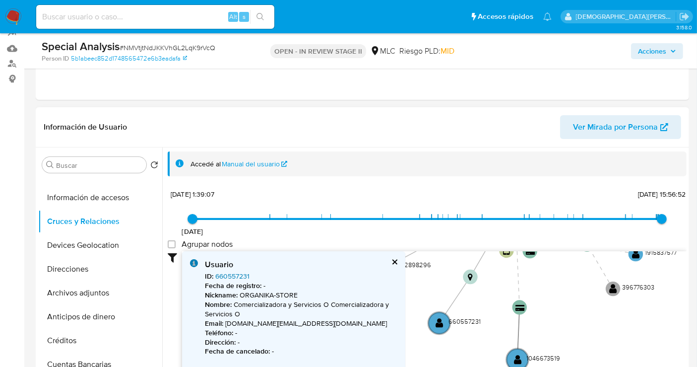
click at [227, 277] on link "660557231" at bounding box center [232, 276] width 34 height 10
click at [519, 357] on text "" at bounding box center [518, 359] width 8 height 10
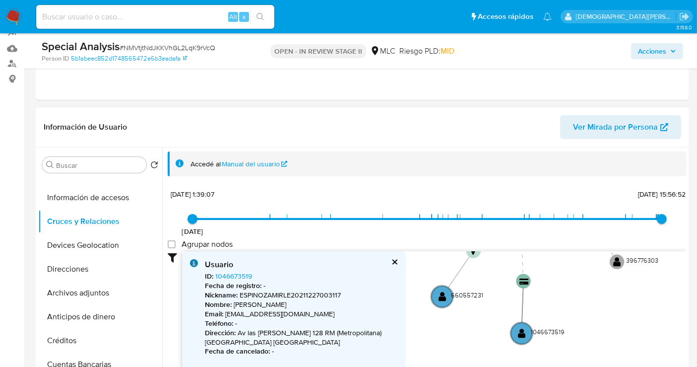
drag, startPoint x: 565, startPoint y: 344, endPoint x: 568, endPoint y: 317, distance: 26.5
click at [568, 317] on icon "user-453869490  453869490 device-6441f1b508813b00186c3be3  device-6217e8a3088…" at bounding box center [434, 323] width 504 height 144
drag, startPoint x: 235, startPoint y: 304, endPoint x: 339, endPoint y: 302, distance: 103.7
click at [339, 302] on p "Nombre : Mirle Katherine Espinoza Mundaray" at bounding box center [301, 304] width 192 height 9
drag, startPoint x: 463, startPoint y: 339, endPoint x: 481, endPoint y: 242, distance: 98.9
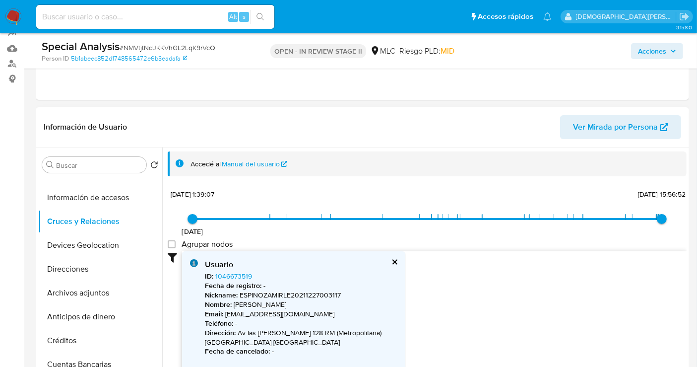
click at [481, 242] on div "20/11/2020 20/11/2020, 1:39:07 31/5/2025, 15:56:52 Agrupar nodos Filtros Confia…" at bounding box center [427, 310] width 519 height 247
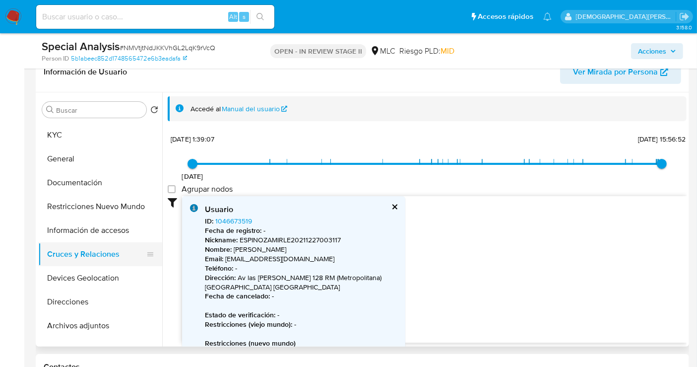
scroll to position [0, 0]
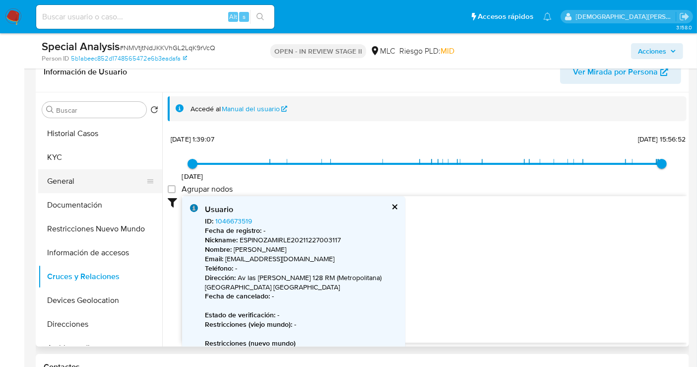
click at [75, 173] on button "General" at bounding box center [96, 181] width 116 height 24
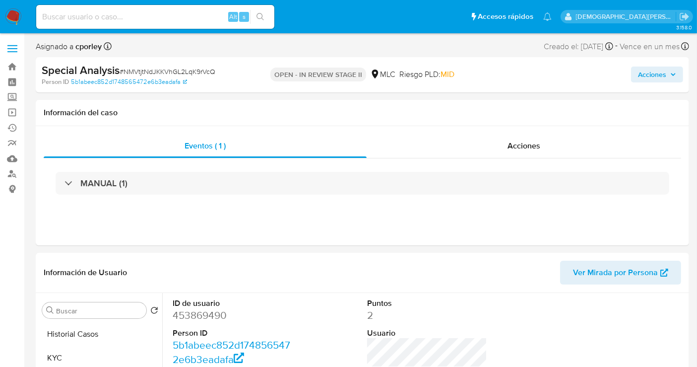
click at [660, 78] on span "Acciones" at bounding box center [652, 74] width 28 height 16
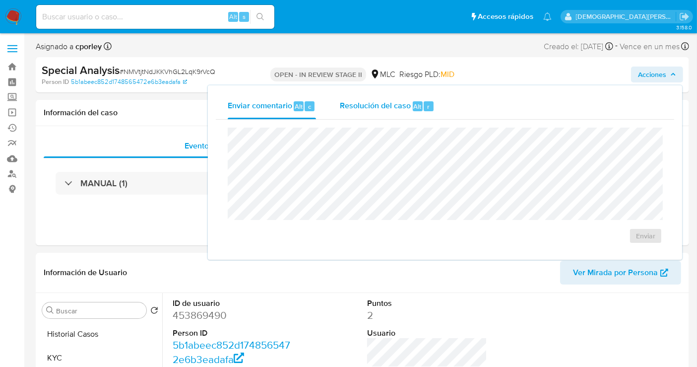
click at [377, 106] on span "Resolución del caso" at bounding box center [375, 105] width 71 height 11
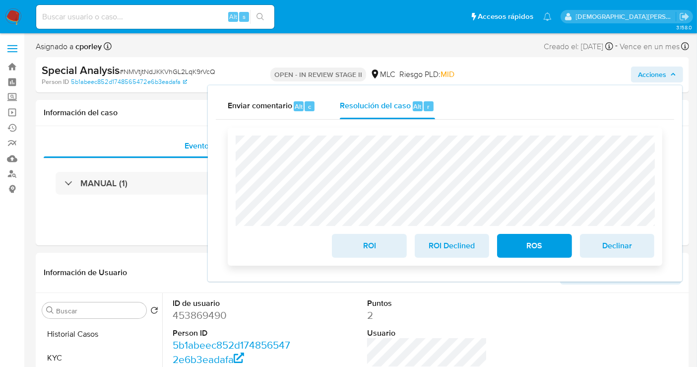
click at [511, 243] on span "ROS" at bounding box center [534, 246] width 49 height 22
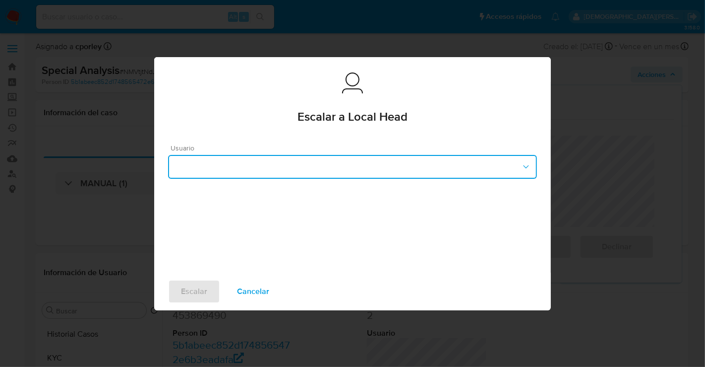
click at [304, 163] on button "button" at bounding box center [352, 167] width 369 height 24
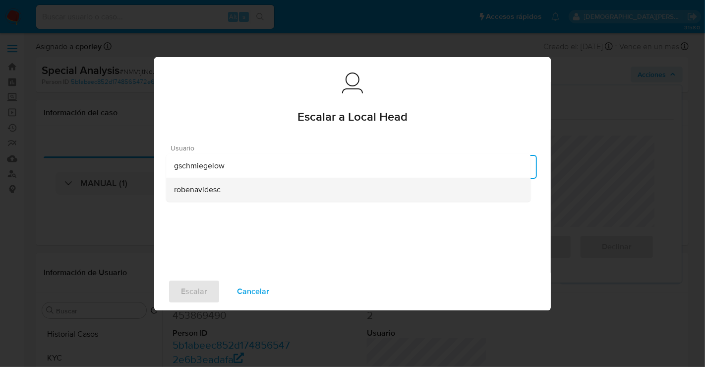
click at [211, 190] on span "robenavidesc" at bounding box center [197, 189] width 47 height 10
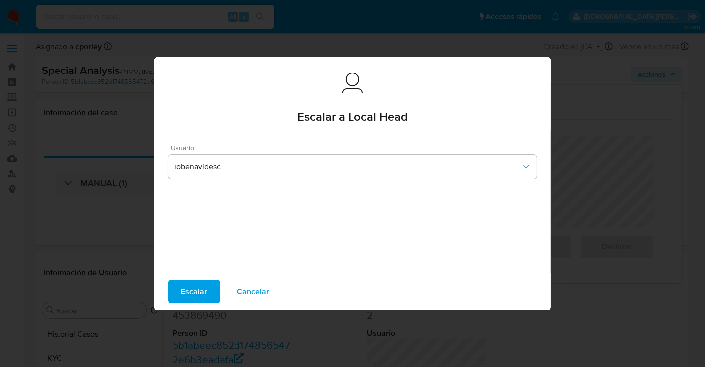
click at [197, 298] on span "Escalar" at bounding box center [194, 291] width 26 height 22
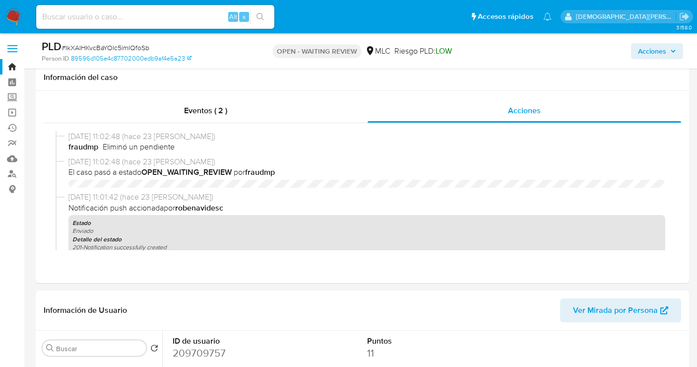
select select "10"
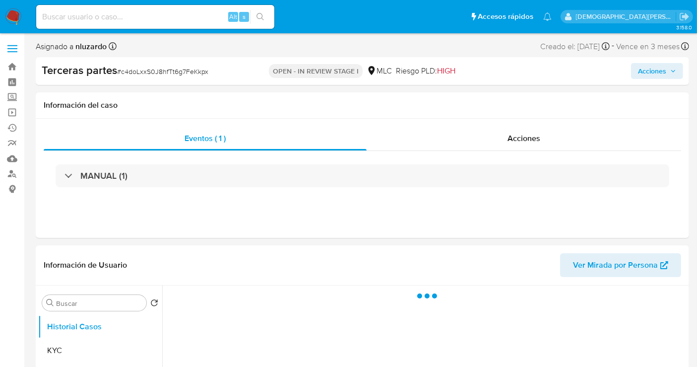
click at [89, 68] on b "Terceras partes" at bounding box center [79, 70] width 75 height 16
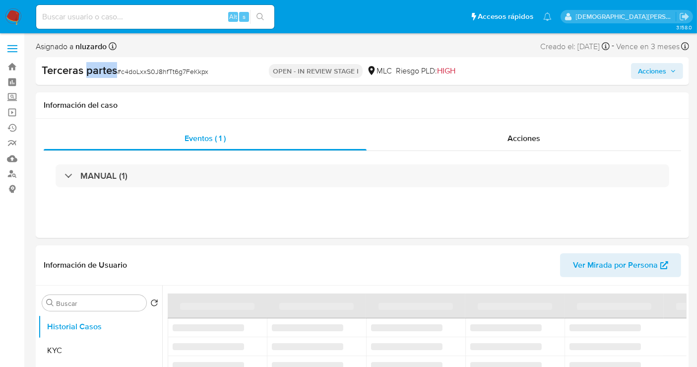
click at [89, 68] on b "Terceras partes" at bounding box center [79, 70] width 75 height 16
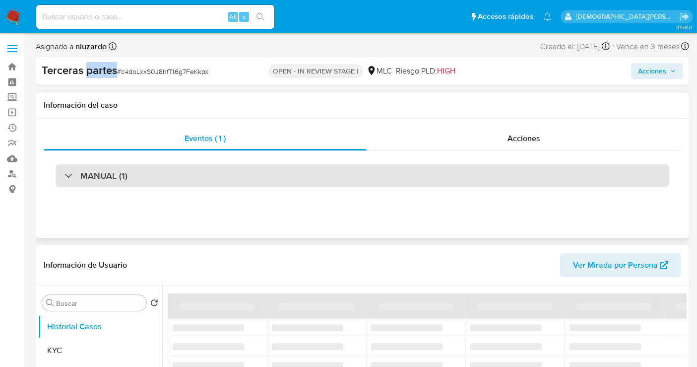
select select "10"
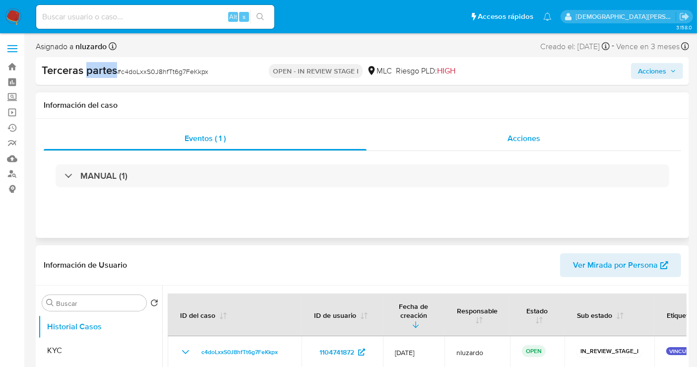
click at [497, 138] on div "Acciones" at bounding box center [524, 138] width 315 height 24
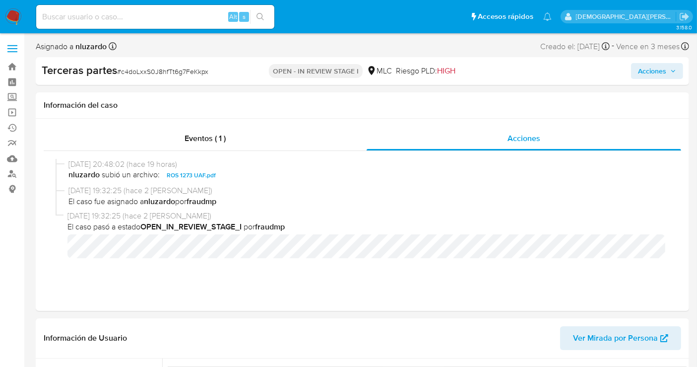
click at [71, 76] on b "Terceras partes" at bounding box center [79, 70] width 75 height 16
click at [122, 76] on div "Terceras partes # c4doLxxS0J8hfTt6g7FeKkpx" at bounding box center [147, 70] width 210 height 15
click at [140, 67] on span "# c4doLxxS0J8hfTt6g7FeKkpx" at bounding box center [162, 71] width 91 height 10
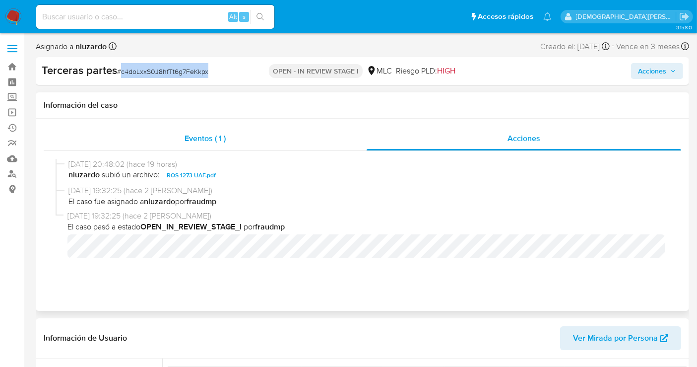
click at [245, 136] on div "Eventos ( 1 )" at bounding box center [205, 138] width 323 height 24
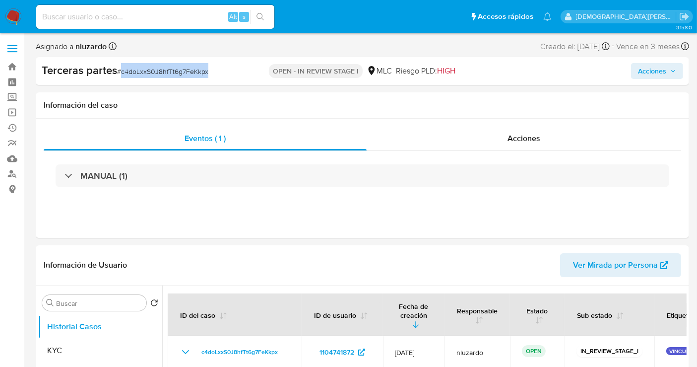
click at [637, 70] on button "Acciones" at bounding box center [657, 71] width 52 height 16
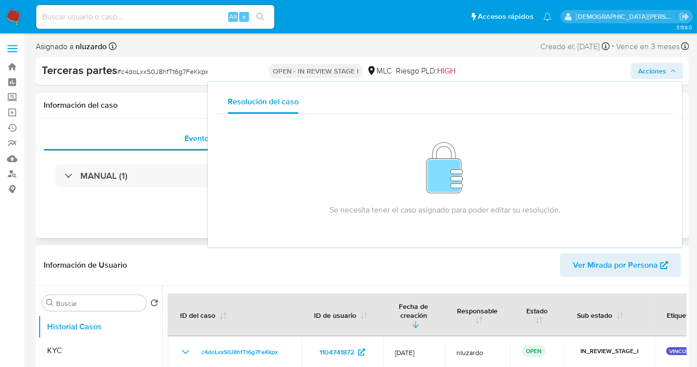
click at [150, 109] on h1 "Información del caso" at bounding box center [362, 105] width 637 height 10
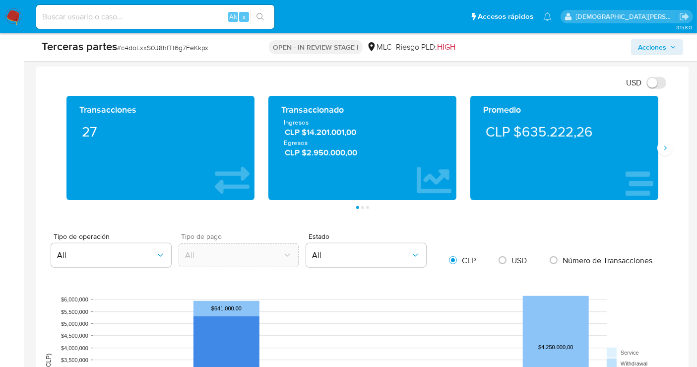
scroll to position [606, 0]
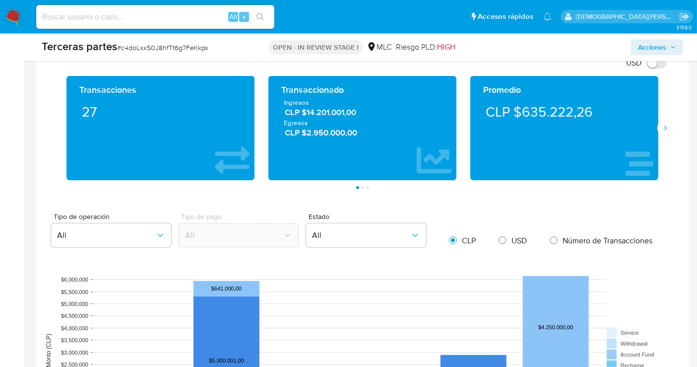
click at [7, 101] on aside "Bandeja Tablero Screening Búsqueda en Listas Watchlist Herramientas Operaciones…" at bounding box center [12, 224] width 24 height 1660
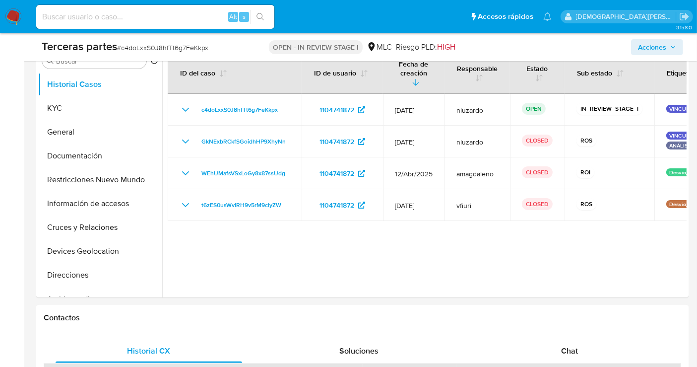
scroll to position [0, 0]
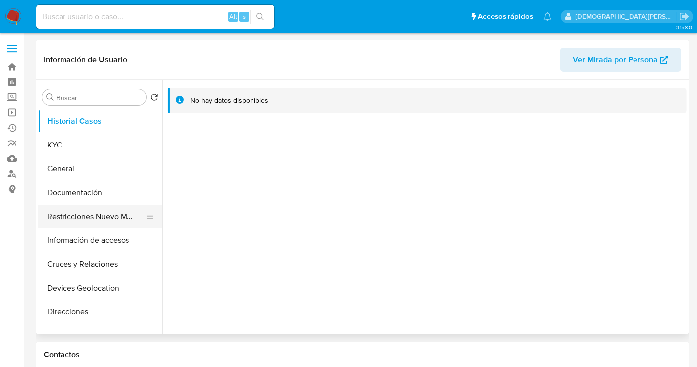
select select "10"
click at [65, 215] on button "Restricciones Nuevo Mundo" at bounding box center [96, 216] width 116 height 24
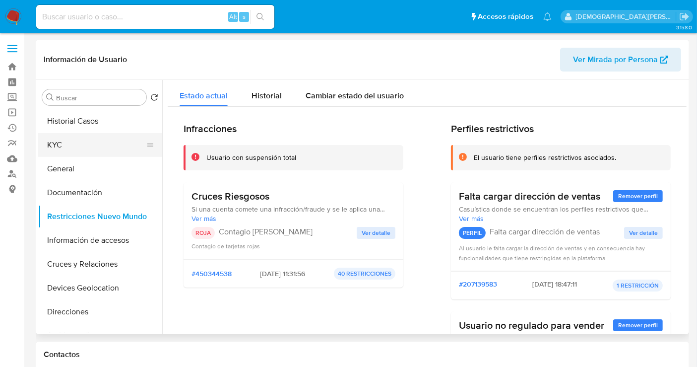
click at [55, 142] on button "KYC" at bounding box center [96, 145] width 116 height 24
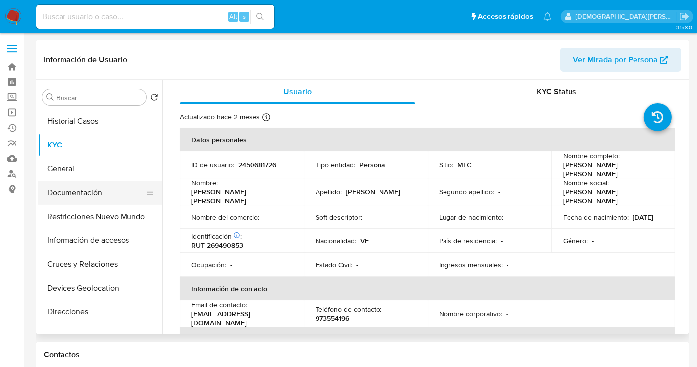
click at [75, 192] on button "Documentación" at bounding box center [96, 193] width 116 height 24
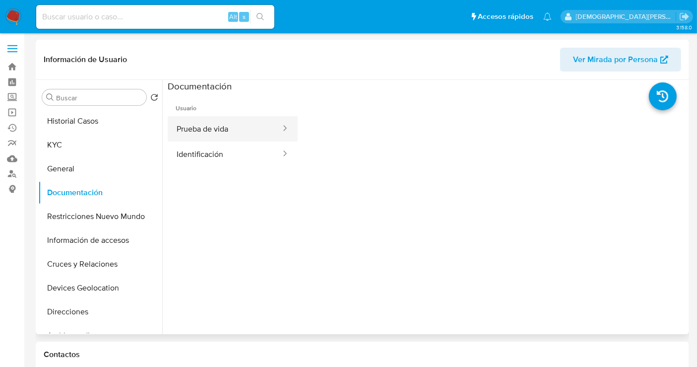
click at [260, 136] on button "Prueba de vida" at bounding box center [225, 128] width 114 height 25
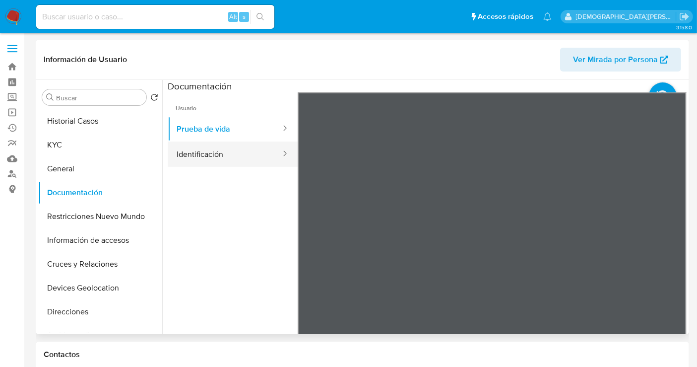
click at [226, 148] on button "Identificación" at bounding box center [225, 153] width 114 height 25
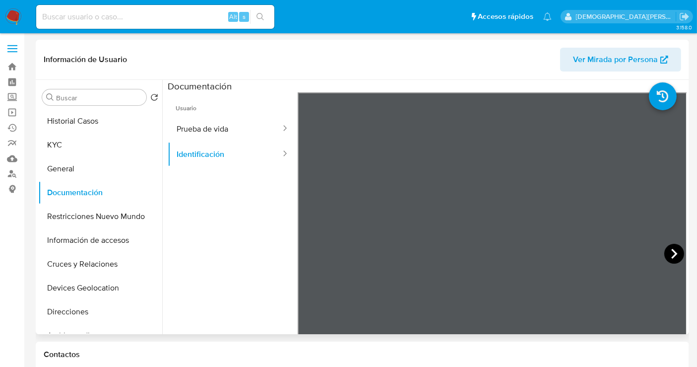
click at [668, 252] on icon at bounding box center [674, 254] width 20 height 20
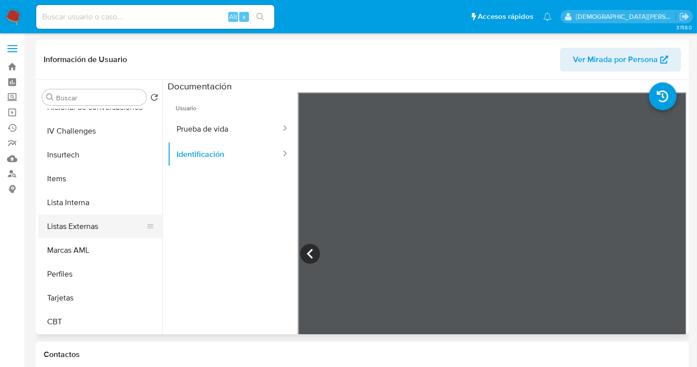
scroll to position [88, 0]
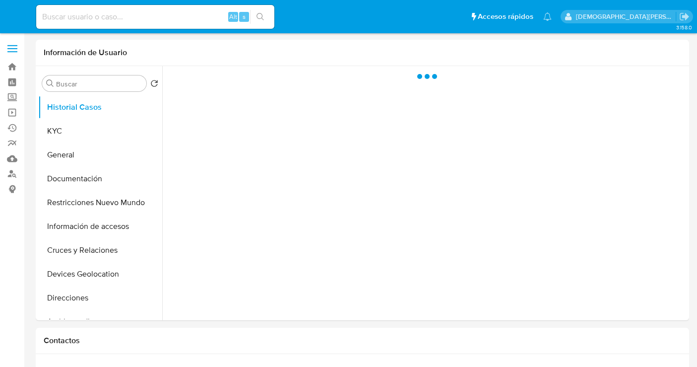
select select "10"
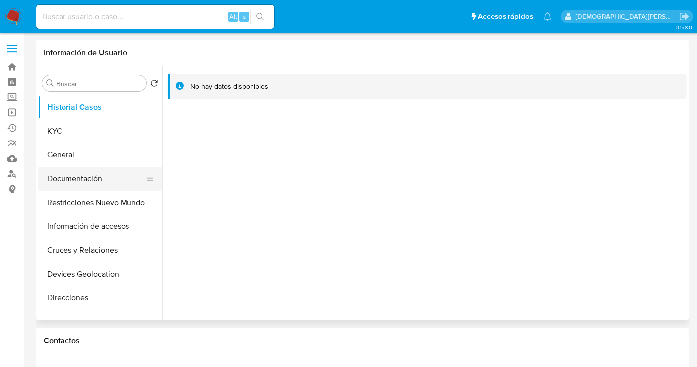
click at [81, 185] on button "Documentación" at bounding box center [96, 179] width 116 height 24
select select "10"
click at [85, 180] on button "Documentación" at bounding box center [96, 179] width 116 height 24
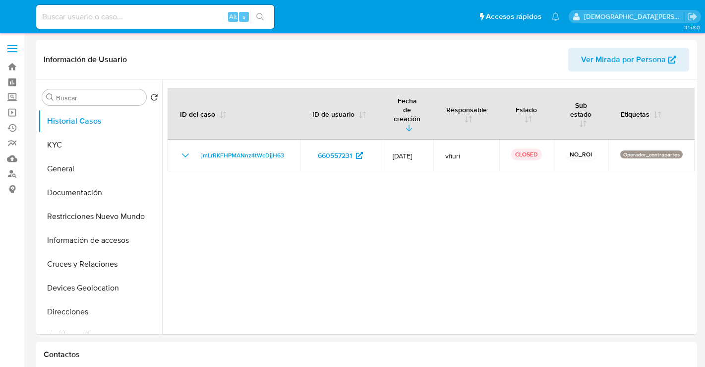
select select "10"
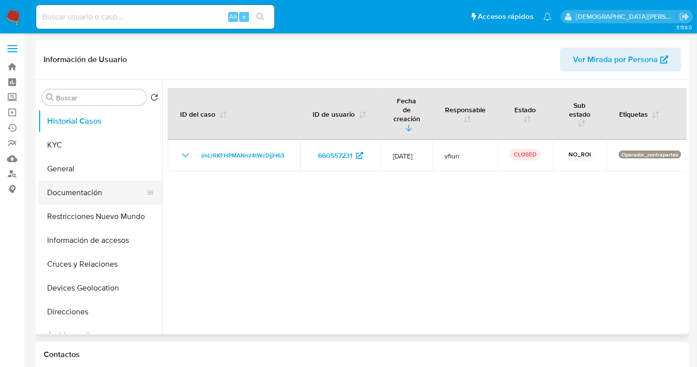
click at [79, 192] on button "Documentación" at bounding box center [96, 193] width 116 height 24
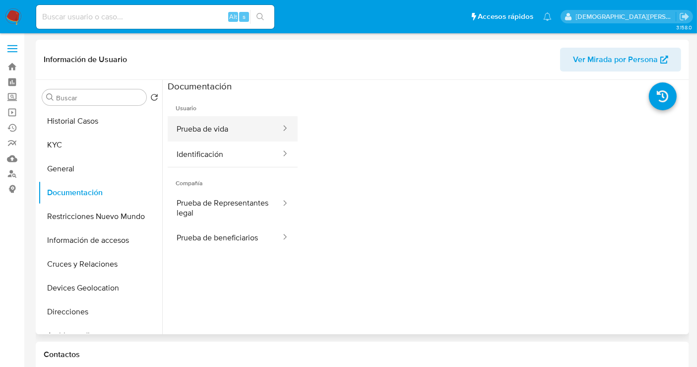
click at [251, 132] on button "Prueba de vida" at bounding box center [225, 128] width 114 height 25
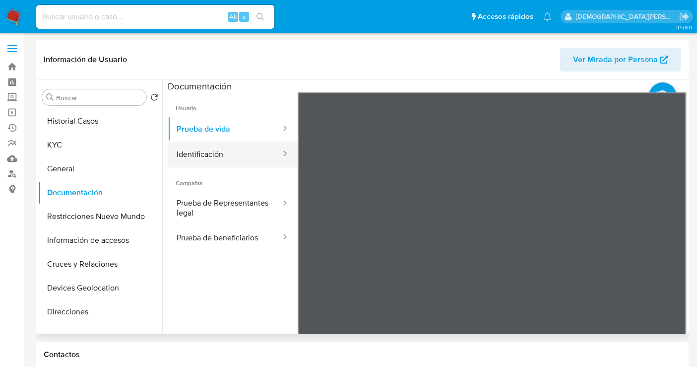
click at [262, 144] on button "Identificación" at bounding box center [225, 153] width 114 height 25
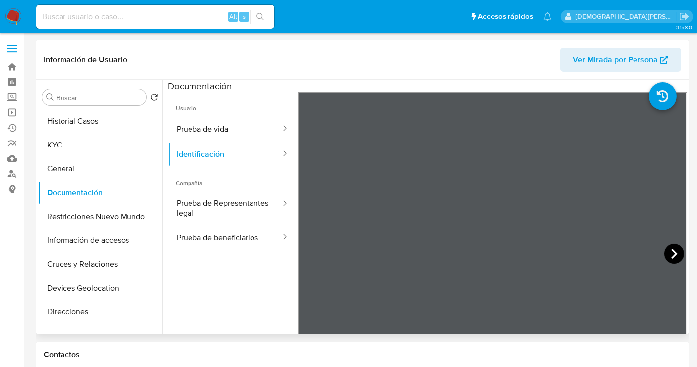
click at [667, 252] on icon at bounding box center [674, 254] width 20 height 20
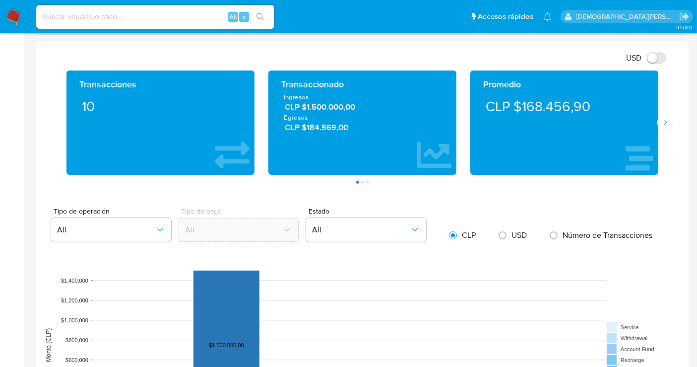
scroll to position [385, 0]
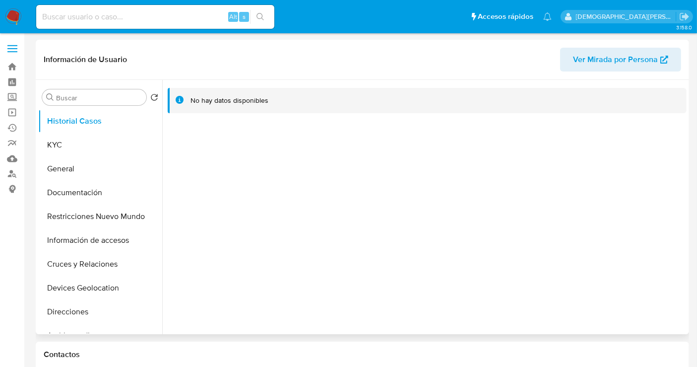
select select "10"
click at [103, 193] on button "Documentación" at bounding box center [96, 193] width 116 height 24
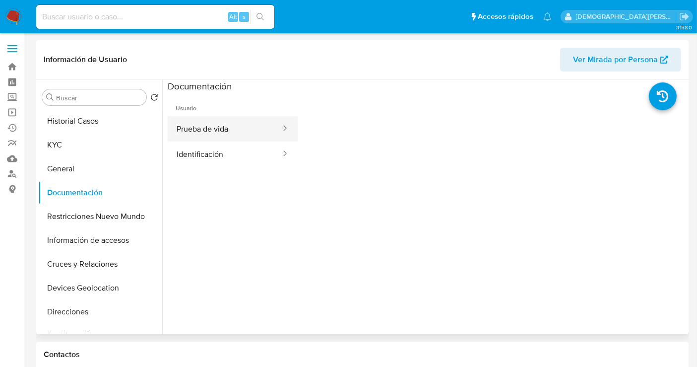
click at [229, 122] on button "Prueba de vida" at bounding box center [225, 128] width 114 height 25
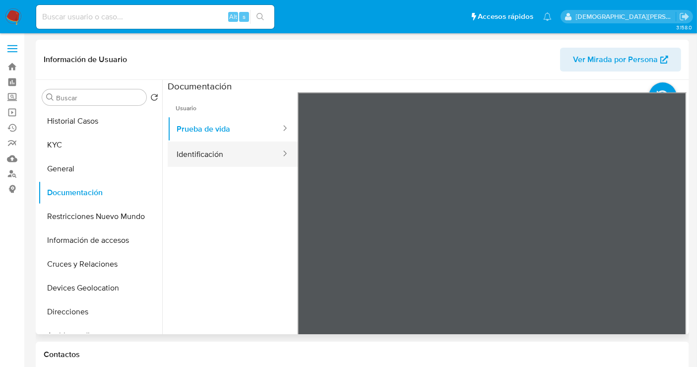
click at [239, 157] on button "Identificación" at bounding box center [225, 153] width 114 height 25
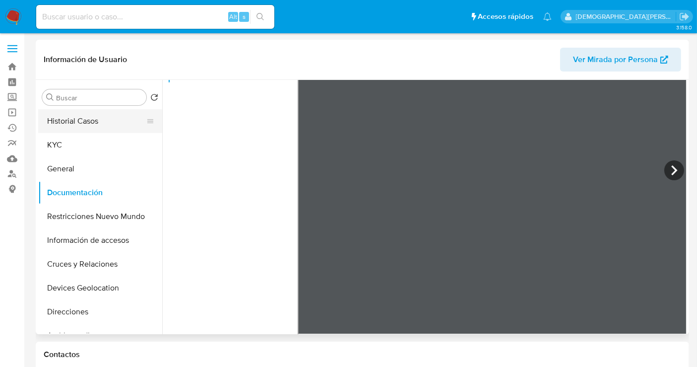
drag, startPoint x: 81, startPoint y: 140, endPoint x: 137, endPoint y: 126, distance: 58.2
click at [81, 140] on button "KYC" at bounding box center [100, 145] width 124 height 24
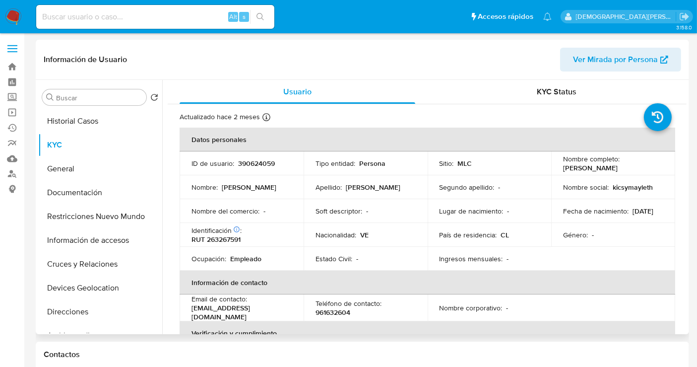
drag, startPoint x: 600, startPoint y: 175, endPoint x: 562, endPoint y: 163, distance: 39.9
click at [563, 163] on p "[PERSON_NAME]" at bounding box center [590, 167] width 55 height 9
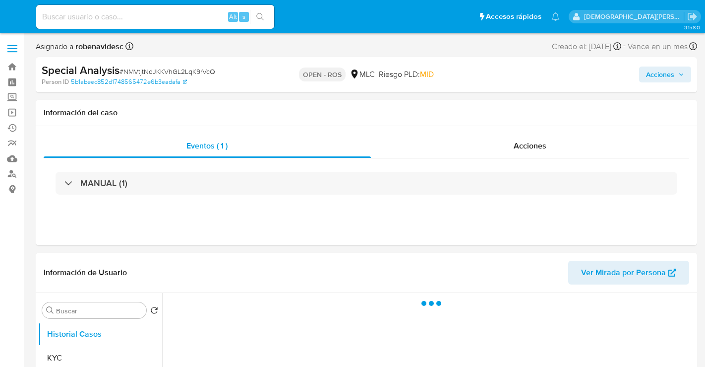
select select "10"
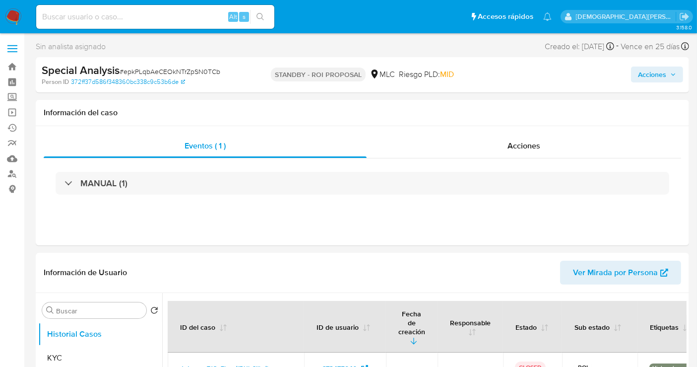
select select "10"
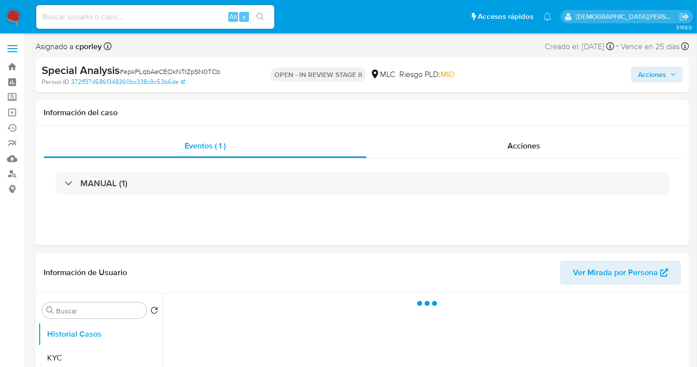
select select "10"
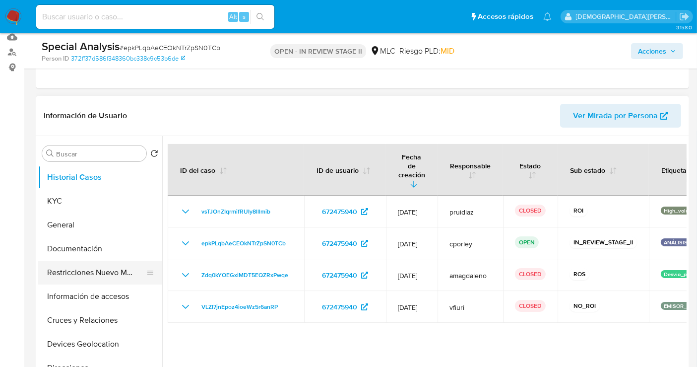
scroll to position [165, 0]
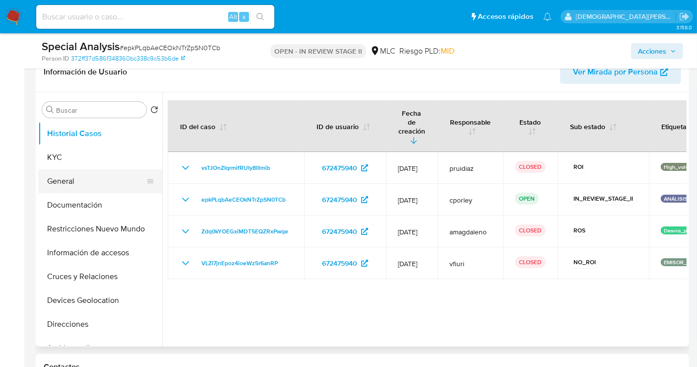
drag, startPoint x: 85, startPoint y: 186, endPoint x: 90, endPoint y: 186, distance: 5.0
click at [85, 187] on button "General" at bounding box center [96, 181] width 116 height 24
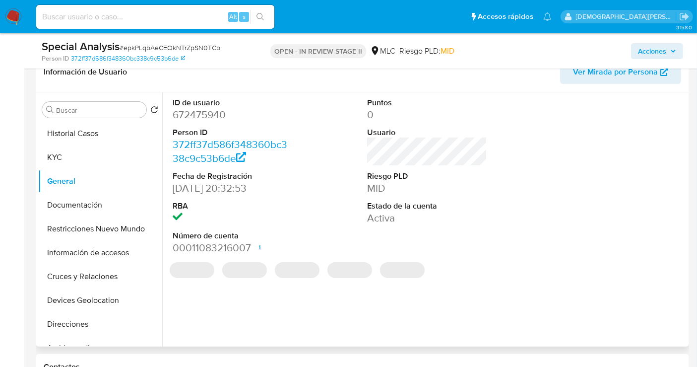
click at [208, 115] on dd "672475940" at bounding box center [233, 115] width 120 height 14
copy dd "672475940"
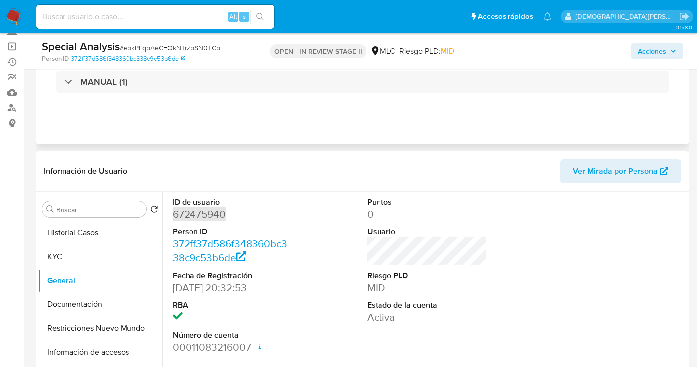
scroll to position [0, 0]
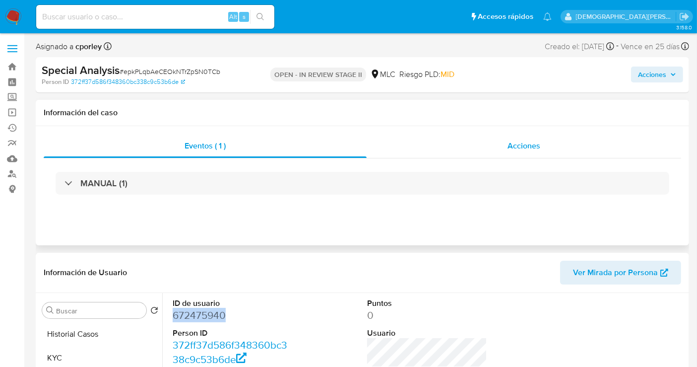
click at [485, 145] on div "Acciones" at bounding box center [524, 146] width 315 height 24
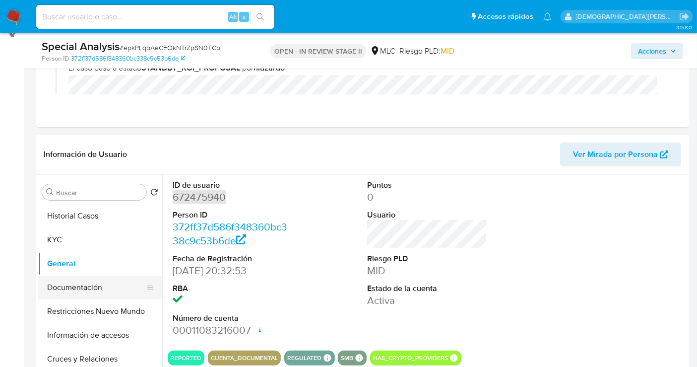
scroll to position [165, 0]
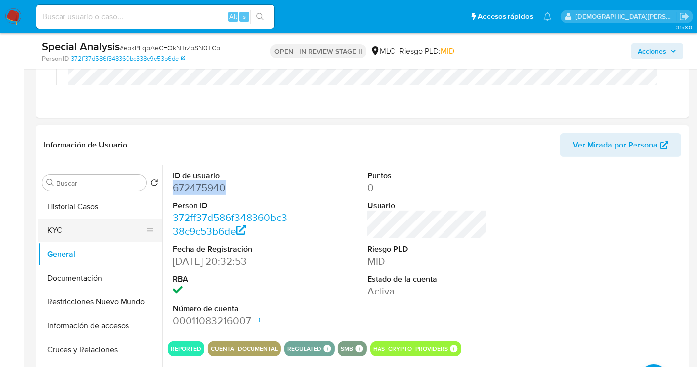
drag, startPoint x: 108, startPoint y: 228, endPoint x: 121, endPoint y: 230, distance: 13.0
click at [108, 228] on button "KYC" at bounding box center [96, 230] width 116 height 24
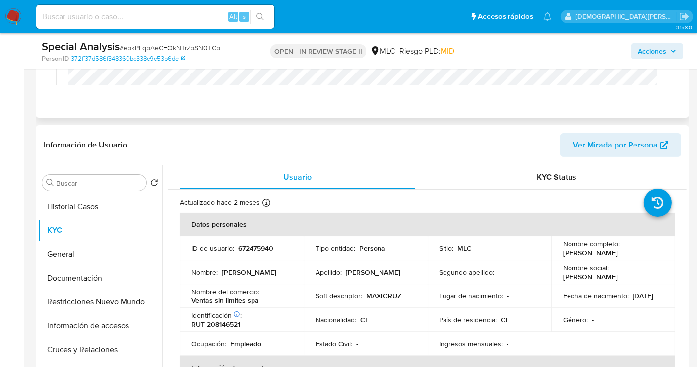
click at [316, 112] on div "Eventos ( 1 ) Acciones [DATE] 16:04:30 (hace 4 minutos) El caso pasó a estado O…" at bounding box center [362, 22] width 653 height 192
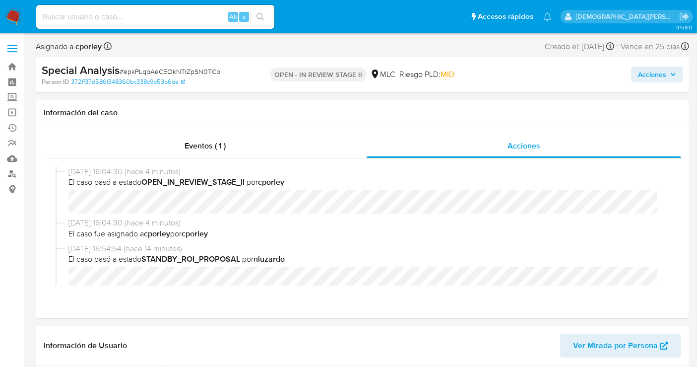
click at [661, 70] on span "Acciones" at bounding box center [652, 74] width 28 height 16
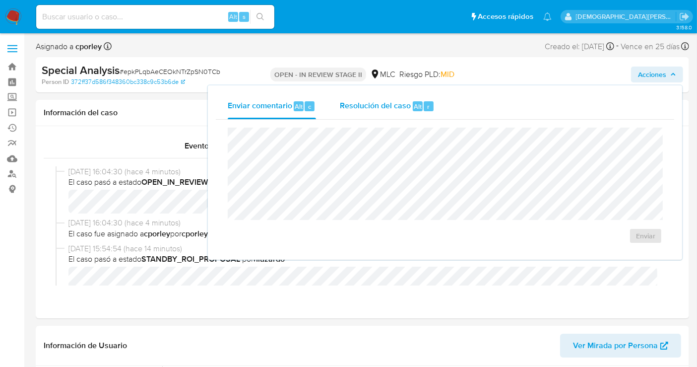
click at [368, 108] on span "Resolución del caso" at bounding box center [375, 105] width 71 height 11
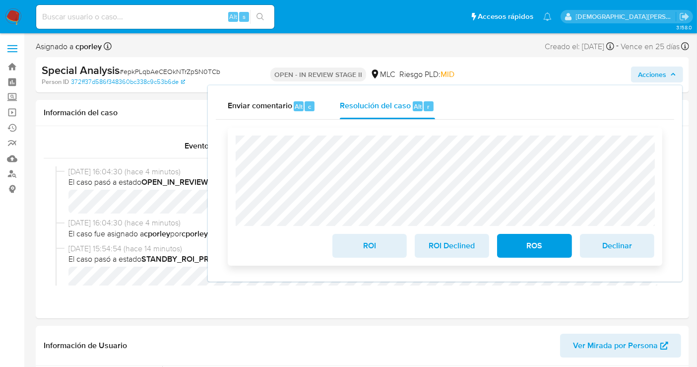
click at [524, 242] on span "ROS" at bounding box center [534, 246] width 49 height 22
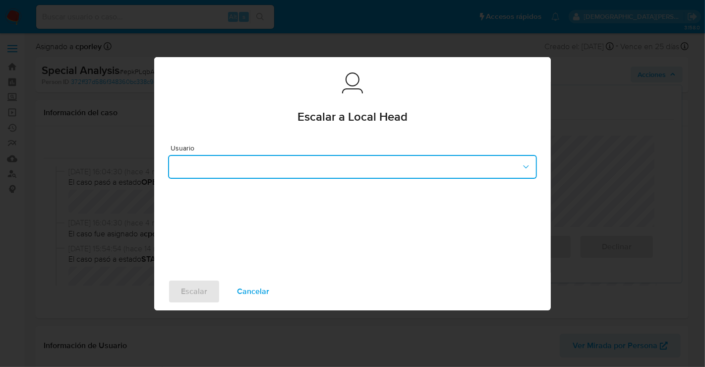
click at [283, 160] on button "button" at bounding box center [352, 167] width 369 height 24
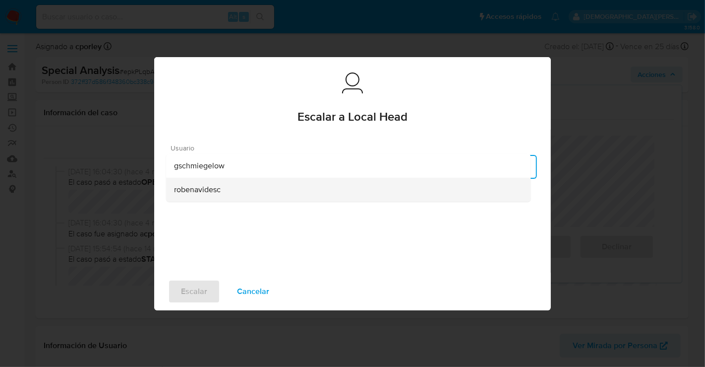
click at [203, 186] on span "robenavidesc" at bounding box center [197, 189] width 47 height 10
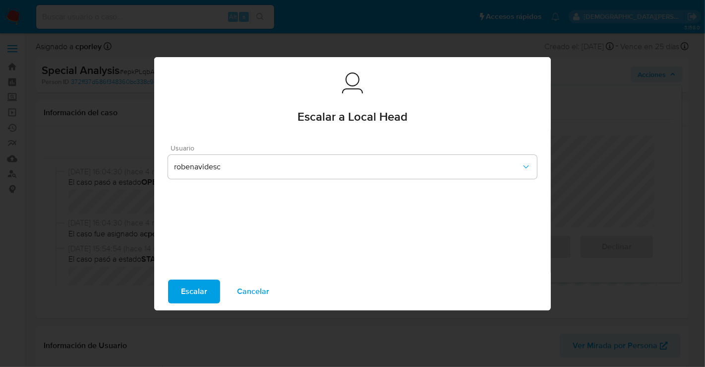
click at [199, 288] on span "Escalar" at bounding box center [194, 291] width 26 height 22
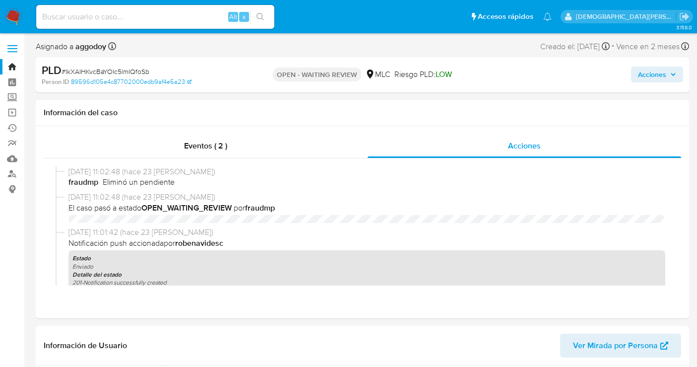
select select "10"
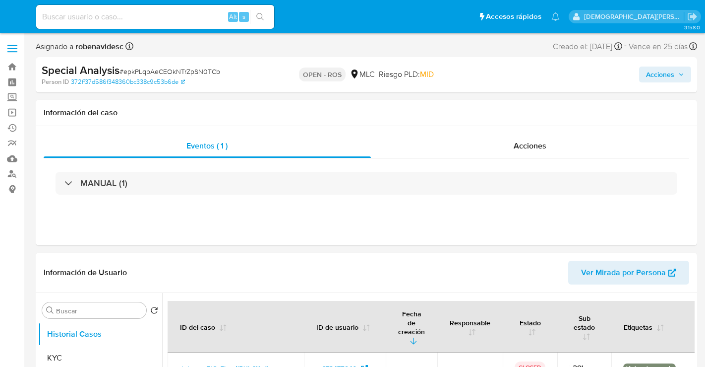
select select "10"
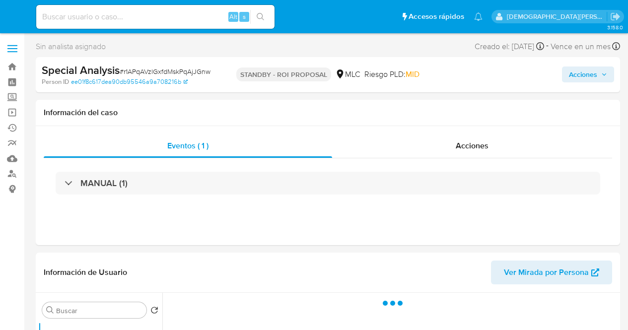
select select "10"
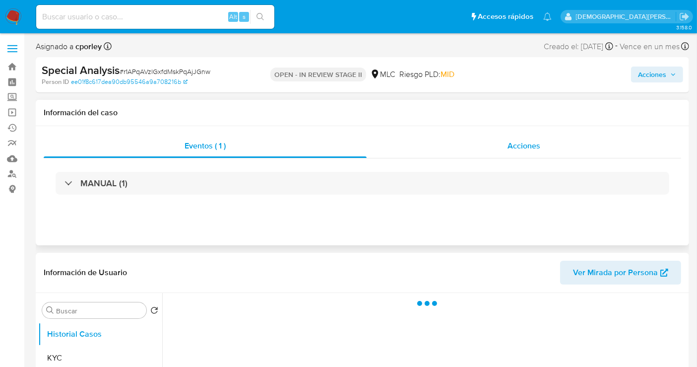
click at [483, 145] on div "Acciones" at bounding box center [524, 146] width 315 height 24
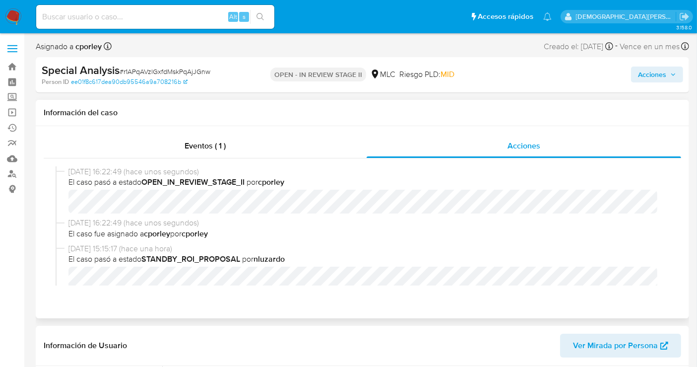
select select "10"
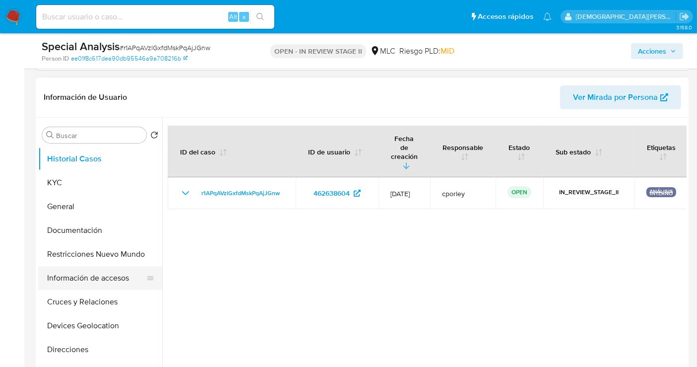
scroll to position [220, 0]
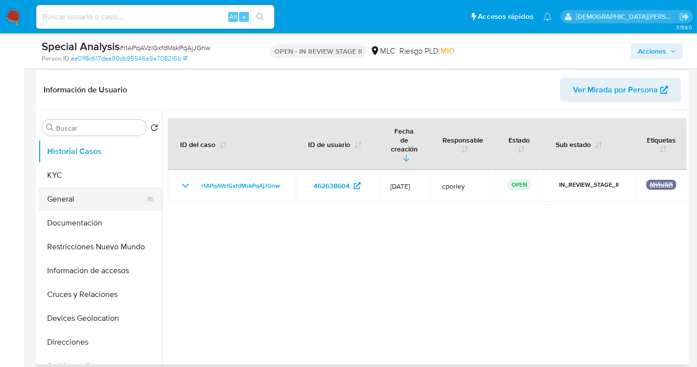
click at [87, 200] on button "General" at bounding box center [96, 199] width 116 height 24
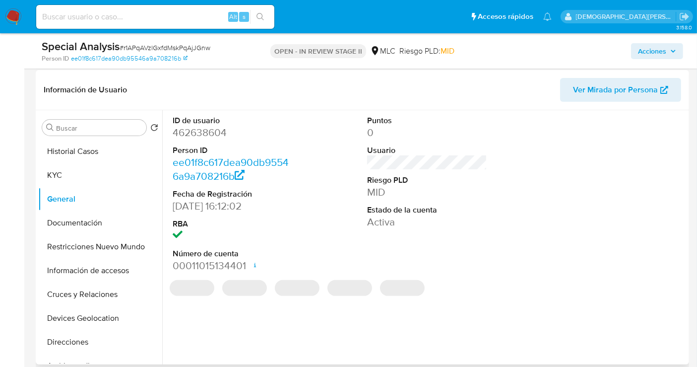
click at [197, 133] on dd "462638604" at bounding box center [233, 133] width 120 height 14
copy dd "462638604"
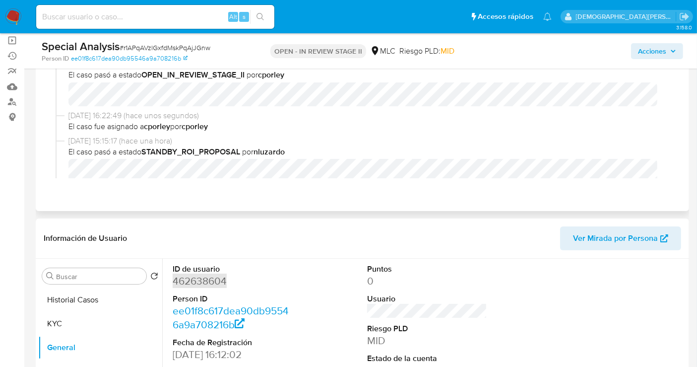
scroll to position [0, 0]
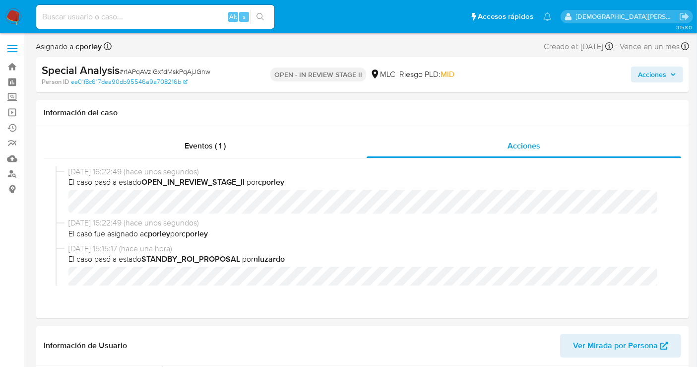
click at [637, 71] on button "Acciones" at bounding box center [657, 74] width 52 height 16
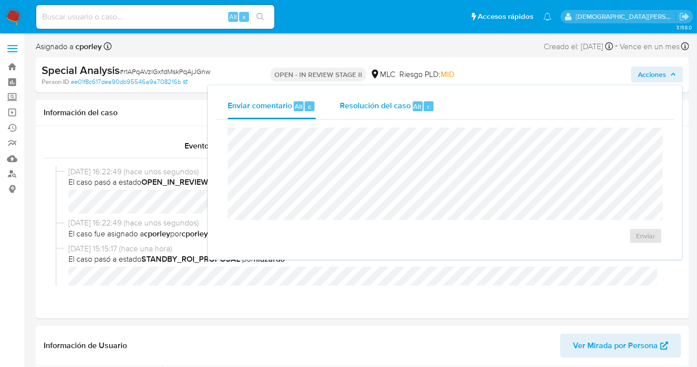
click at [394, 108] on span "Resolución del caso" at bounding box center [375, 105] width 71 height 11
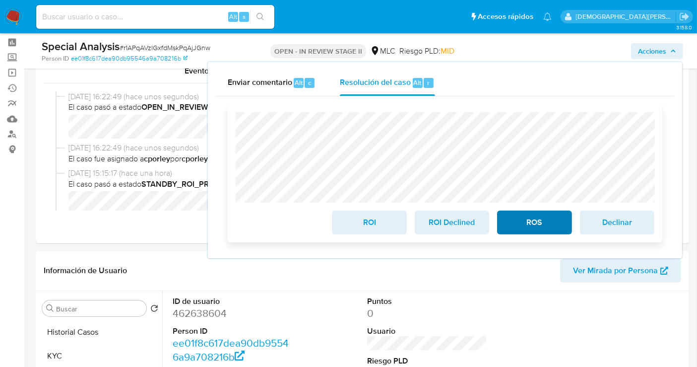
scroll to position [55, 0]
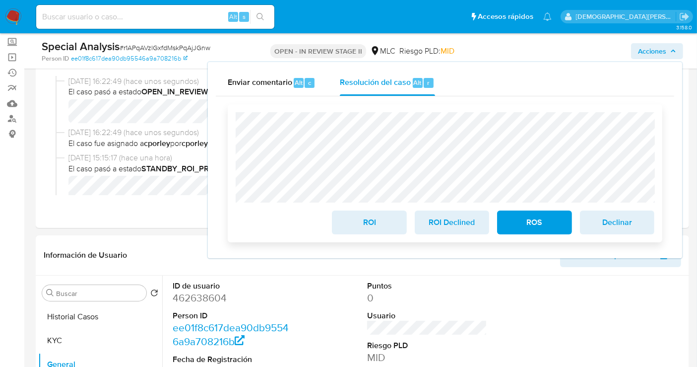
click at [539, 220] on span "ROS" at bounding box center [534, 222] width 49 height 22
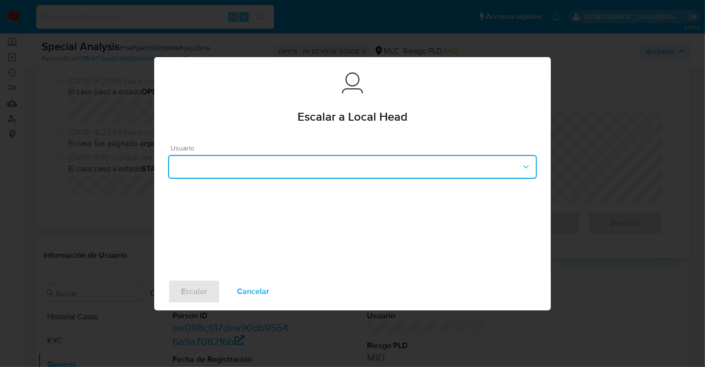
click at [252, 162] on button "button" at bounding box center [352, 167] width 369 height 24
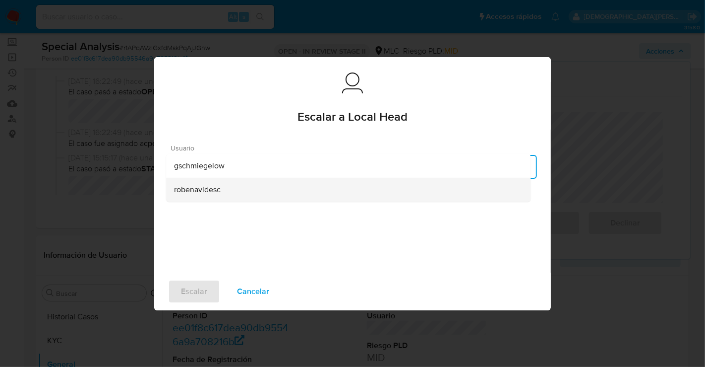
click at [204, 188] on span "robenavidesc" at bounding box center [197, 189] width 47 height 10
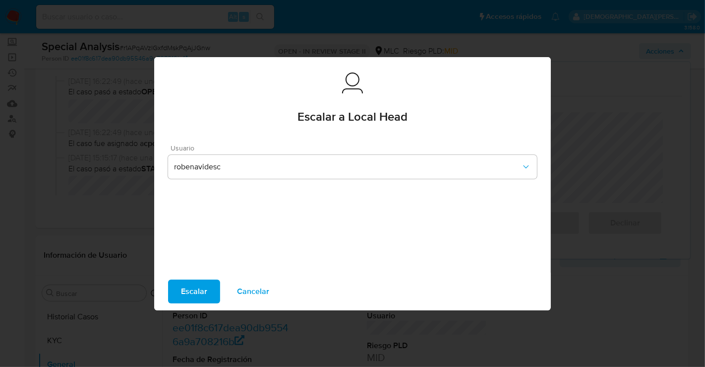
click at [187, 285] on span "Escalar" at bounding box center [194, 291] width 26 height 22
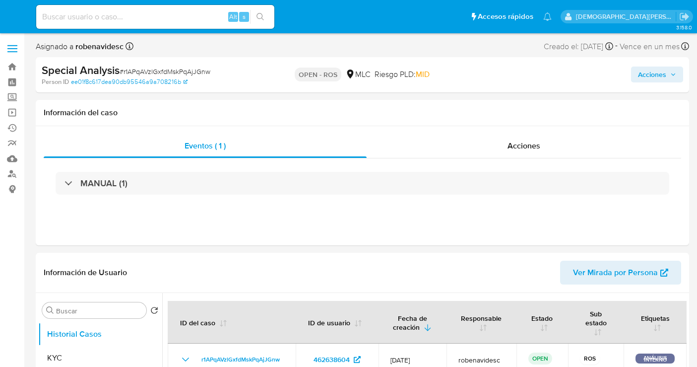
select select "10"
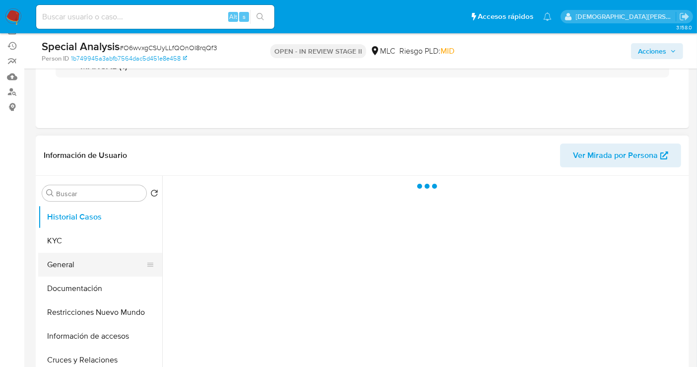
scroll to position [110, 0]
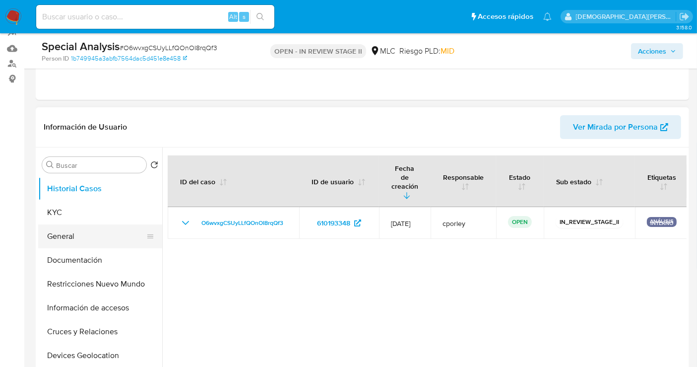
select select "10"
click at [86, 241] on button "General" at bounding box center [96, 236] width 116 height 24
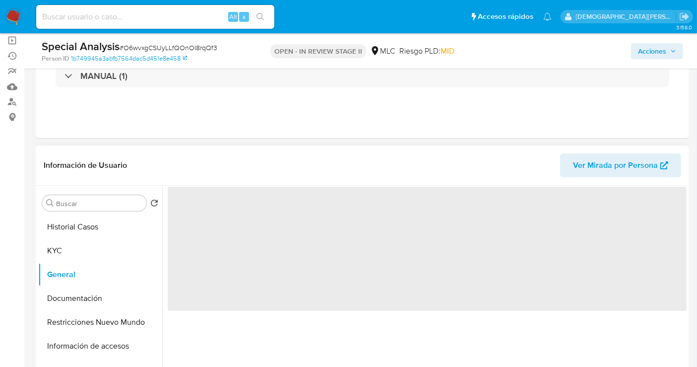
scroll to position [55, 0]
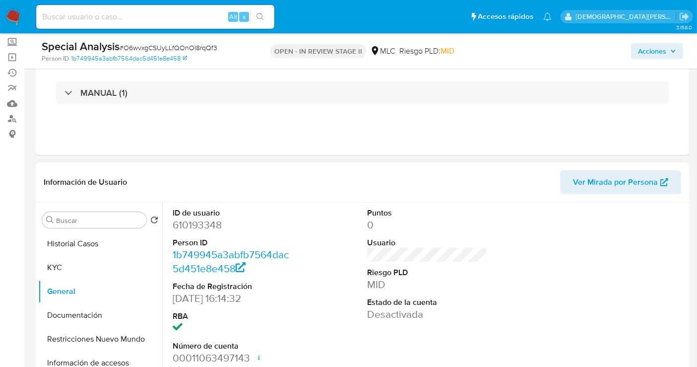
click at [201, 224] on dd "610193348" at bounding box center [233, 225] width 120 height 14
copy dd "610193348"
drag, startPoint x: 82, startPoint y: 317, endPoint x: 86, endPoint y: 312, distance: 6.1
click at [82, 317] on button "Documentación" at bounding box center [96, 315] width 116 height 24
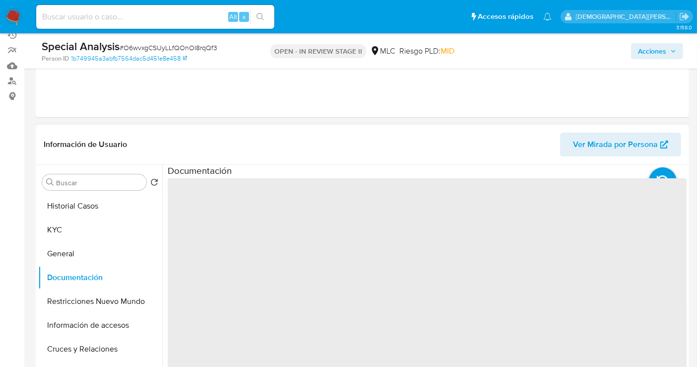
scroll to position [110, 0]
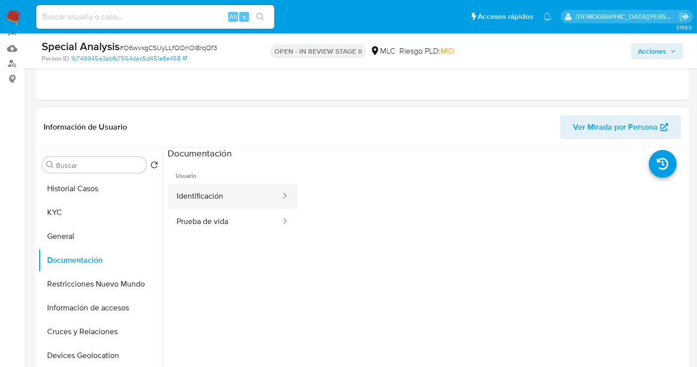
click at [241, 202] on button "Identificación" at bounding box center [225, 196] width 114 height 25
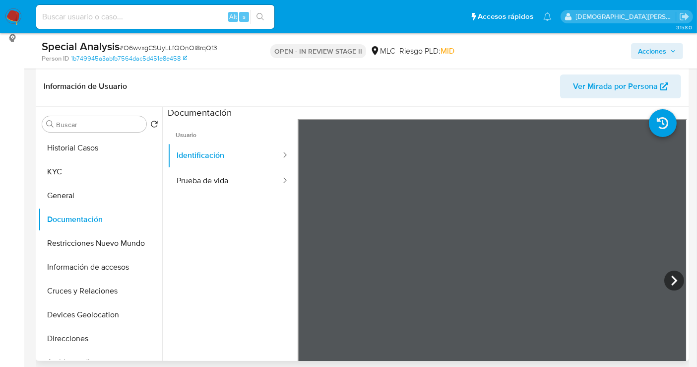
scroll to position [165, 0]
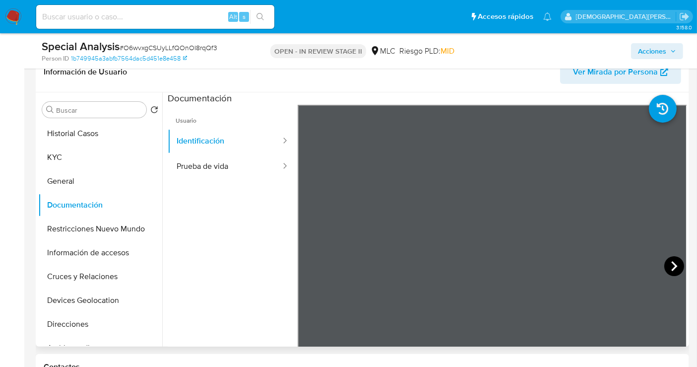
click at [667, 264] on icon at bounding box center [674, 266] width 20 height 20
click at [208, 166] on button "Prueba de vida" at bounding box center [225, 166] width 114 height 25
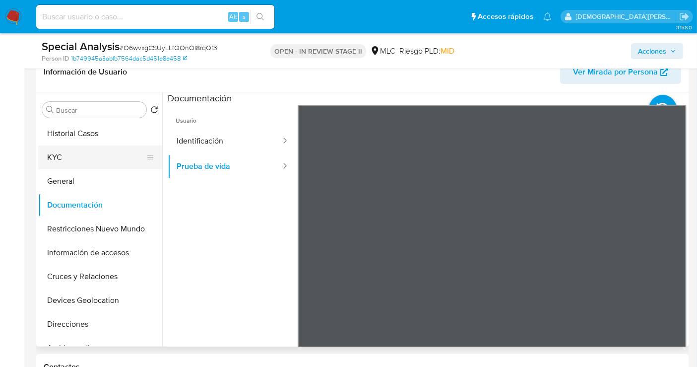
click at [90, 145] on button "KYC" at bounding box center [96, 157] width 116 height 24
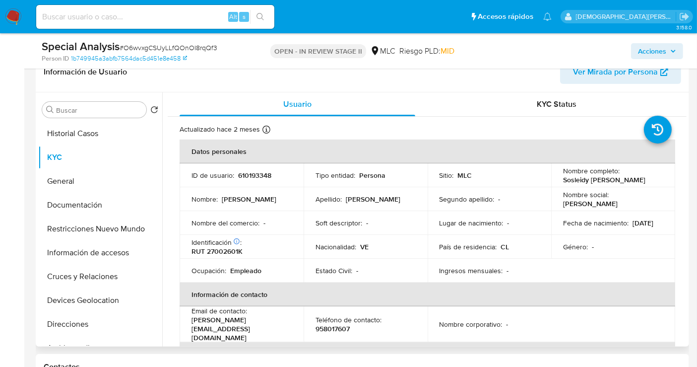
drag, startPoint x: 647, startPoint y: 179, endPoint x: 561, endPoint y: 181, distance: 86.3
click at [563, 181] on div "Nombre completo : Sosleidy Andreina Arraiz Leon" at bounding box center [613, 175] width 100 height 18
click at [82, 231] on button "Restricciones Nuevo Mundo" at bounding box center [96, 229] width 116 height 24
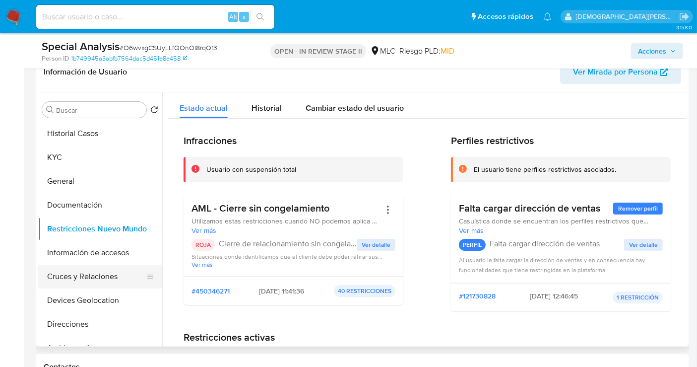
click at [103, 276] on button "Cruces y Relaciones" at bounding box center [96, 276] width 116 height 24
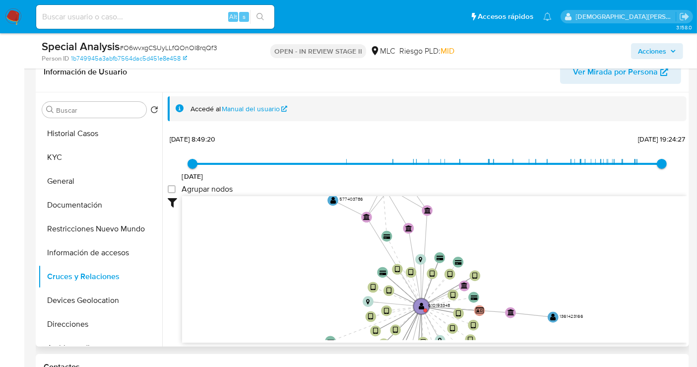
drag, startPoint x: 503, startPoint y: 294, endPoint x: 524, endPoint y: 331, distance: 42.9
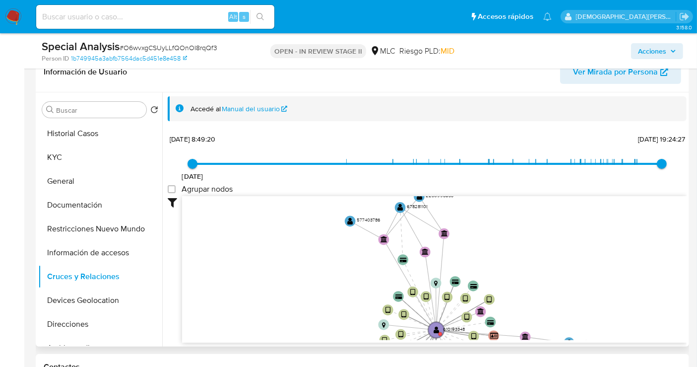
drag, startPoint x: 537, startPoint y: 273, endPoint x: 563, endPoint y: 237, distance: 44.1
click at [568, 219] on icon "device-657753e7f792a8b76bab764b  user-610193348  610193348 device-64ff653dd00…" at bounding box center [434, 268] width 504 height 144
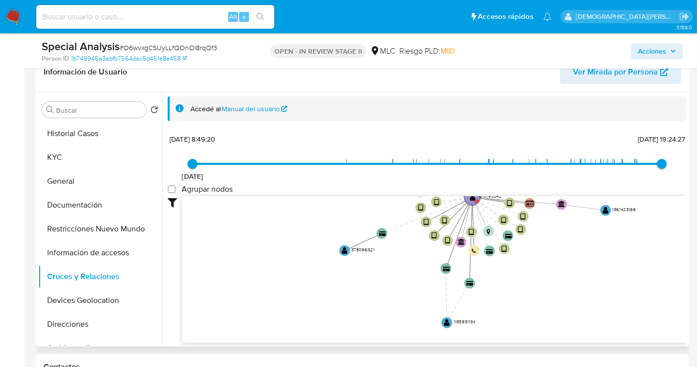
drag, startPoint x: 550, startPoint y: 325, endPoint x: 566, endPoint y: 247, distance: 79.9
click at [566, 247] on icon "device-657753e7f792a8b76bab764b  user-610193348  610193348 device-64ff653dd00…" at bounding box center [434, 268] width 504 height 144
click at [446, 322] on text "" at bounding box center [447, 321] width 6 height 7
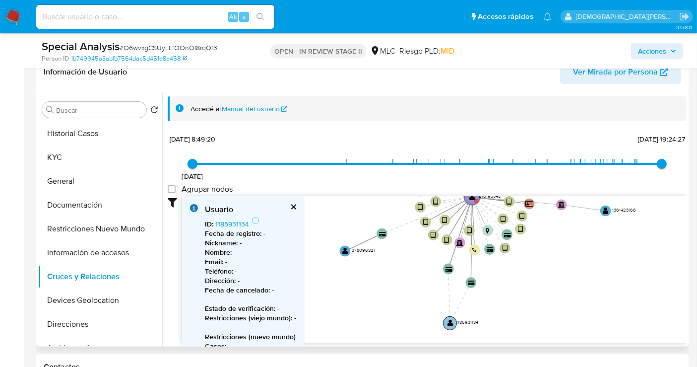
click at [447, 322] on text "" at bounding box center [450, 322] width 6 height 7
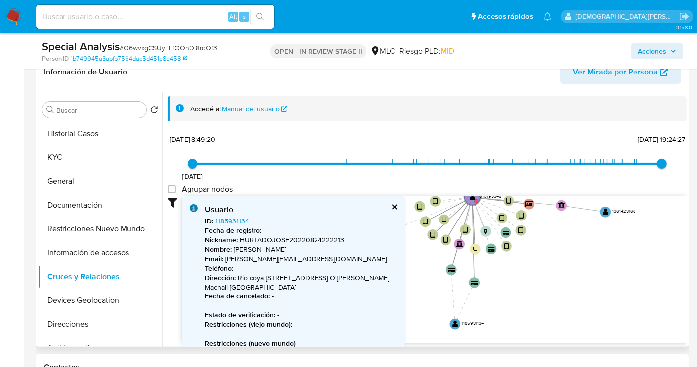
drag, startPoint x: 234, startPoint y: 251, endPoint x: 323, endPoint y: 250, distance: 89.3
click at [323, 250] on p "Nombre : Jose Efrain Hurtado Morejon" at bounding box center [301, 249] width 192 height 9
copy p "Jose Efrain Hurtado Morejon"
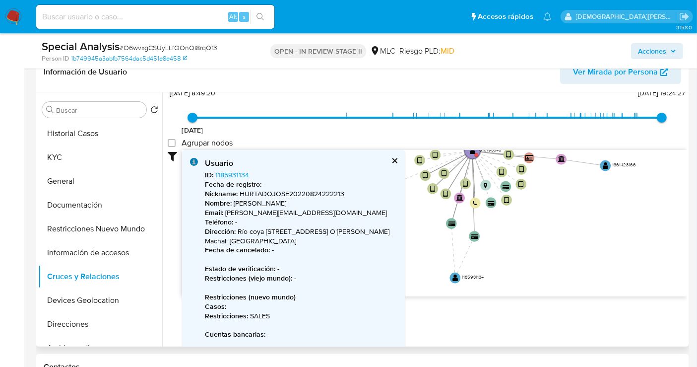
scroll to position [75, 0]
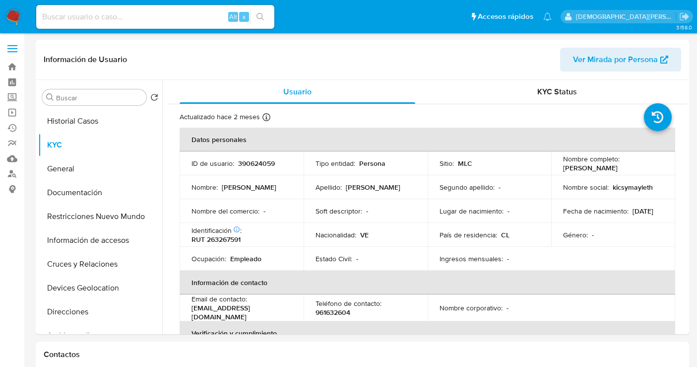
select select "10"
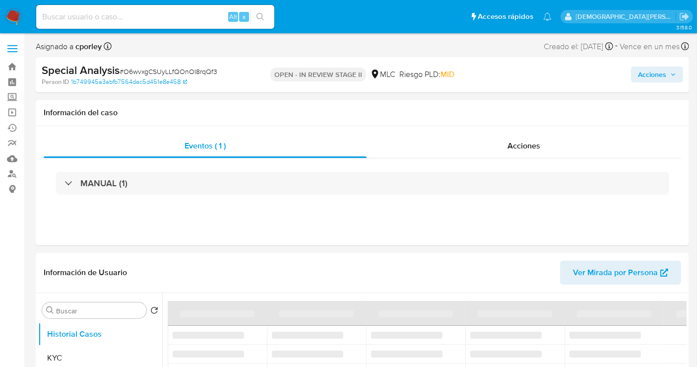
click at [640, 74] on span "Acciones" at bounding box center [652, 74] width 28 height 16
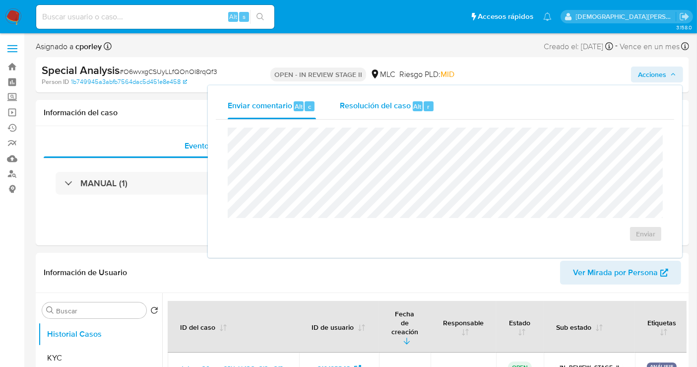
select select "10"
click at [387, 105] on span "Resolución del caso" at bounding box center [375, 105] width 71 height 11
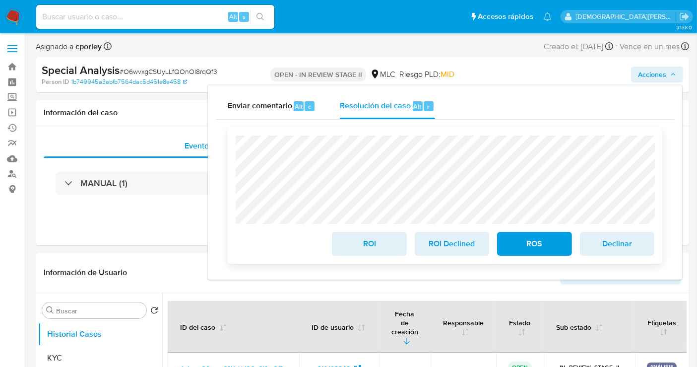
click at [539, 243] on span "ROS" at bounding box center [534, 244] width 49 height 22
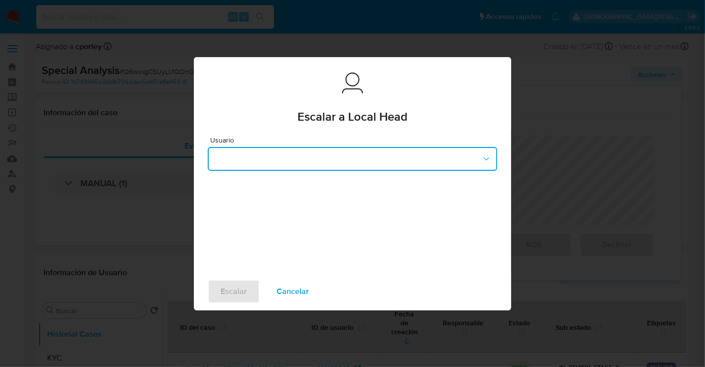
click at [345, 162] on button "button" at bounding box center [353, 159] width 290 height 24
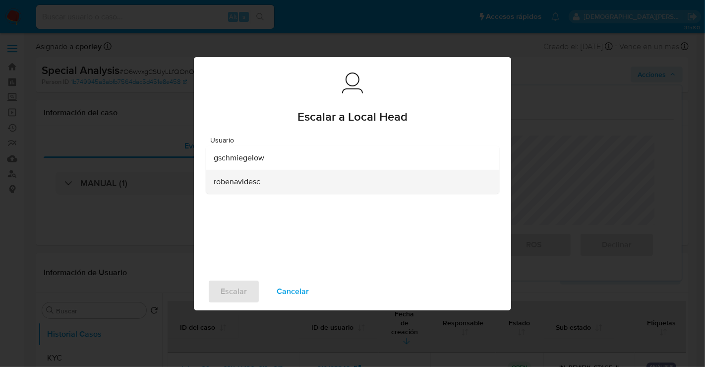
click at [257, 182] on span "robenavidesc" at bounding box center [237, 181] width 47 height 10
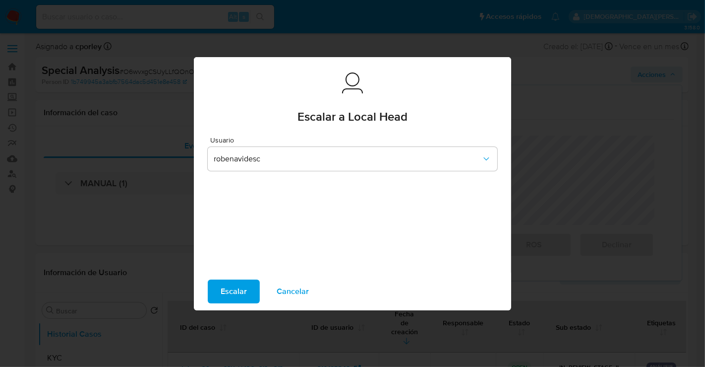
click at [227, 292] on span "Escalar" at bounding box center [234, 291] width 26 height 22
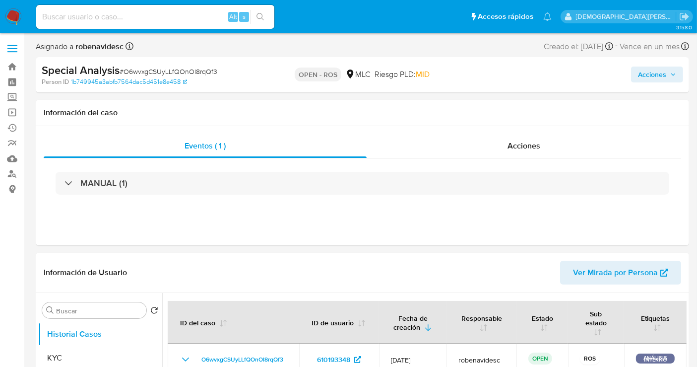
select select "10"
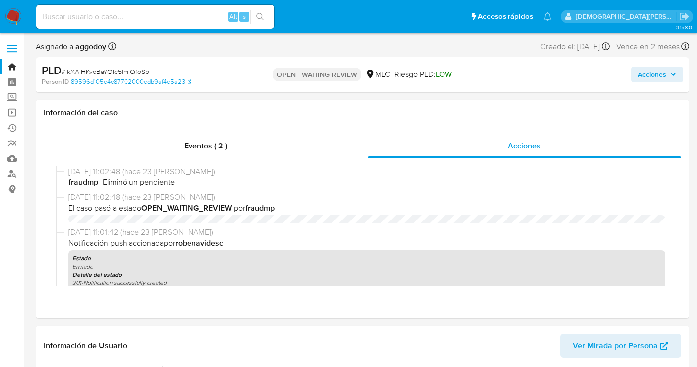
select select "10"
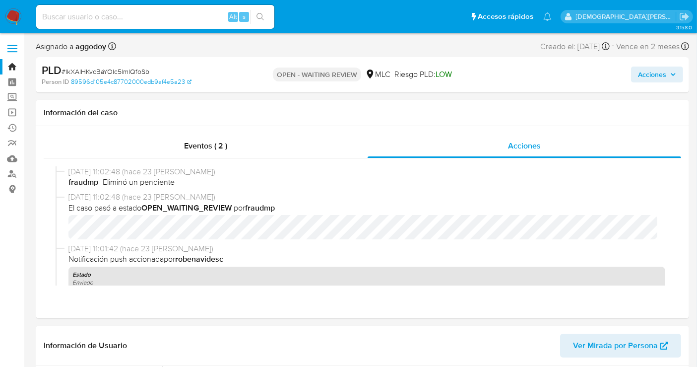
scroll to position [289, 0]
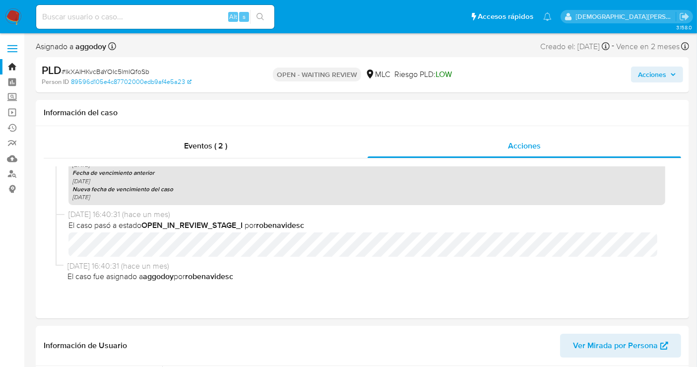
click at [16, 63] on link "Bandeja" at bounding box center [59, 66] width 118 height 15
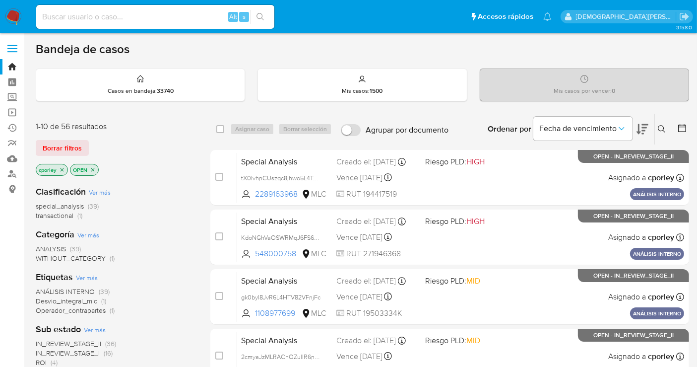
click at [680, 131] on icon at bounding box center [682, 128] width 10 height 10
click at [678, 126] on icon at bounding box center [682, 128] width 8 height 8
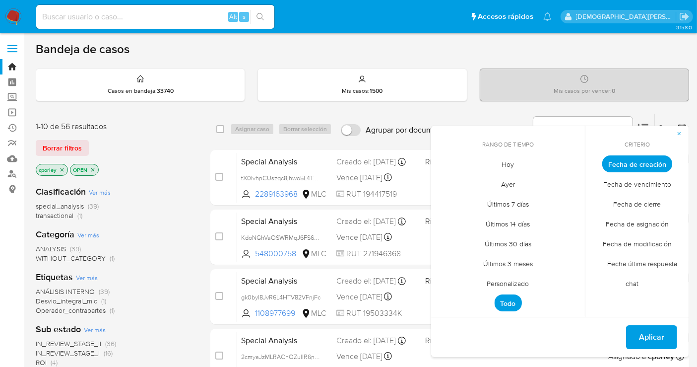
click at [500, 282] on span "Personalizado" at bounding box center [508, 283] width 63 height 20
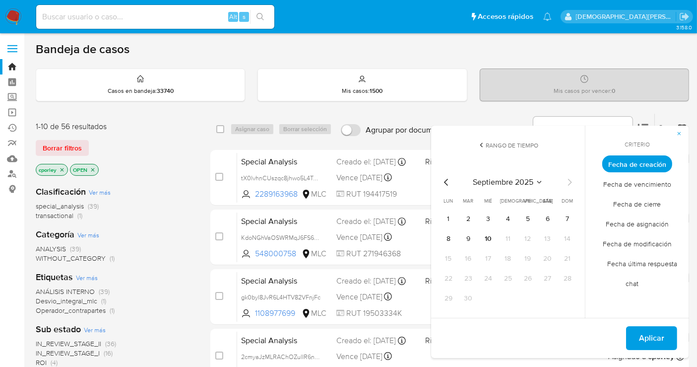
click at [444, 181] on icon "Mes anterior" at bounding box center [446, 182] width 4 height 7
click at [541, 237] on button "12" at bounding box center [548, 239] width 16 height 16
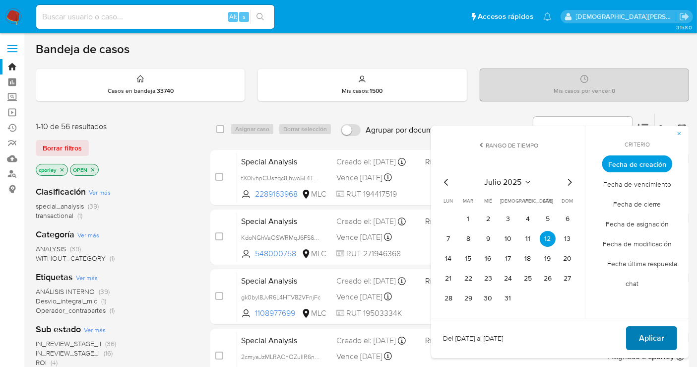
click at [639, 334] on span "Aplicar" at bounding box center [651, 338] width 25 height 22
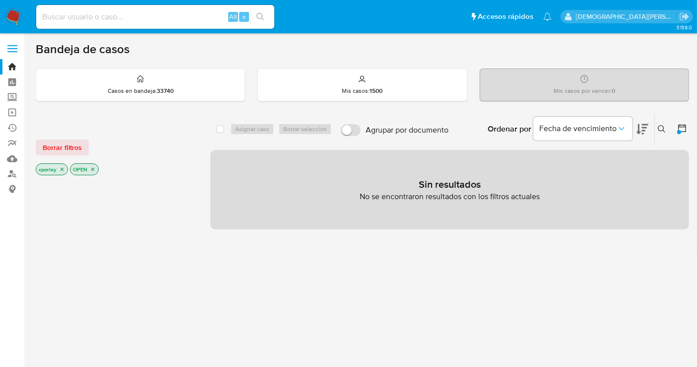
click at [93, 169] on icon "close-filter" at bounding box center [92, 169] width 3 height 3
click at [63, 164] on p "cporley" at bounding box center [51, 169] width 31 height 11
click at [62, 167] on icon "close-filter" at bounding box center [62, 169] width 6 height 6
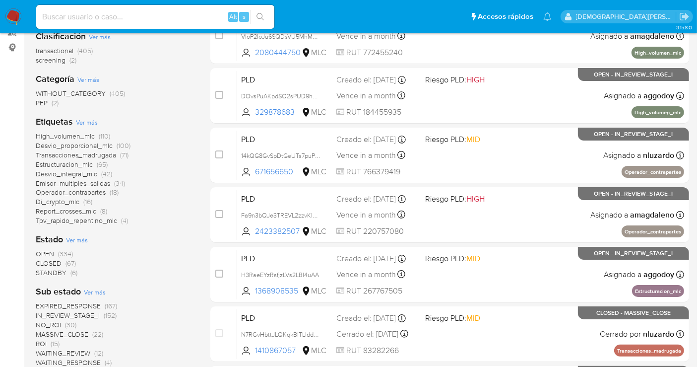
scroll to position [165, 0]
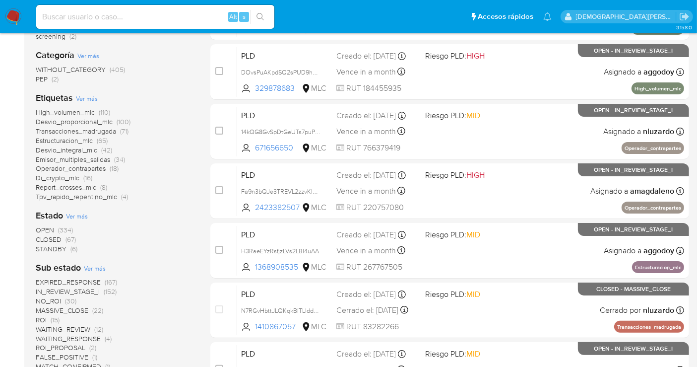
click at [52, 249] on span "STANDBY" at bounding box center [51, 249] width 31 height 10
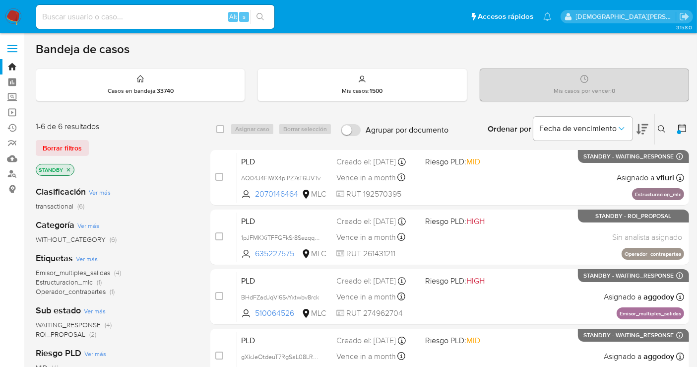
click at [69, 169] on icon "close-filter" at bounding box center [68, 170] width 6 height 6
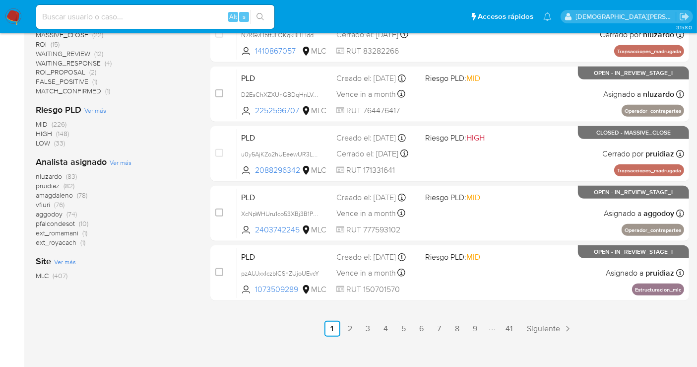
scroll to position [385, 0]
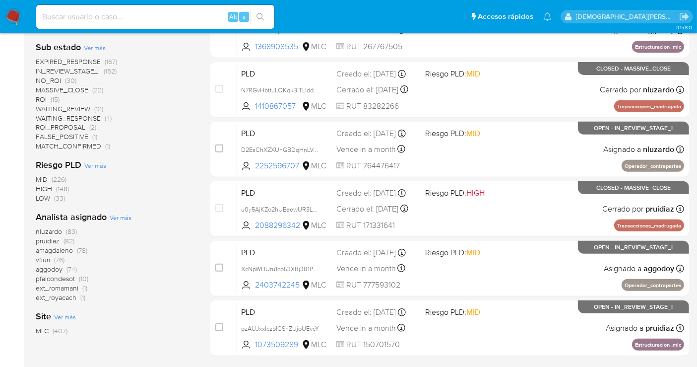
click at [64, 278] on span "pfalcondesot" at bounding box center [55, 278] width 39 height 10
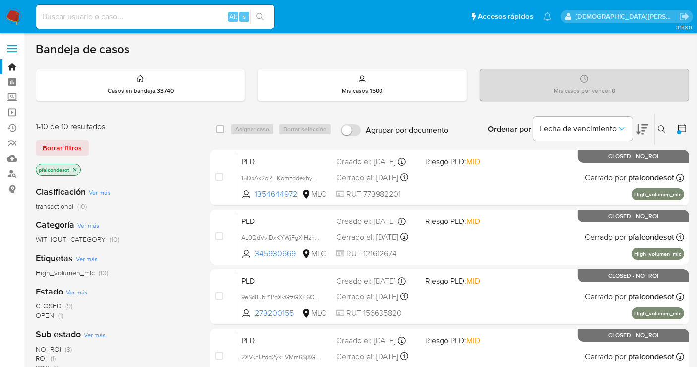
click at [75, 167] on icon "close-filter" at bounding box center [75, 170] width 6 height 6
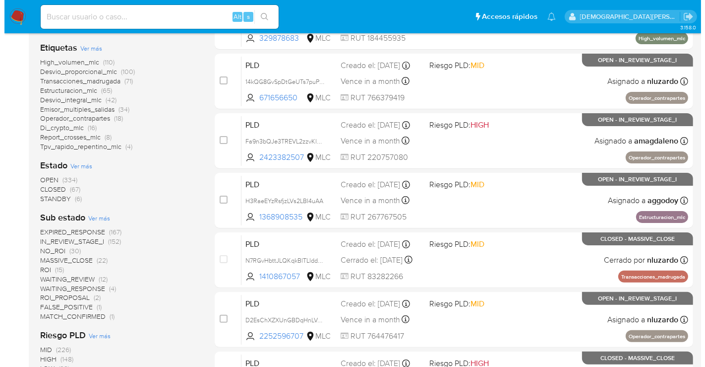
scroll to position [165, 0]
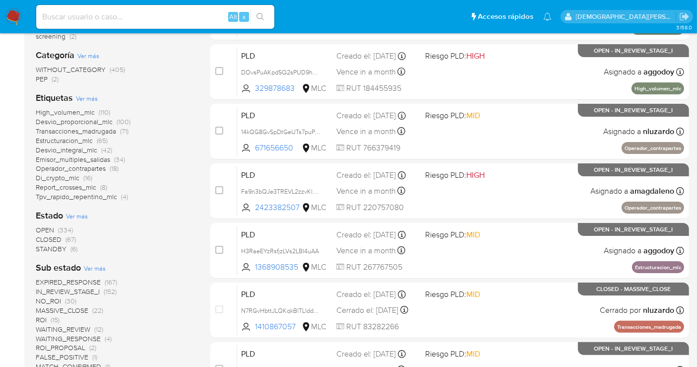
click at [84, 214] on span "Ver más" at bounding box center [77, 215] width 22 height 9
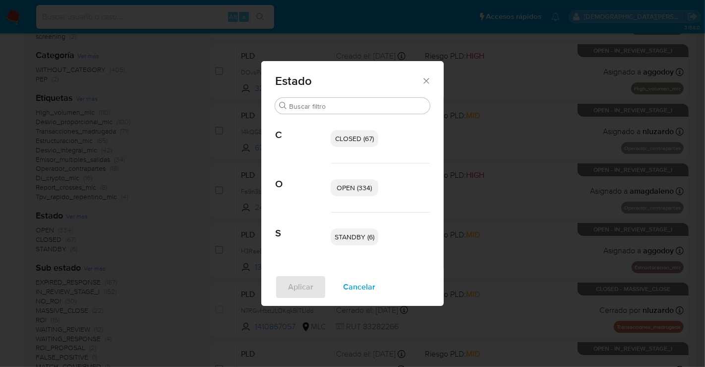
click at [354, 187] on span "OPEN (334)" at bounding box center [354, 188] width 35 height 10
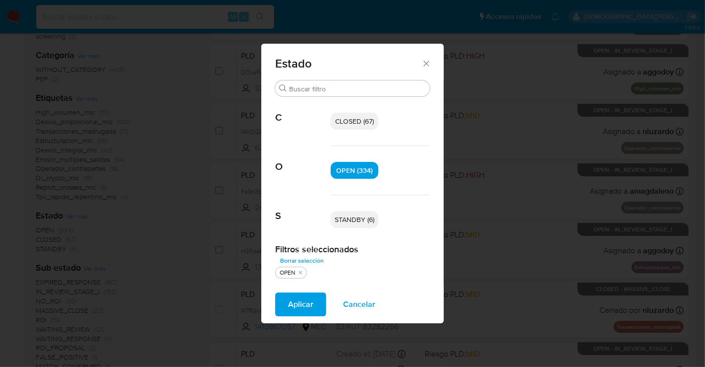
click at [359, 216] on span "STANDBY (6)" at bounding box center [355, 219] width 40 height 10
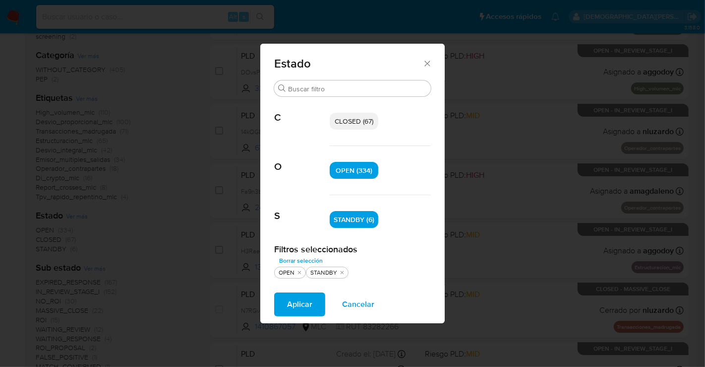
click at [302, 305] on span "Aplicar" at bounding box center [299, 304] width 25 height 22
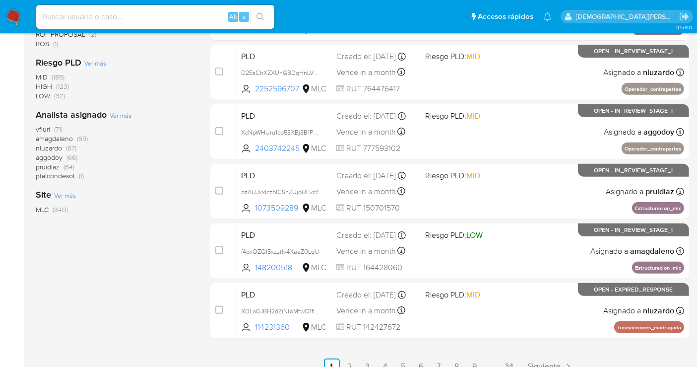
scroll to position [451, 0]
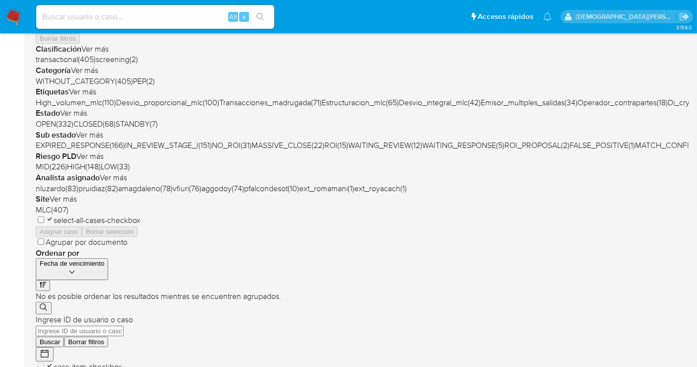
scroll to position [165, 0]
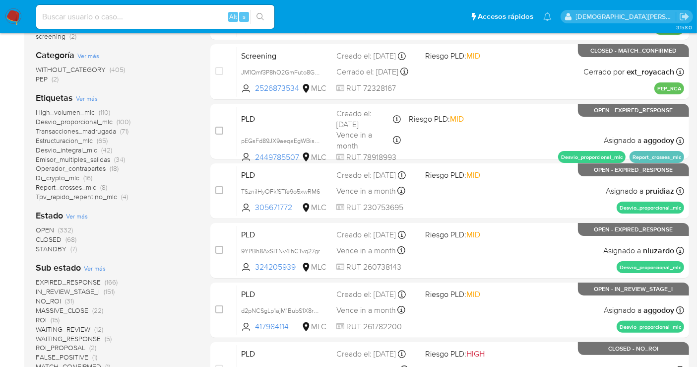
click at [47, 246] on span "STANDBY" at bounding box center [51, 249] width 31 height 10
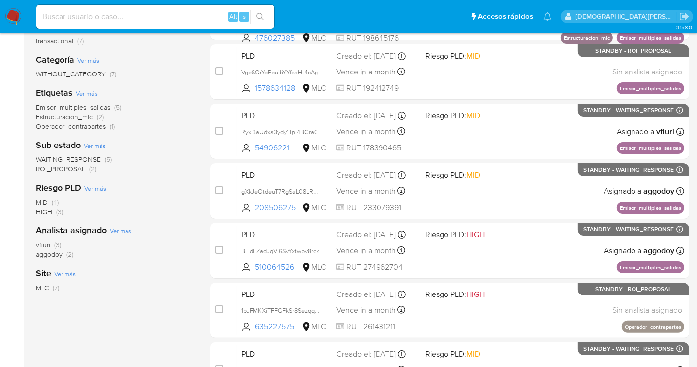
click at [71, 167] on span "ROI_PROPOSAL" at bounding box center [61, 169] width 50 height 10
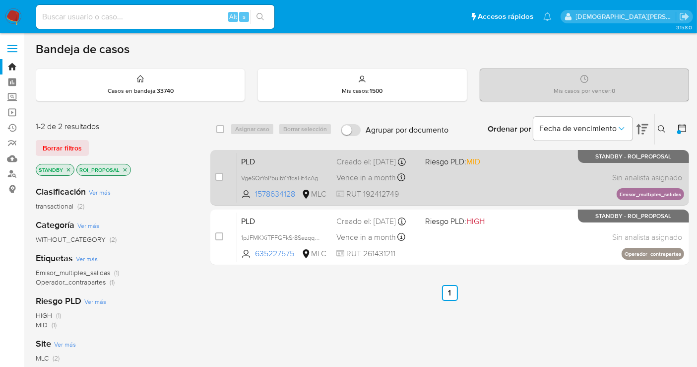
click at [506, 181] on div "PLD VgeSQrYoPbuibYYfcaHt4cAg 1578634128 MLC Riesgo PLD: MID Creado el: [DATE] C…" at bounding box center [460, 177] width 447 height 50
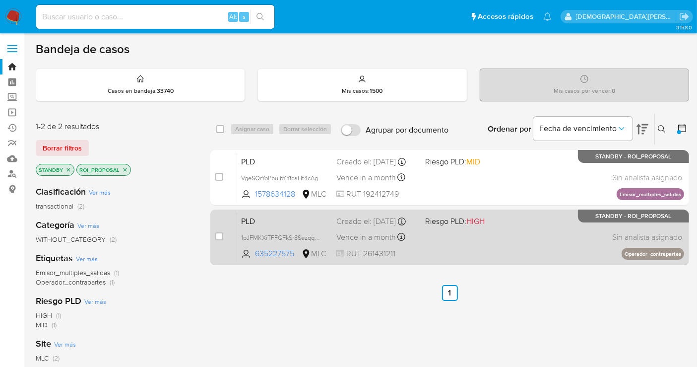
click at [502, 236] on div "PLD 1pJFMKXiTFFGFkSr8SezqqHZ 635227575 MLC Riesgo PLD: HIGH Creado el: [DATE] C…" at bounding box center [460, 237] width 447 height 50
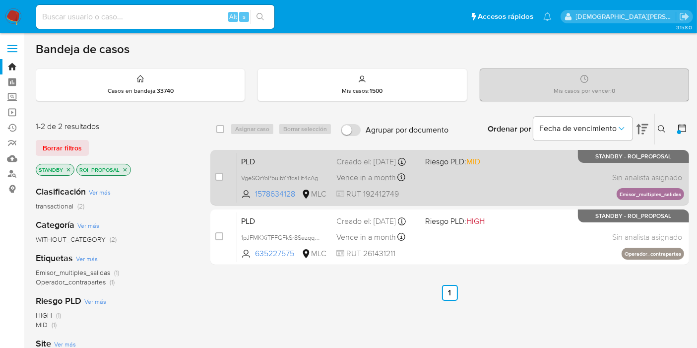
click at [219, 175] on input "checkbox" at bounding box center [219, 177] width 8 height 8
checkbox input "true"
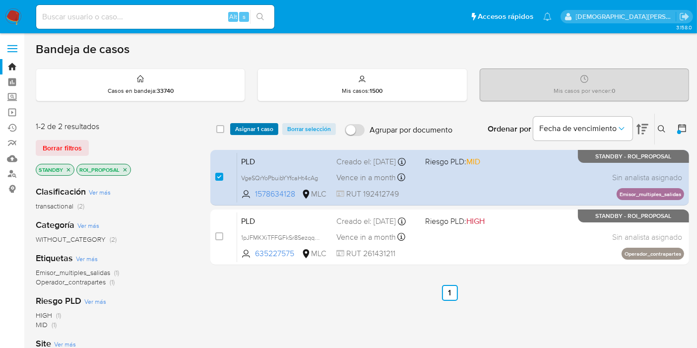
click at [253, 125] on span "Asignar 1 caso" at bounding box center [254, 129] width 38 height 10
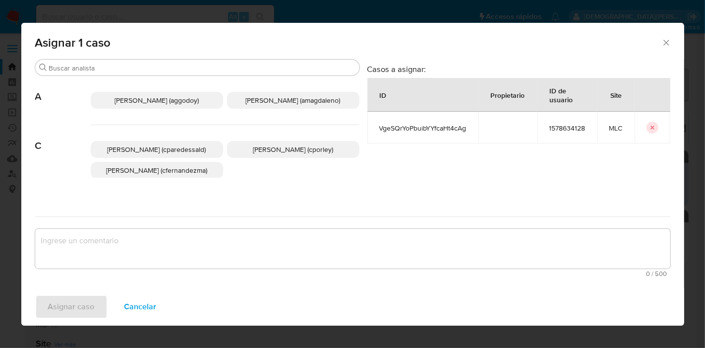
click at [260, 150] on span "[PERSON_NAME] (cporley)" at bounding box center [293, 149] width 80 height 10
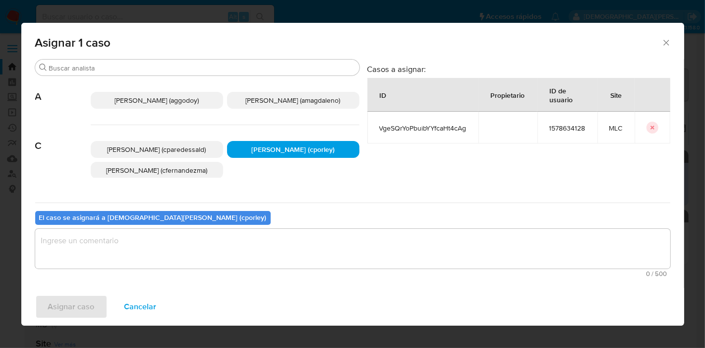
click at [207, 253] on textarea "assign-modal" at bounding box center [352, 249] width 635 height 40
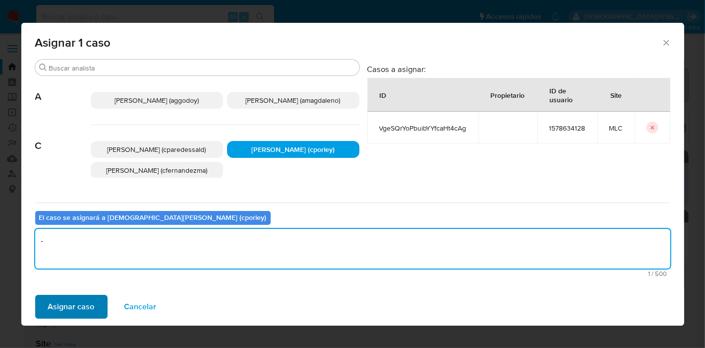
type textarea "-"
click at [95, 304] on button "Asignar caso" at bounding box center [71, 307] width 72 height 24
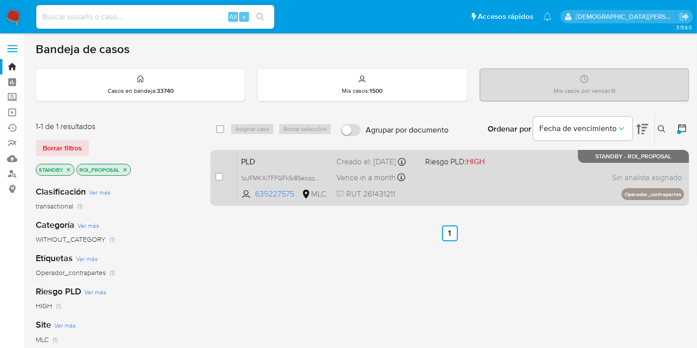
click at [452, 192] on div "PLD 1pJFMKXiTFFGFkSr8SezqqHZ 635227575 MLC Riesgo PLD: HIGH Creado el: [DATE] C…" at bounding box center [460, 177] width 447 height 50
click at [218, 176] on input "checkbox" at bounding box center [219, 177] width 8 height 8
checkbox input "true"
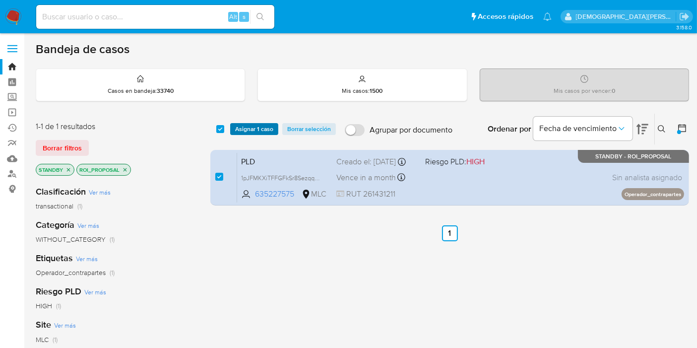
click at [257, 126] on span "Asignar 1 caso" at bounding box center [254, 129] width 38 height 10
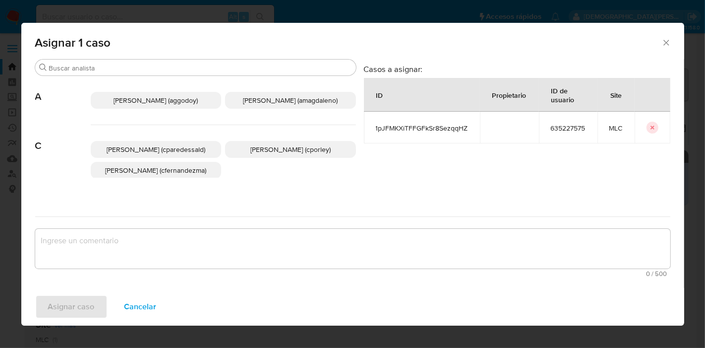
click at [251, 151] on span "[PERSON_NAME] (cporley)" at bounding box center [291, 149] width 80 height 10
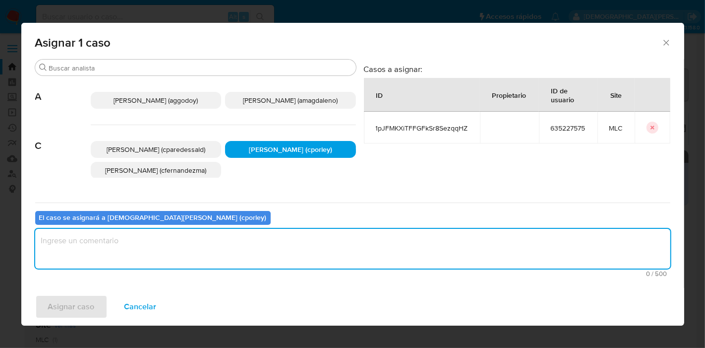
click at [195, 254] on textarea "assign-modal" at bounding box center [352, 249] width 635 height 40
type textarea "-"
click at [71, 304] on span "Asignar caso" at bounding box center [71, 307] width 47 height 22
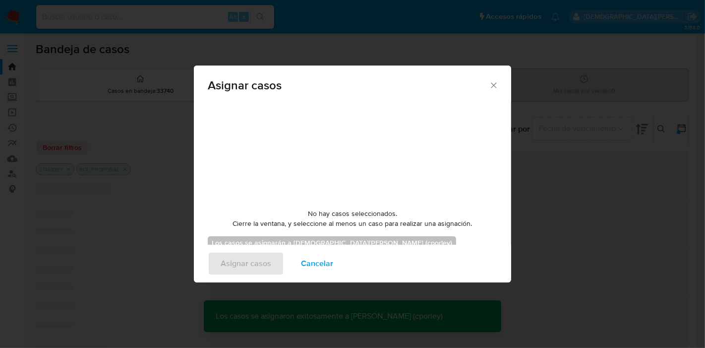
checkbox input "false"
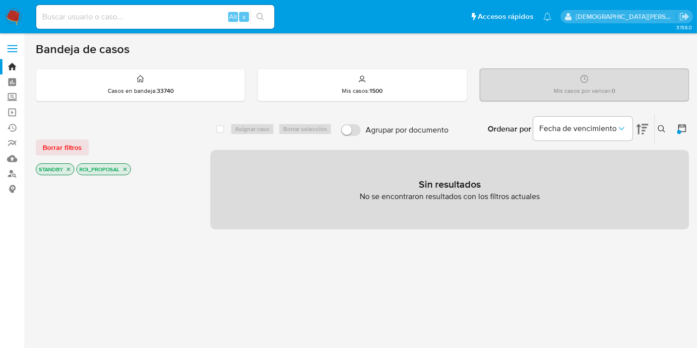
click at [124, 166] on icon "close-filter" at bounding box center [125, 169] width 6 height 6
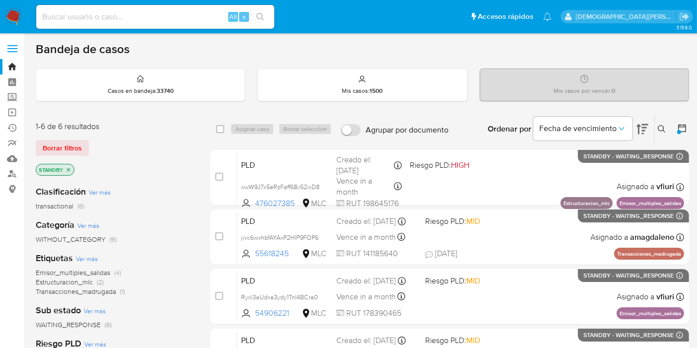
click at [67, 167] on icon "close-filter" at bounding box center [68, 170] width 6 height 6
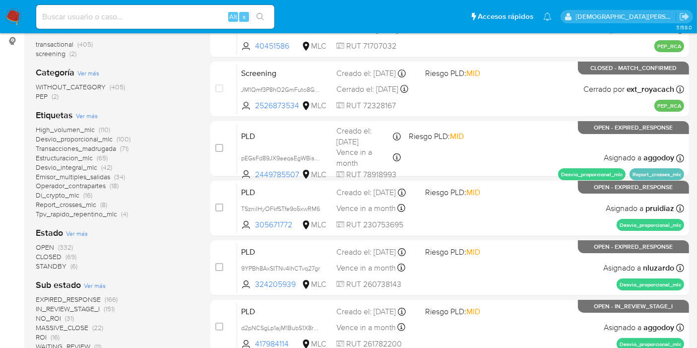
scroll to position [165, 0]
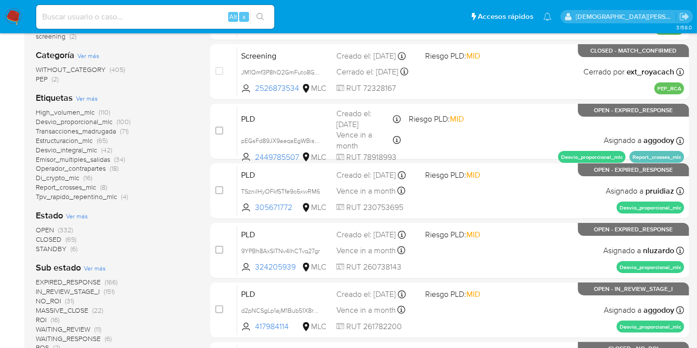
click at [54, 246] on span "STANDBY" at bounding box center [51, 249] width 31 height 10
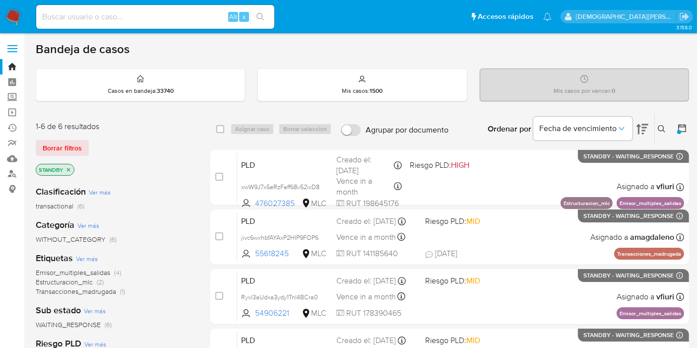
click at [69, 168] on icon "close-filter" at bounding box center [68, 170] width 6 height 6
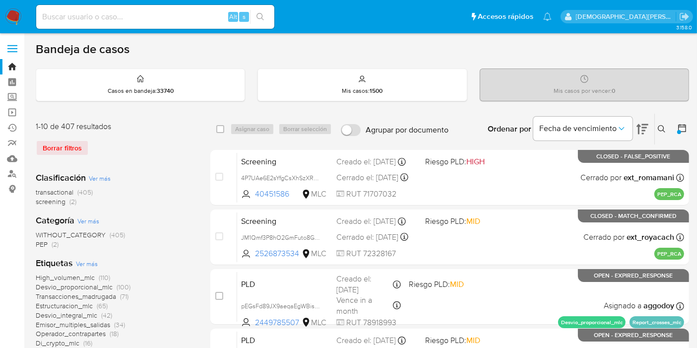
click at [683, 130] on icon at bounding box center [682, 128] width 10 height 10
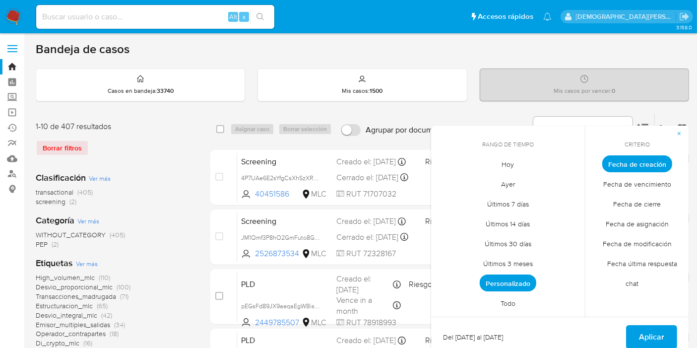
click at [633, 238] on span "Fecha de modificación" at bounding box center [637, 244] width 90 height 20
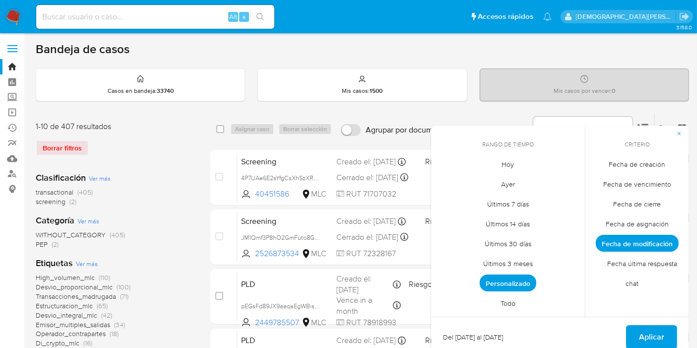
click at [507, 164] on span "Hoy" at bounding box center [508, 164] width 33 height 20
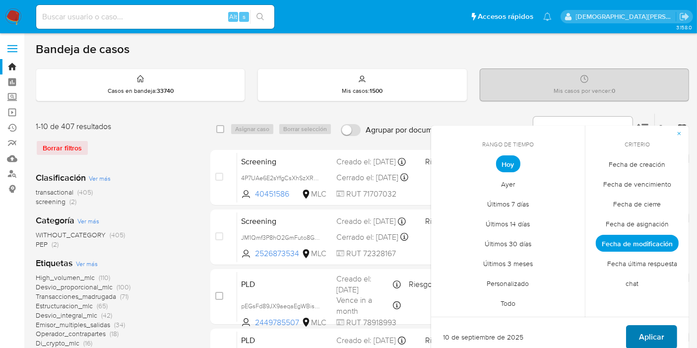
click at [654, 333] on span "Aplicar" at bounding box center [651, 337] width 25 height 22
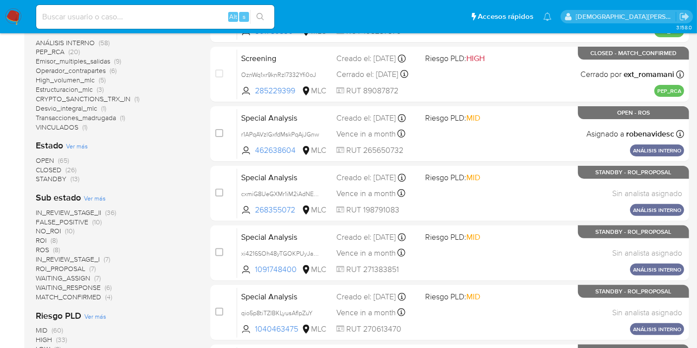
scroll to position [330, 0]
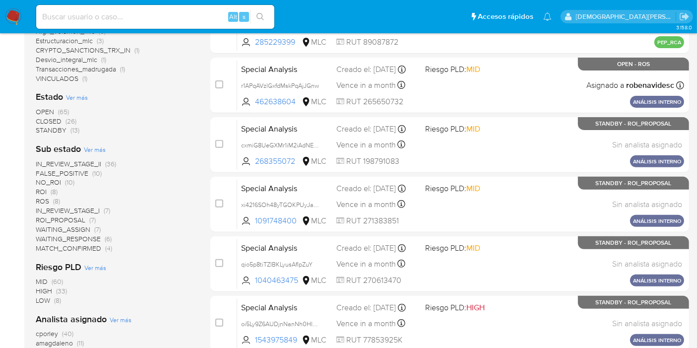
click at [80, 96] on span "Ver más" at bounding box center [77, 97] width 22 height 9
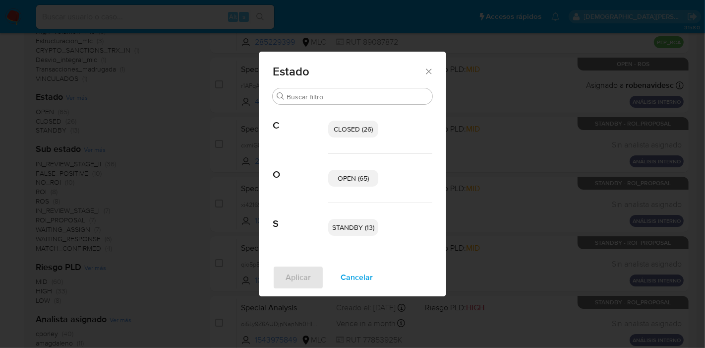
click at [356, 274] on span "Cancelar" at bounding box center [357, 277] width 32 height 22
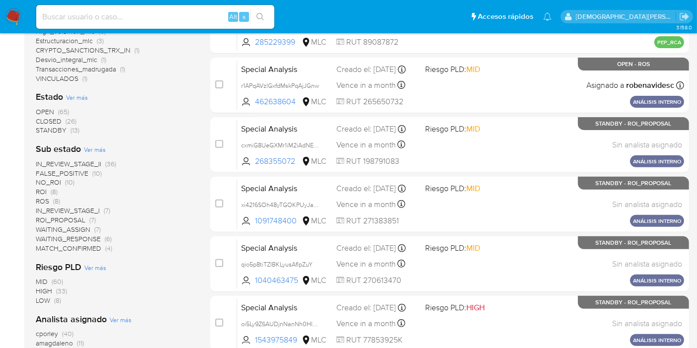
click at [60, 116] on span "CLOSED" at bounding box center [49, 121] width 26 height 10
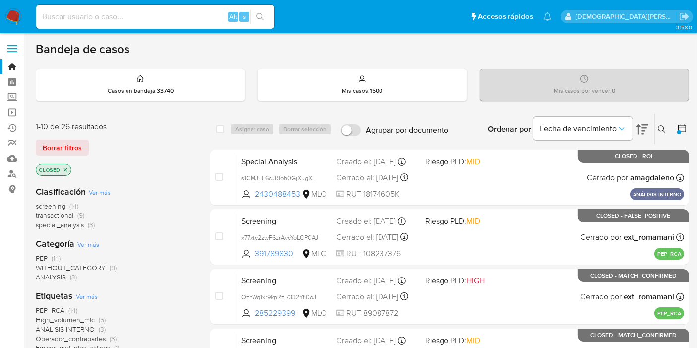
click at [63, 170] on icon "close-filter" at bounding box center [66, 170] width 6 height 6
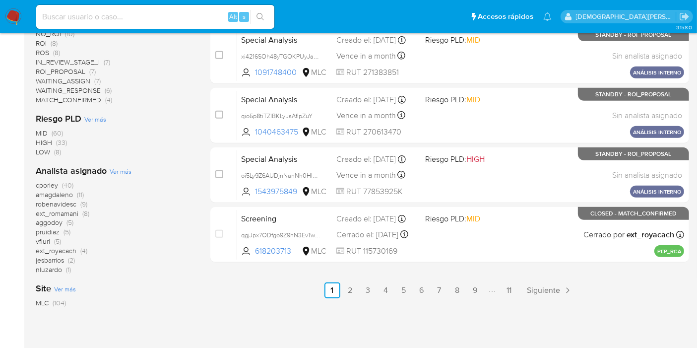
scroll to position [527, 0]
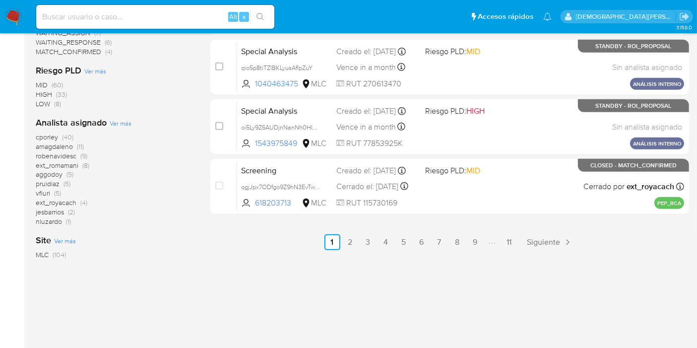
click at [46, 172] on span "aggodoy" at bounding box center [49, 174] width 27 height 10
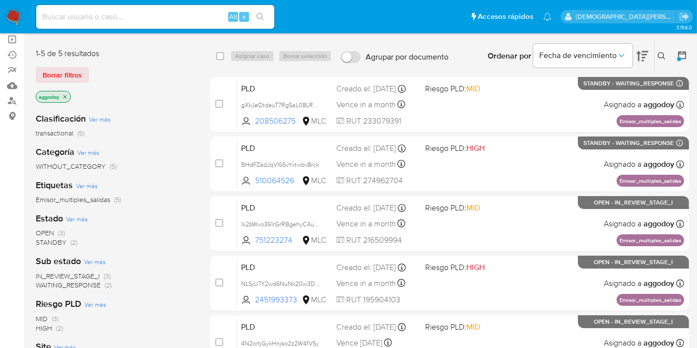
scroll to position [145, 0]
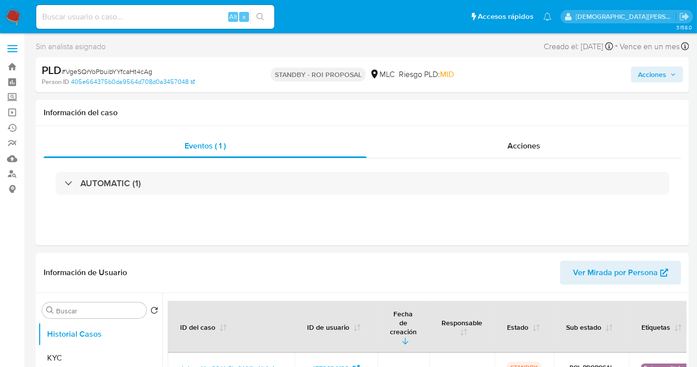
select select "10"
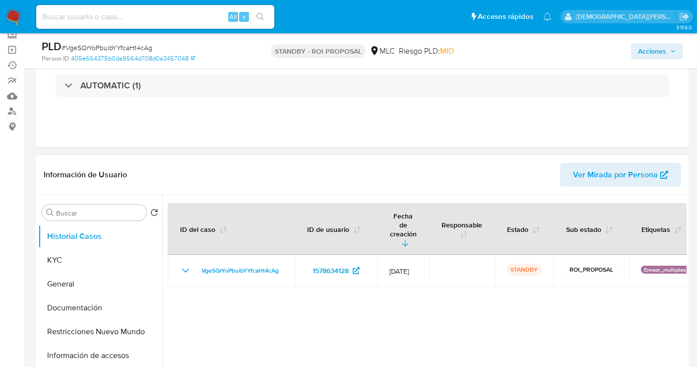
scroll to position [110, 0]
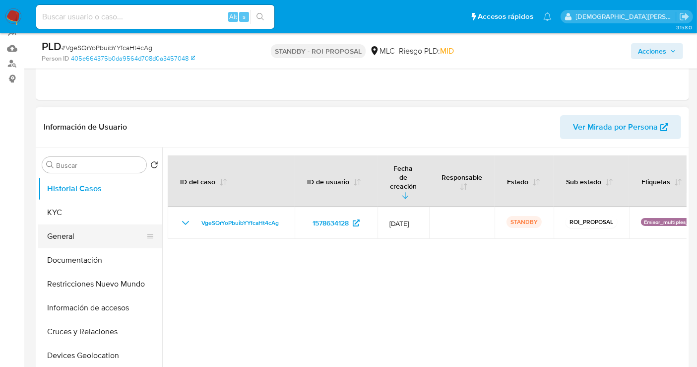
click at [111, 231] on button "General" at bounding box center [96, 236] width 116 height 24
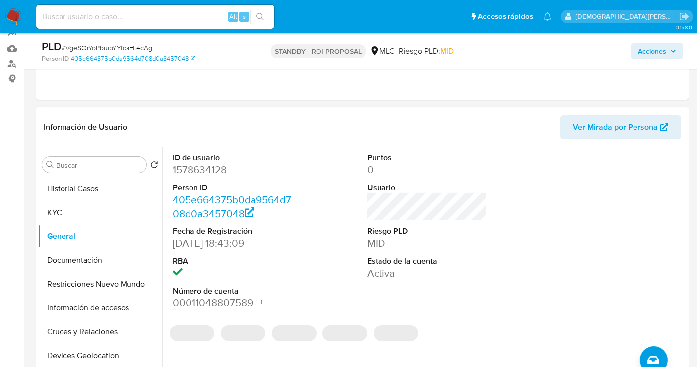
click at [183, 172] on dd "1578634128" at bounding box center [233, 170] width 120 height 14
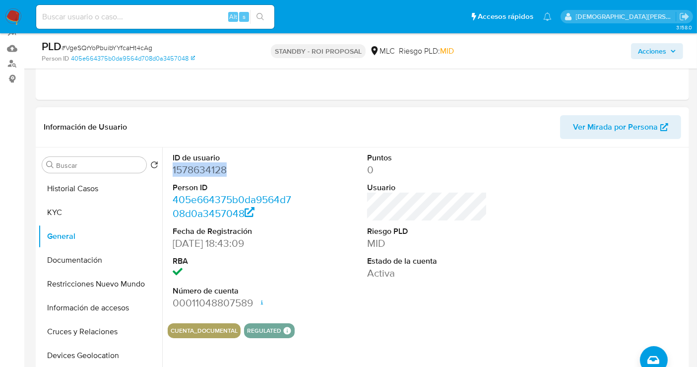
copy dd "1578634128"
click at [93, 212] on button "KYC" at bounding box center [96, 212] width 116 height 24
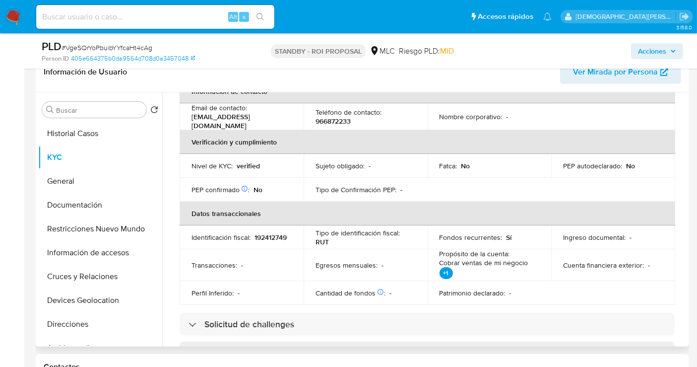
scroll to position [220, 0]
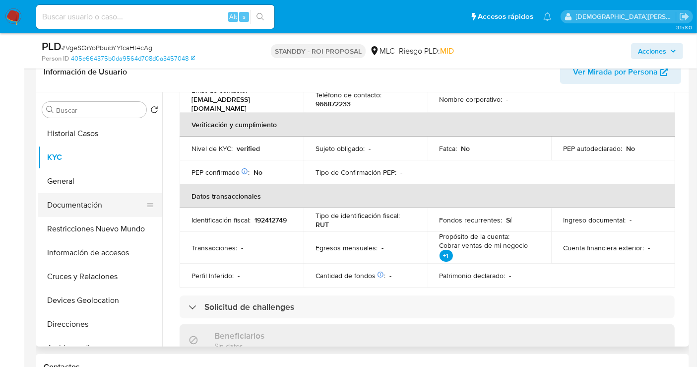
click at [88, 213] on button "Documentación" at bounding box center [96, 205] width 116 height 24
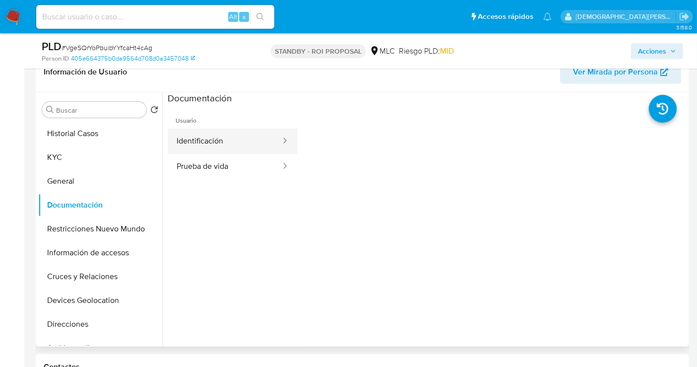
click at [211, 132] on button "Identificación" at bounding box center [225, 140] width 114 height 25
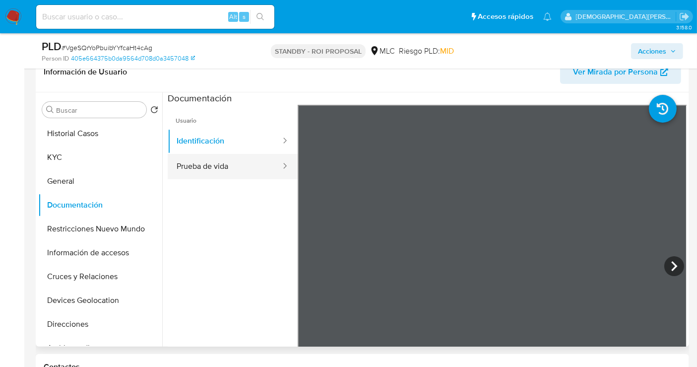
click at [218, 158] on button "Prueba de vida" at bounding box center [225, 166] width 114 height 25
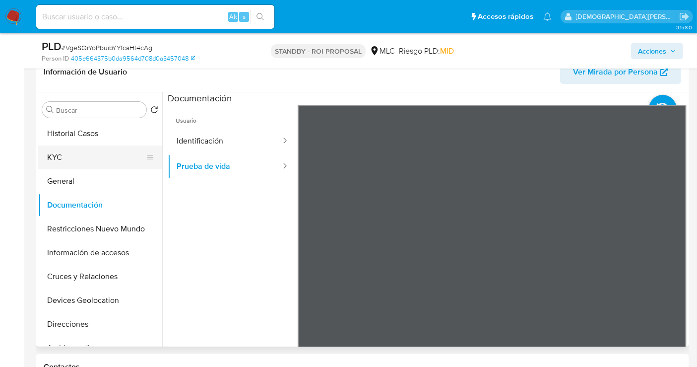
click at [73, 160] on button "KYC" at bounding box center [96, 157] width 116 height 24
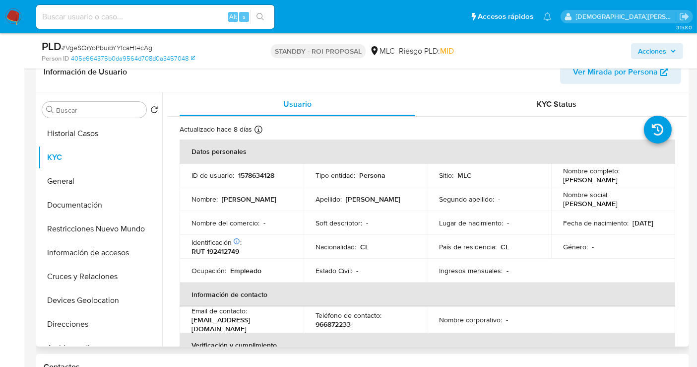
click at [225, 253] on p "RUT 192412749" at bounding box center [215, 251] width 48 height 9
copy p "192412749"
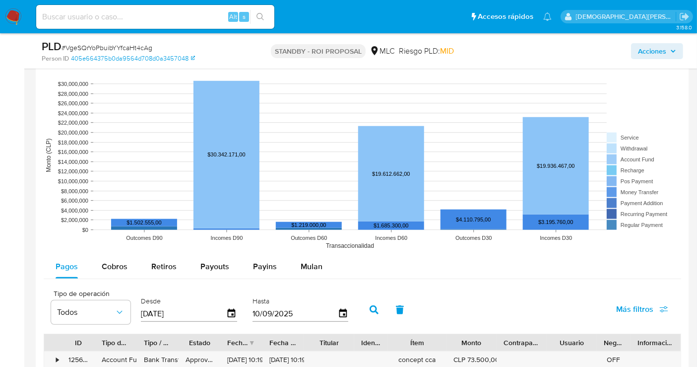
scroll to position [661, 0]
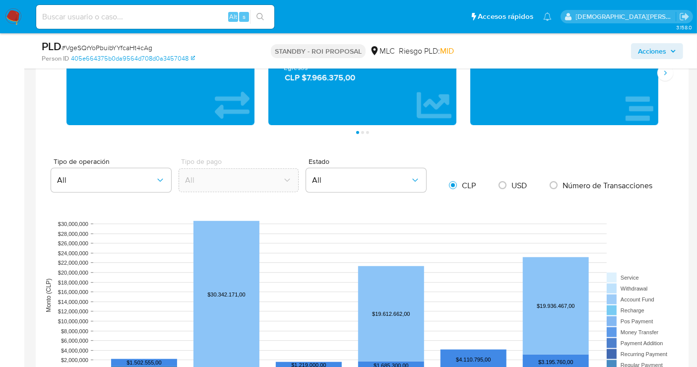
click at [500, 185] on input "radio" at bounding box center [503, 185] width 16 height 16
radio input "true"
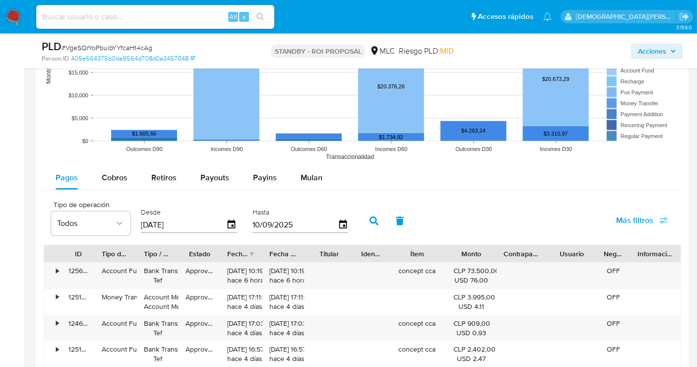
scroll to position [937, 0]
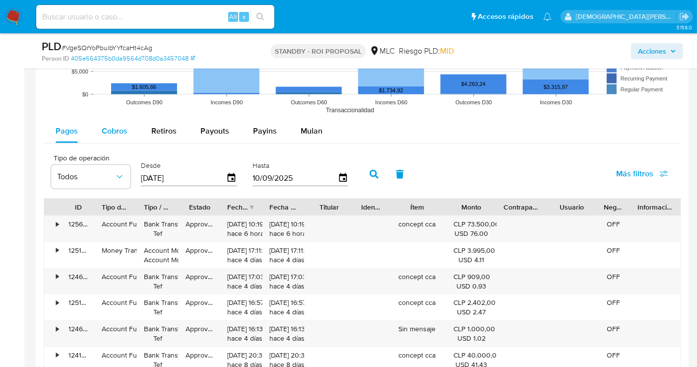
click at [117, 131] on span "Cobros" at bounding box center [115, 130] width 26 height 11
select select "10"
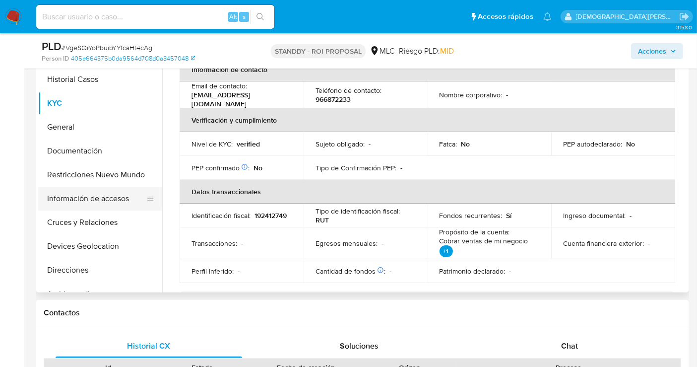
scroll to position [170, 0]
click at [98, 177] on button "Restricciones Nuevo Mundo" at bounding box center [96, 175] width 116 height 24
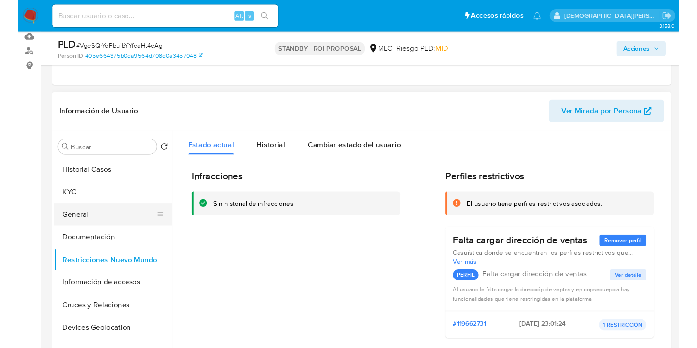
scroll to position [54, 0]
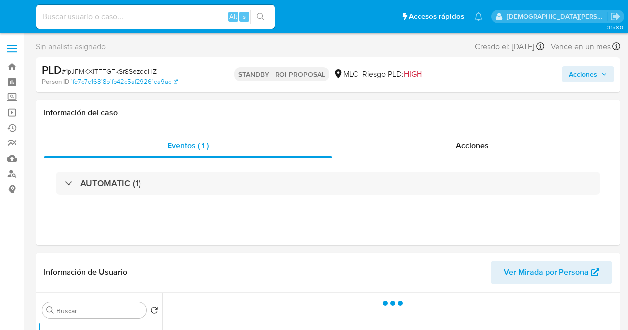
select select "10"
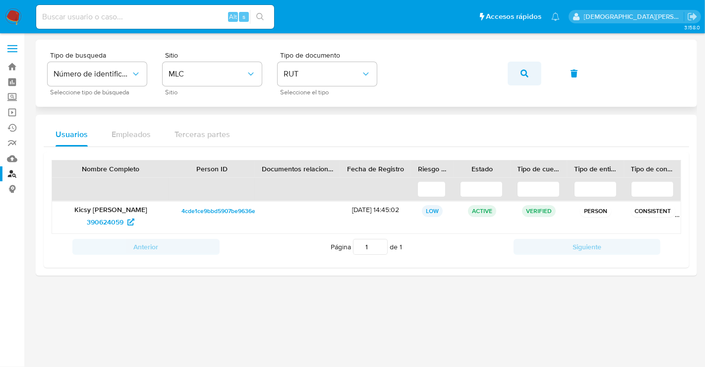
click at [521, 72] on icon "button" at bounding box center [525, 73] width 8 height 8
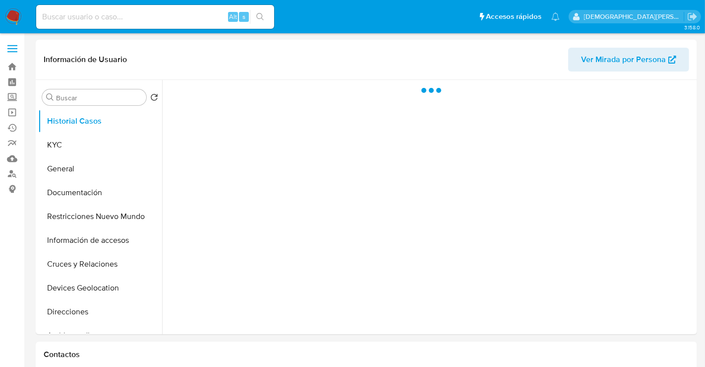
select select "10"
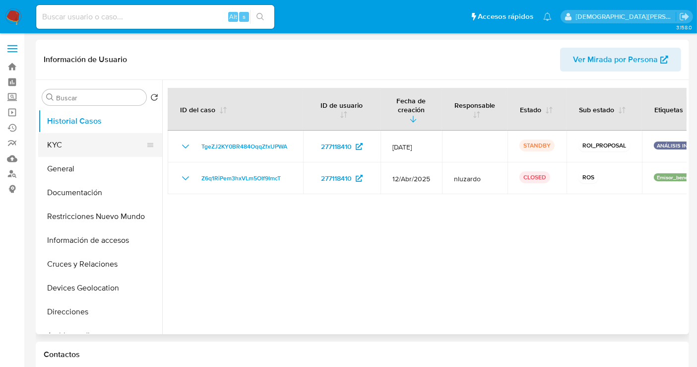
click at [87, 141] on button "KYC" at bounding box center [96, 145] width 116 height 24
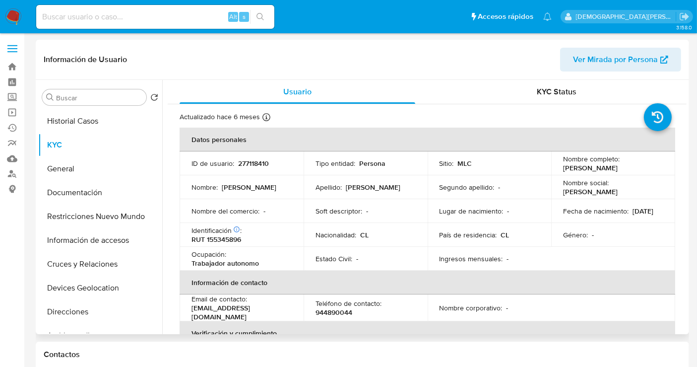
click at [585, 166] on p "[PERSON_NAME]" at bounding box center [590, 167] width 55 height 9
click at [504, 168] on div "Sitio : MLC" at bounding box center [490, 163] width 100 height 9
click at [84, 126] on button "Historial Casos" at bounding box center [96, 121] width 116 height 24
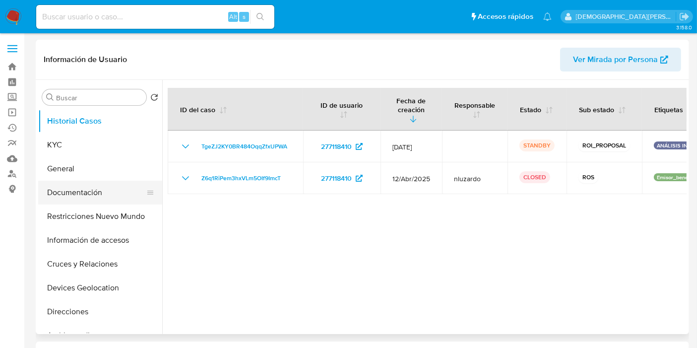
click at [82, 192] on button "Documentación" at bounding box center [96, 193] width 116 height 24
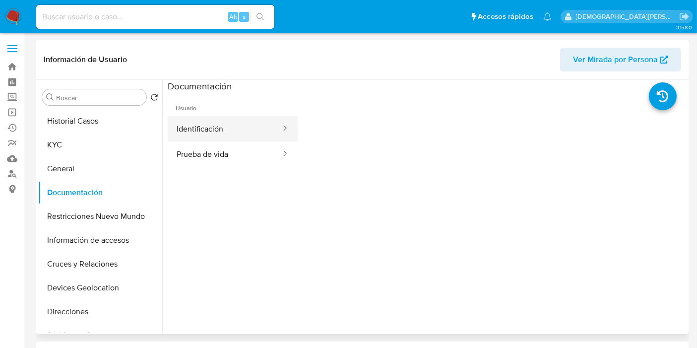
click at [192, 123] on button "Identificación" at bounding box center [225, 128] width 114 height 25
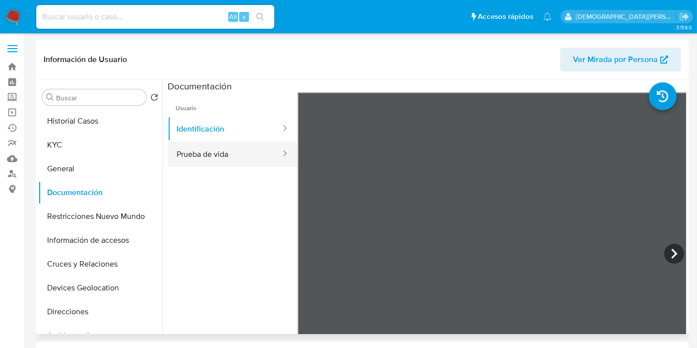
click at [219, 156] on button "Prueba de vida" at bounding box center [225, 153] width 114 height 25
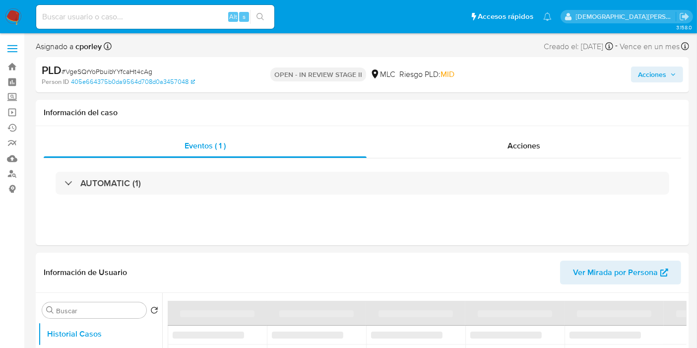
click at [656, 68] on span "Acciones" at bounding box center [652, 74] width 28 height 16
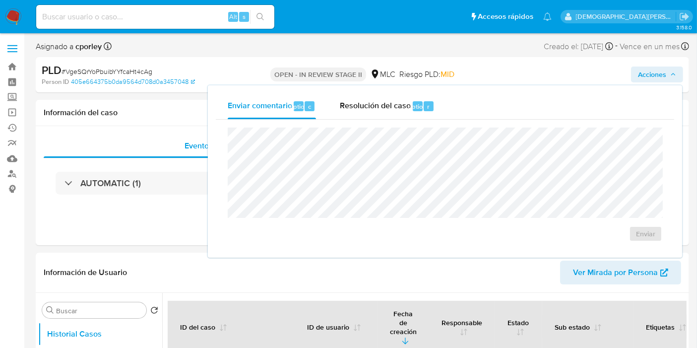
select select "10"
drag, startPoint x: 370, startPoint y: 108, endPoint x: 361, endPoint y: 120, distance: 14.6
click at [370, 108] on span "Resolución del caso" at bounding box center [375, 105] width 71 height 11
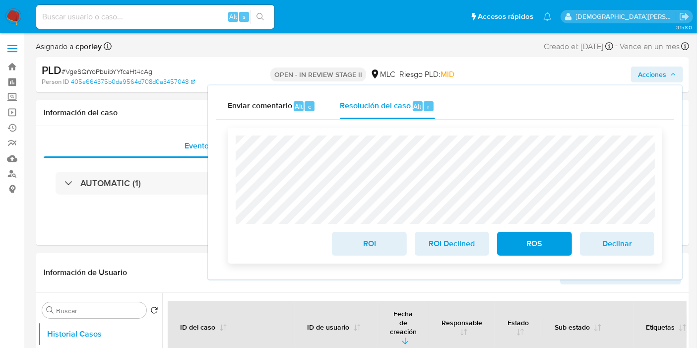
click at [550, 249] on span "ROS" at bounding box center [534, 244] width 49 height 22
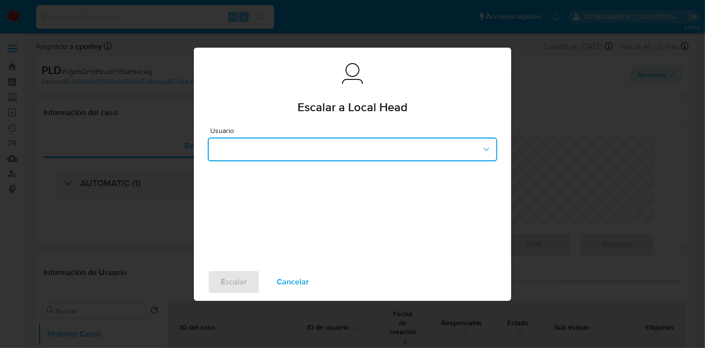
click at [269, 150] on button "button" at bounding box center [353, 149] width 290 height 24
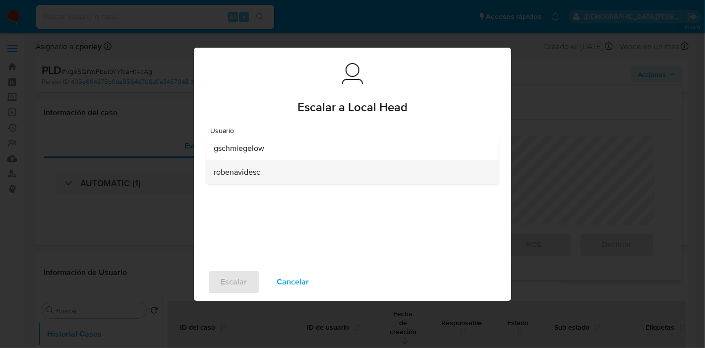
click at [239, 179] on div "robenavidesc" at bounding box center [350, 172] width 272 height 24
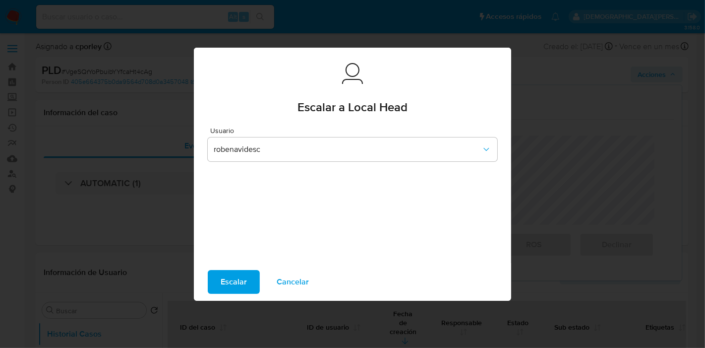
click at [227, 278] on span "Escalar" at bounding box center [234, 282] width 26 height 22
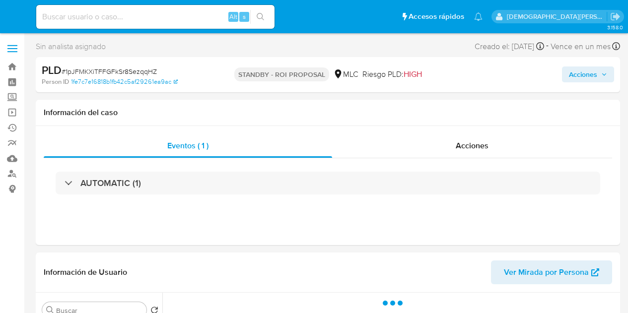
select select "10"
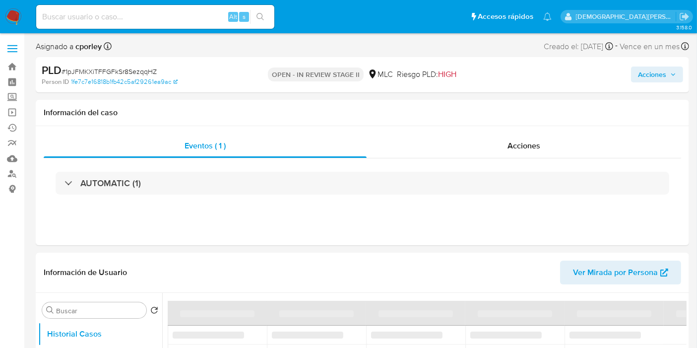
select select "10"
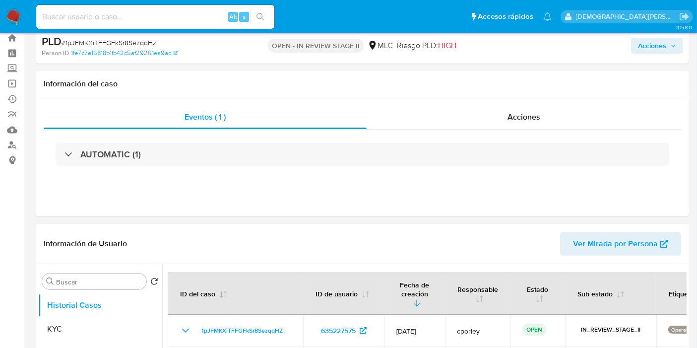
scroll to position [110, 0]
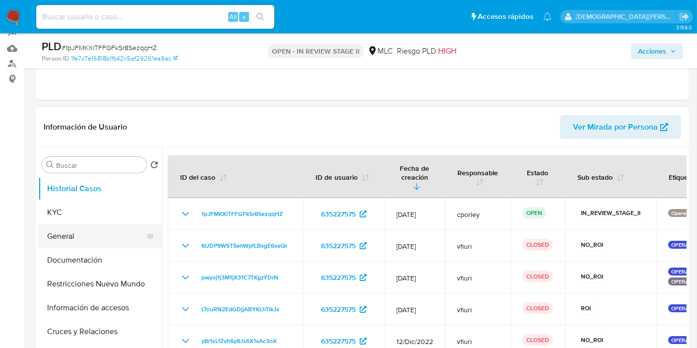
click at [104, 228] on button "General" at bounding box center [96, 236] width 116 height 24
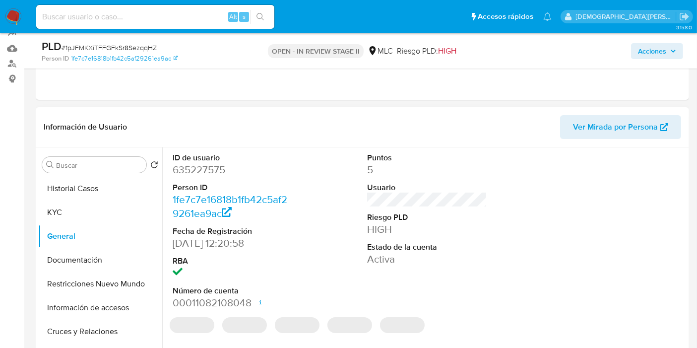
click at [212, 170] on dd "635227575" at bounding box center [233, 170] width 120 height 14
copy dd "635227575"
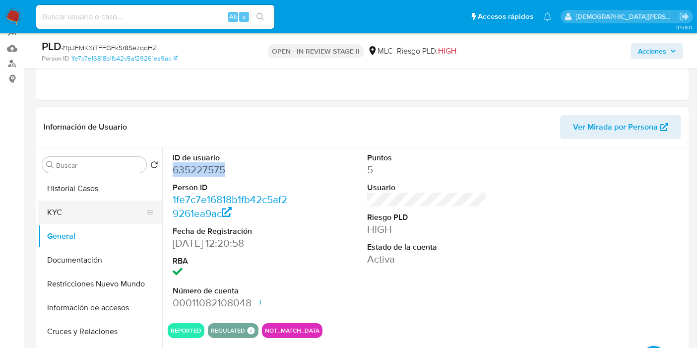
click at [69, 214] on button "KYC" at bounding box center [96, 212] width 116 height 24
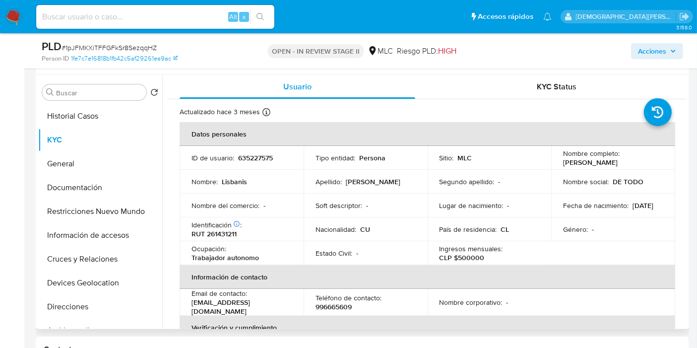
scroll to position [165, 0]
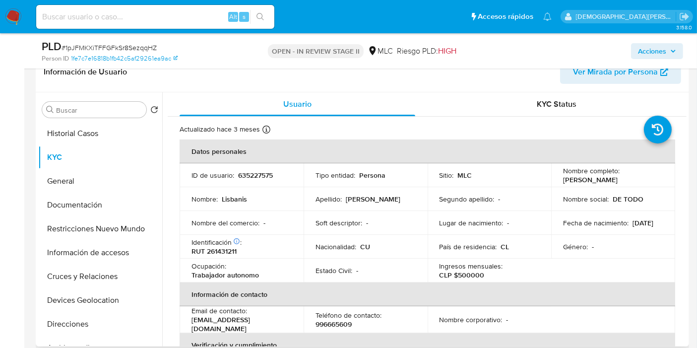
drag, startPoint x: 643, startPoint y: 178, endPoint x: 556, endPoint y: 182, distance: 87.9
click at [556, 182] on td "Nombre completo : Lisbanis Cardoso Morales" at bounding box center [613, 175] width 124 height 24
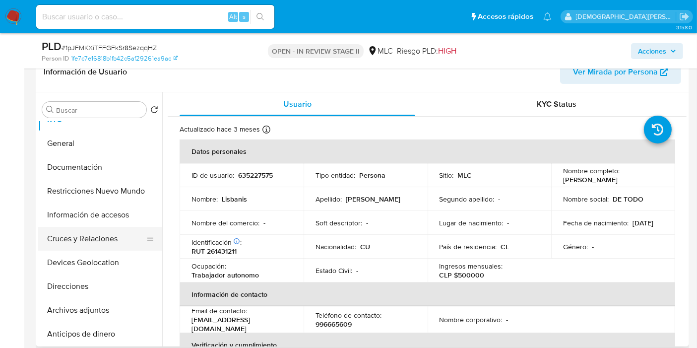
scroll to position [55, 0]
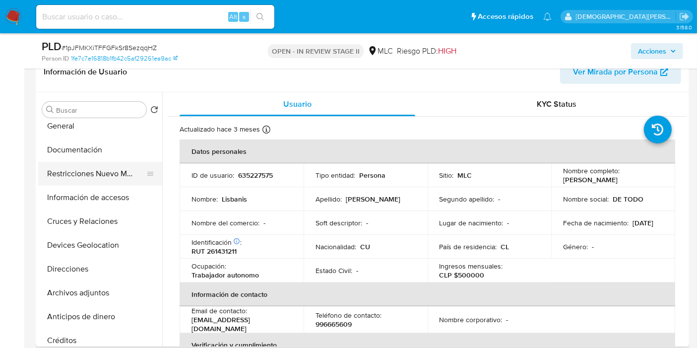
click at [113, 177] on button "Restricciones Nuevo Mundo" at bounding box center [96, 174] width 116 height 24
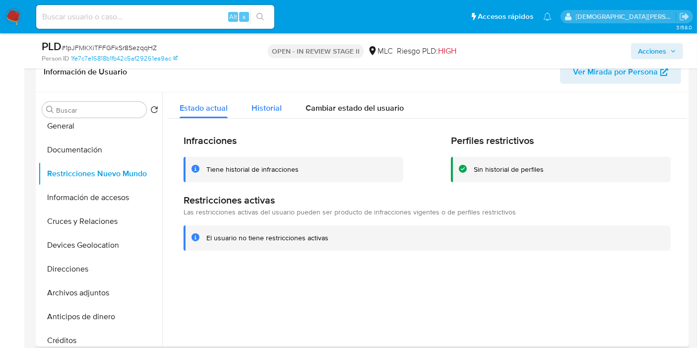
click at [278, 116] on div "Historial" at bounding box center [267, 105] width 30 height 26
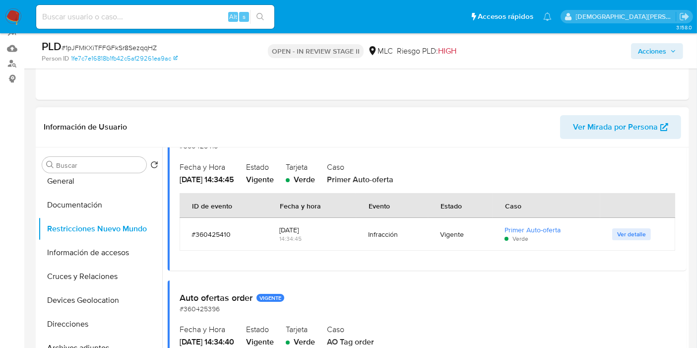
scroll to position [25, 0]
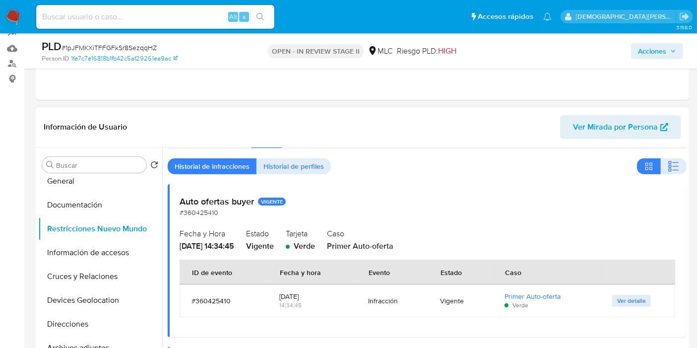
drag, startPoint x: 281, startPoint y: 297, endPoint x: 328, endPoint y: 294, distance: 47.2
click at [328, 294] on div "2024-06-01" at bounding box center [311, 296] width 65 height 9
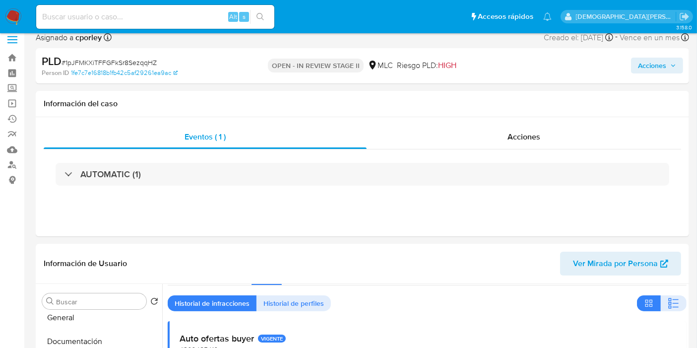
scroll to position [0, 0]
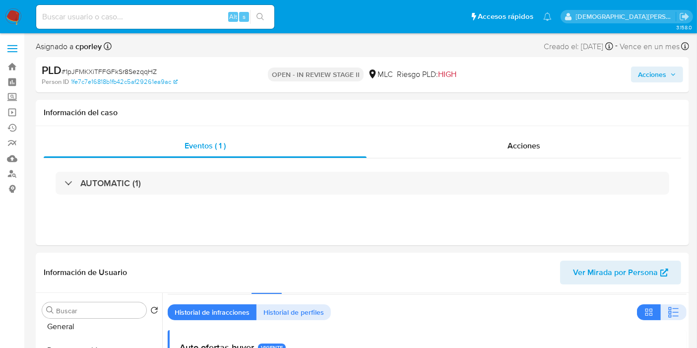
click at [643, 71] on span "Acciones" at bounding box center [652, 74] width 28 height 16
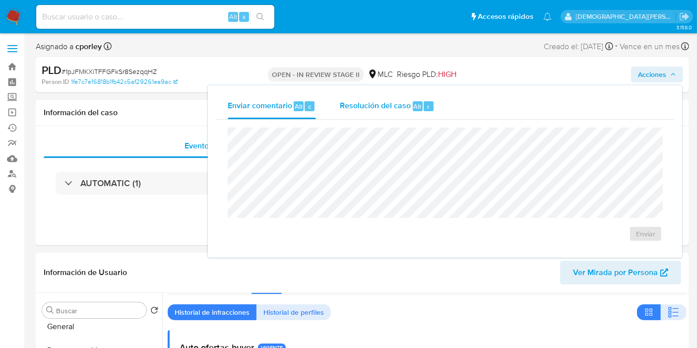
click at [385, 114] on div "Resolución del caso Alt r" at bounding box center [387, 106] width 95 height 26
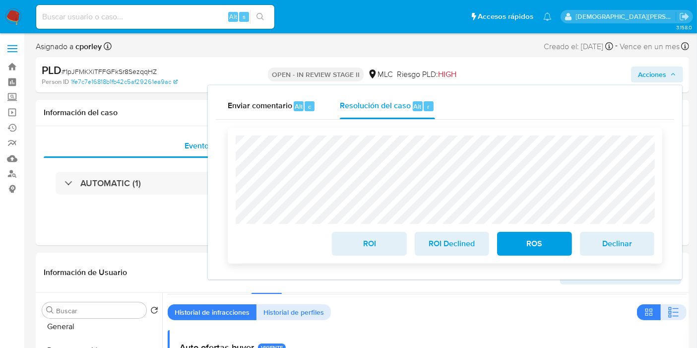
click at [356, 243] on span "ROI" at bounding box center [369, 244] width 49 height 22
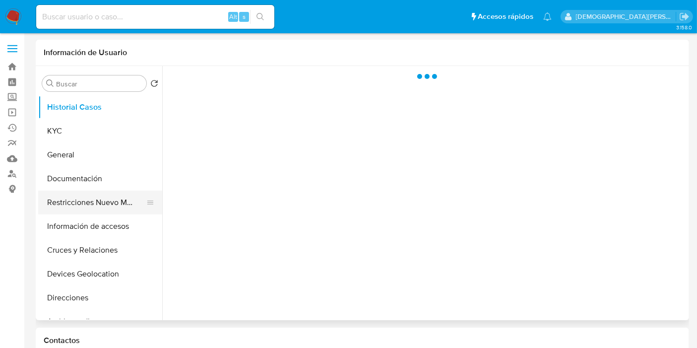
click at [95, 198] on button "Restricciones Nuevo Mundo" at bounding box center [96, 202] width 116 height 24
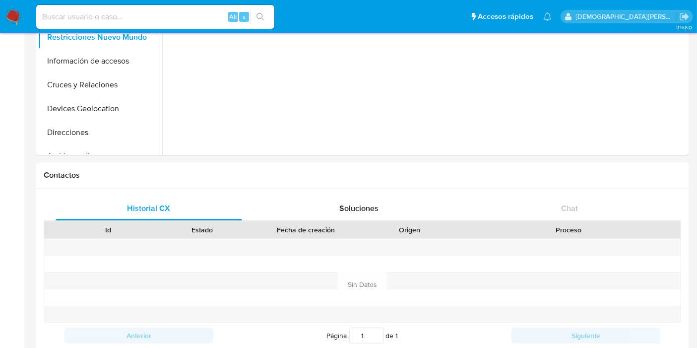
select select "10"
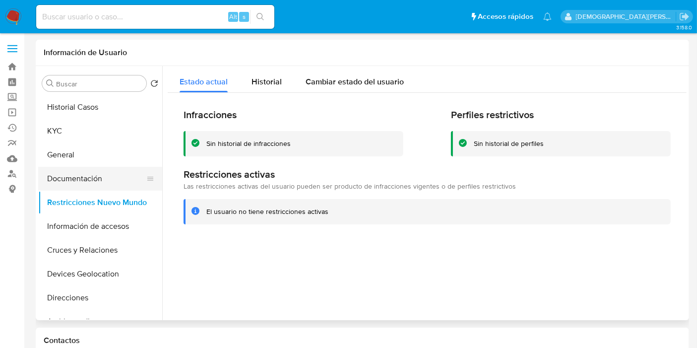
click at [62, 176] on button "Documentación" at bounding box center [96, 179] width 116 height 24
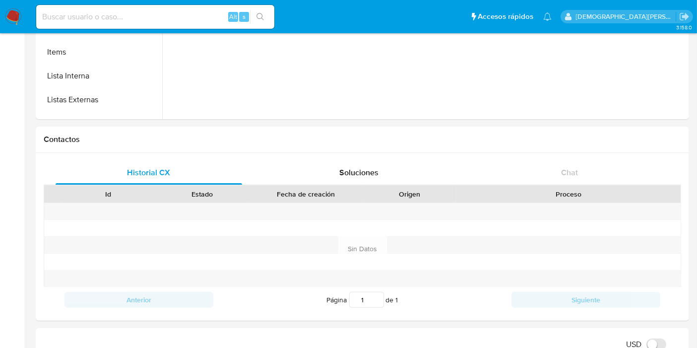
scroll to position [165, 0]
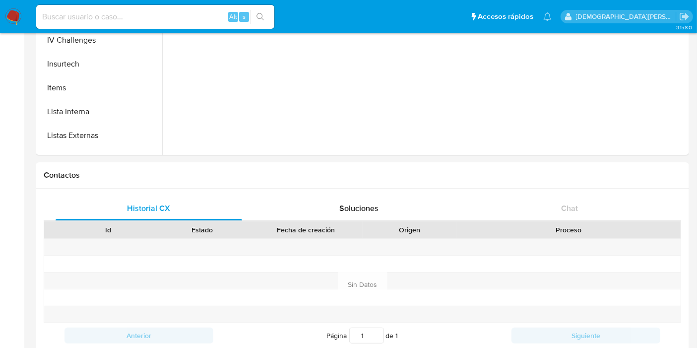
click at [181, 23] on input at bounding box center [155, 16] width 238 height 13
paste input "BHdFZadJqVl6SvYxtwbv8rck"
type input "BHdFZadJqVl6SvYxtwbv8rck"
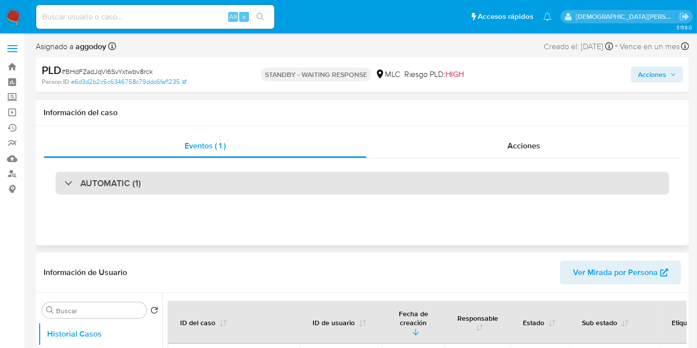
select select "10"
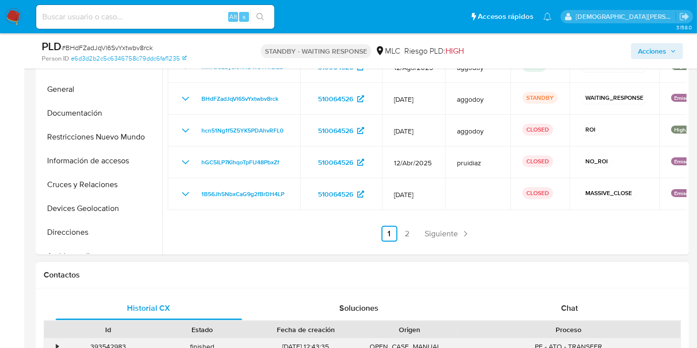
scroll to position [330, 0]
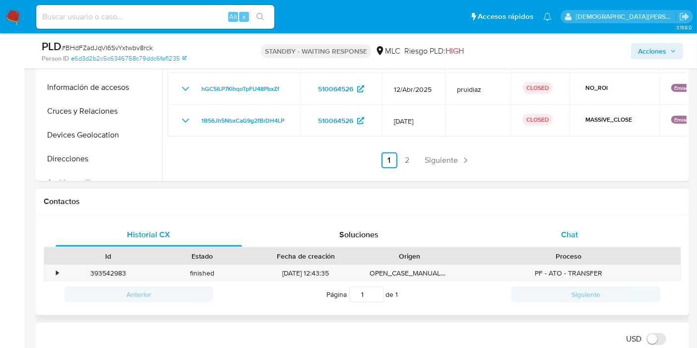
click at [557, 233] on div "Chat" at bounding box center [569, 235] width 187 height 24
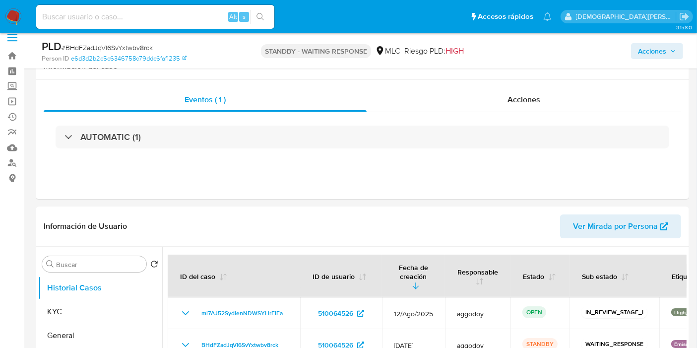
scroll to position [0, 0]
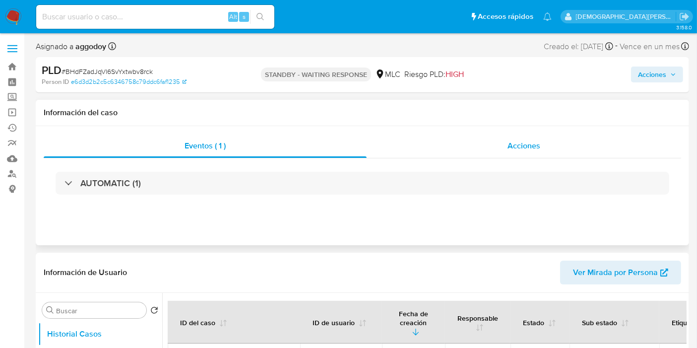
click at [475, 148] on div "Acciones" at bounding box center [524, 146] width 315 height 24
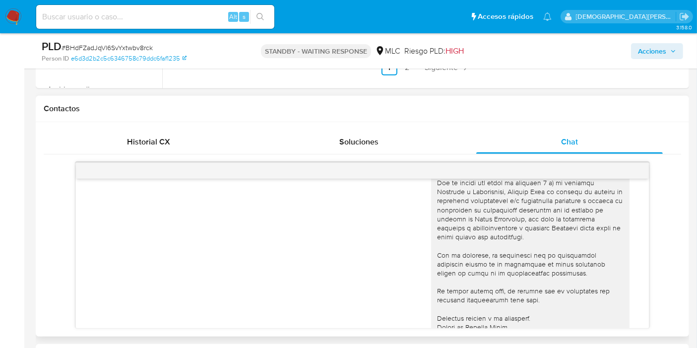
scroll to position [305, 0]
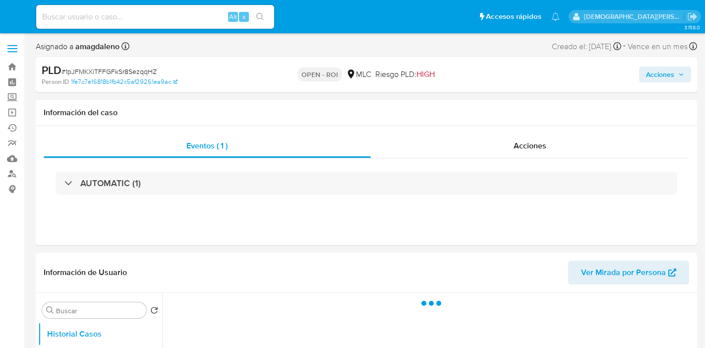
select select "10"
